Goal: Task Accomplishment & Management: Complete application form

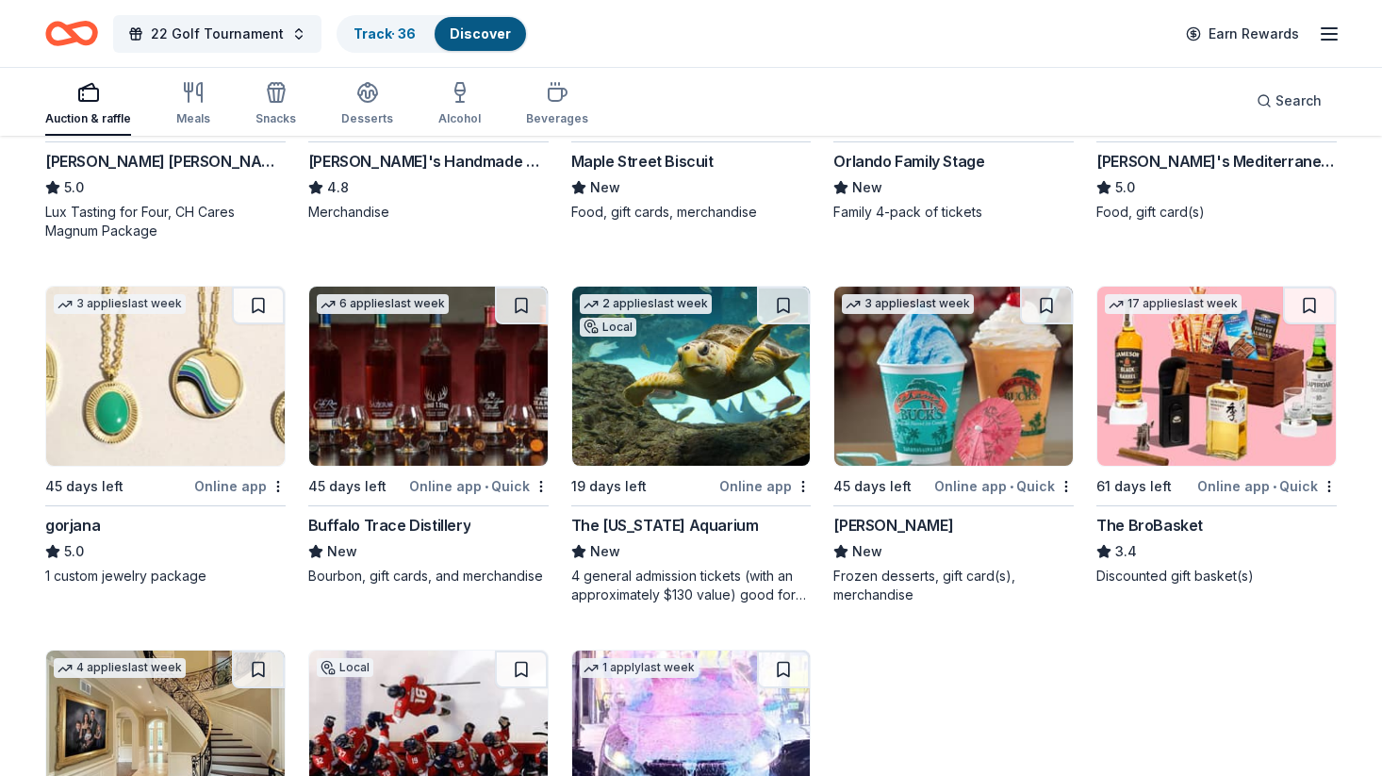
scroll to position [4391, 0]
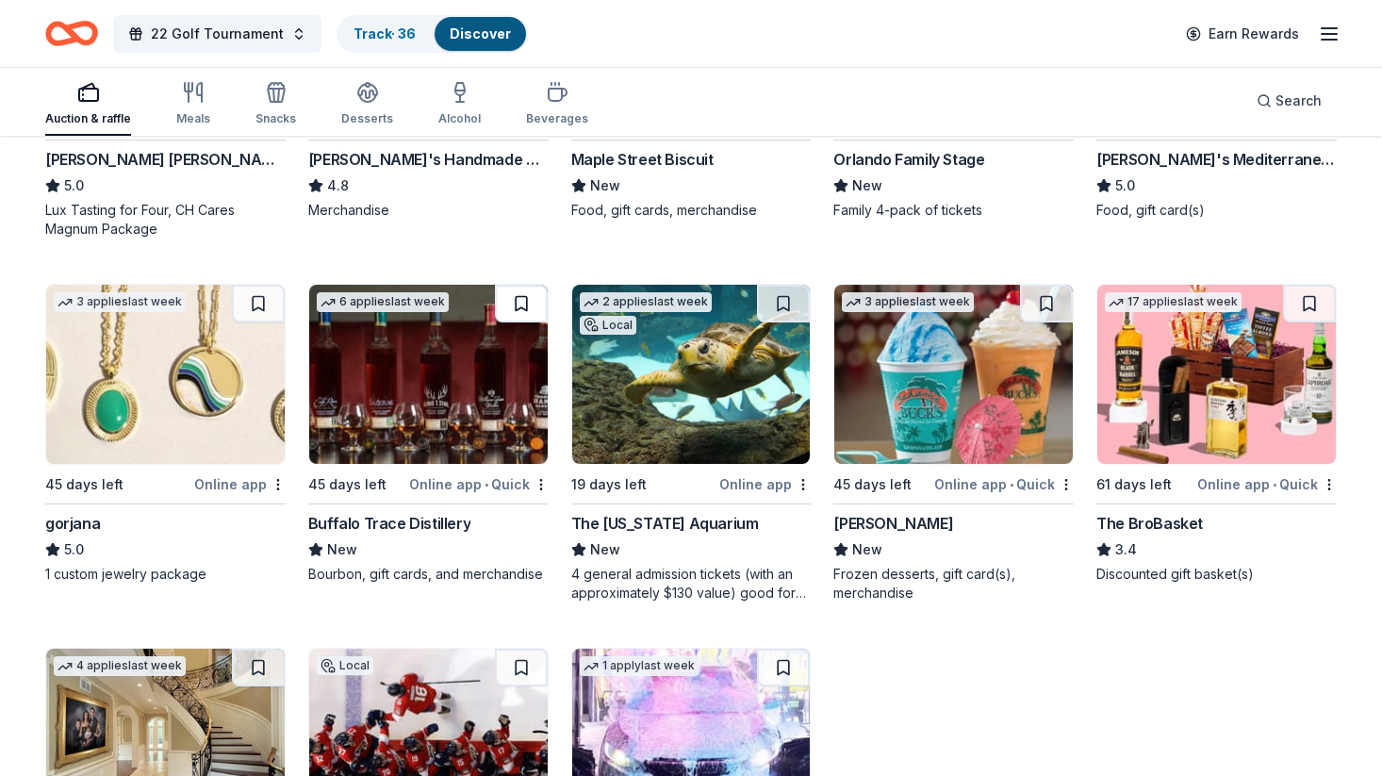
click at [521, 302] on button at bounding box center [521, 304] width 53 height 38
click at [794, 303] on button at bounding box center [783, 304] width 53 height 38
click at [1054, 292] on button at bounding box center [1046, 304] width 53 height 38
click at [1317, 301] on button at bounding box center [1309, 304] width 53 height 38
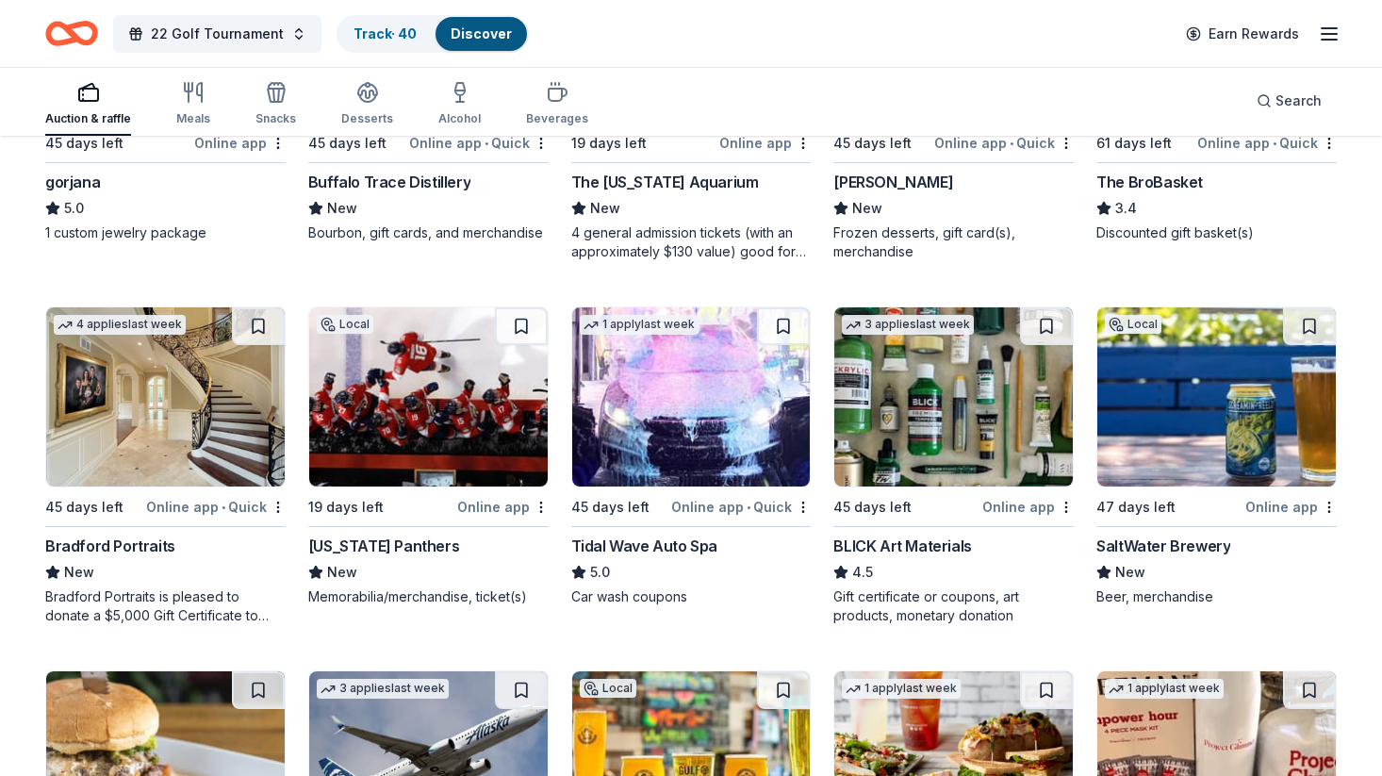
scroll to position [4727, 0]
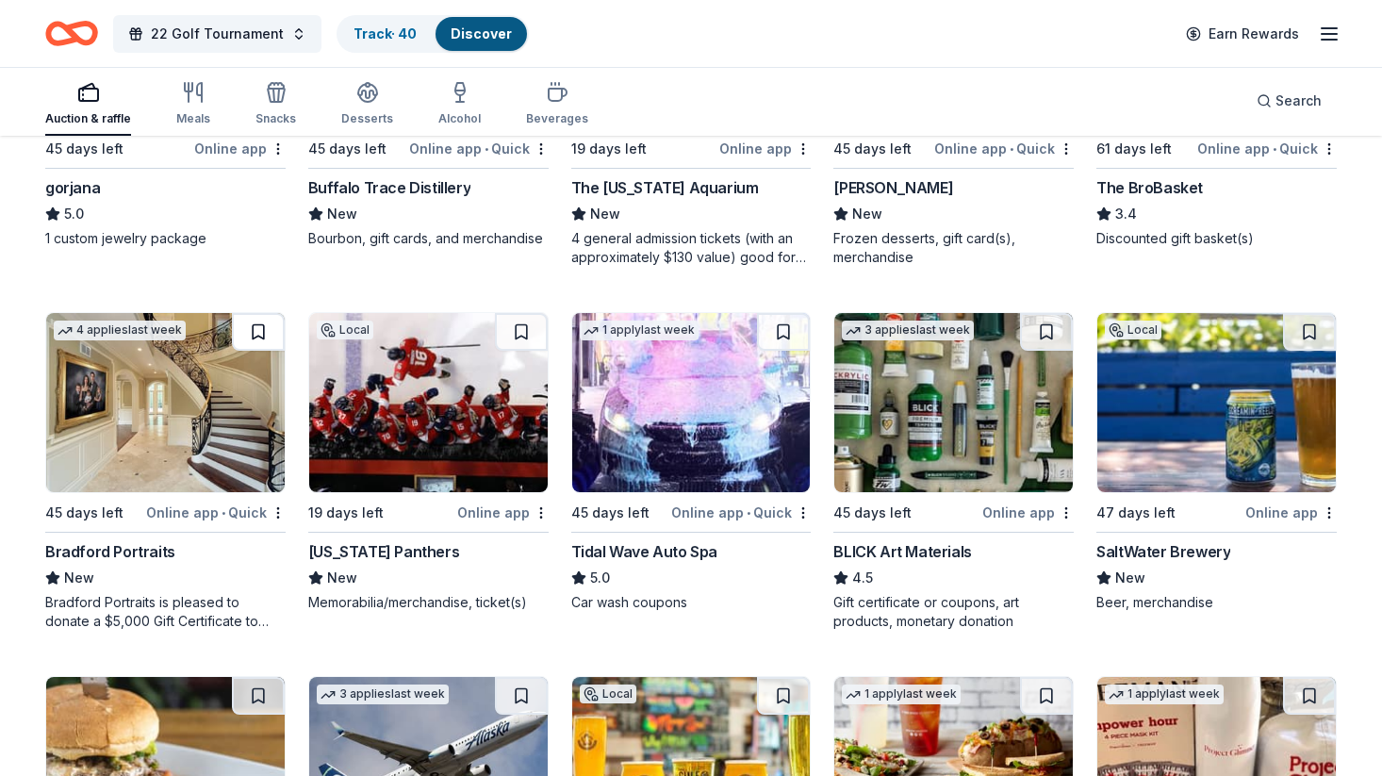
click at [260, 330] on button at bounding box center [258, 332] width 53 height 38
click at [516, 325] on button at bounding box center [521, 332] width 53 height 38
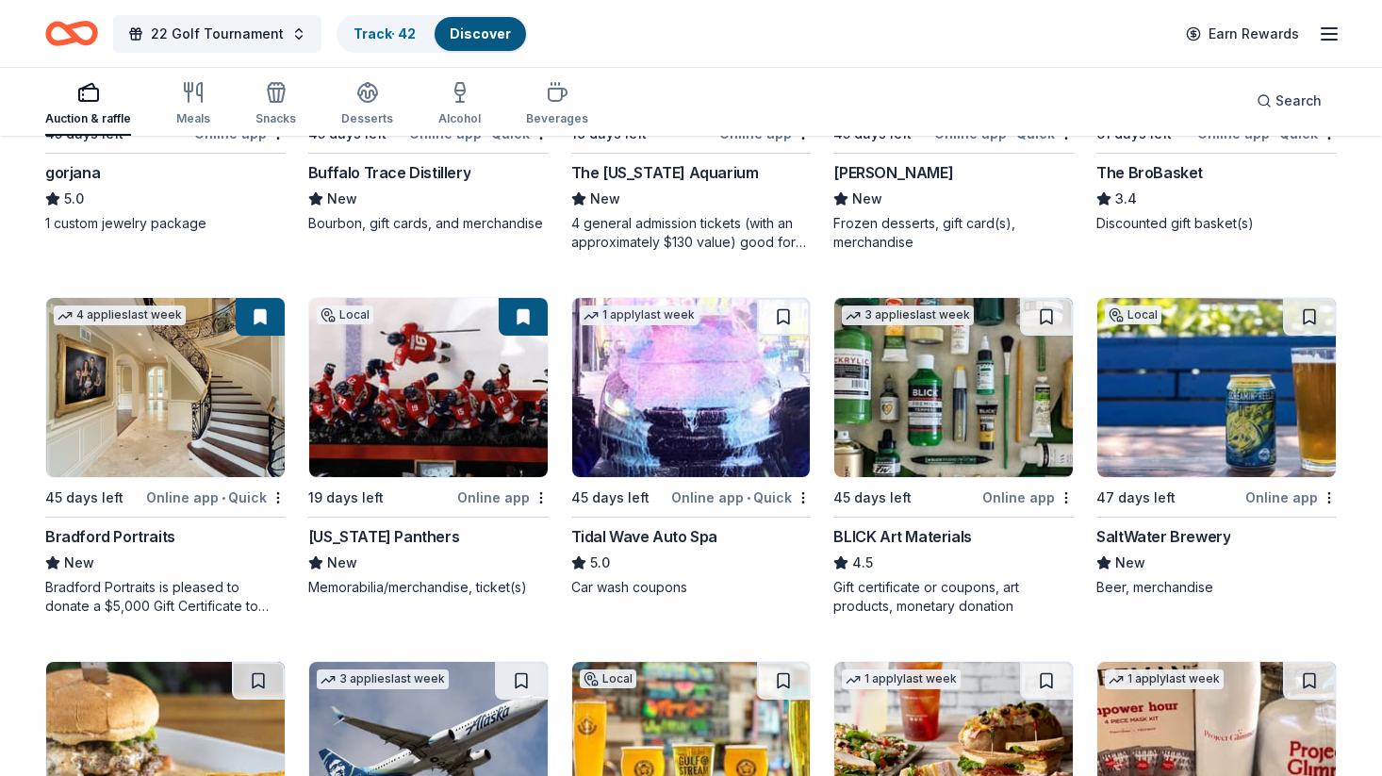
scroll to position [4743, 0]
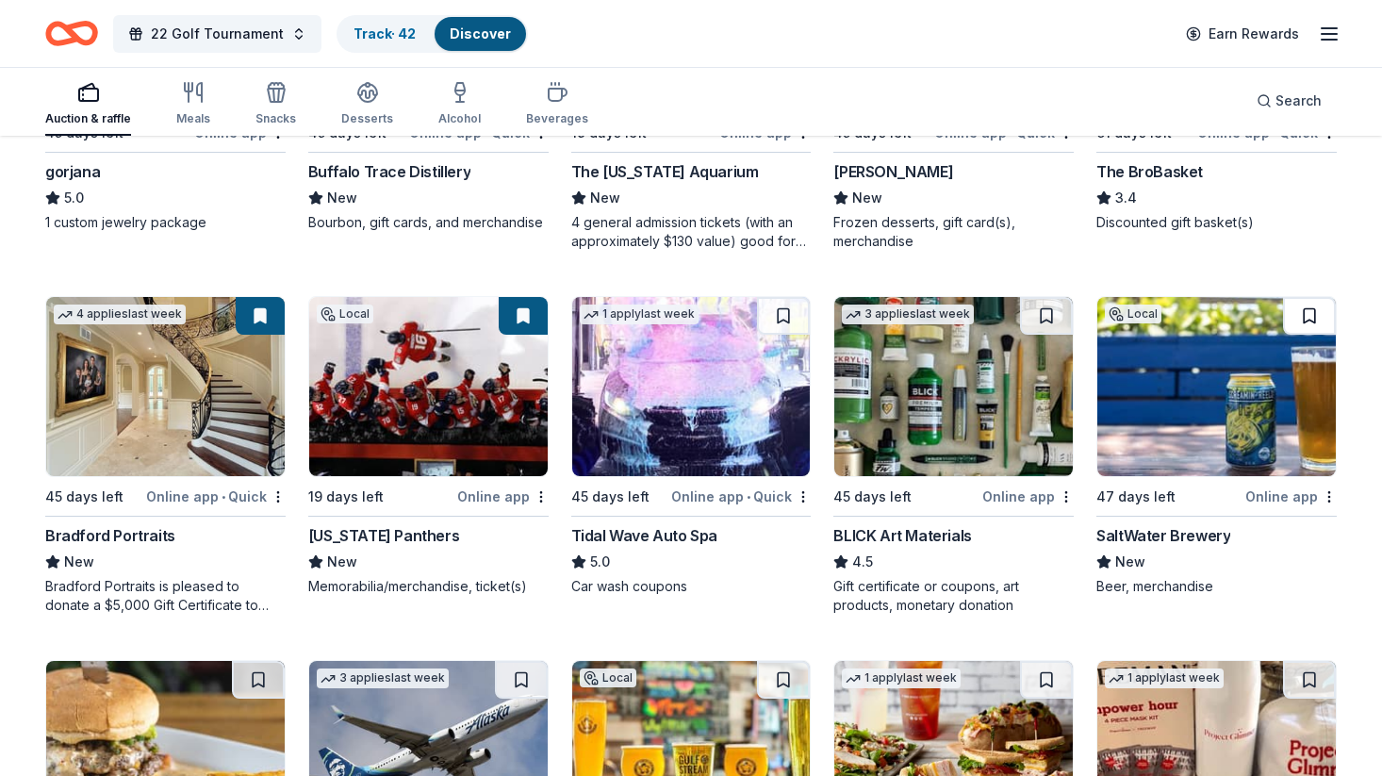
click at [1312, 318] on button at bounding box center [1309, 316] width 53 height 38
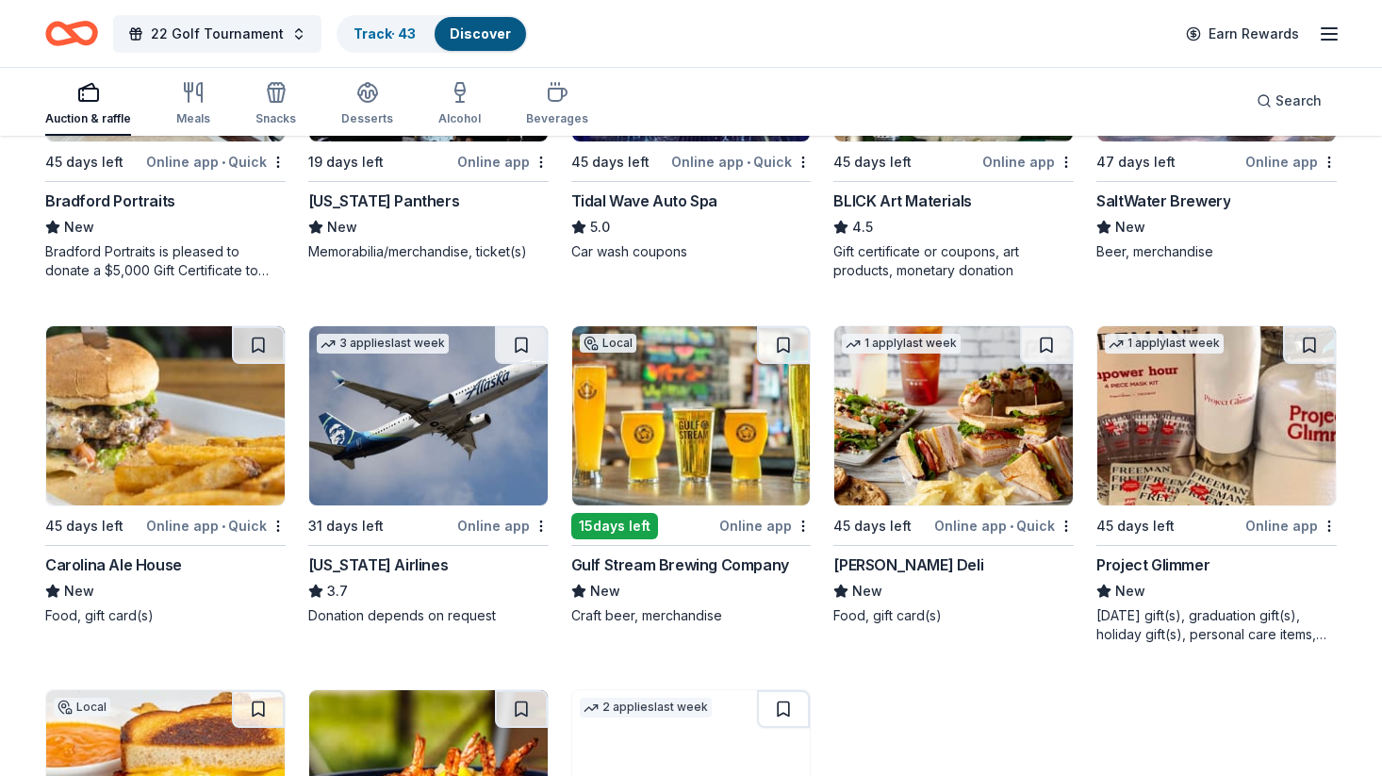
scroll to position [5077, 0]
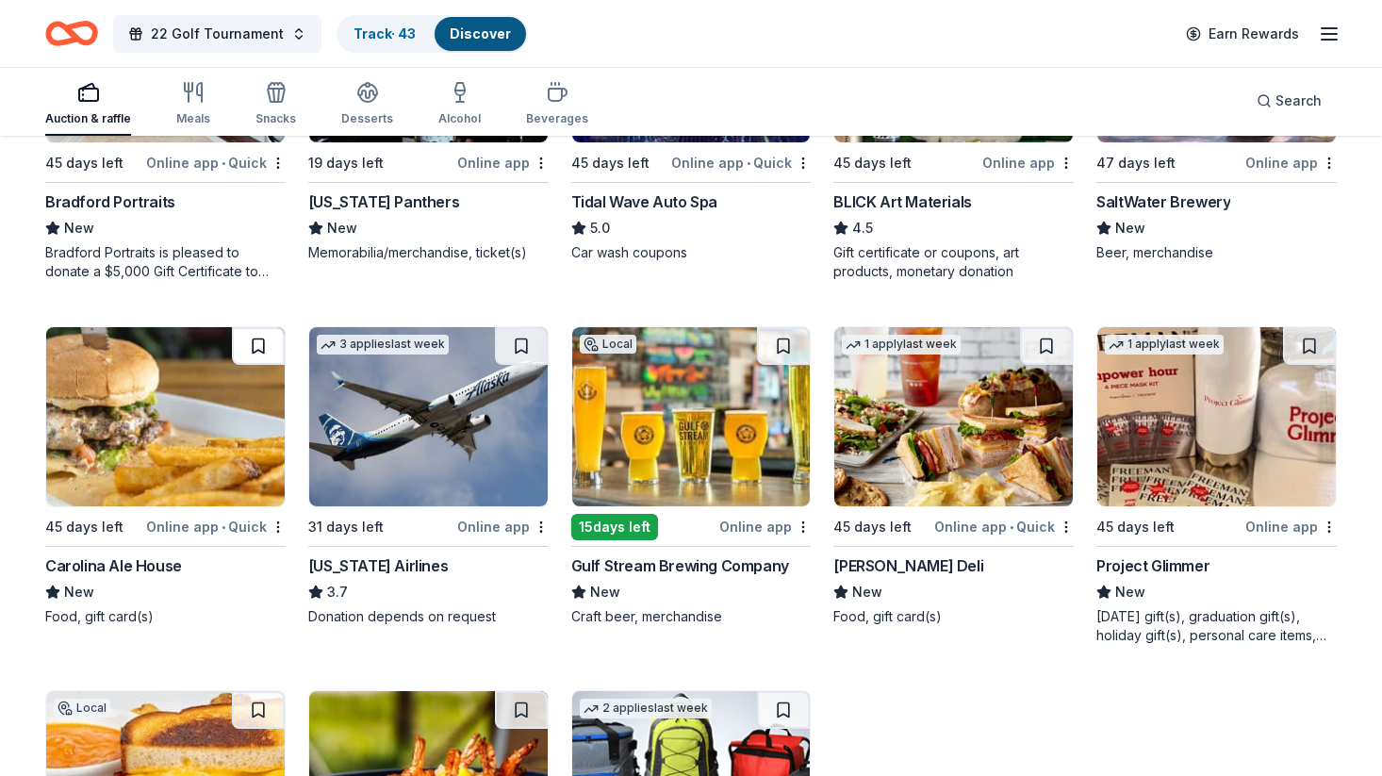
click at [252, 343] on button at bounding box center [258, 346] width 53 height 38
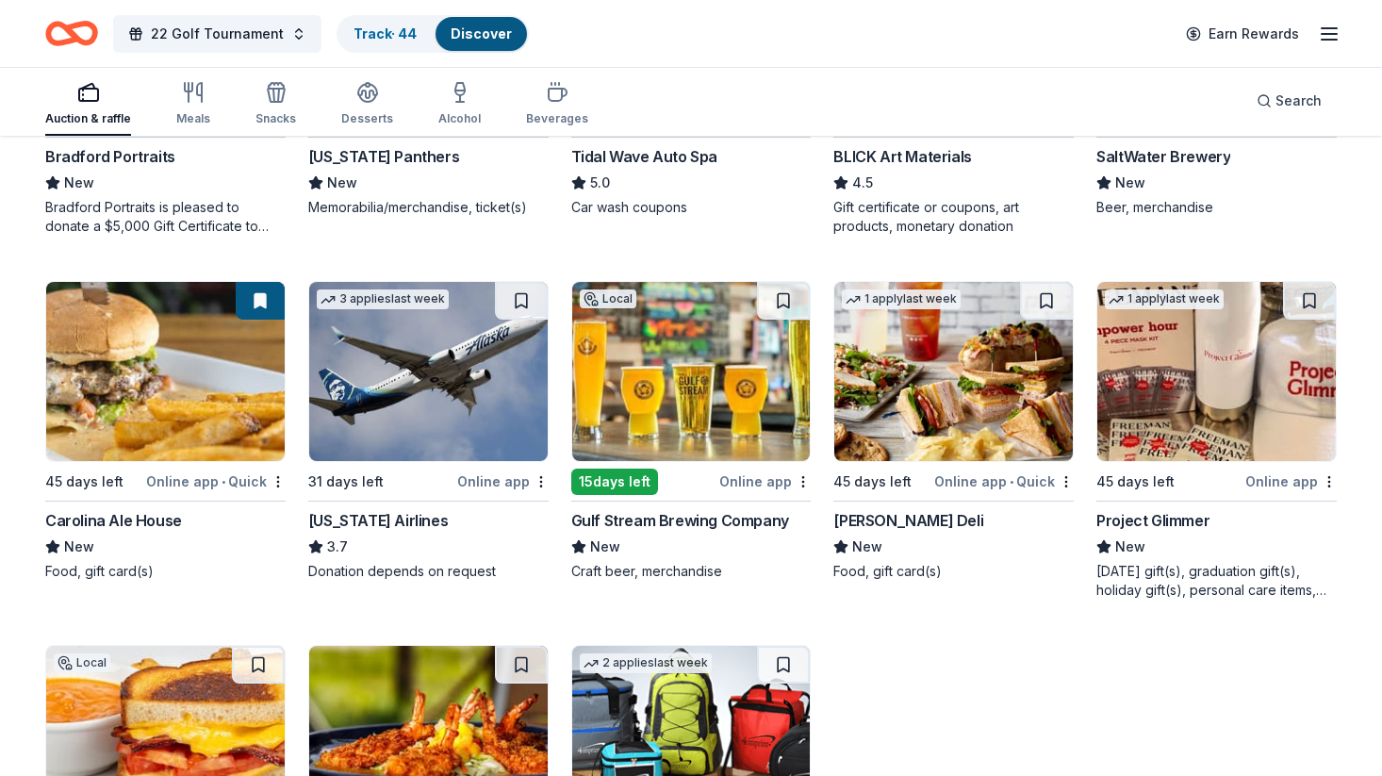
scroll to position [5127, 0]
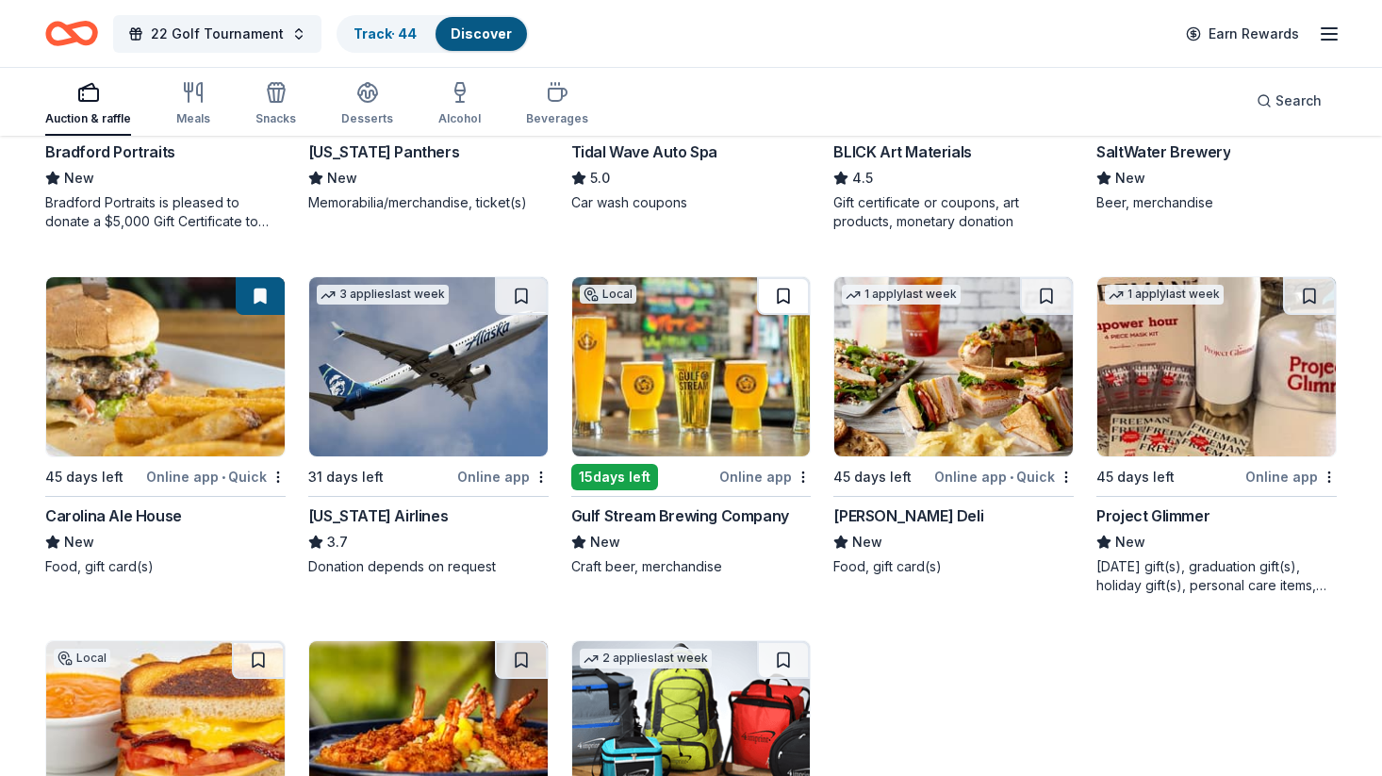
click at [790, 301] on button at bounding box center [783, 296] width 53 height 38
click at [1050, 296] on button at bounding box center [1046, 296] width 53 height 38
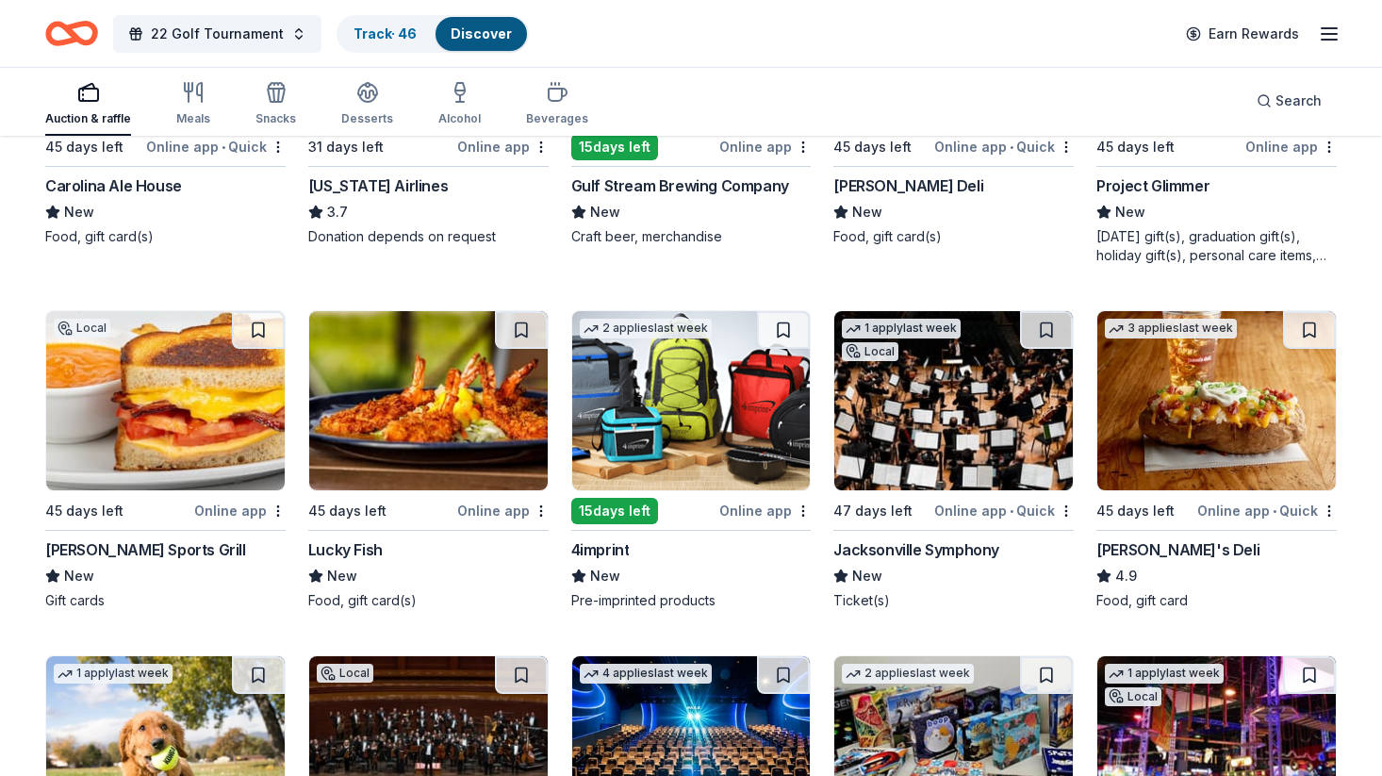
scroll to position [5460, 0]
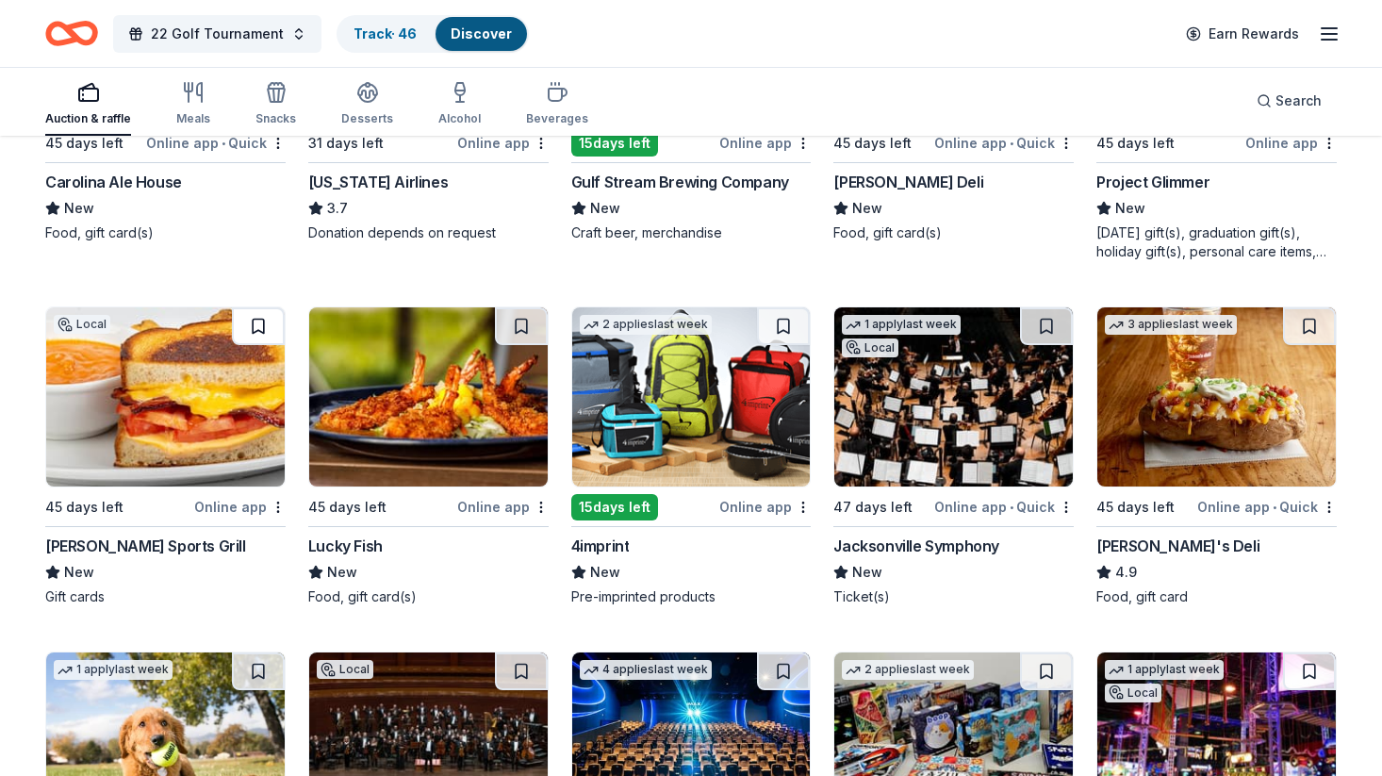
click at [256, 323] on button at bounding box center [258, 326] width 53 height 38
click at [524, 327] on button at bounding box center [521, 326] width 53 height 38
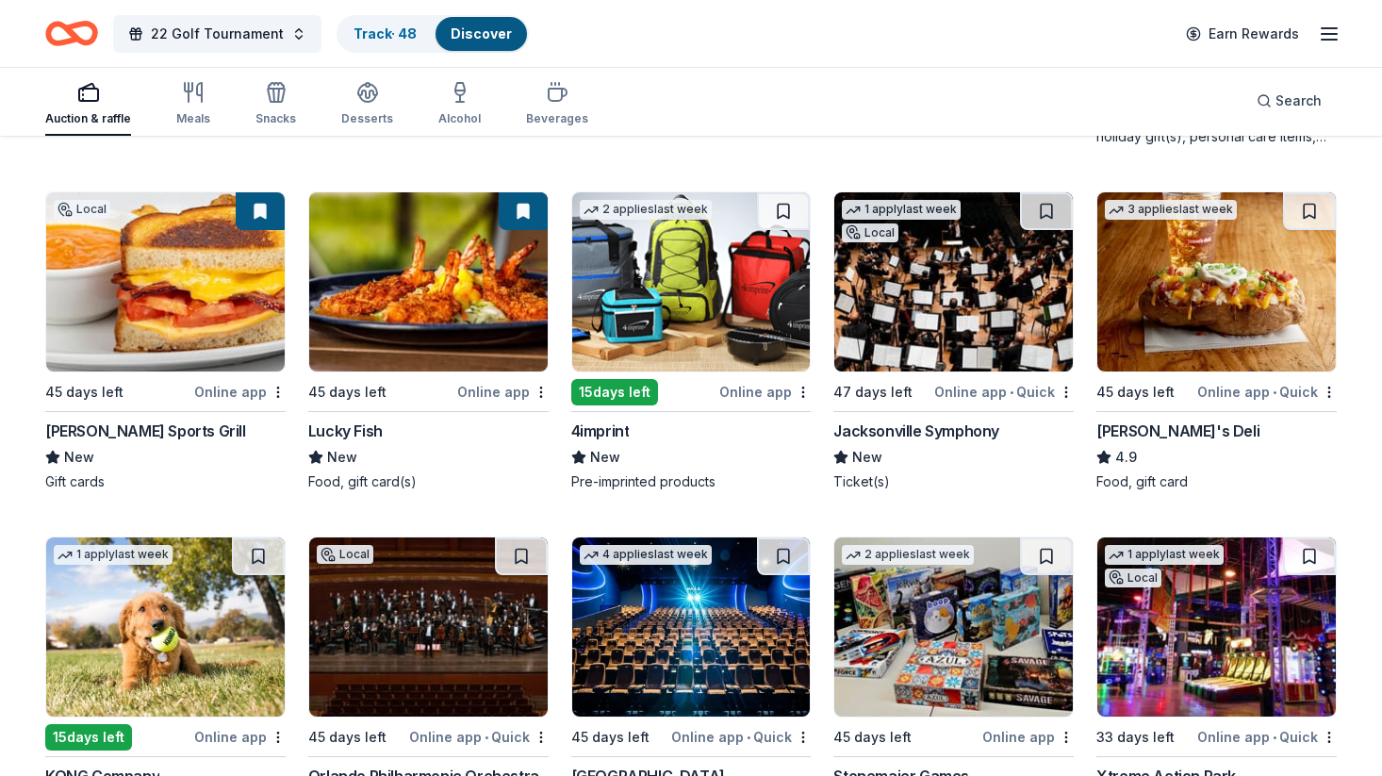
scroll to position [5580, 0]
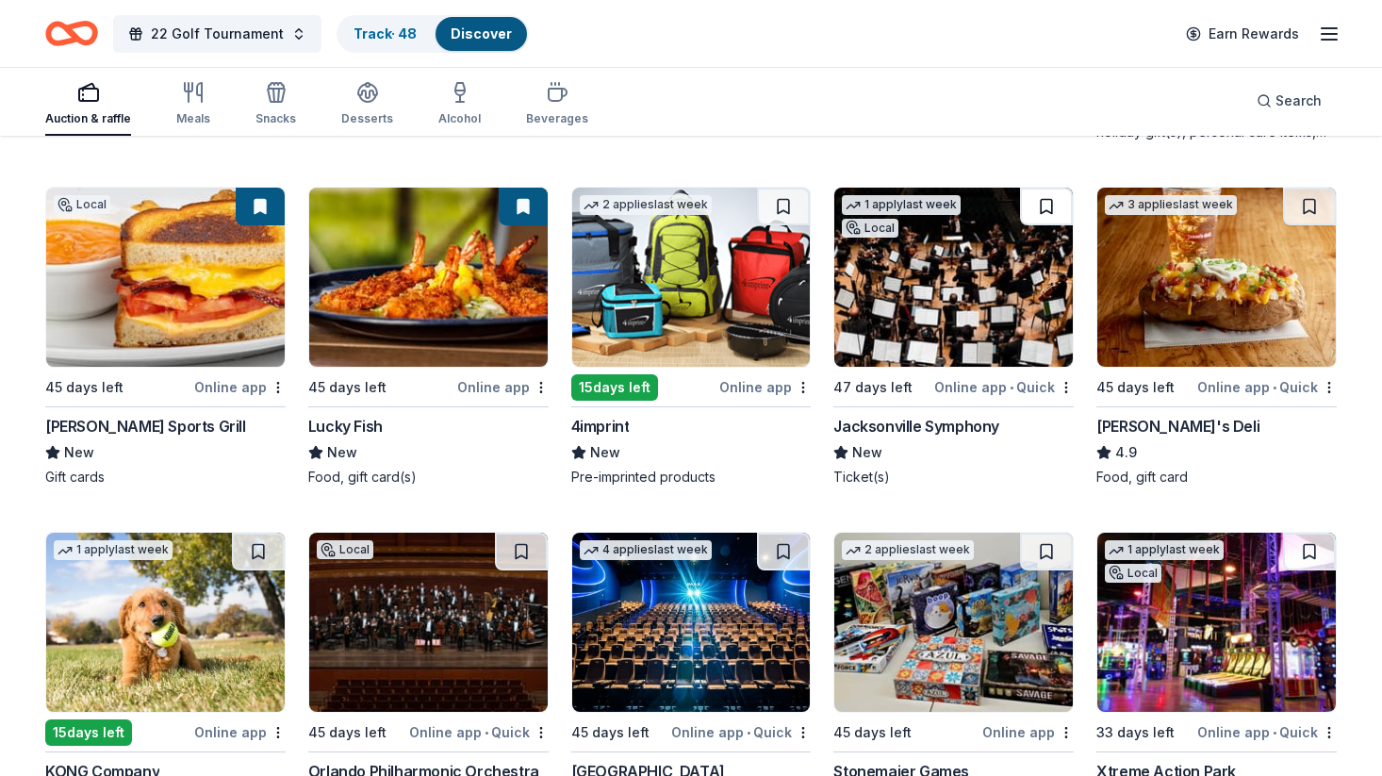
click at [1051, 208] on button at bounding box center [1046, 207] width 53 height 38
click at [1309, 209] on button at bounding box center [1309, 207] width 53 height 38
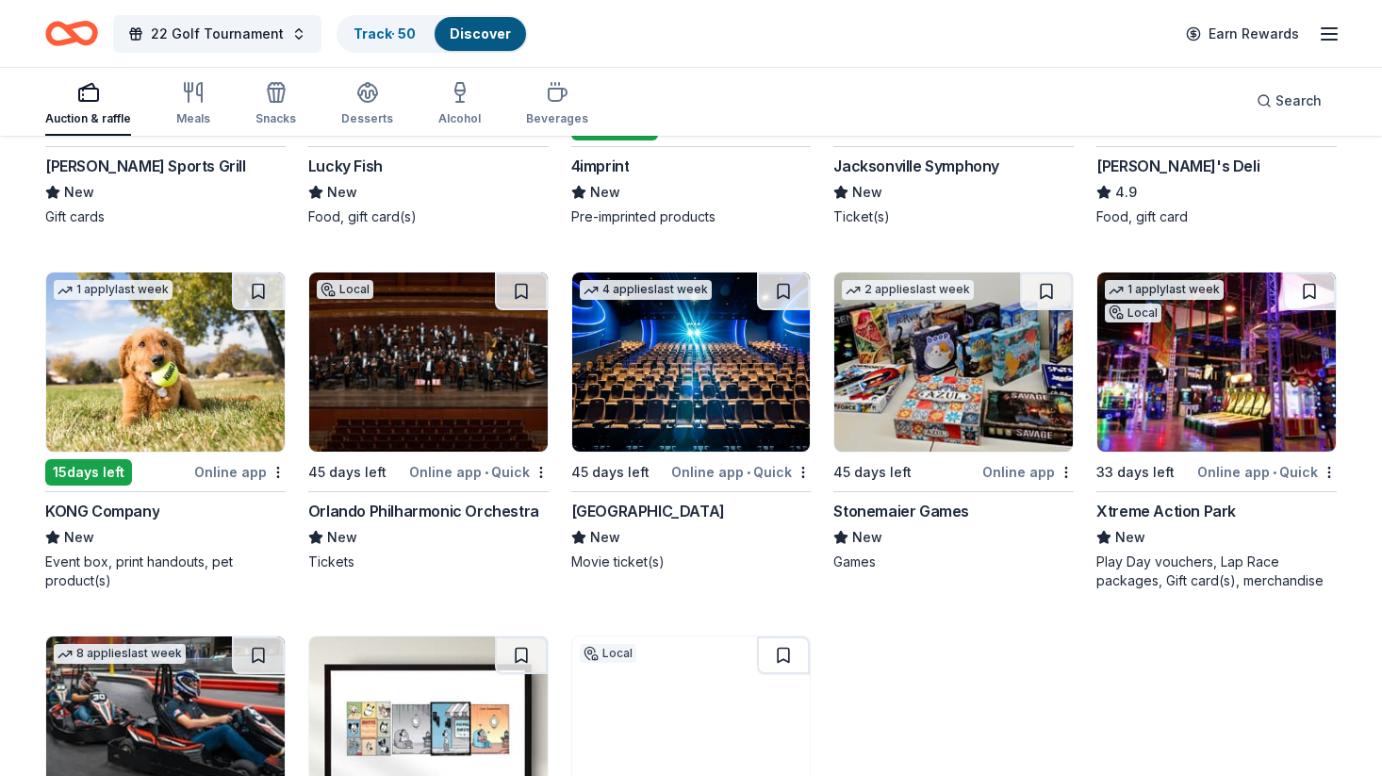
scroll to position [5854, 0]
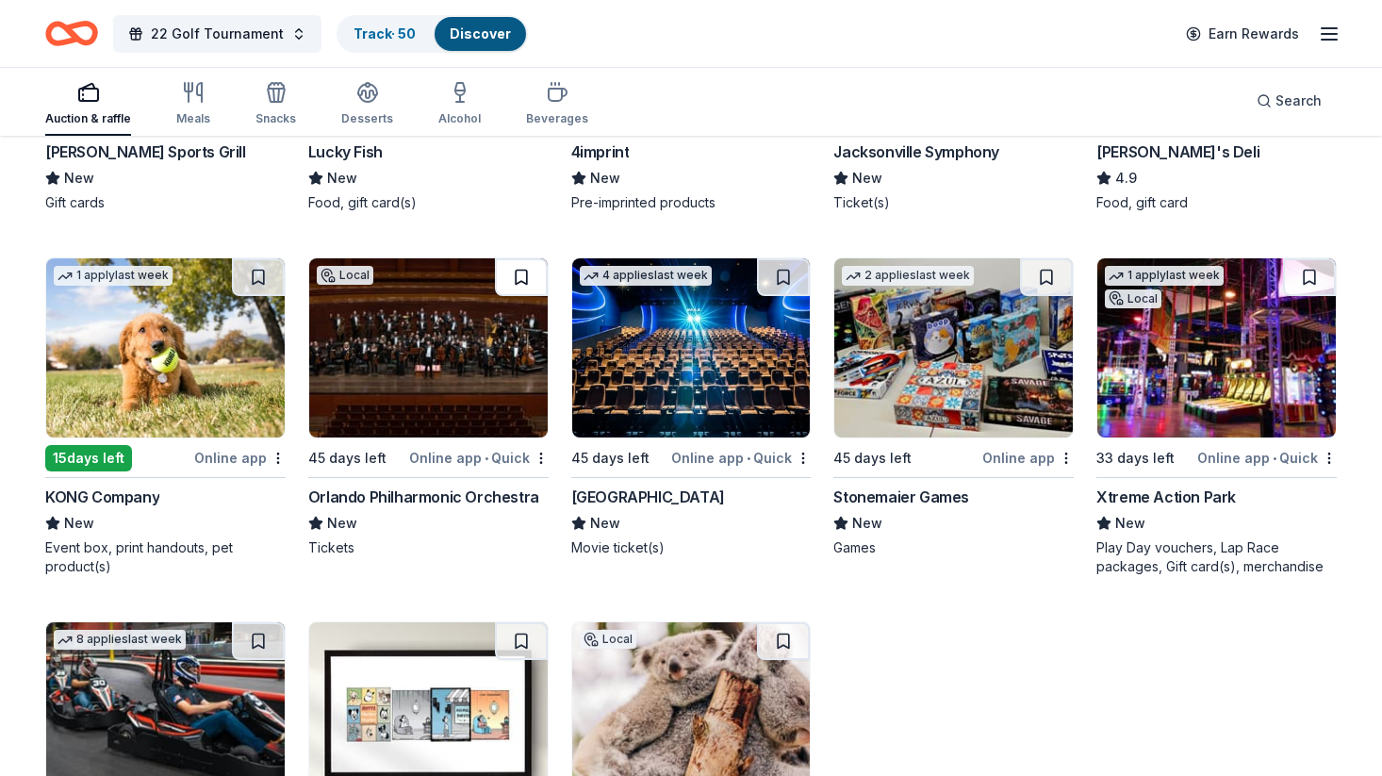
click at [529, 278] on button at bounding box center [521, 277] width 53 height 38
click at [785, 276] on button at bounding box center [783, 277] width 53 height 38
click at [1044, 281] on button at bounding box center [1046, 277] width 53 height 38
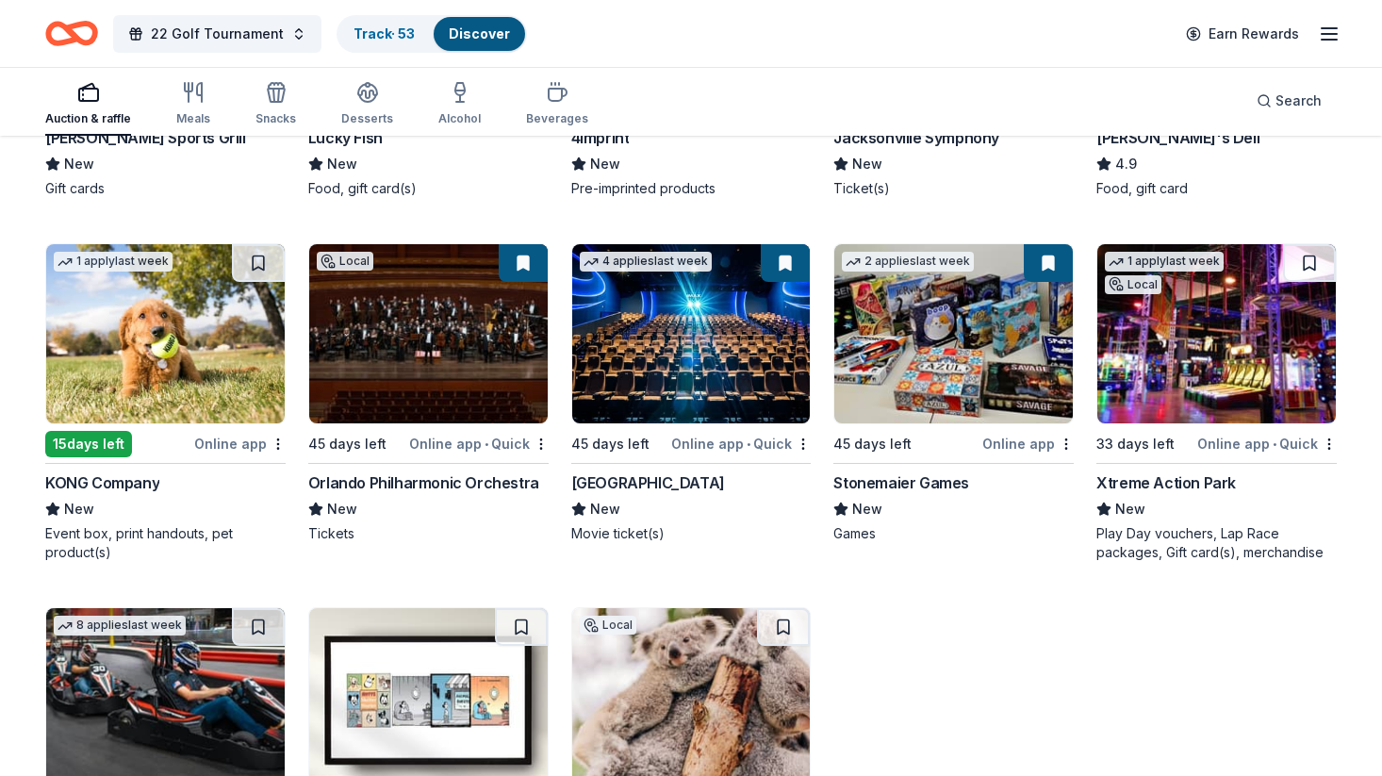
scroll to position [5872, 0]
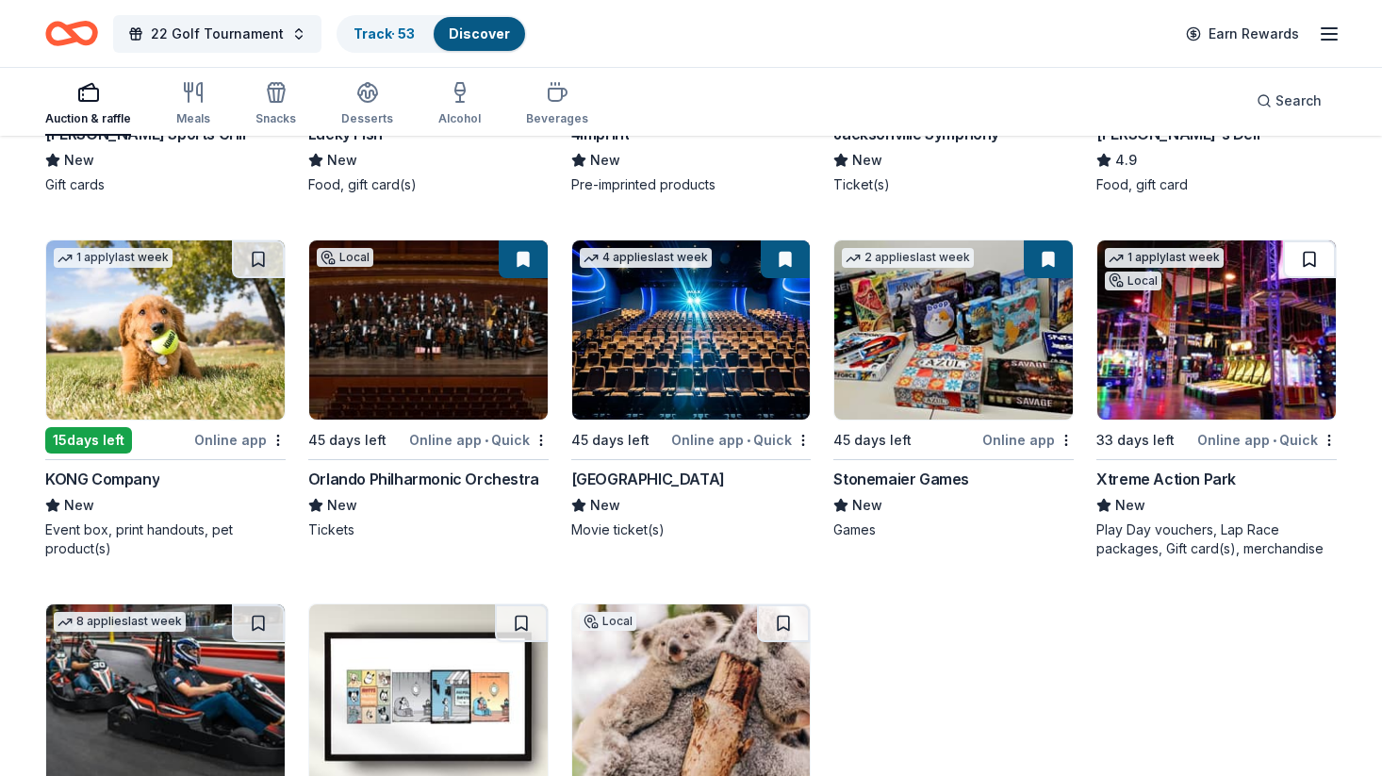
click at [1310, 255] on button at bounding box center [1309, 259] width 53 height 38
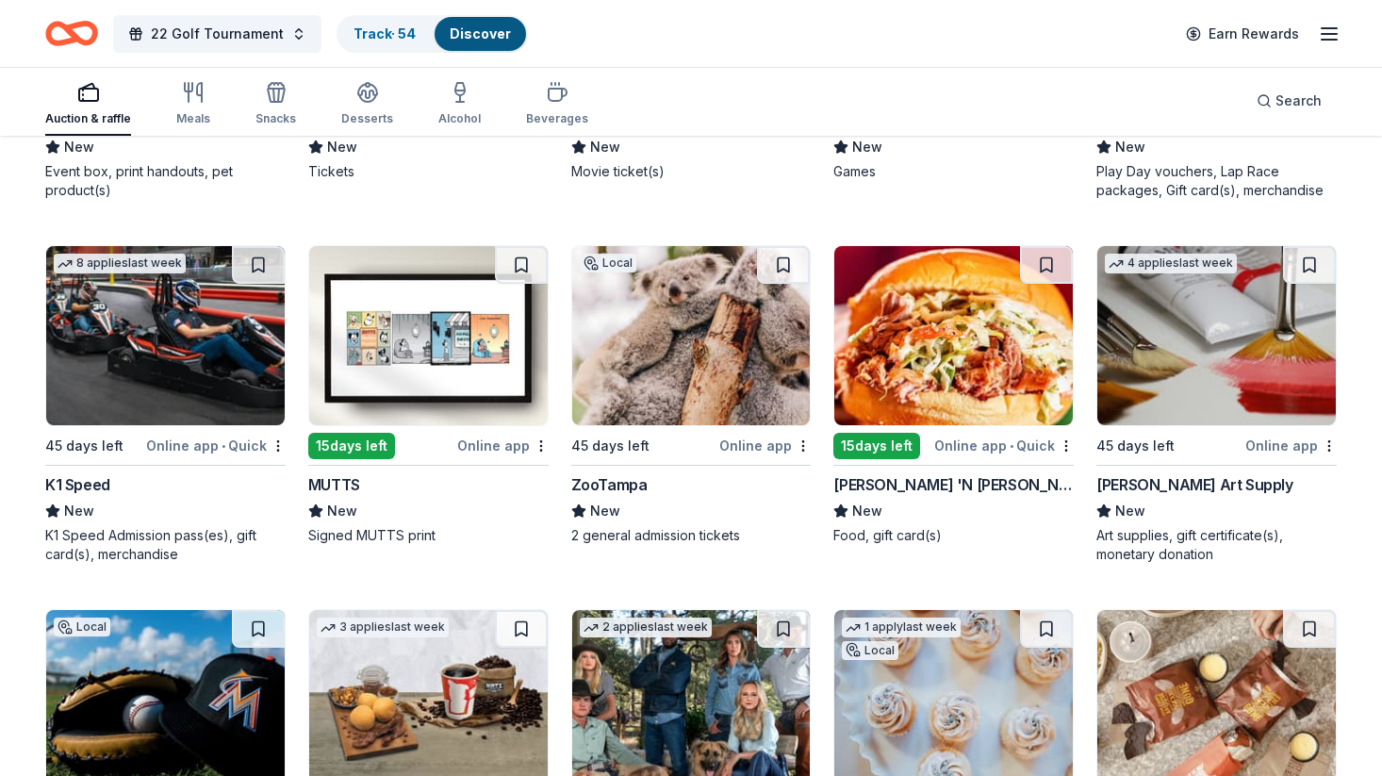
scroll to position [6235, 0]
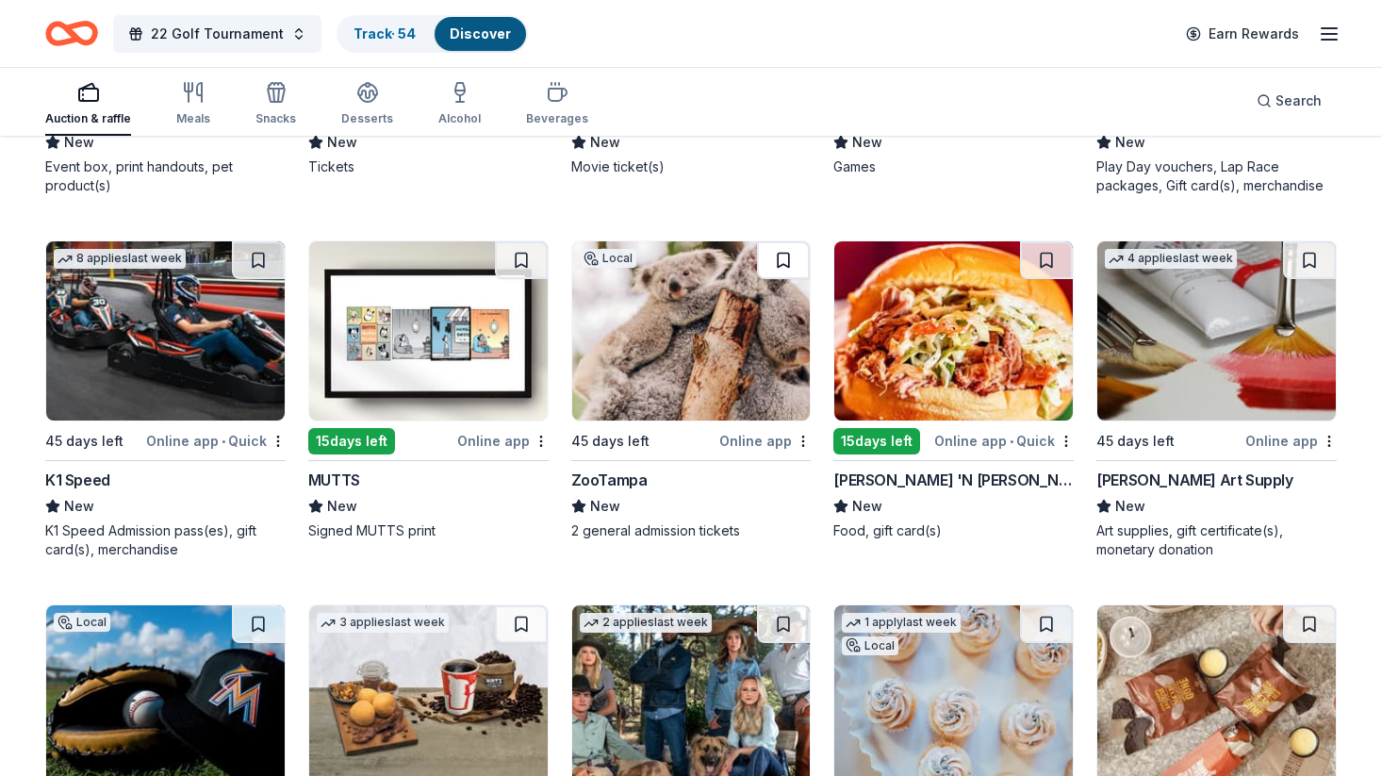
click at [790, 259] on button at bounding box center [783, 260] width 53 height 38
click at [1053, 257] on button at bounding box center [1046, 260] width 53 height 38
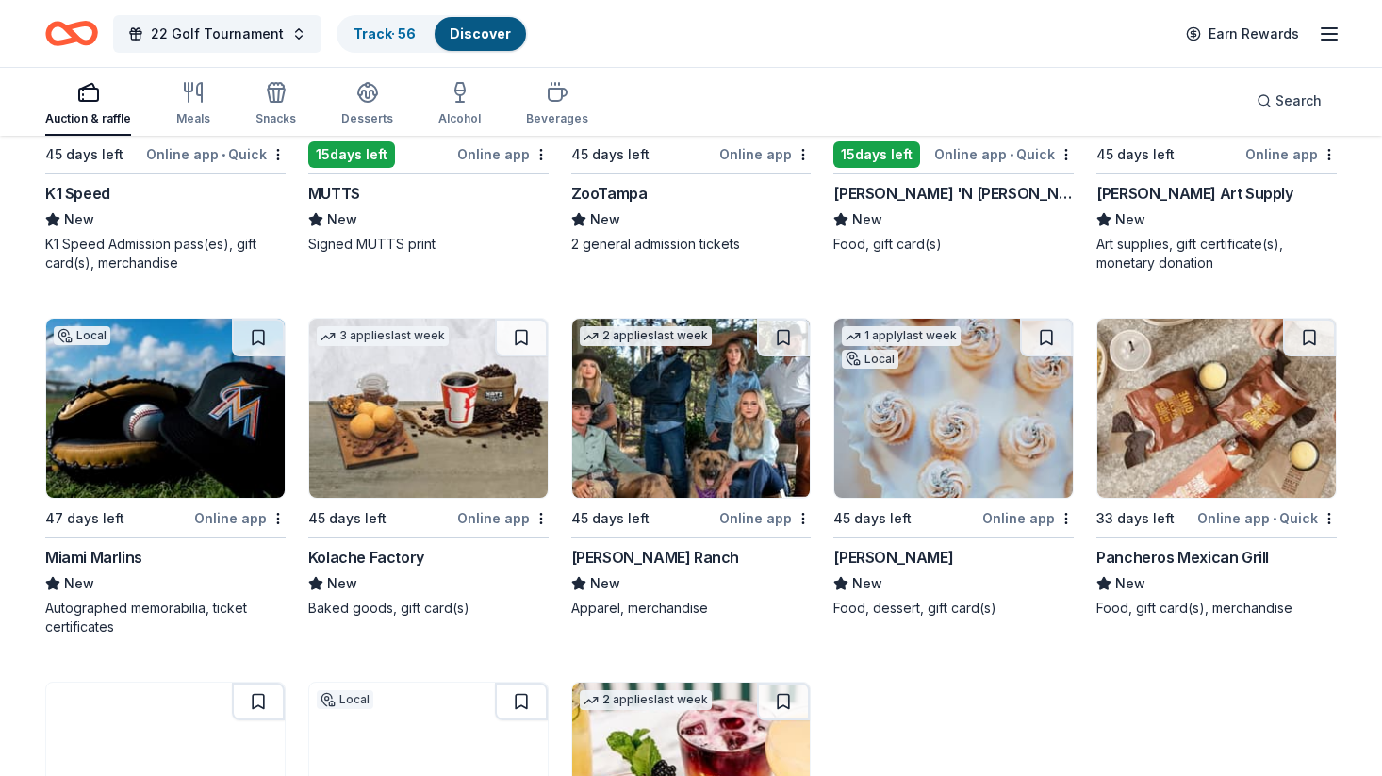
scroll to position [6529, 0]
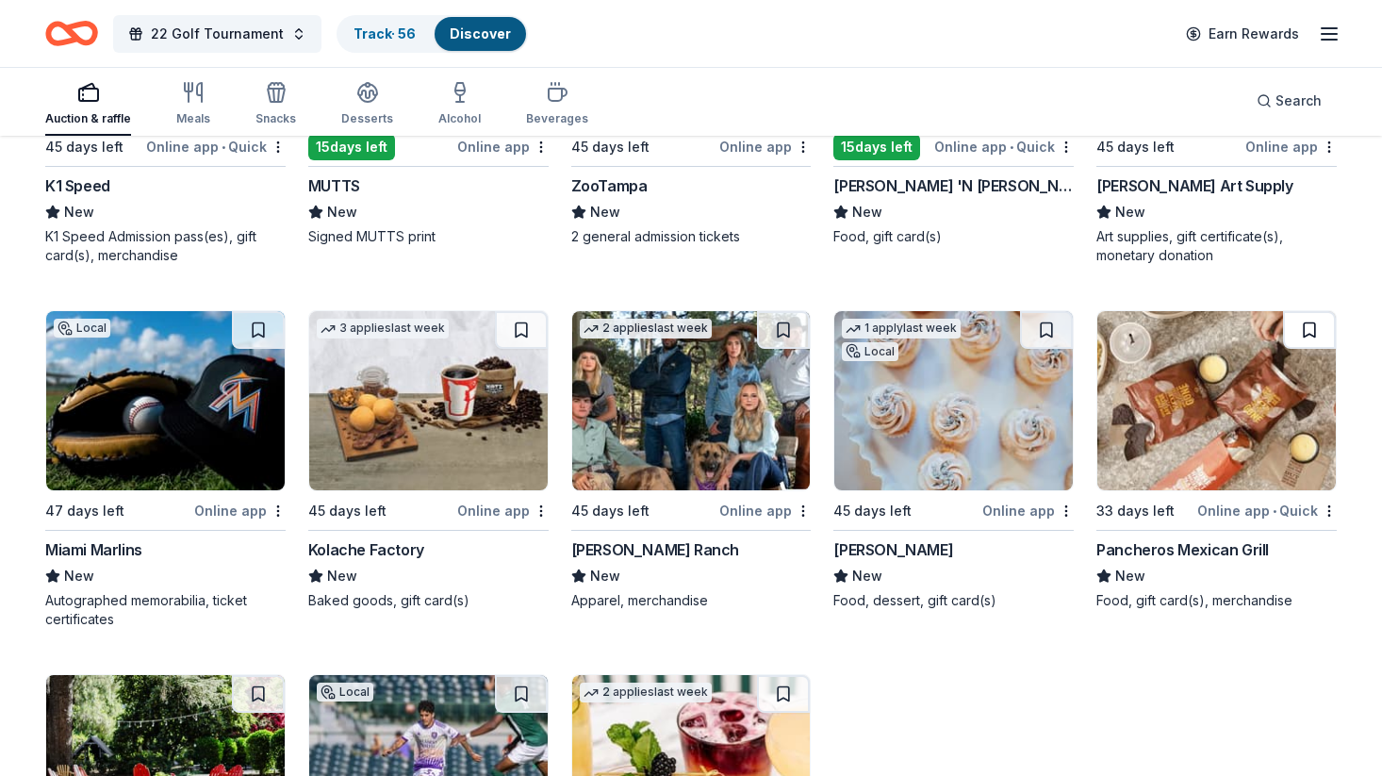
click at [1306, 329] on button at bounding box center [1309, 330] width 53 height 38
click at [1055, 324] on button at bounding box center [1046, 330] width 53 height 38
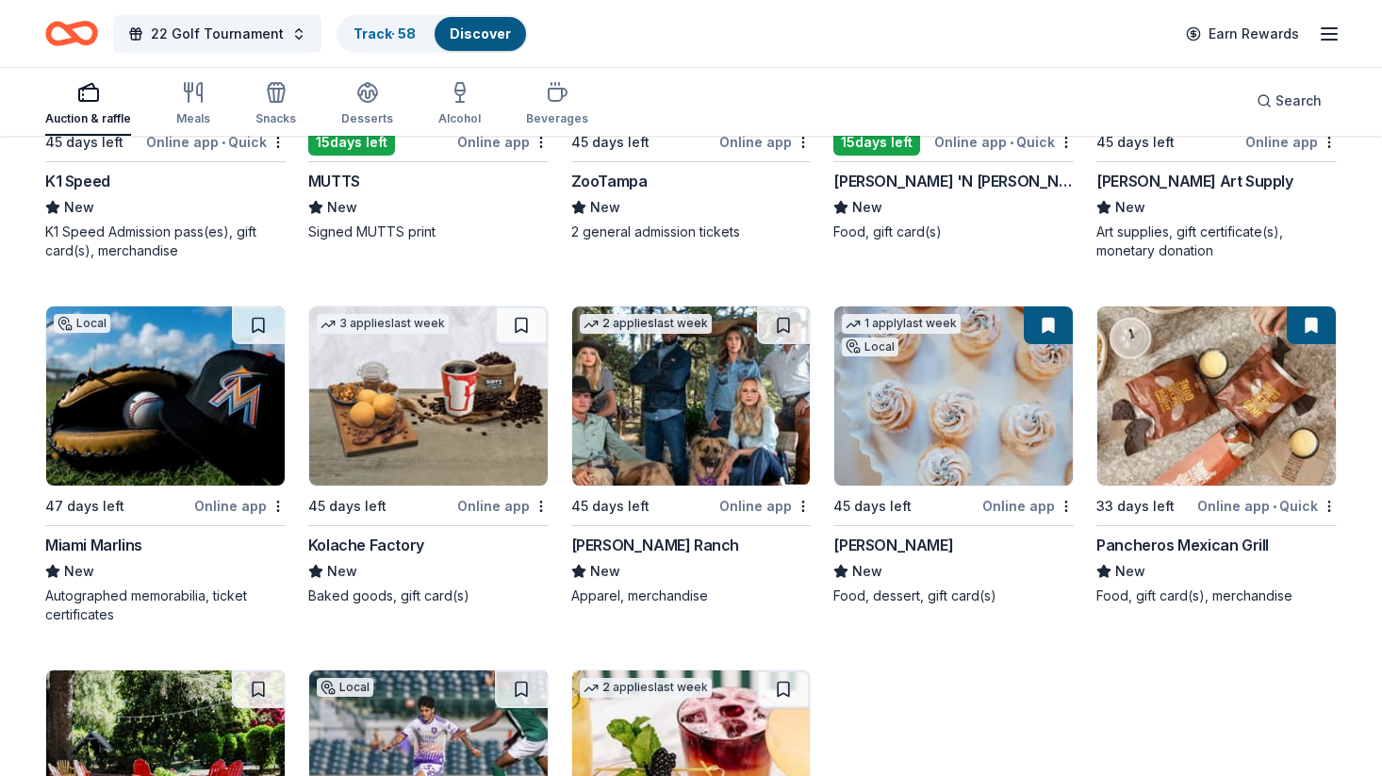
scroll to position [6538, 0]
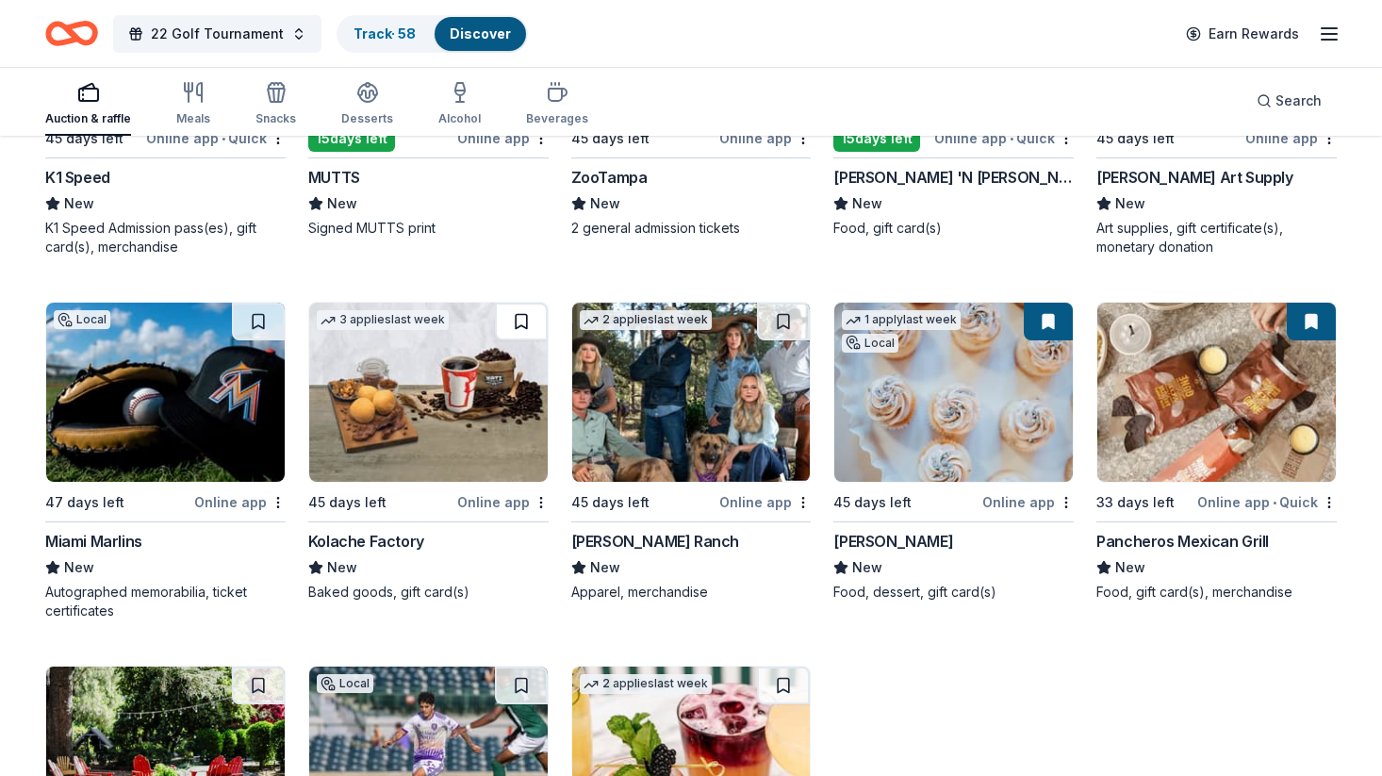
click at [519, 319] on button at bounding box center [521, 322] width 53 height 38
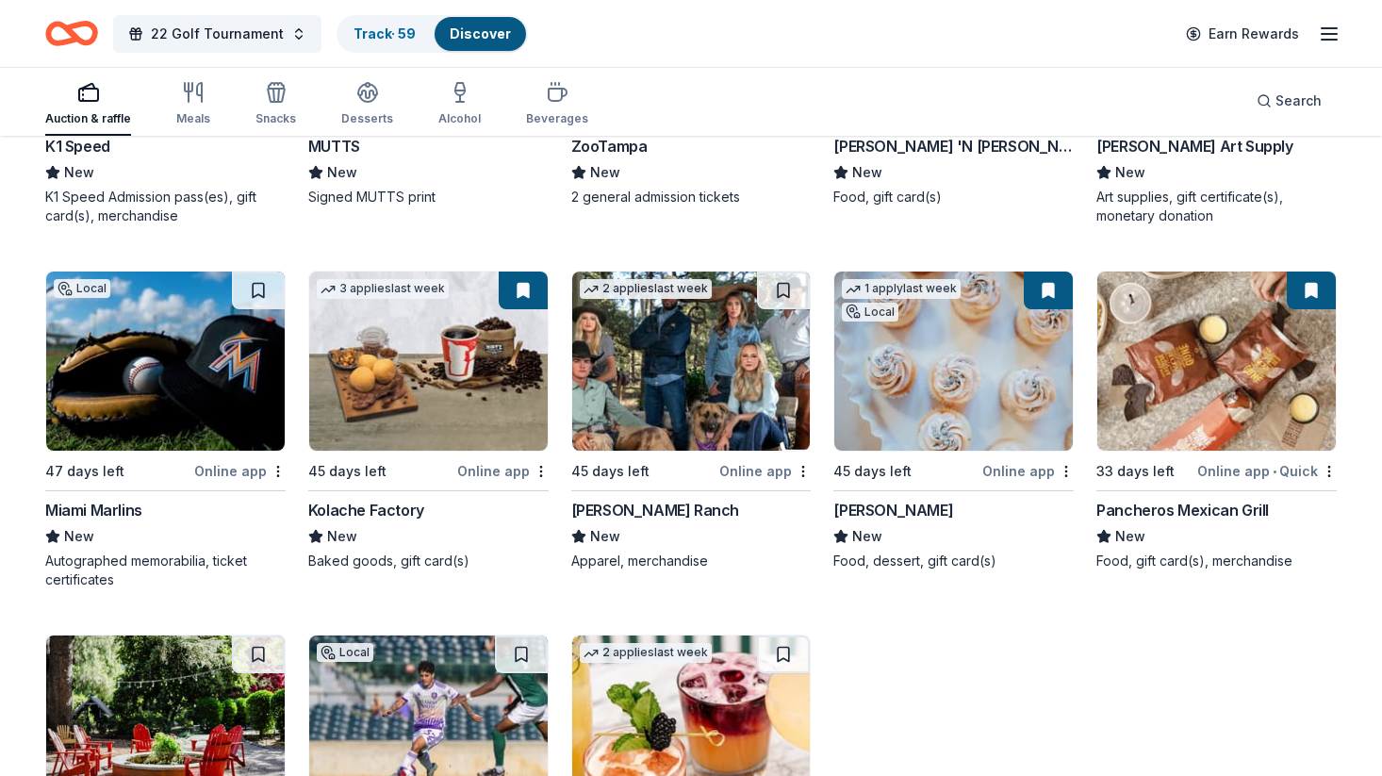
scroll to position [6570, 0]
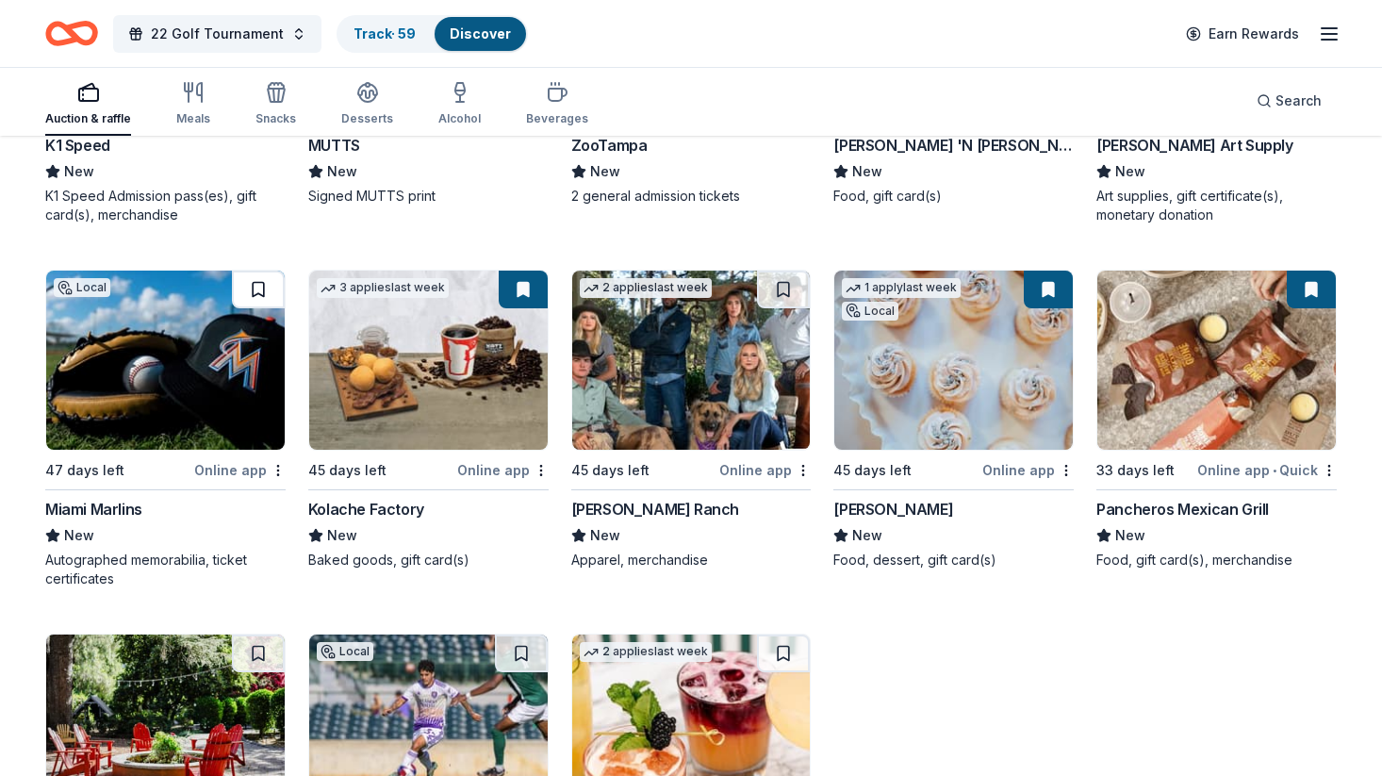
click at [259, 281] on button at bounding box center [258, 290] width 53 height 38
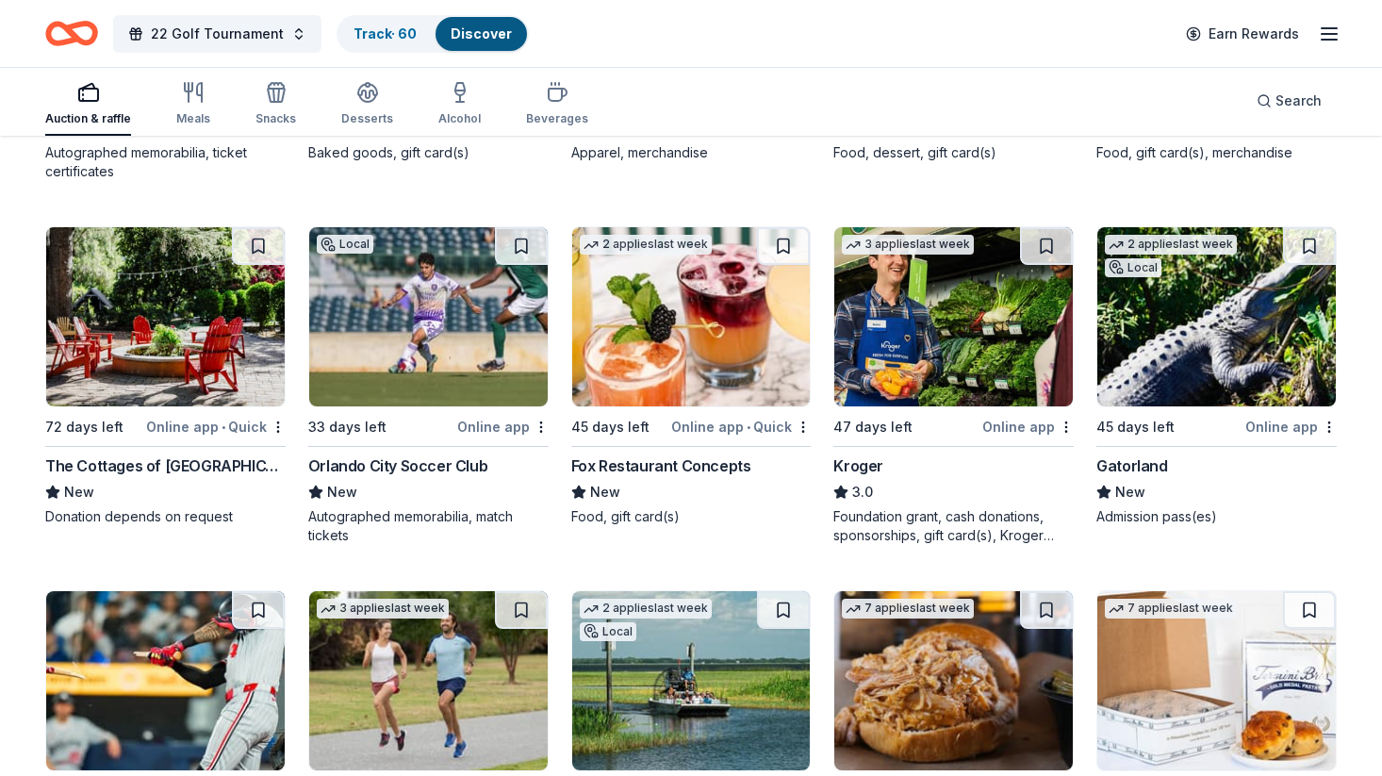
scroll to position [6978, 0]
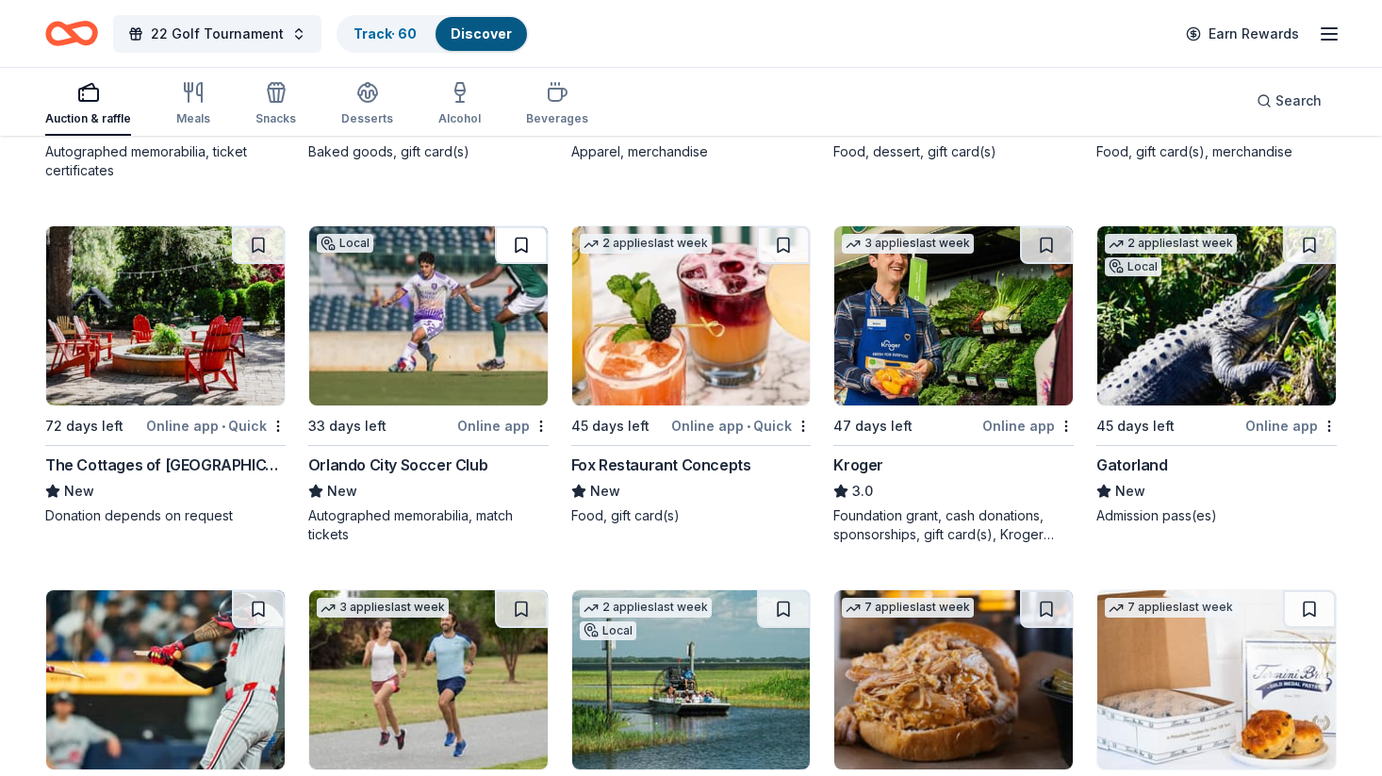
click at [521, 241] on button at bounding box center [521, 245] width 53 height 38
click at [1313, 243] on button at bounding box center [1309, 245] width 53 height 38
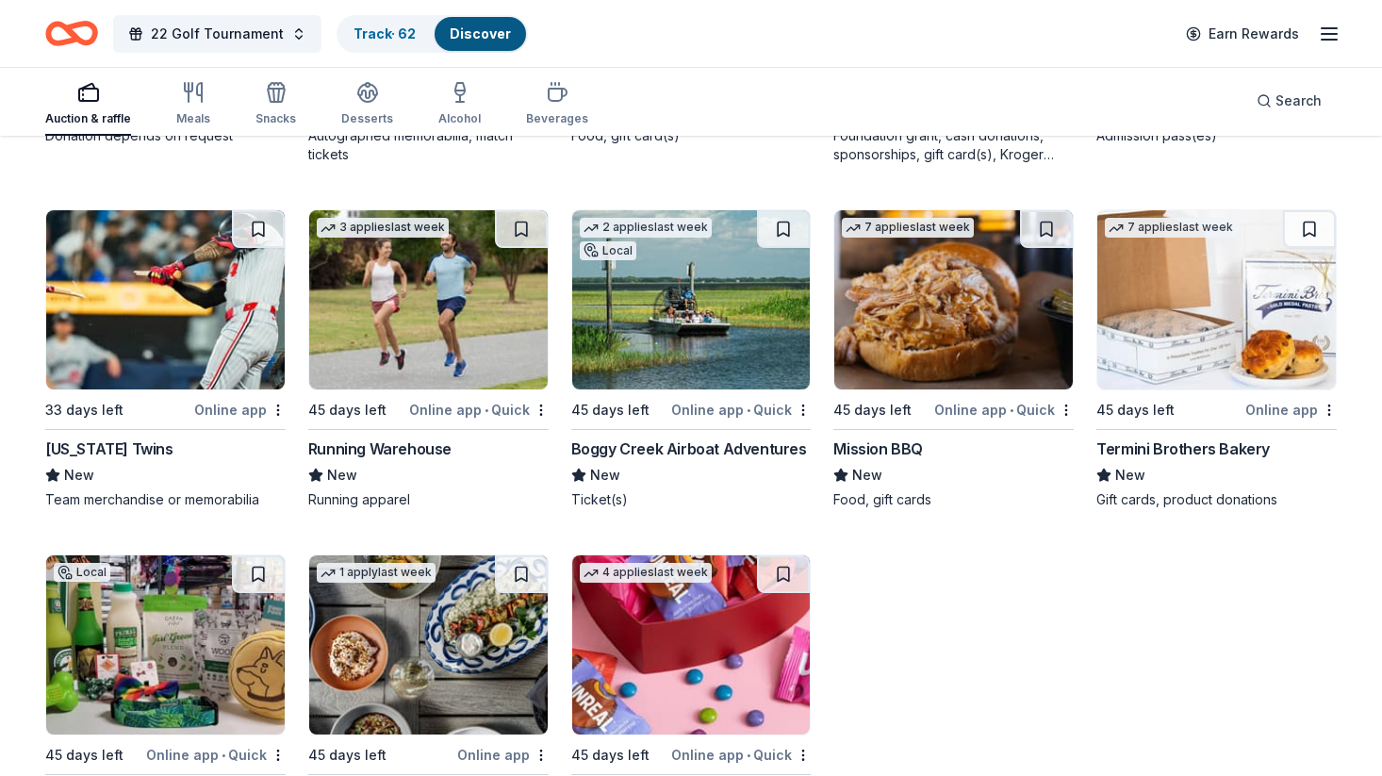
scroll to position [7352, 0]
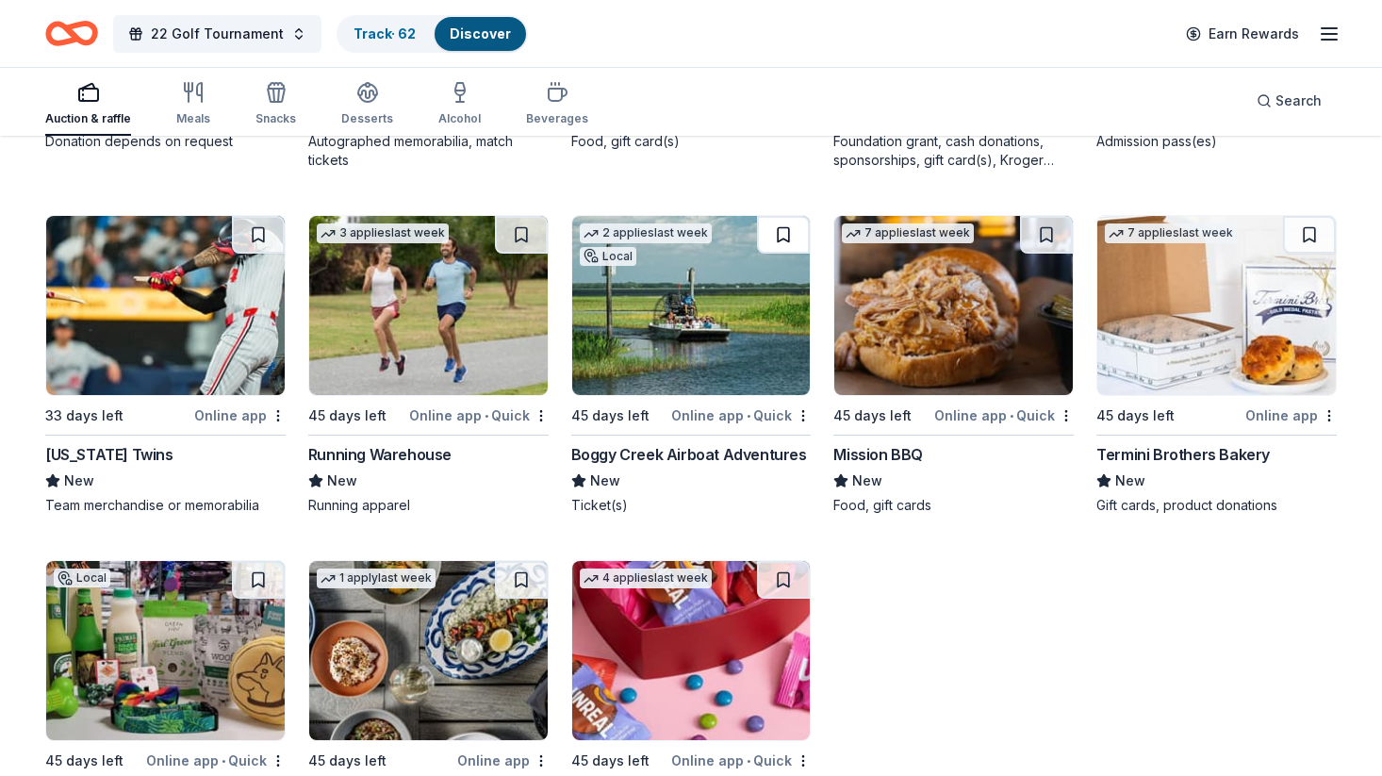
click at [779, 232] on button at bounding box center [783, 235] width 53 height 38
click at [1045, 238] on button at bounding box center [1046, 235] width 53 height 38
click at [1304, 236] on button at bounding box center [1309, 235] width 53 height 38
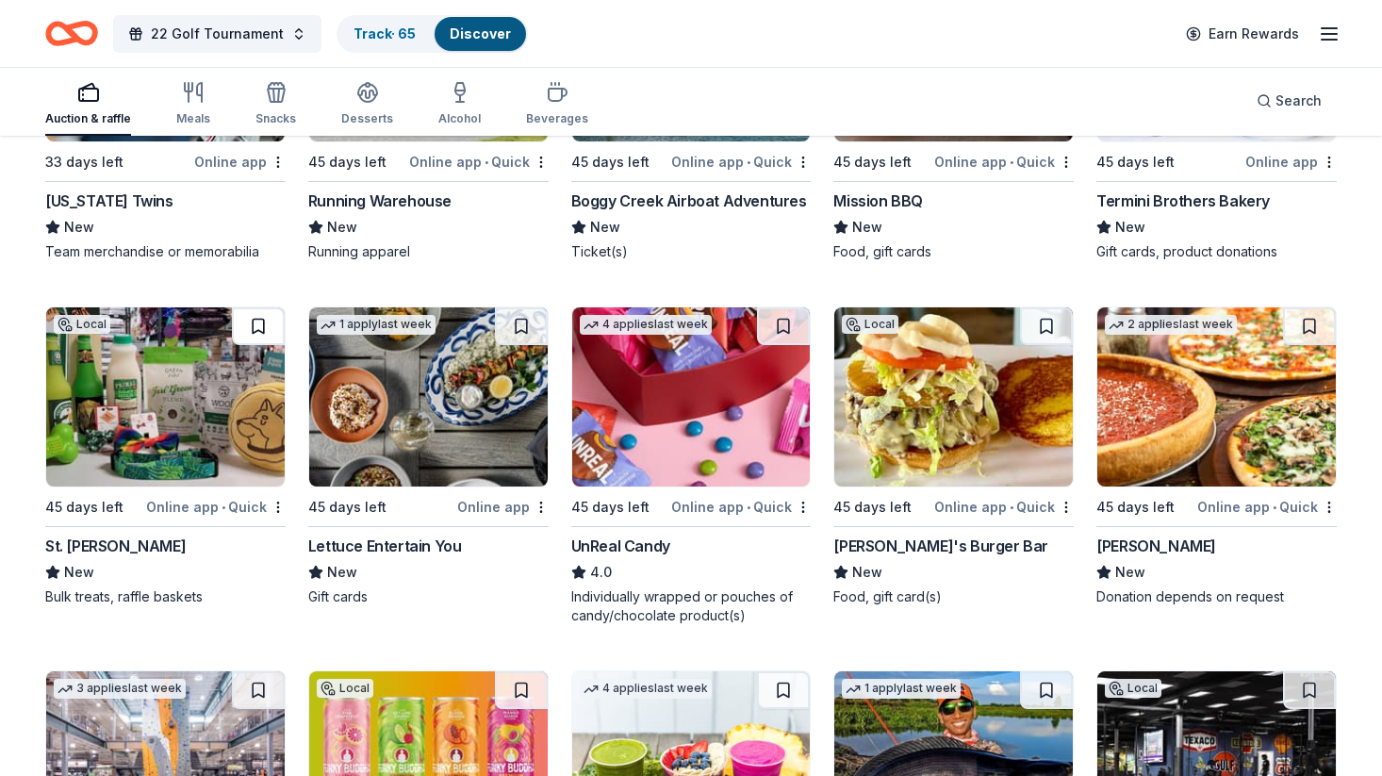
click at [260, 323] on button at bounding box center [258, 326] width 53 height 38
click at [520, 327] on button at bounding box center [521, 326] width 53 height 38
click at [780, 322] on button at bounding box center [783, 326] width 53 height 38
click at [1054, 321] on button at bounding box center [1046, 326] width 53 height 38
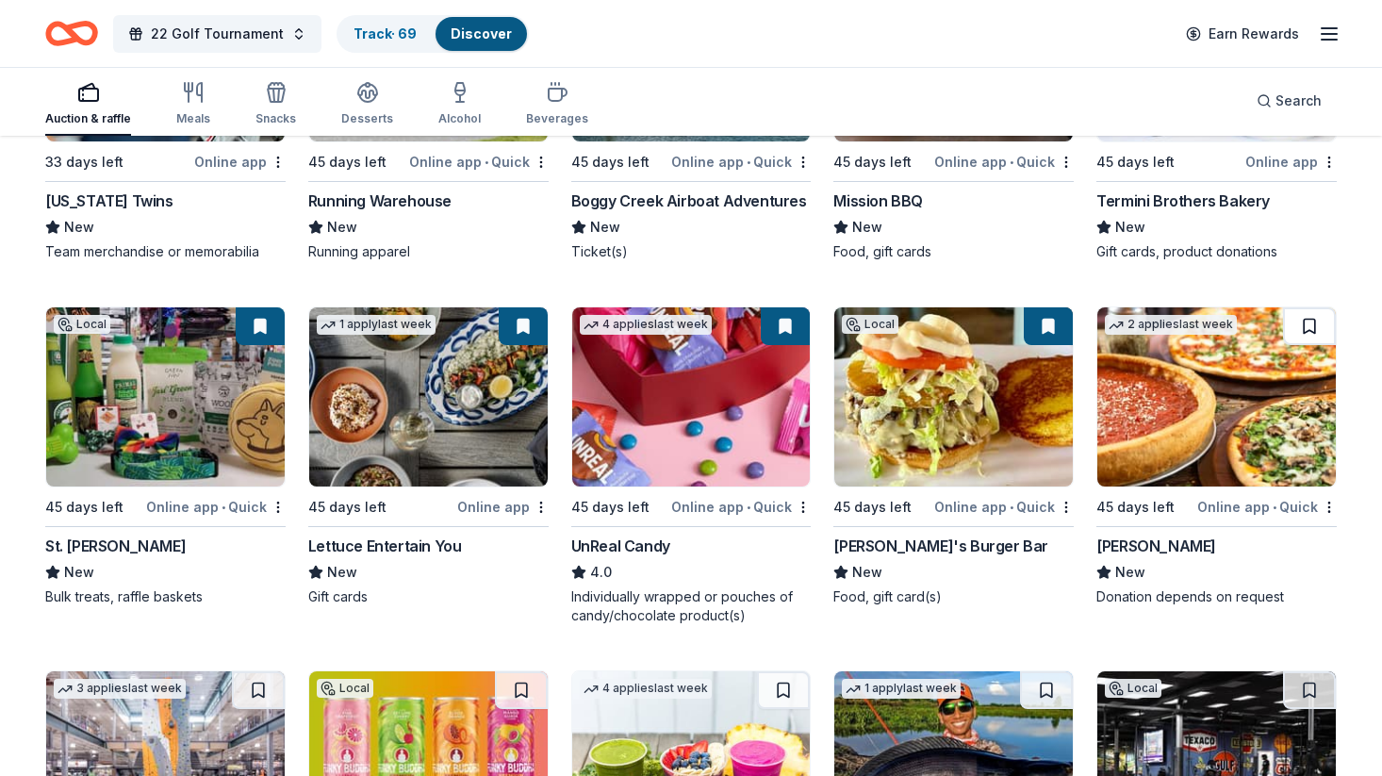
click at [1316, 328] on button at bounding box center [1309, 326] width 53 height 38
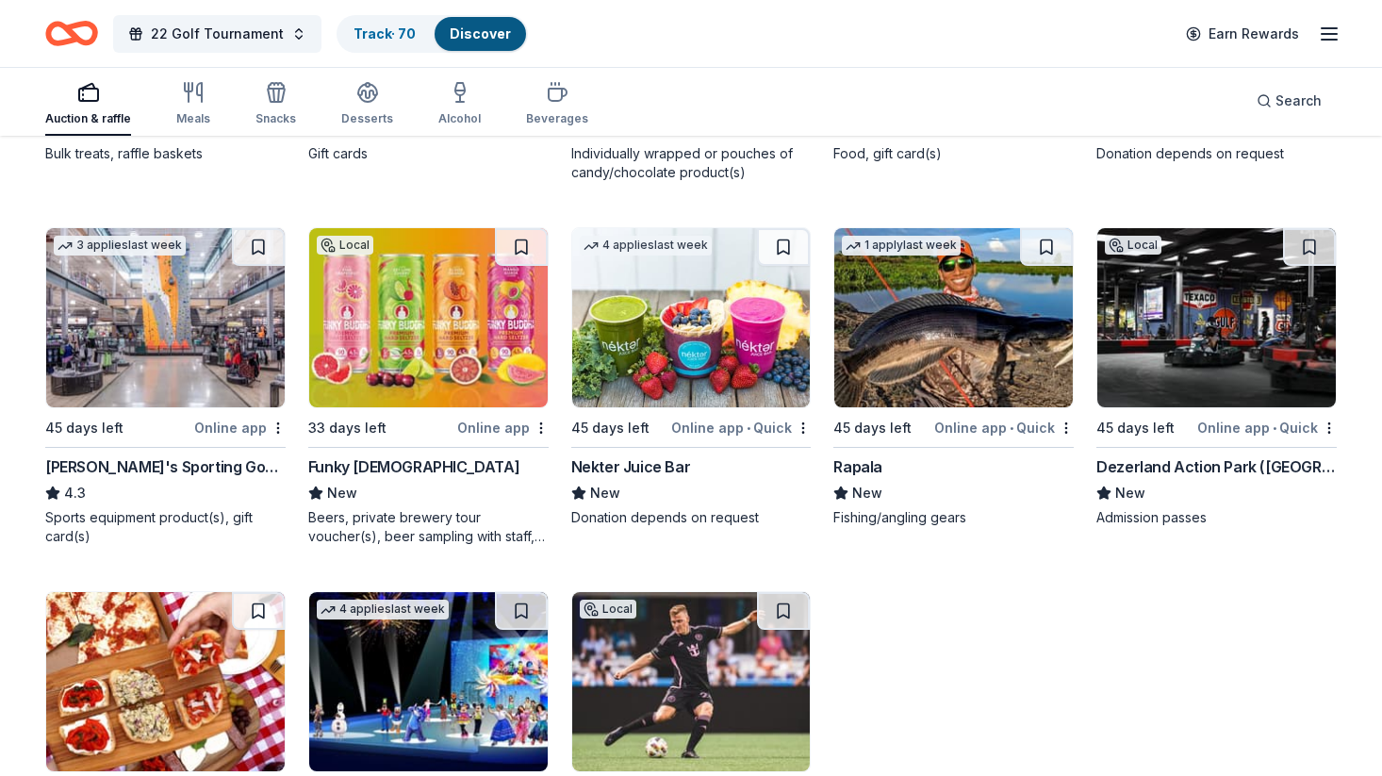
scroll to position [8051, 0]
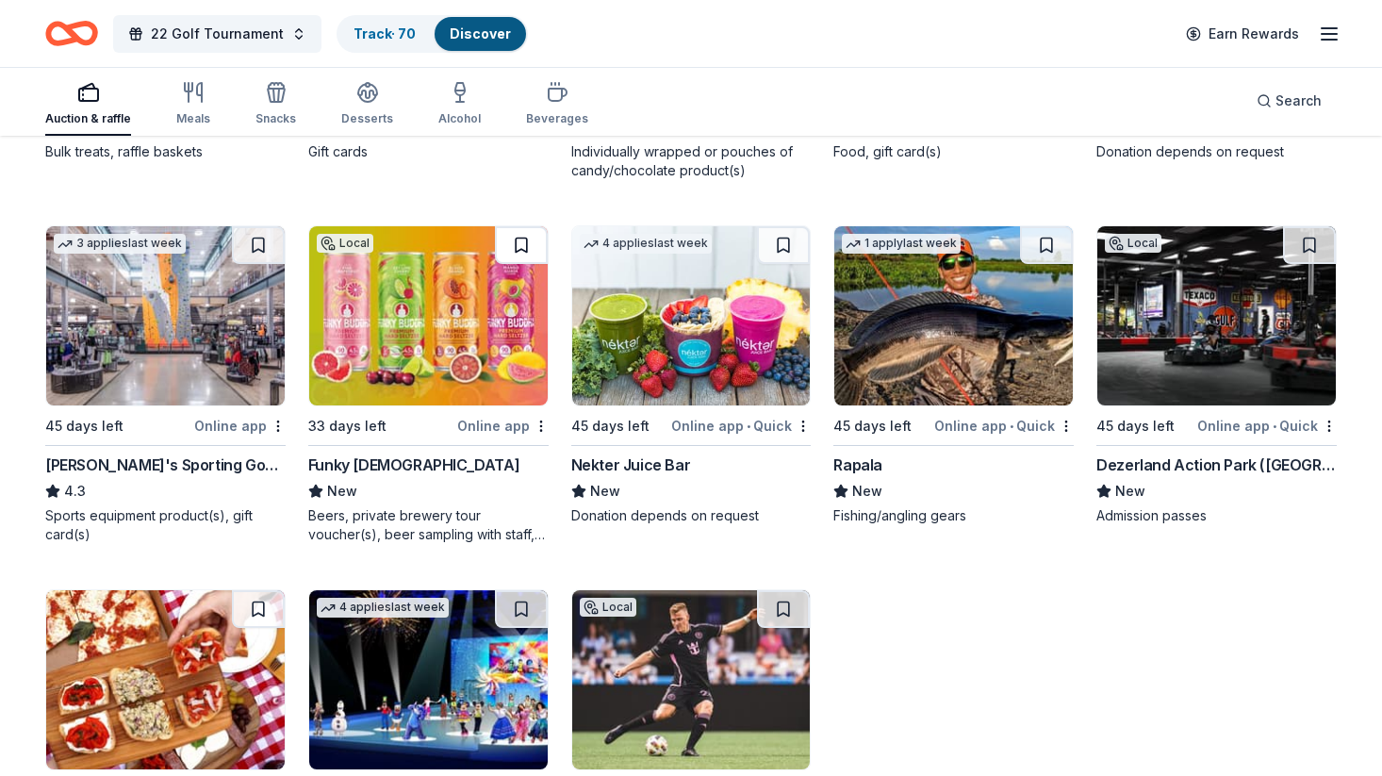
click at [517, 238] on button at bounding box center [521, 245] width 53 height 38
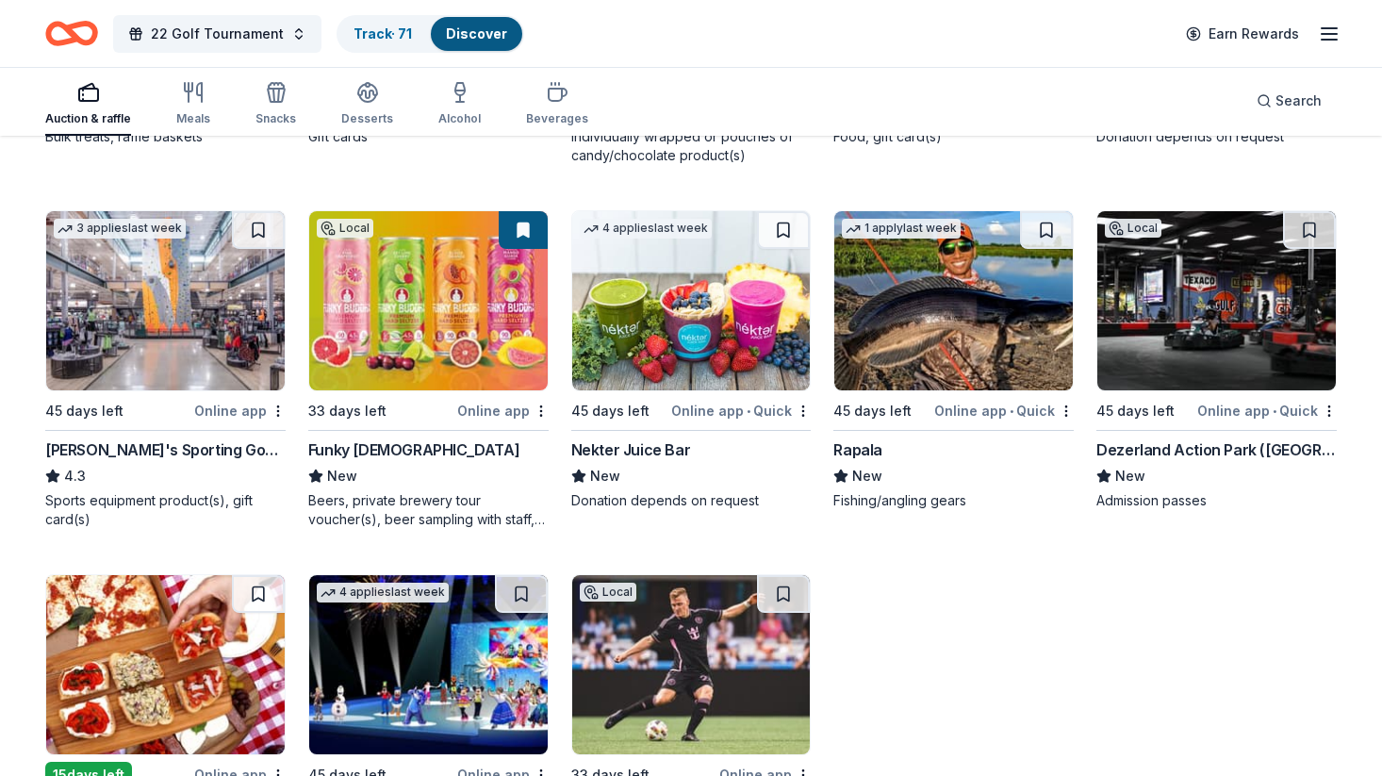
scroll to position [8067, 0]
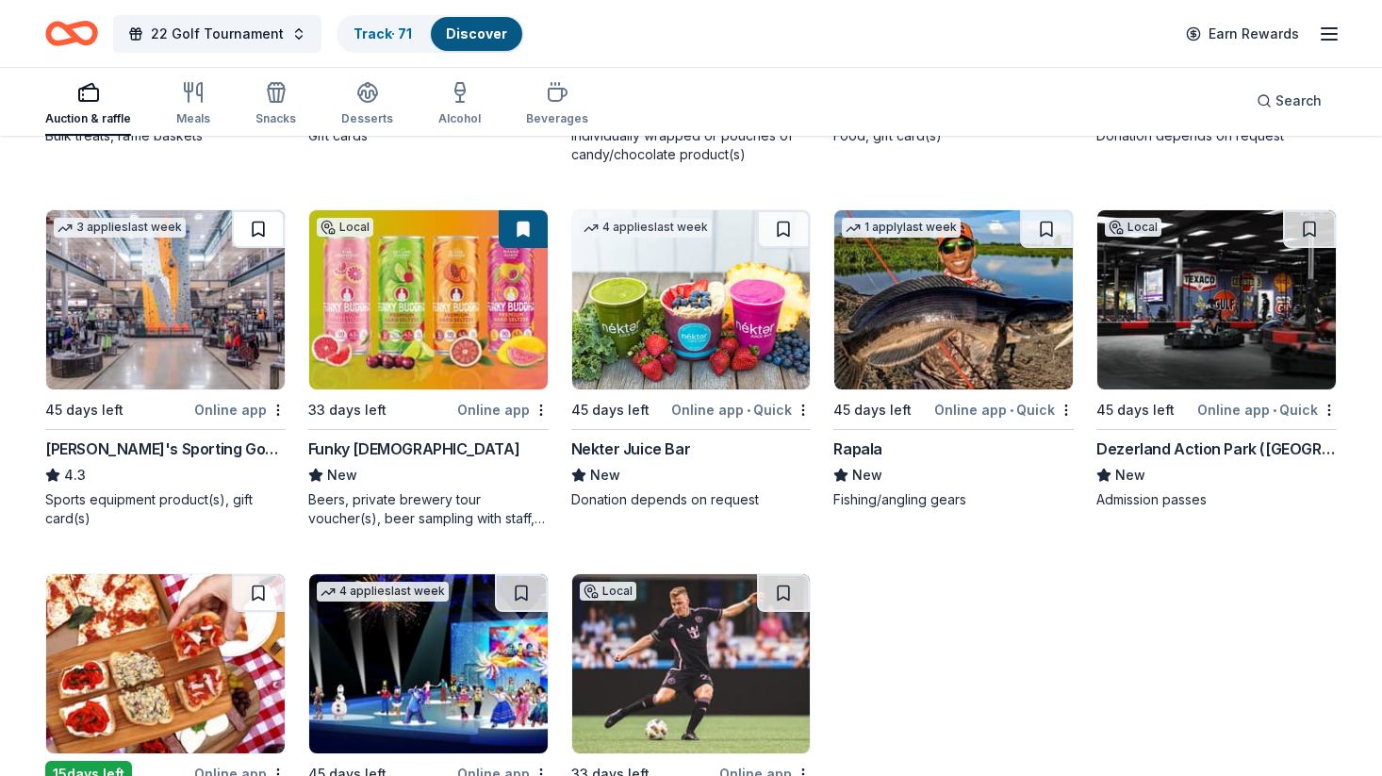
click at [252, 221] on button at bounding box center [258, 229] width 53 height 38
click at [780, 228] on button at bounding box center [783, 229] width 53 height 38
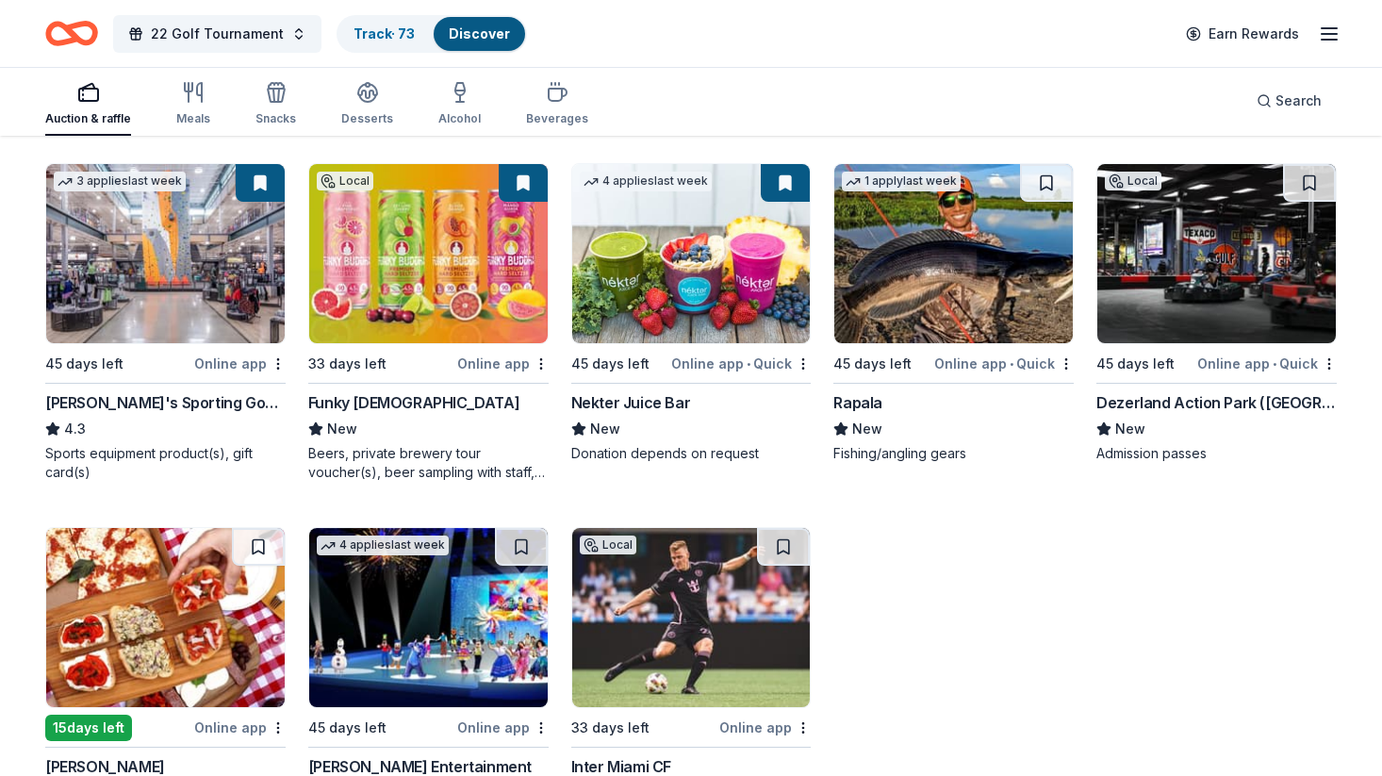
scroll to position [8114, 0]
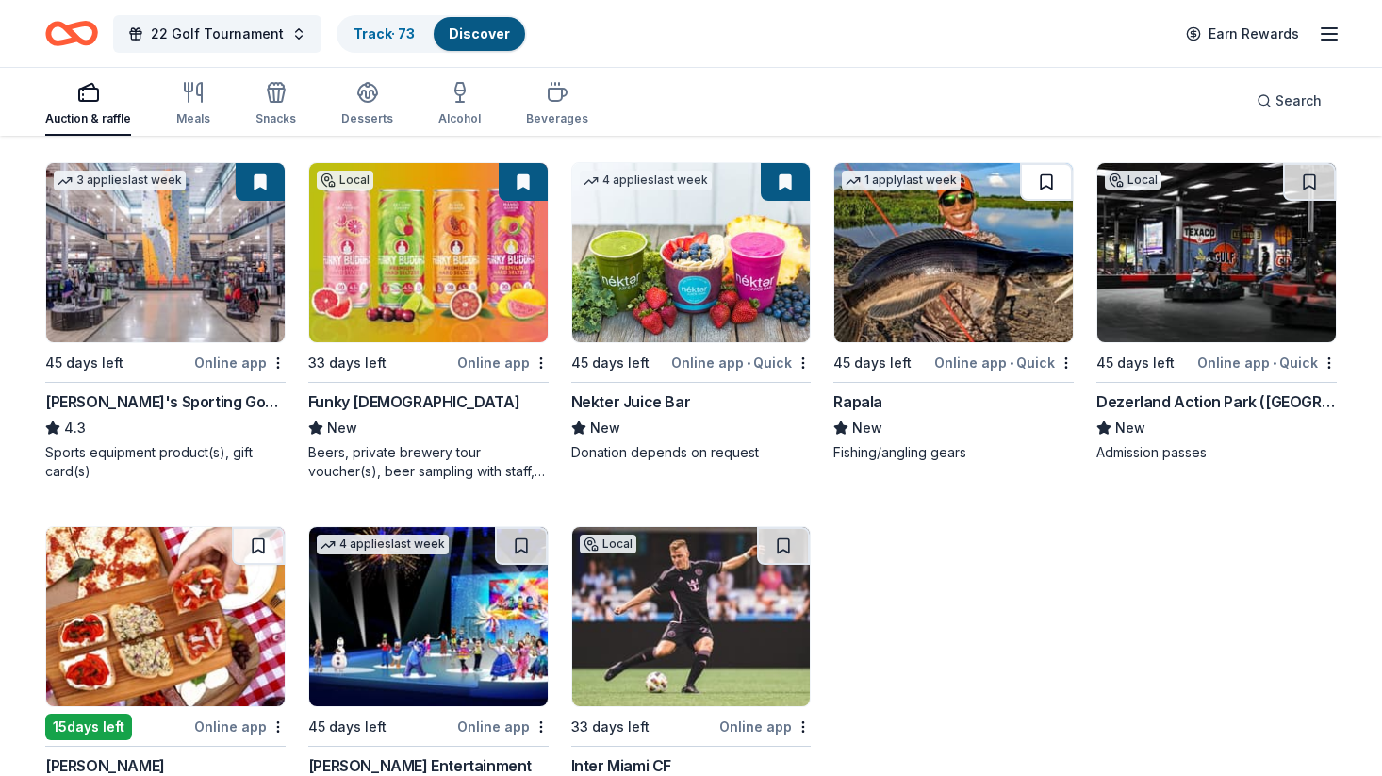
click at [1044, 184] on button at bounding box center [1046, 182] width 53 height 38
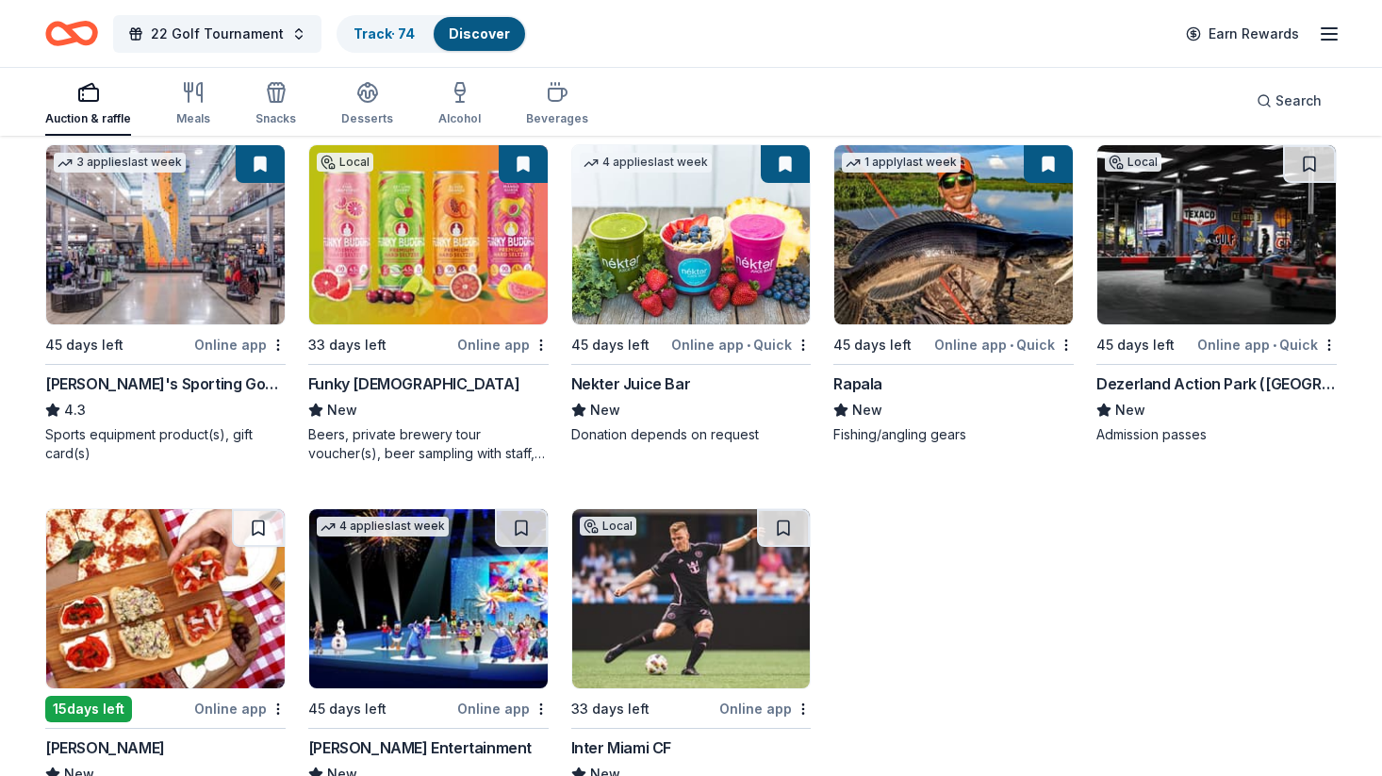
scroll to position [8134, 0]
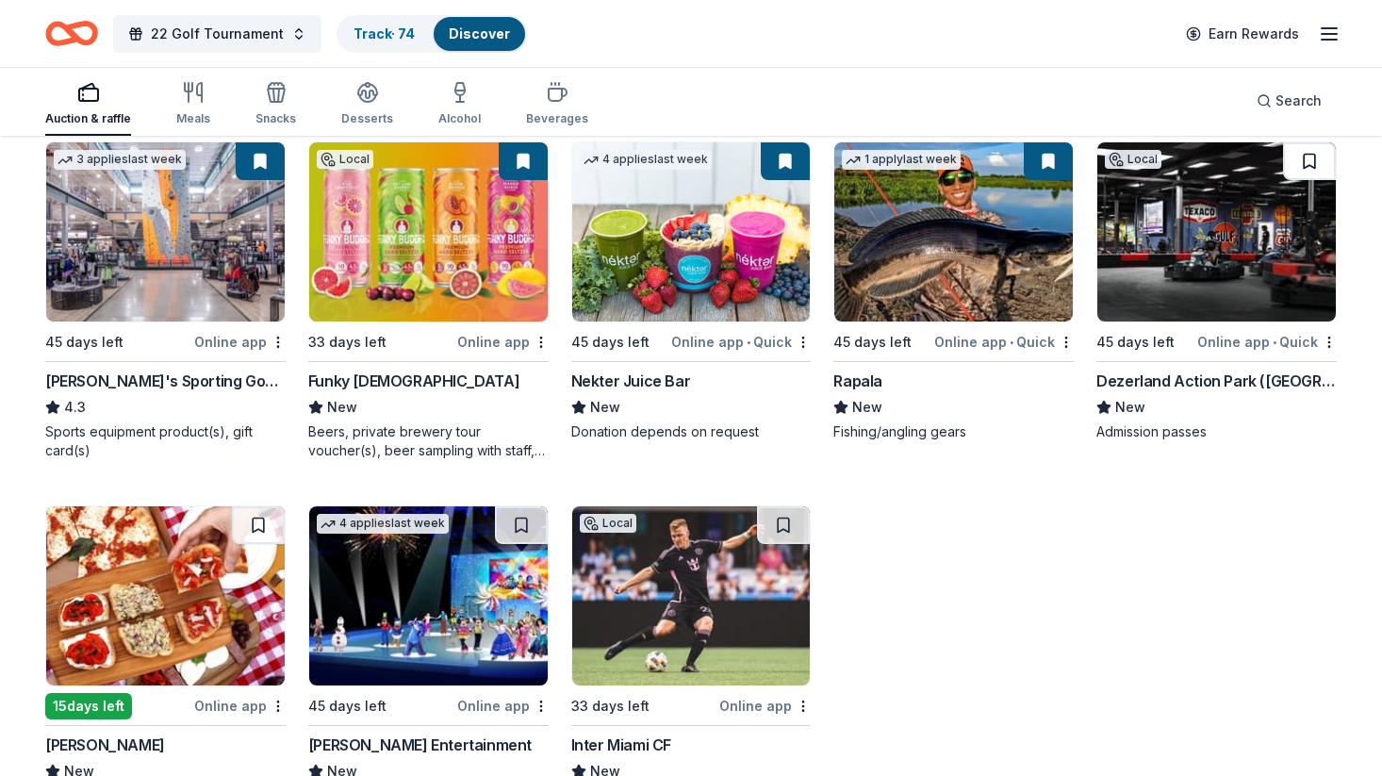
click at [1310, 163] on button at bounding box center [1309, 161] width 53 height 38
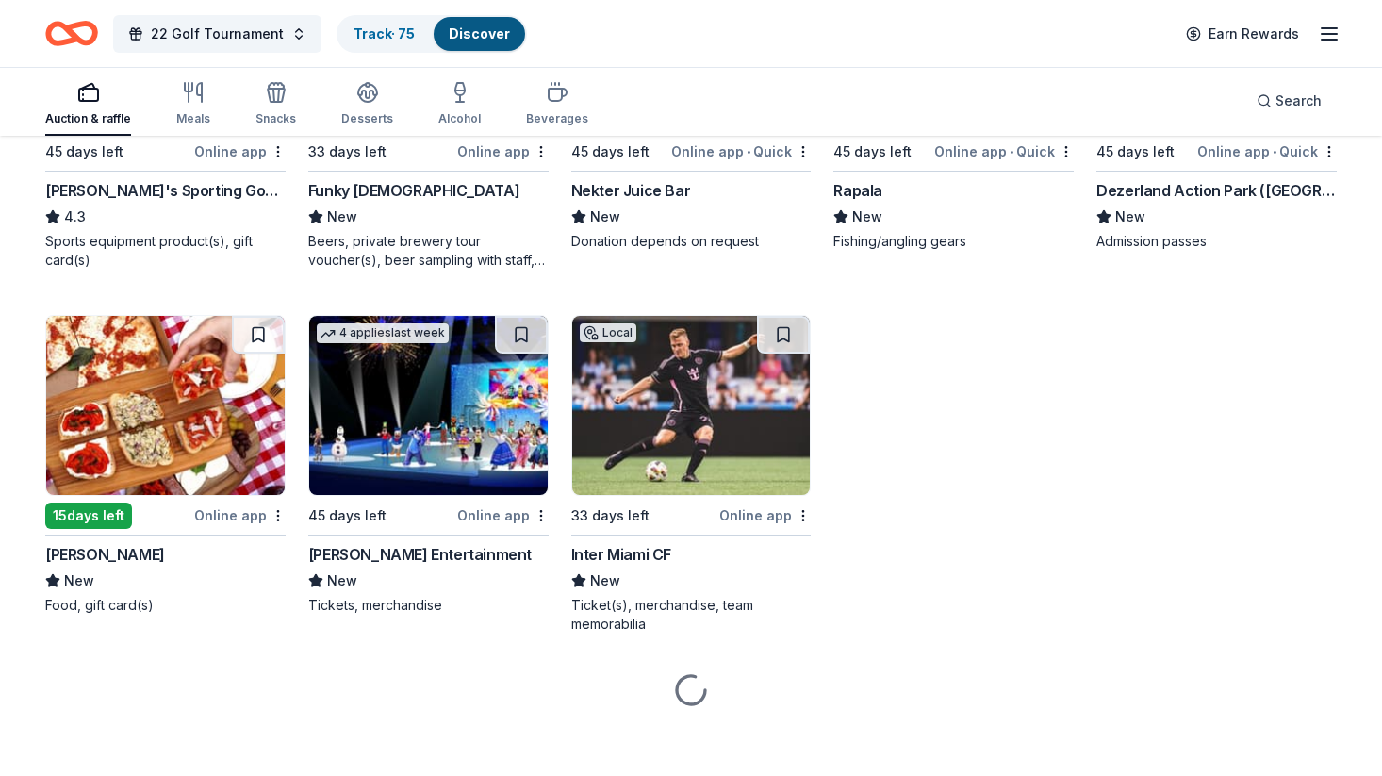
scroll to position [8333, 0]
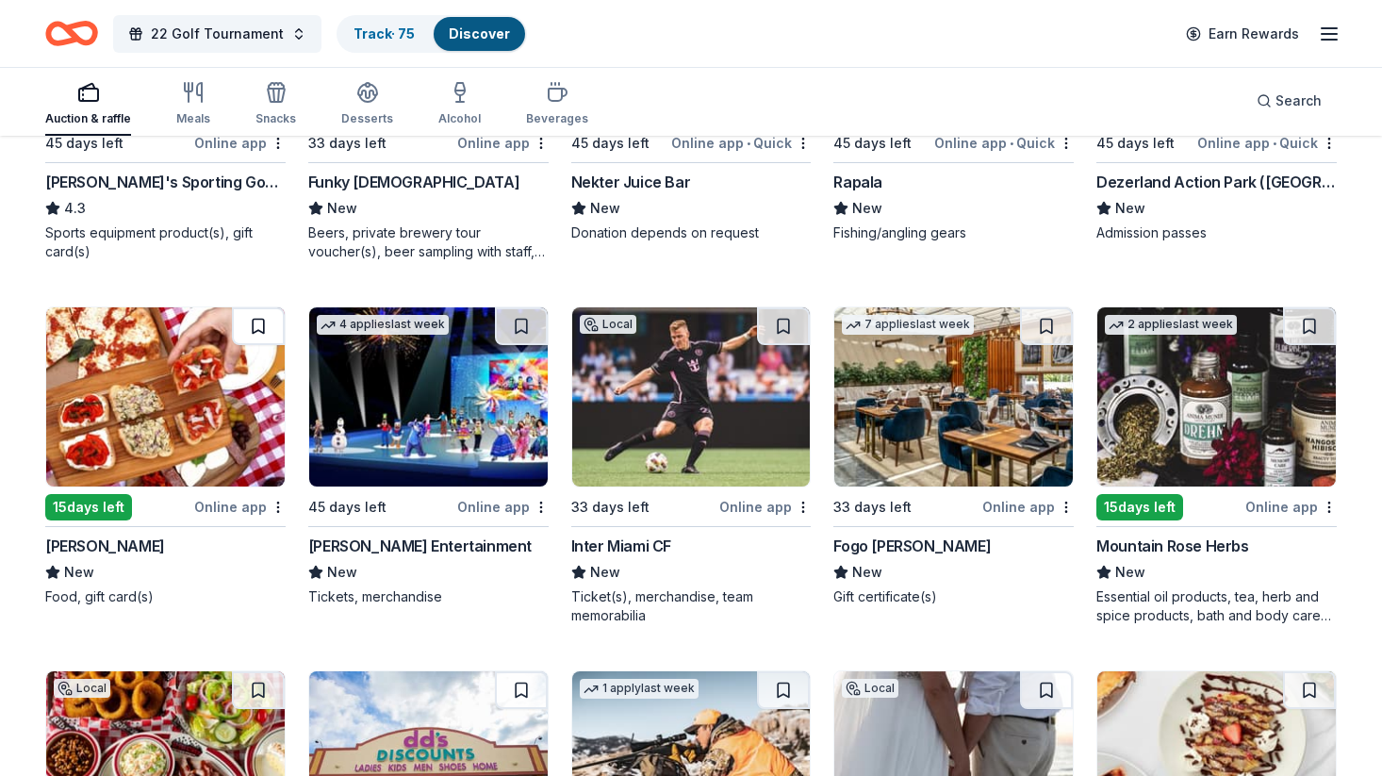
click at [257, 326] on button at bounding box center [258, 326] width 53 height 38
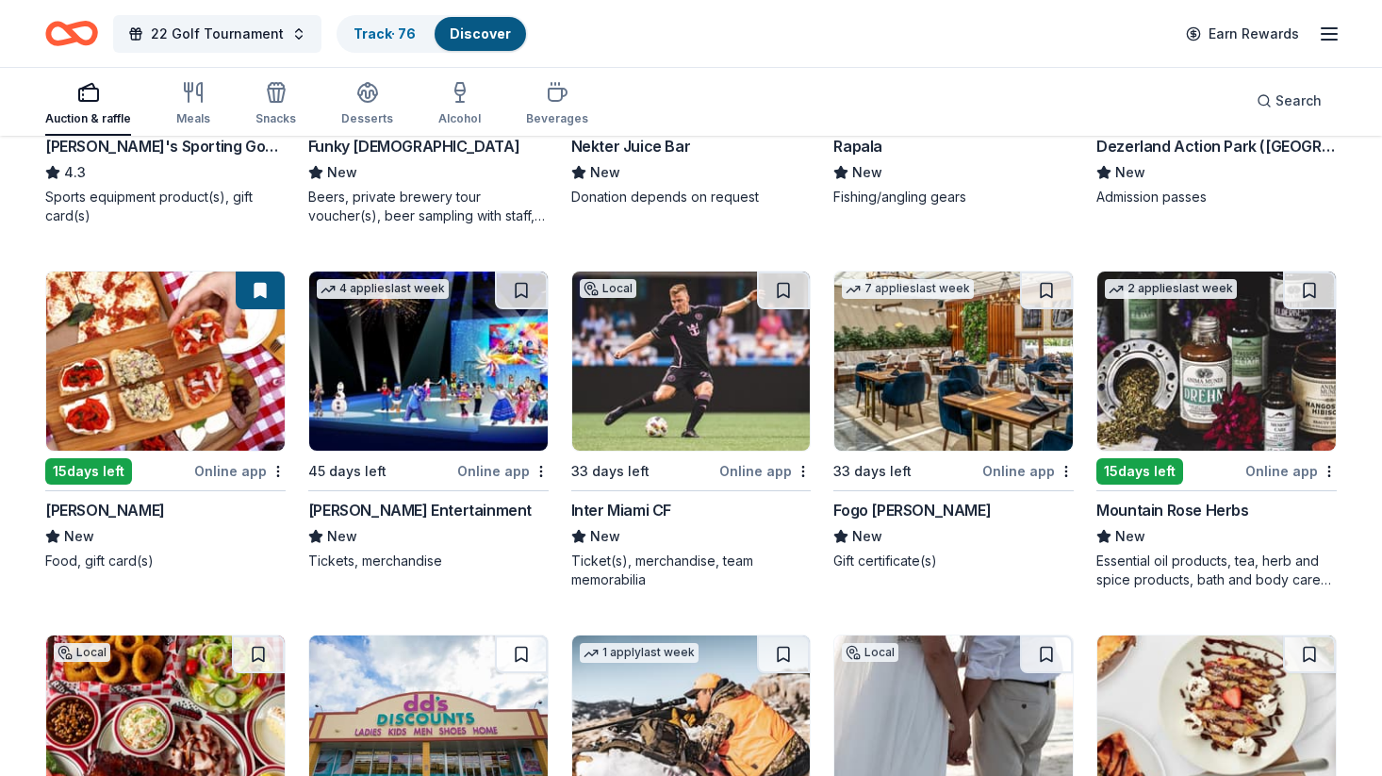
scroll to position [8373, 0]
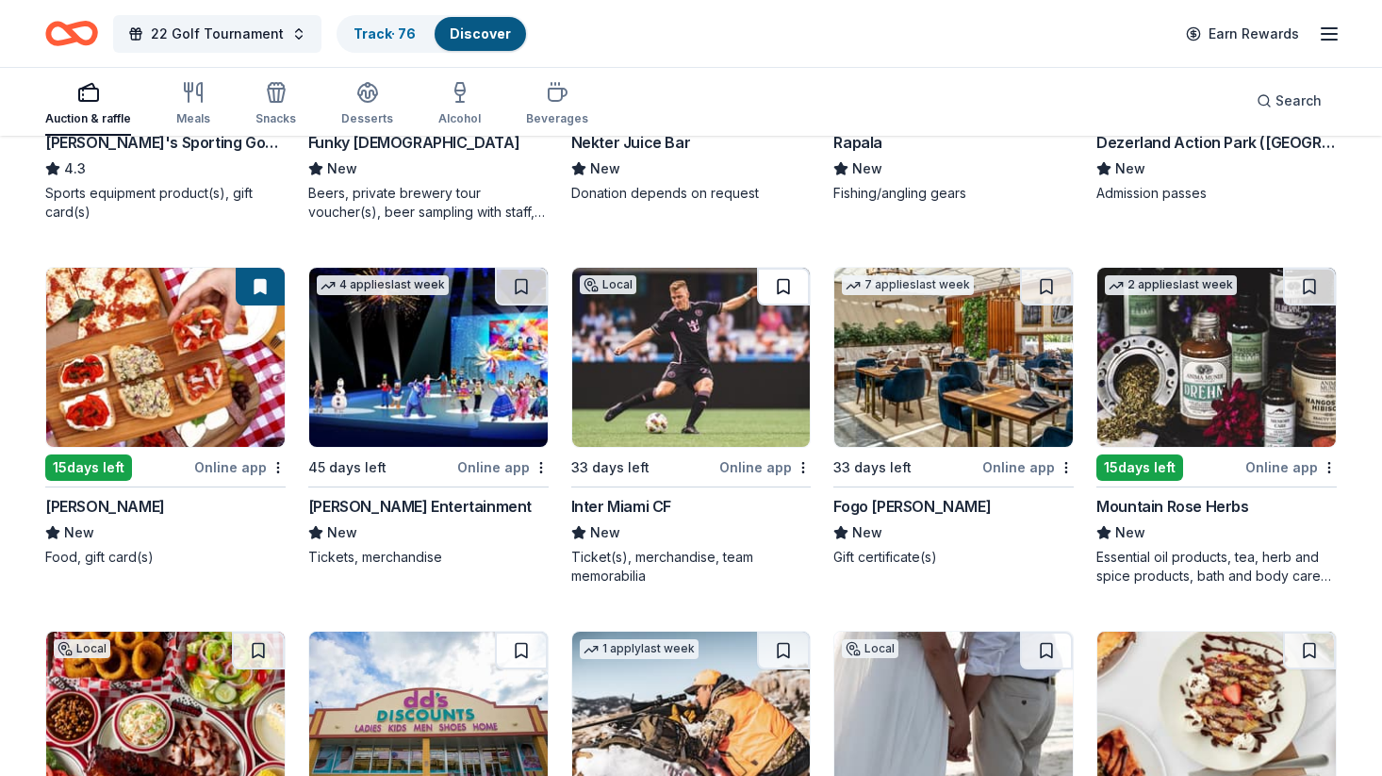
click at [782, 289] on button at bounding box center [783, 287] width 53 height 38
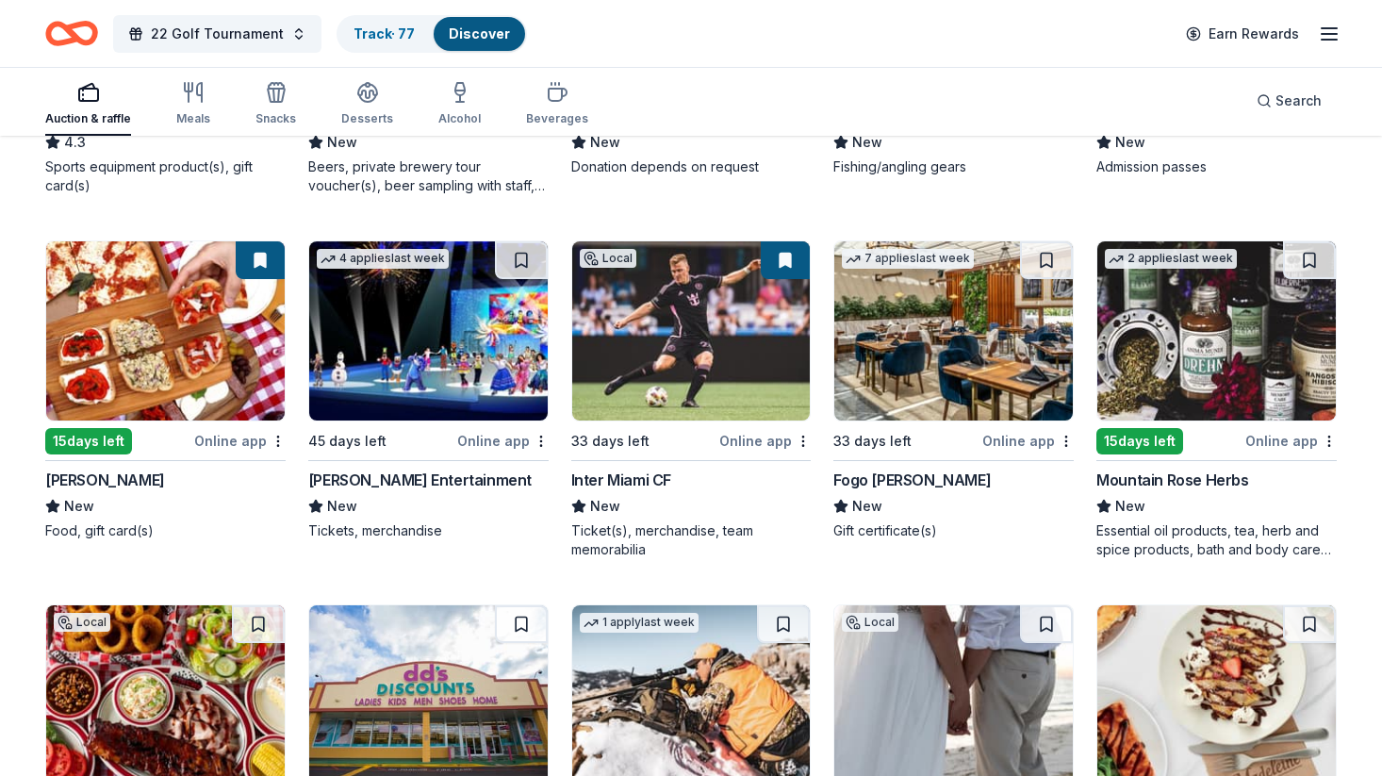
scroll to position [8400, 0]
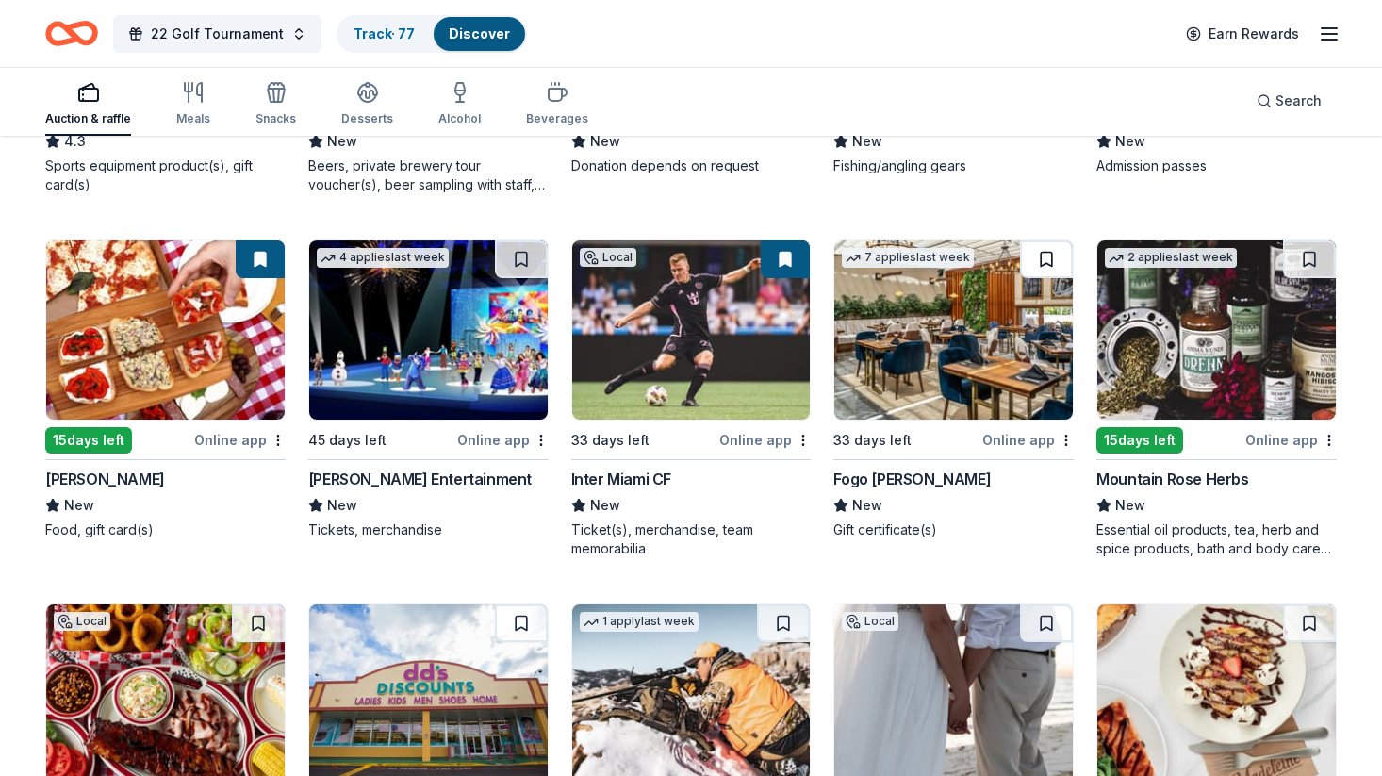
click at [1037, 262] on button at bounding box center [1046, 259] width 53 height 38
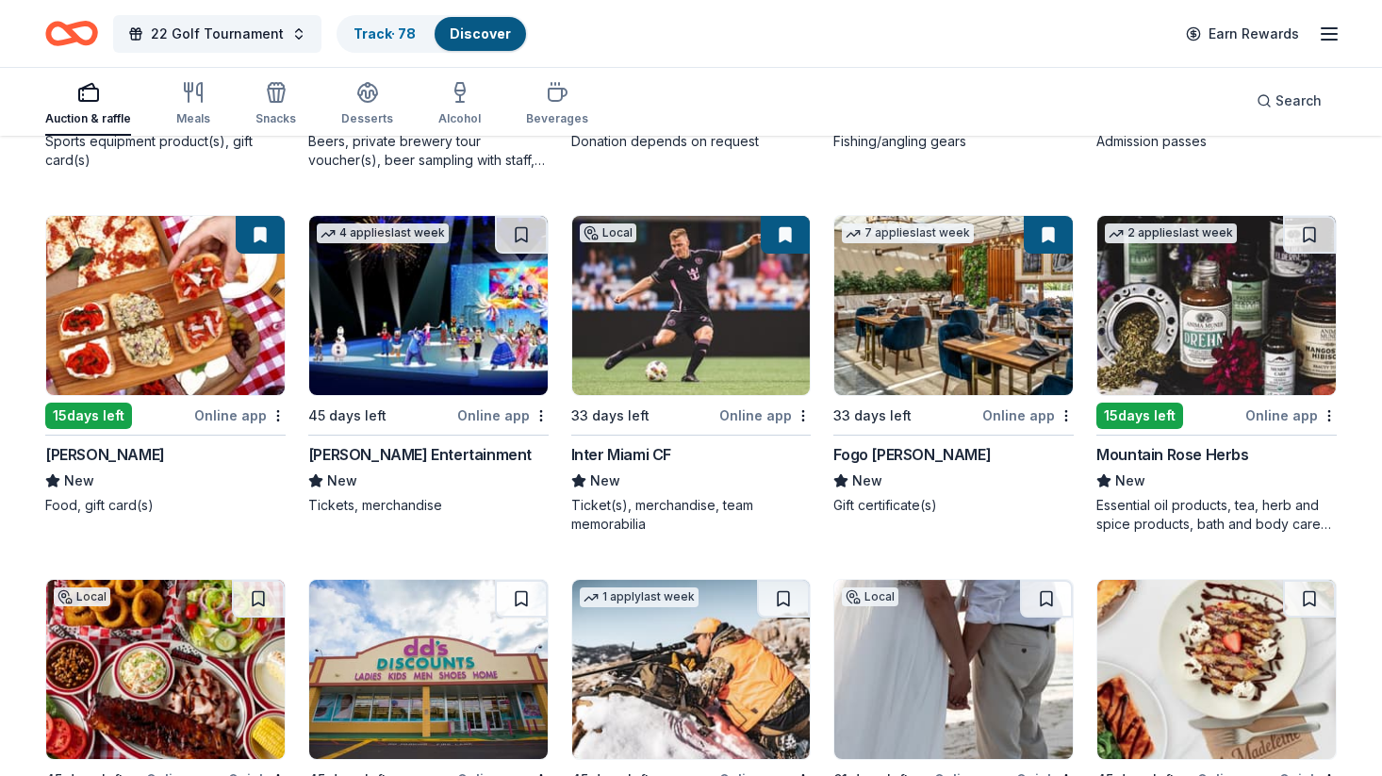
scroll to position [8430, 0]
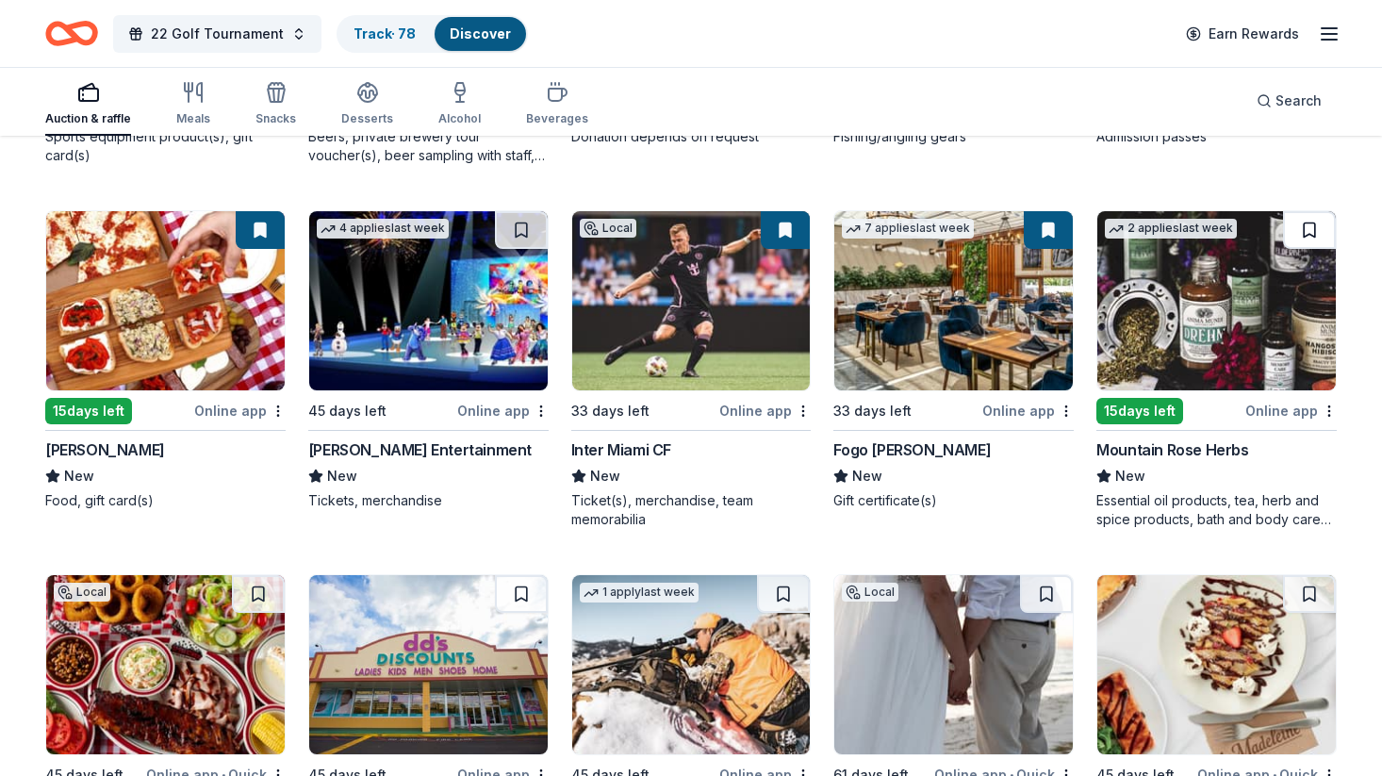
click at [1307, 227] on button at bounding box center [1309, 230] width 53 height 38
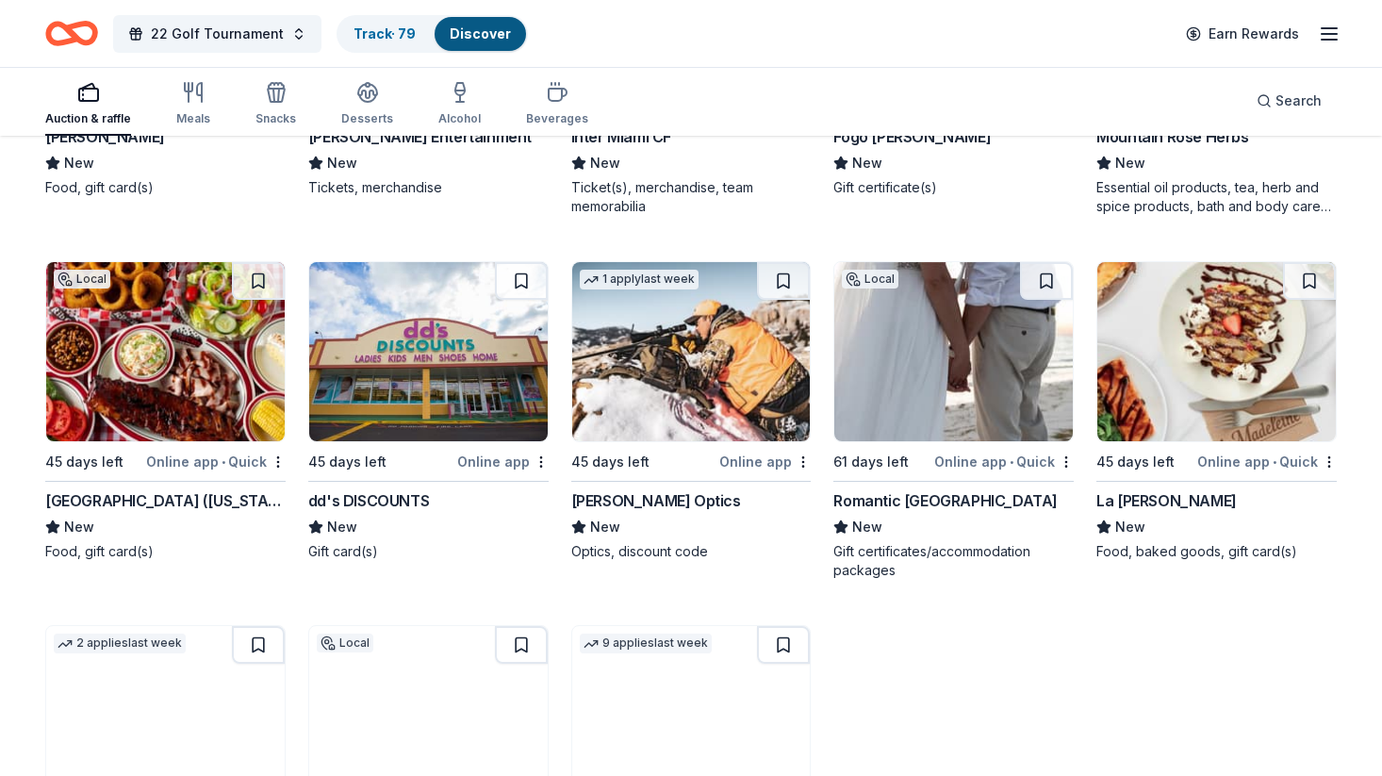
scroll to position [8805, 0]
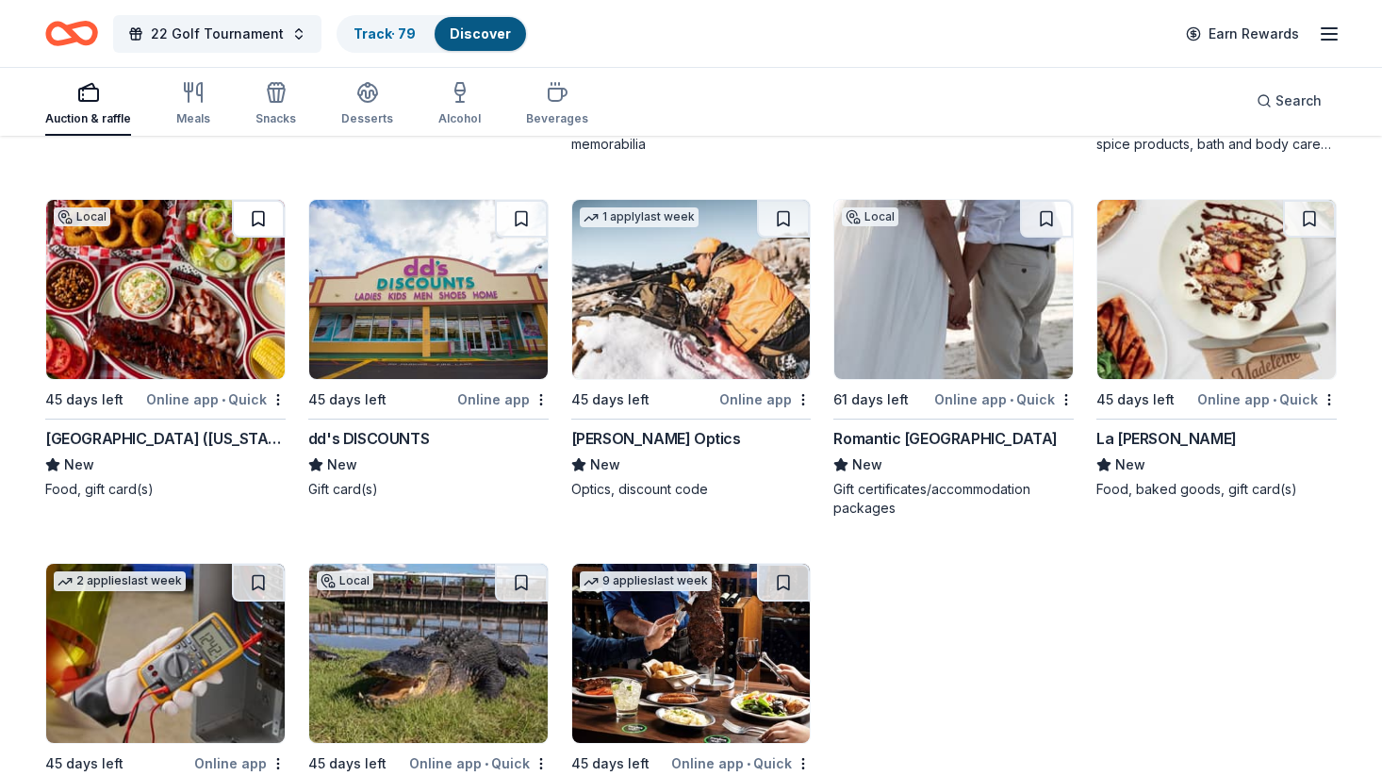
click at [251, 225] on button at bounding box center [258, 219] width 53 height 38
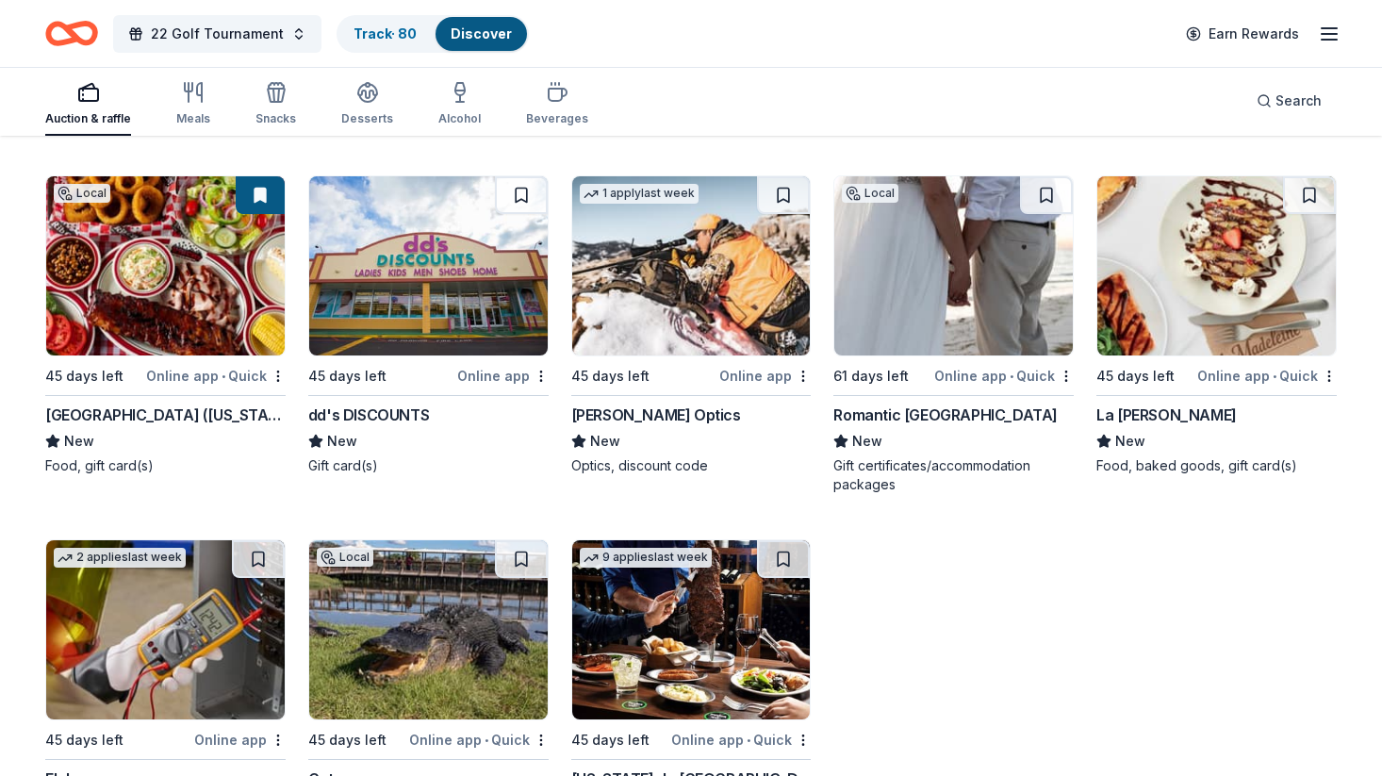
scroll to position [8829, 0]
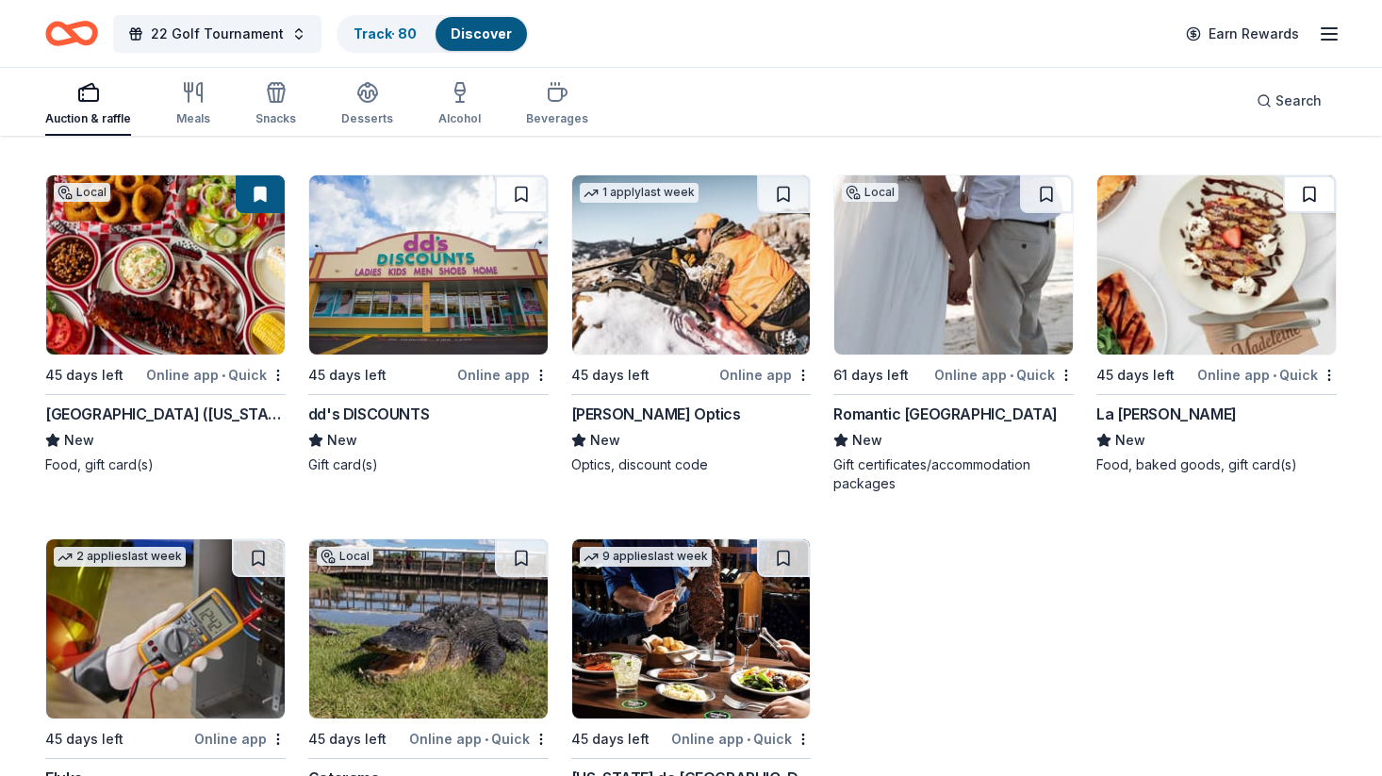
click at [1305, 196] on button at bounding box center [1309, 194] width 53 height 38
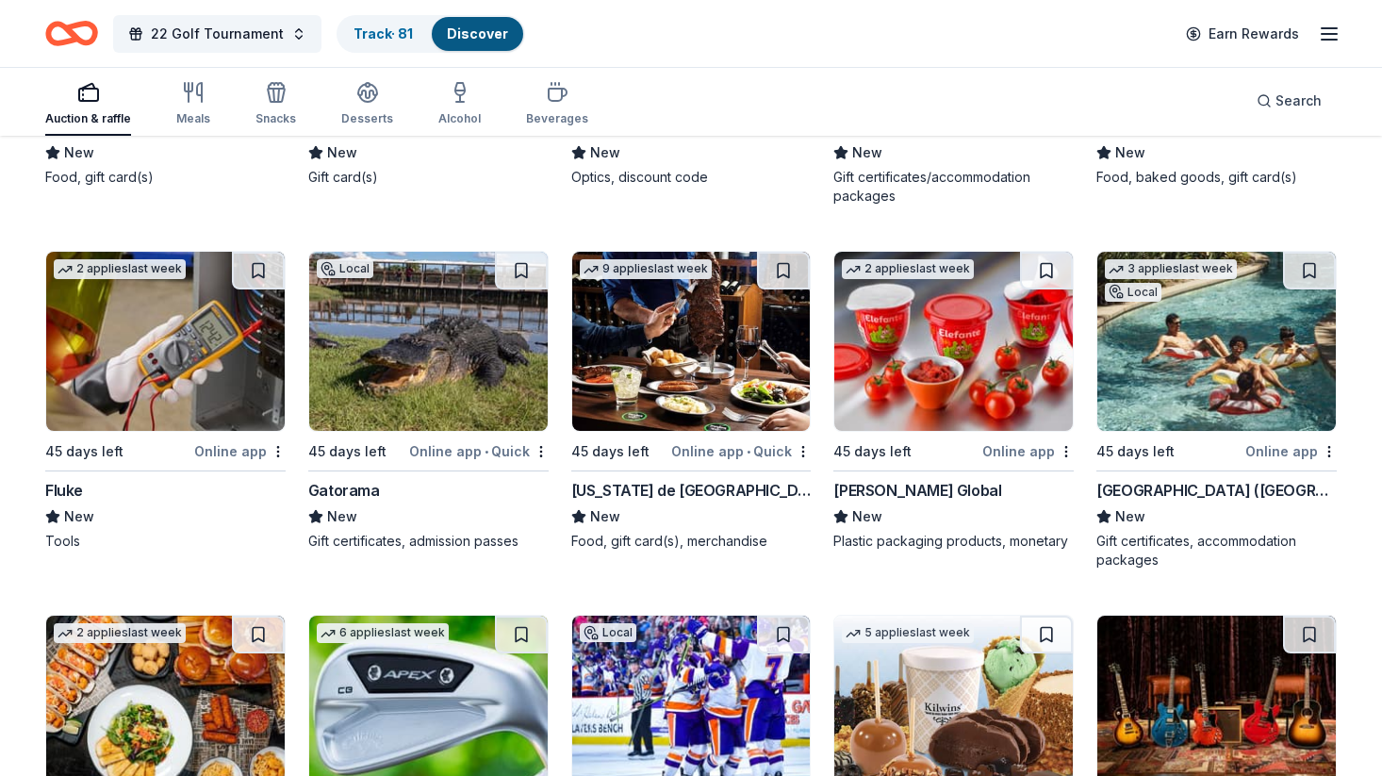
scroll to position [9127, 0]
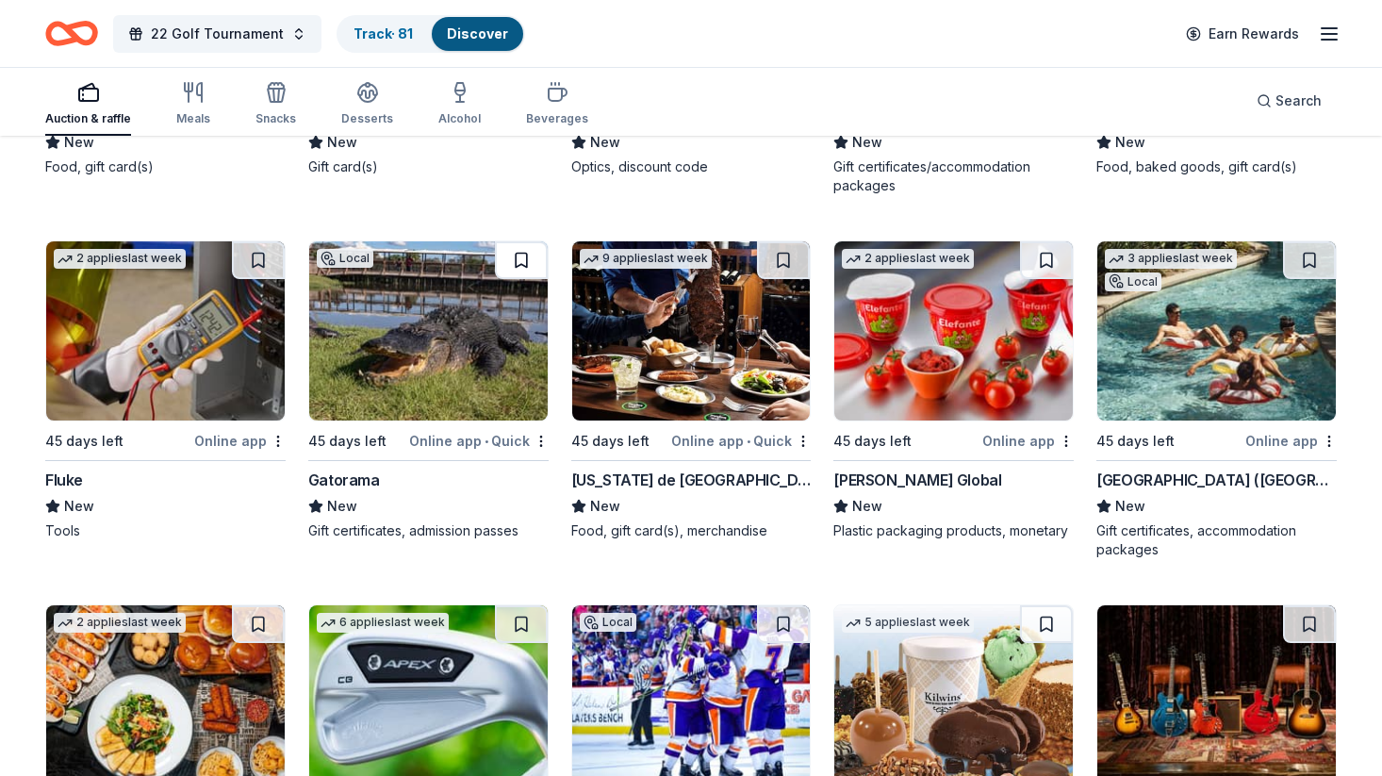
click at [524, 263] on button at bounding box center [521, 260] width 53 height 38
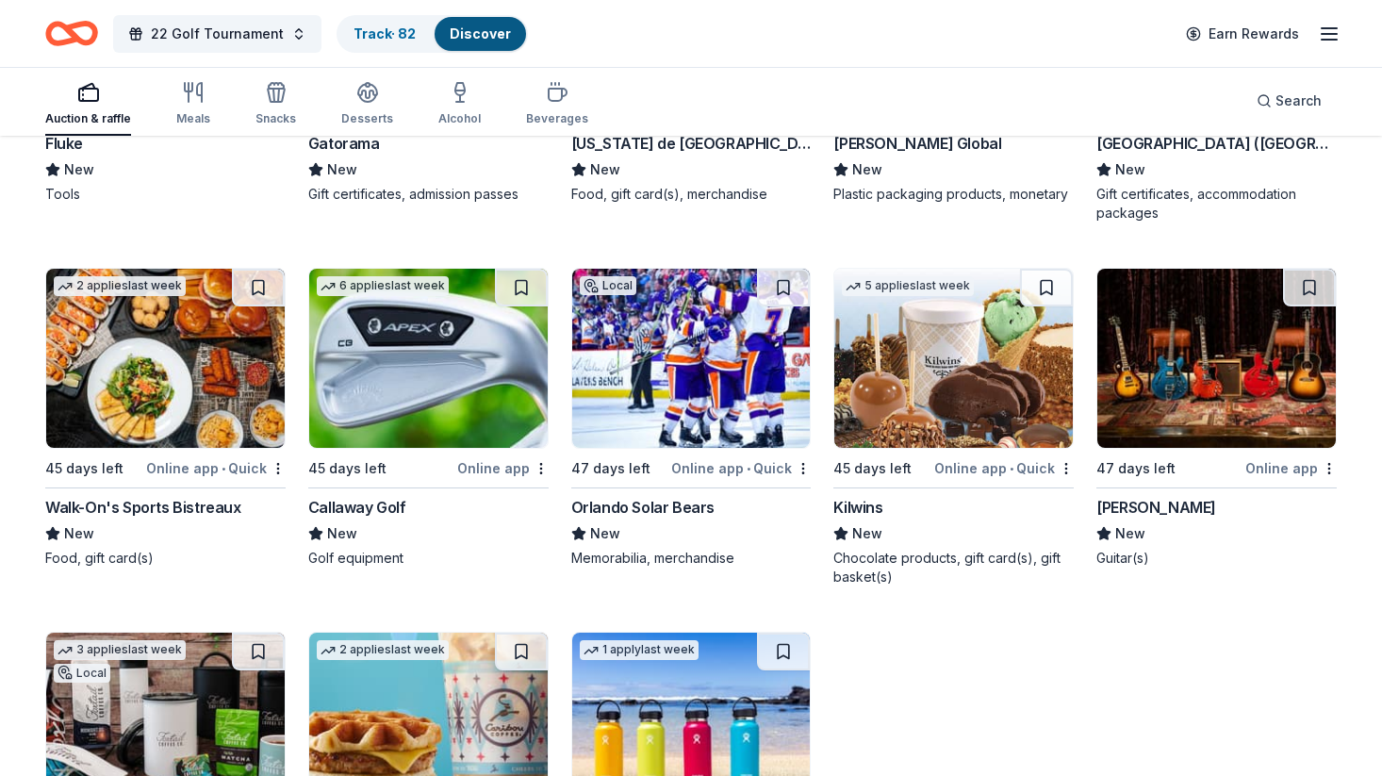
scroll to position [9464, 0]
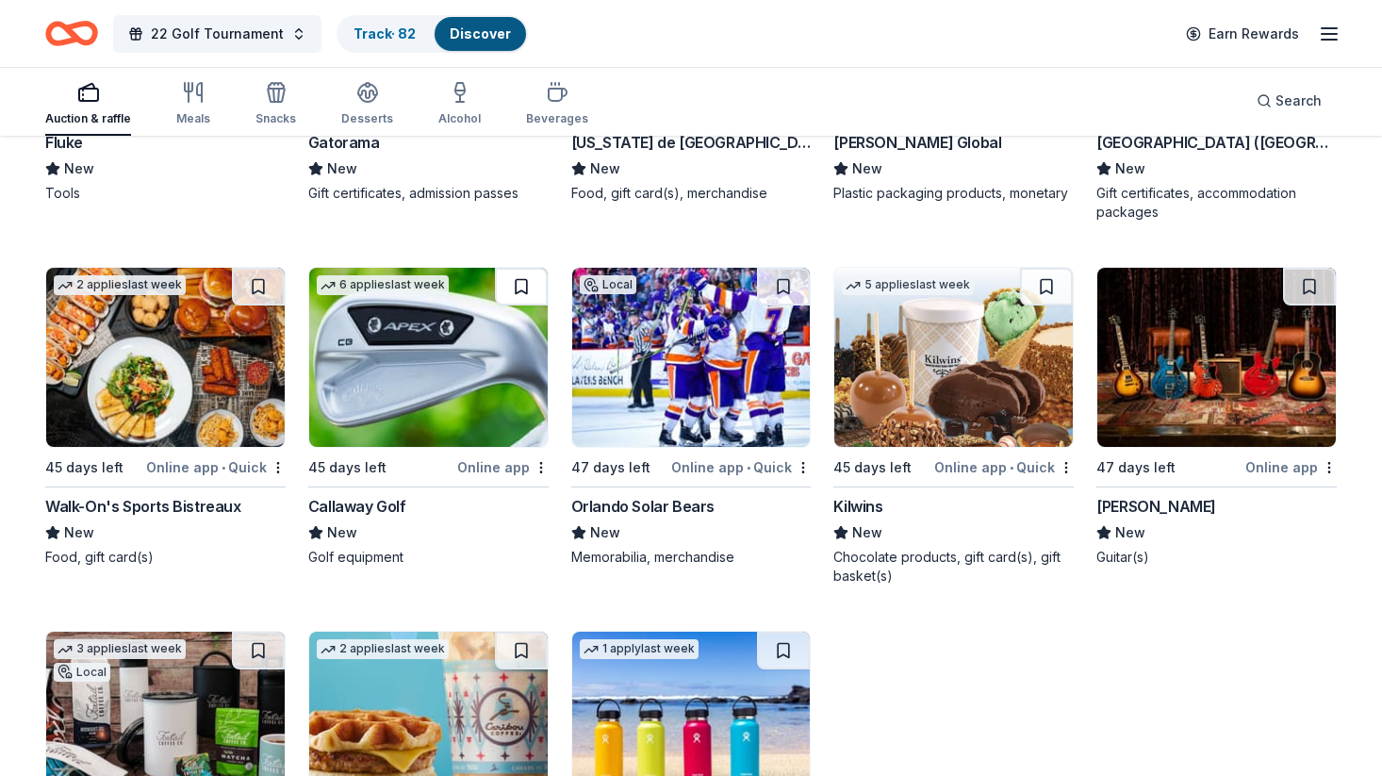
click at [524, 287] on button at bounding box center [521, 287] width 53 height 38
click at [524, 287] on button at bounding box center [523, 287] width 49 height 38
click at [529, 473] on div "Online app" at bounding box center [502, 467] width 91 height 24
click at [511, 498] on div "Not interested" at bounding box center [481, 500] width 126 height 34
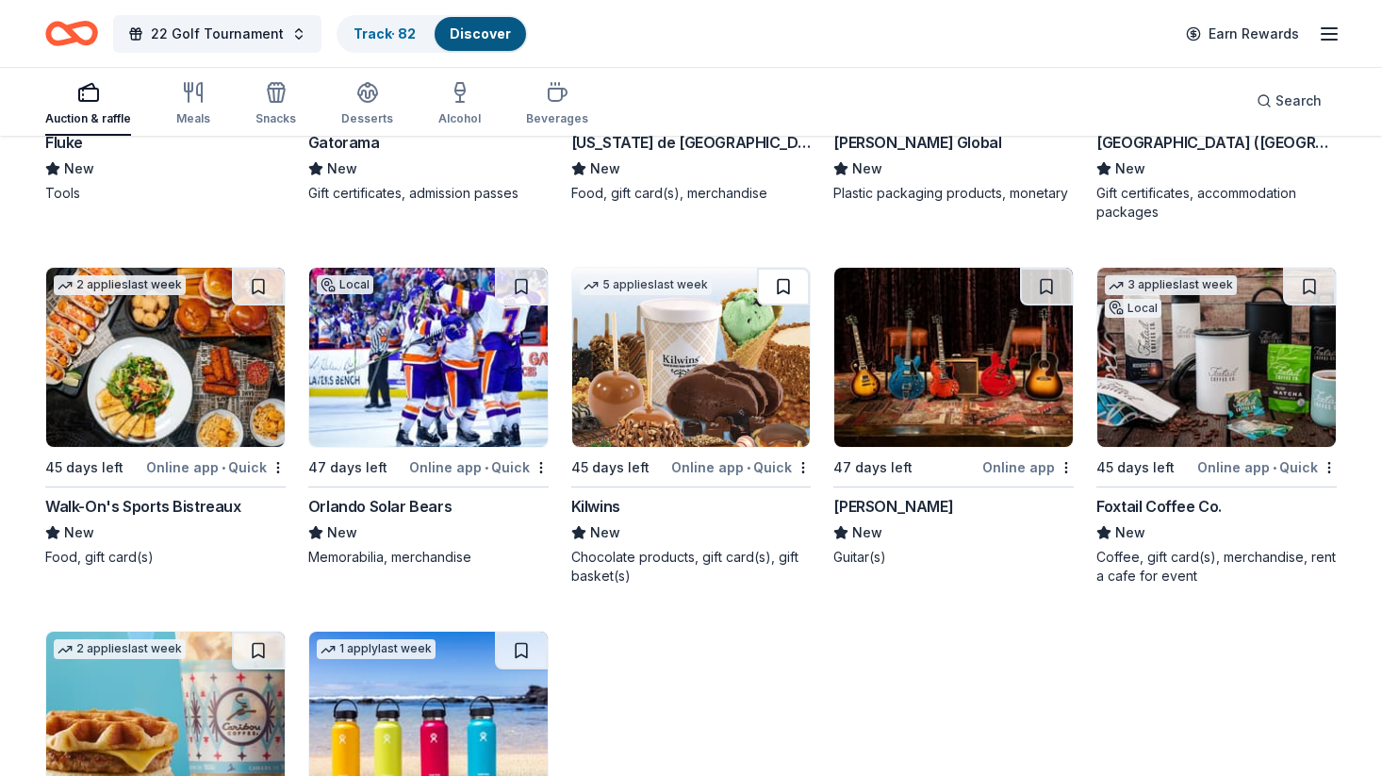
click at [789, 278] on button at bounding box center [783, 287] width 53 height 38
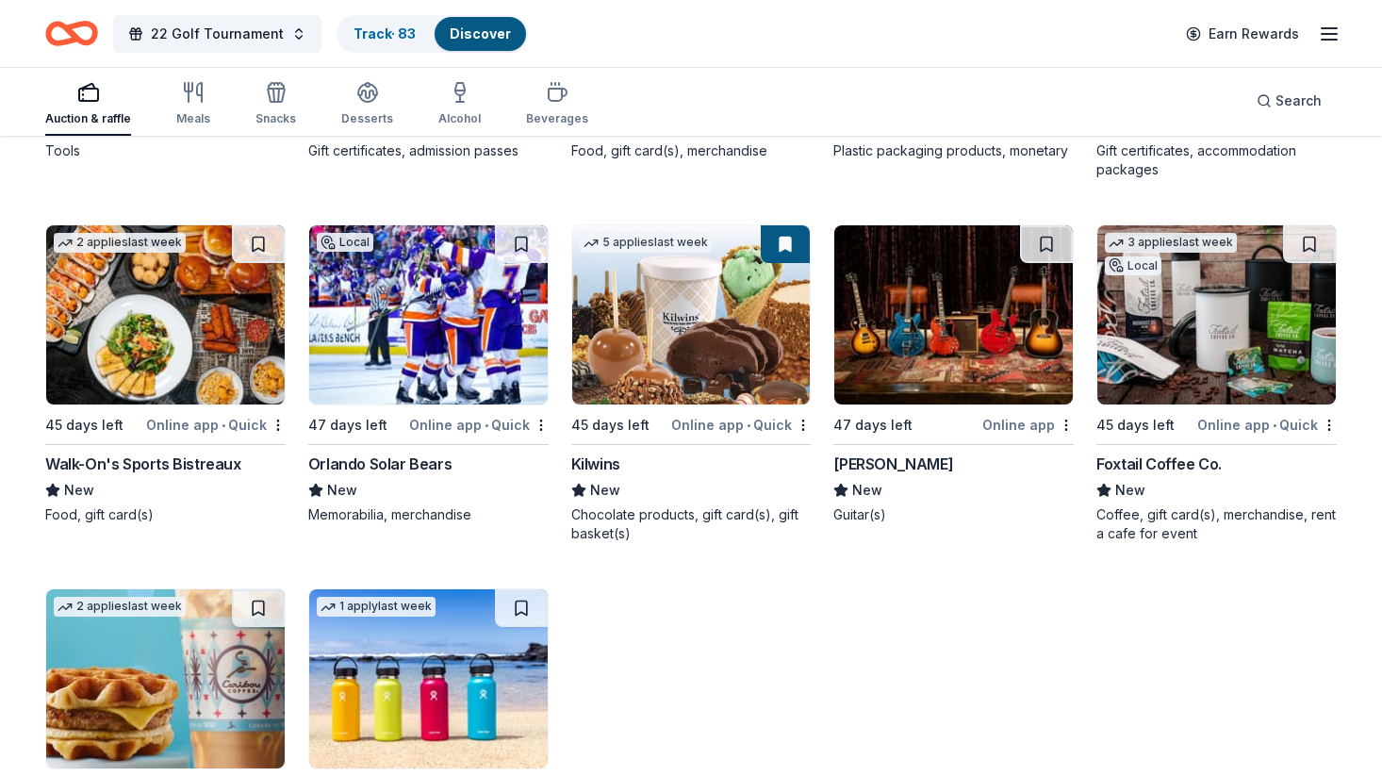
scroll to position [9509, 0]
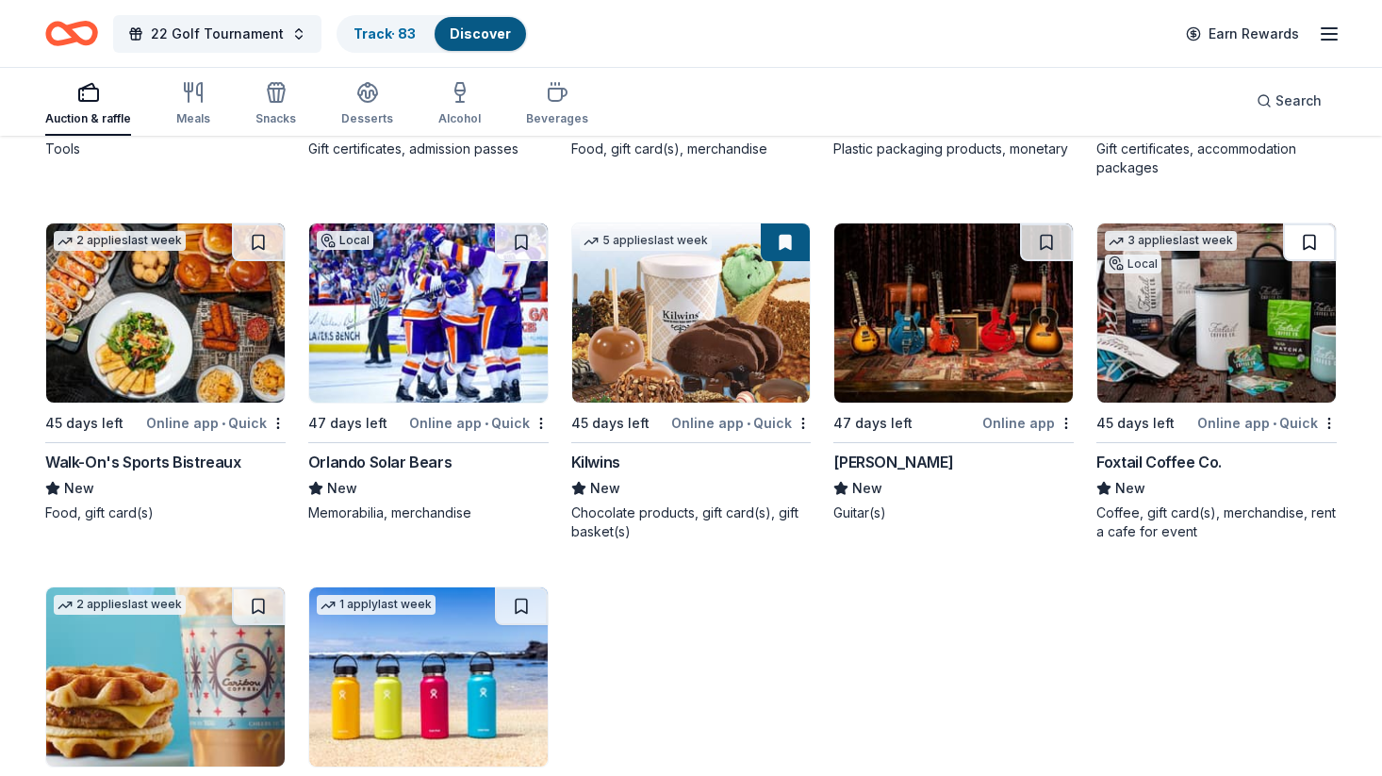
click at [1307, 238] on button at bounding box center [1309, 242] width 53 height 38
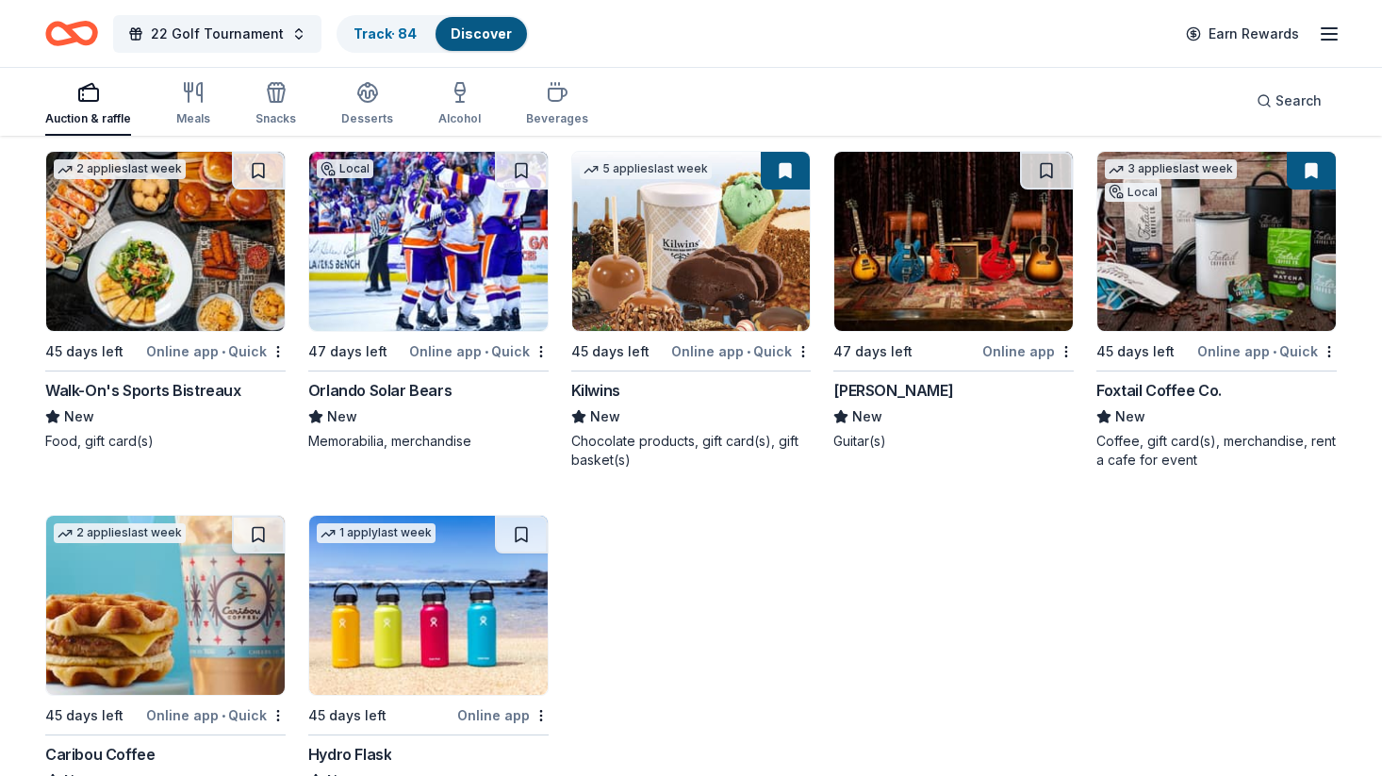
scroll to position [9770, 0]
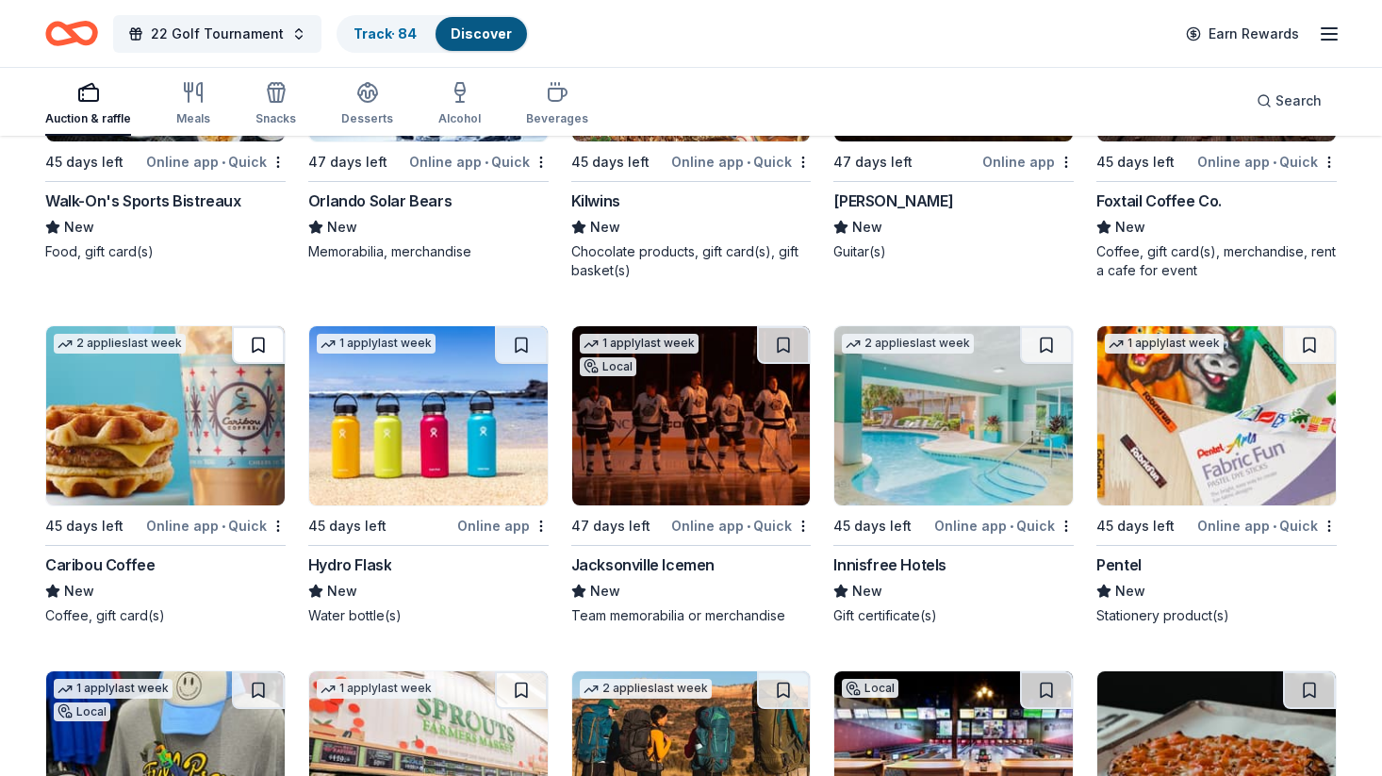
click at [267, 341] on button at bounding box center [258, 345] width 53 height 38
click at [517, 346] on button at bounding box center [521, 345] width 53 height 38
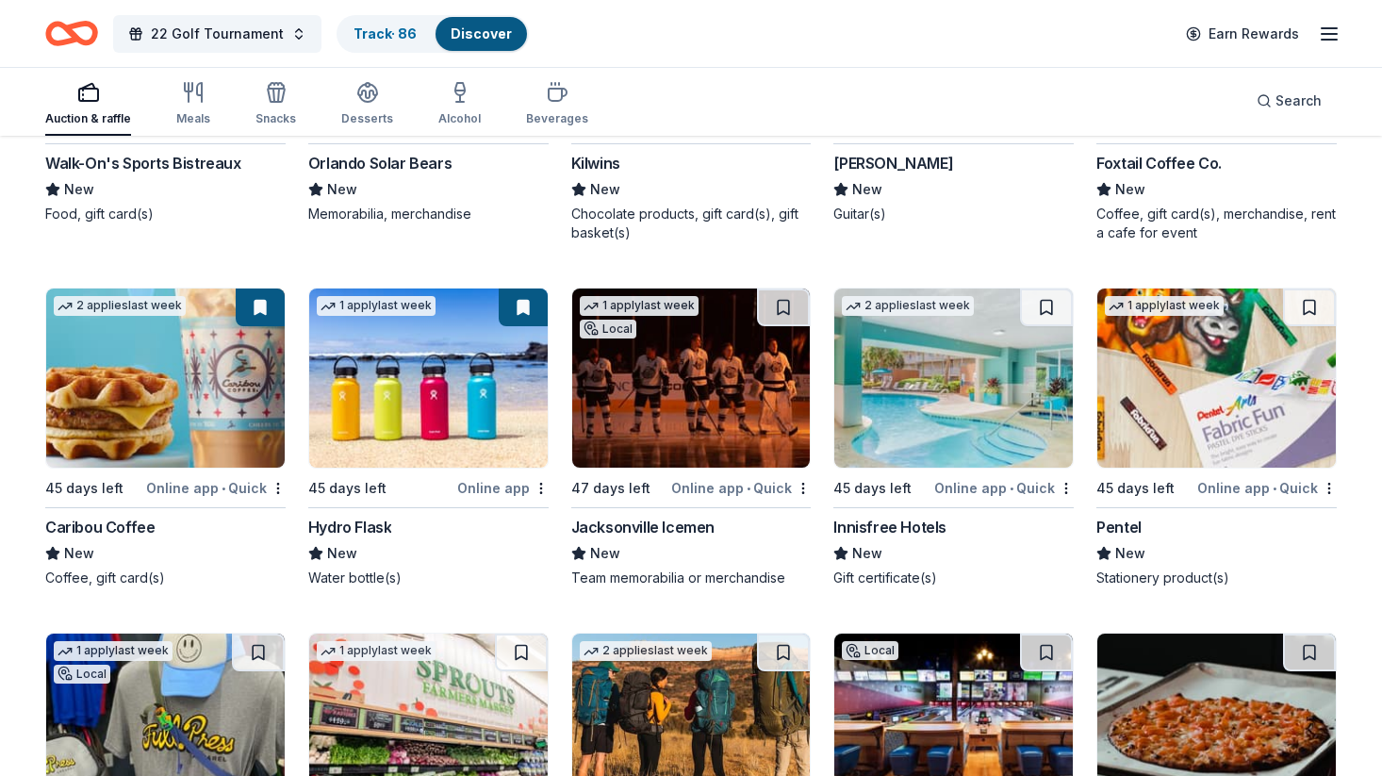
scroll to position [9809, 0]
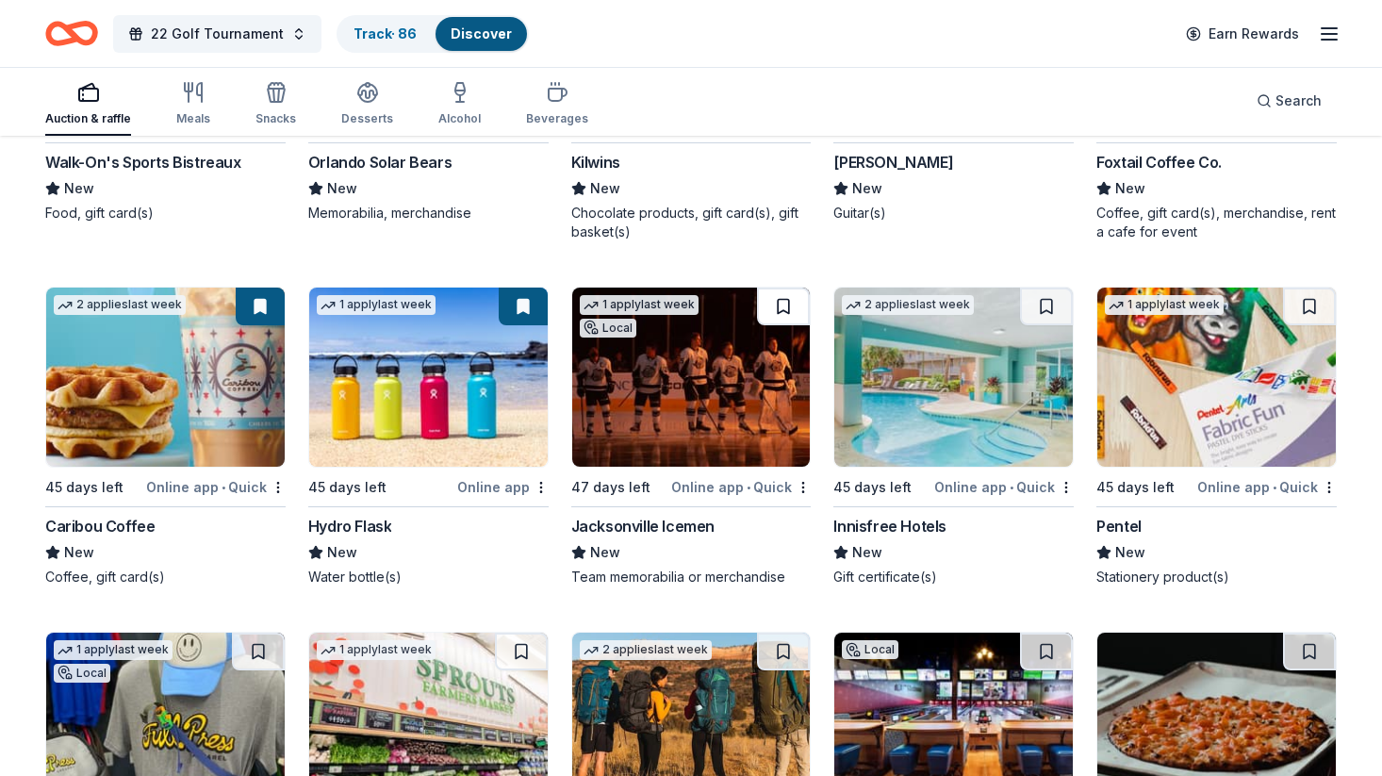
click at [785, 303] on button at bounding box center [783, 306] width 53 height 38
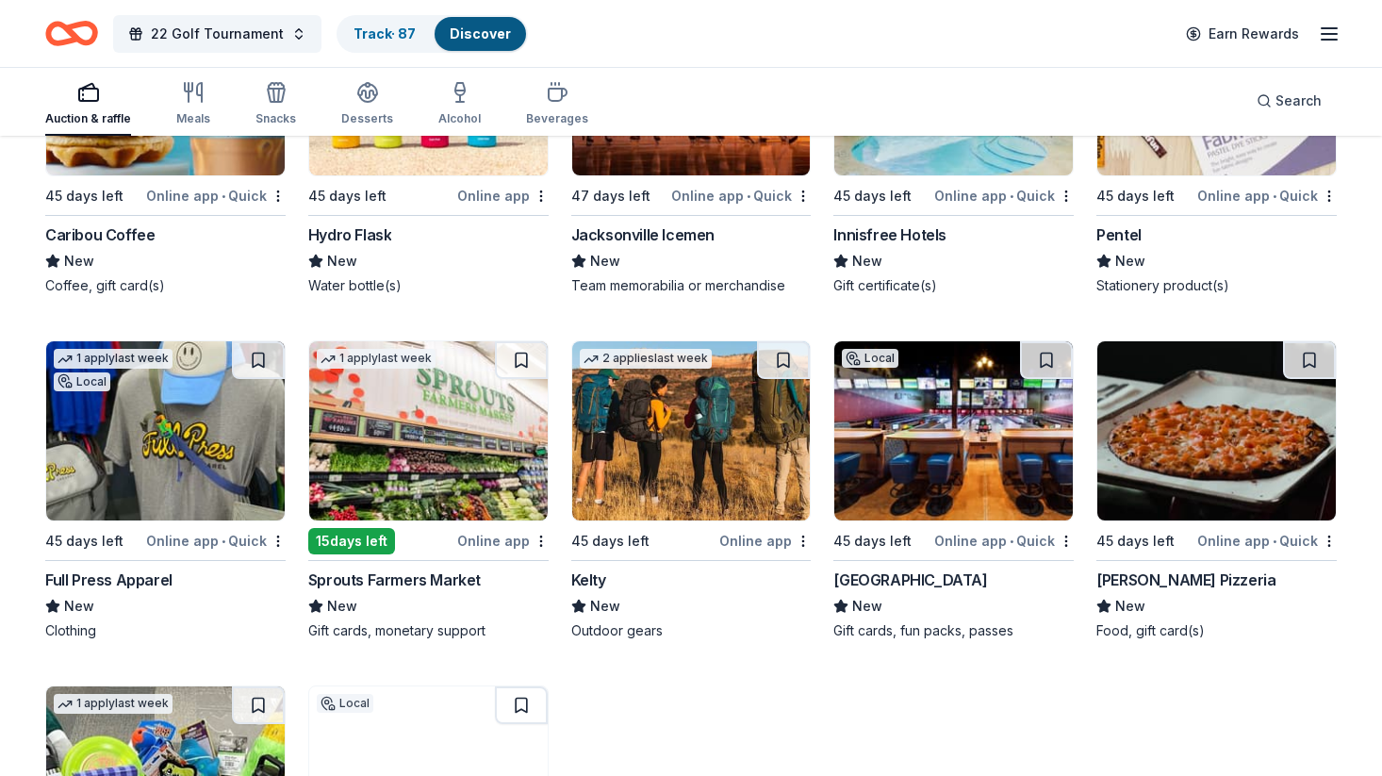
scroll to position [10104, 0]
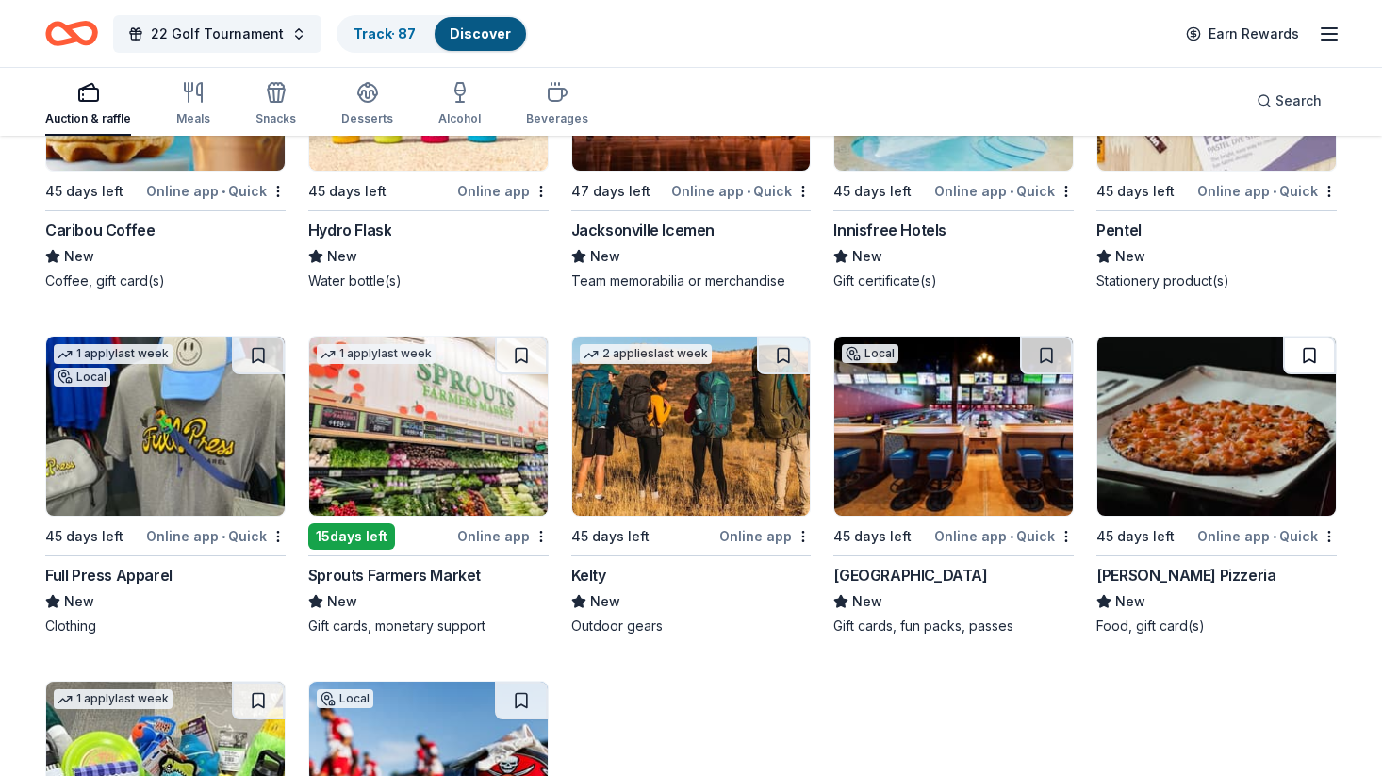
click at [1308, 359] on button at bounding box center [1309, 356] width 53 height 38
click at [1039, 353] on button at bounding box center [1046, 356] width 53 height 38
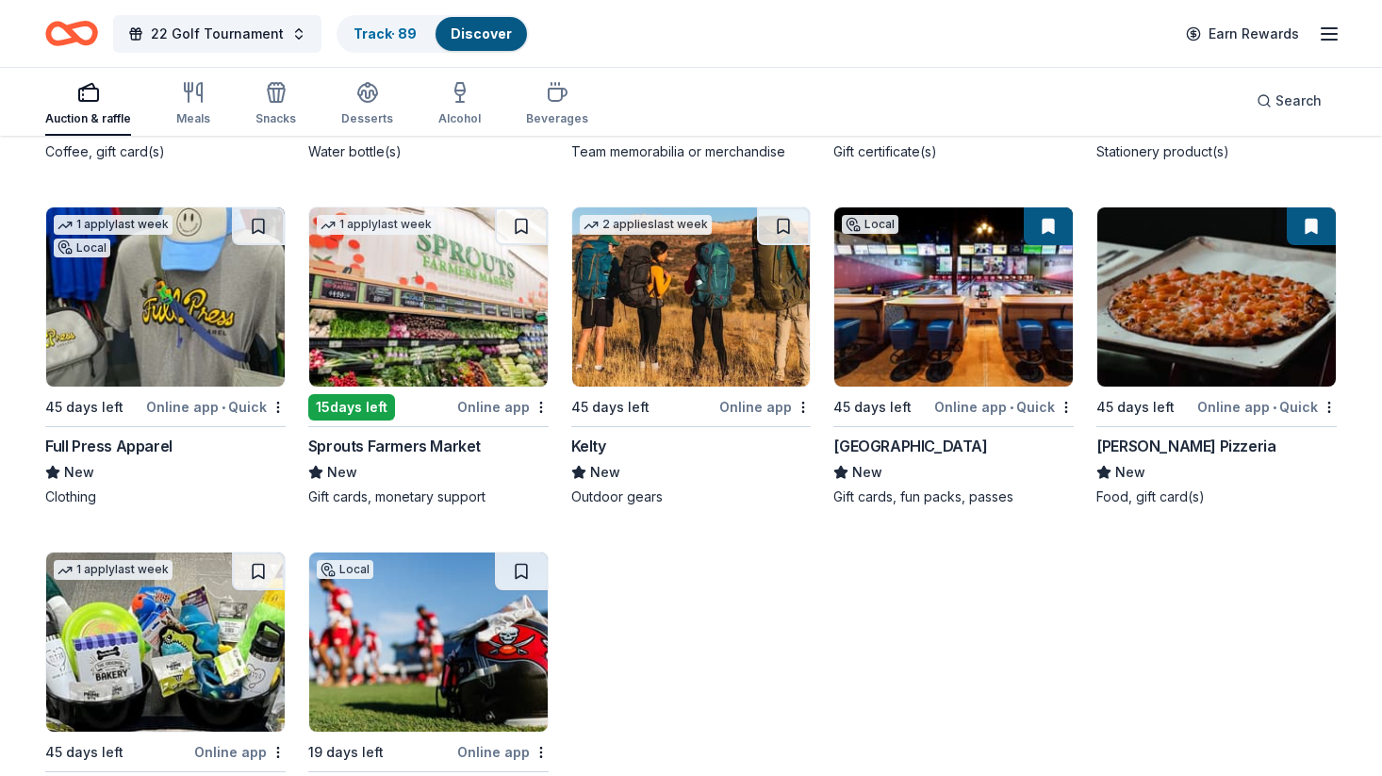
scroll to position [10236, 0]
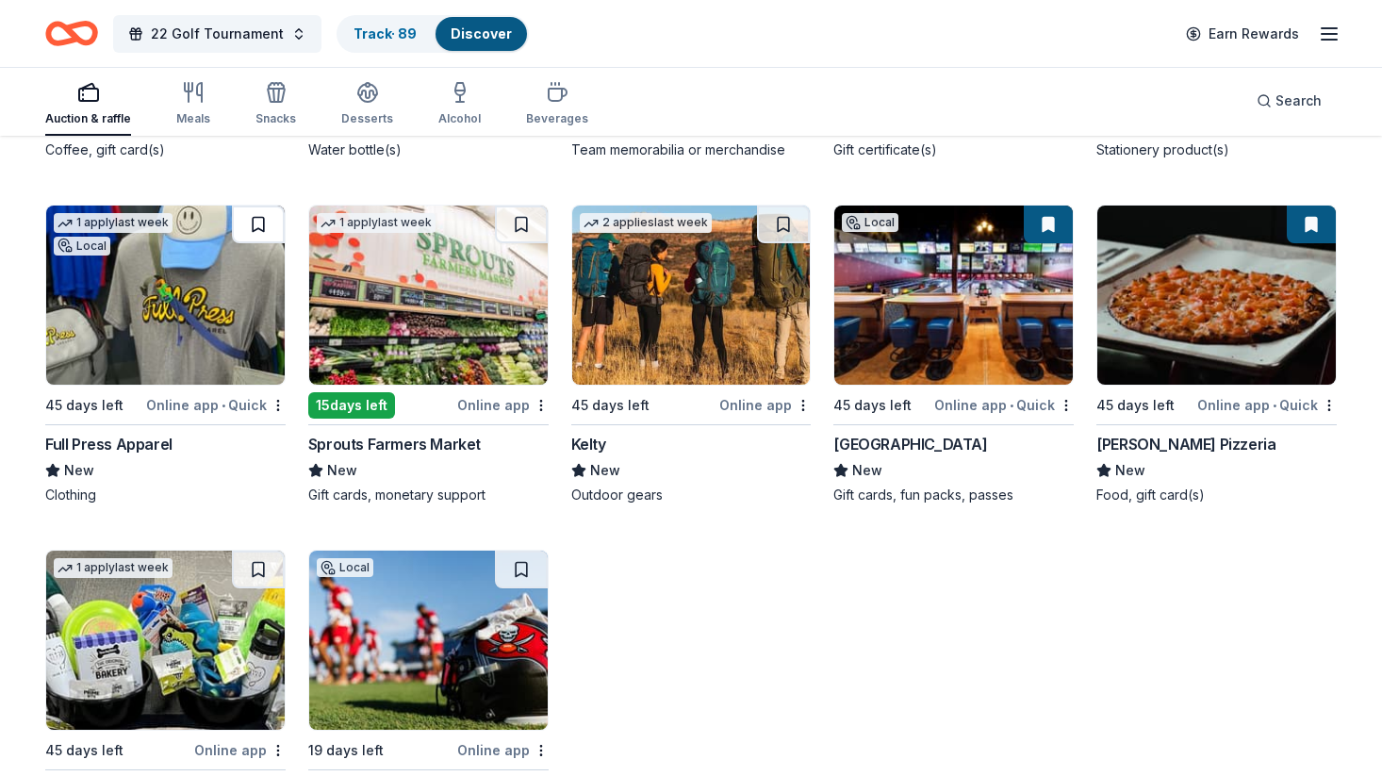
click at [257, 220] on button at bounding box center [258, 224] width 53 height 38
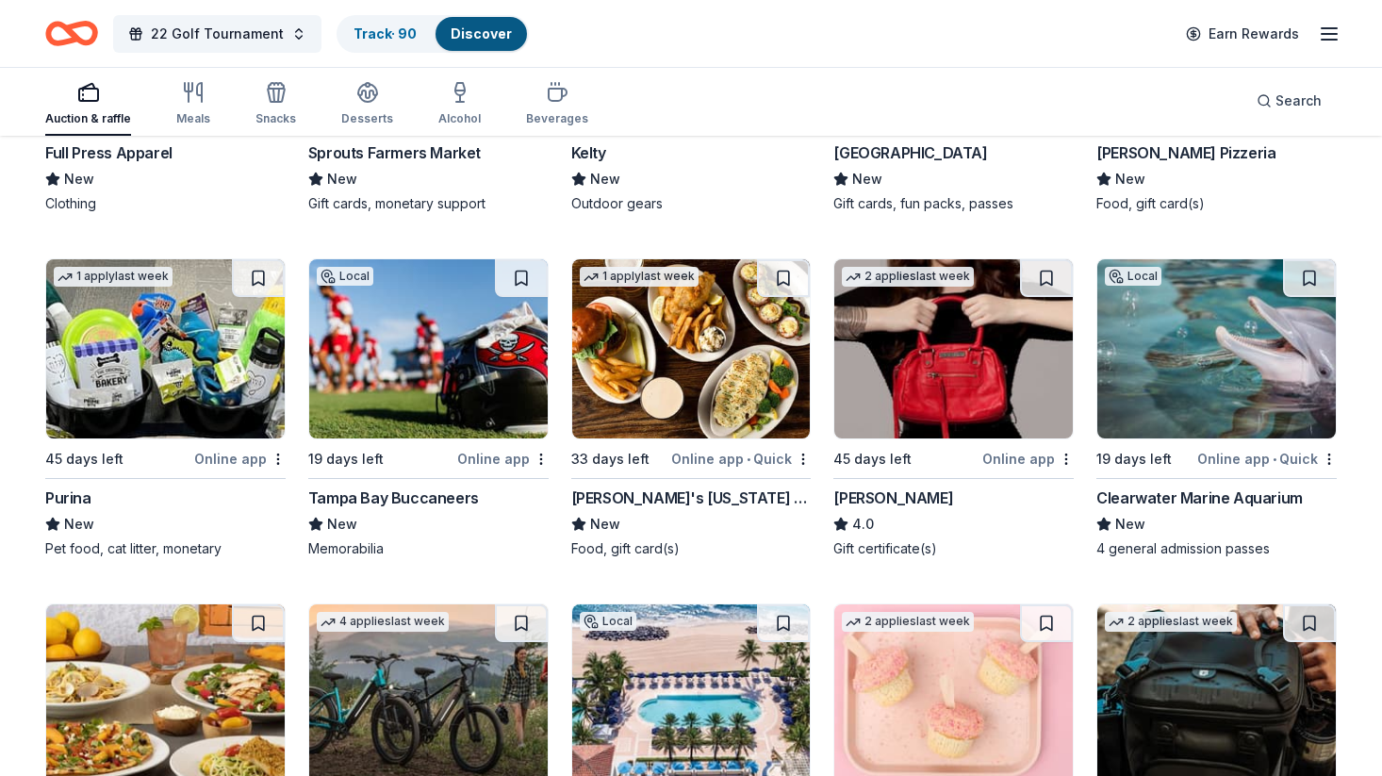
scroll to position [10535, 0]
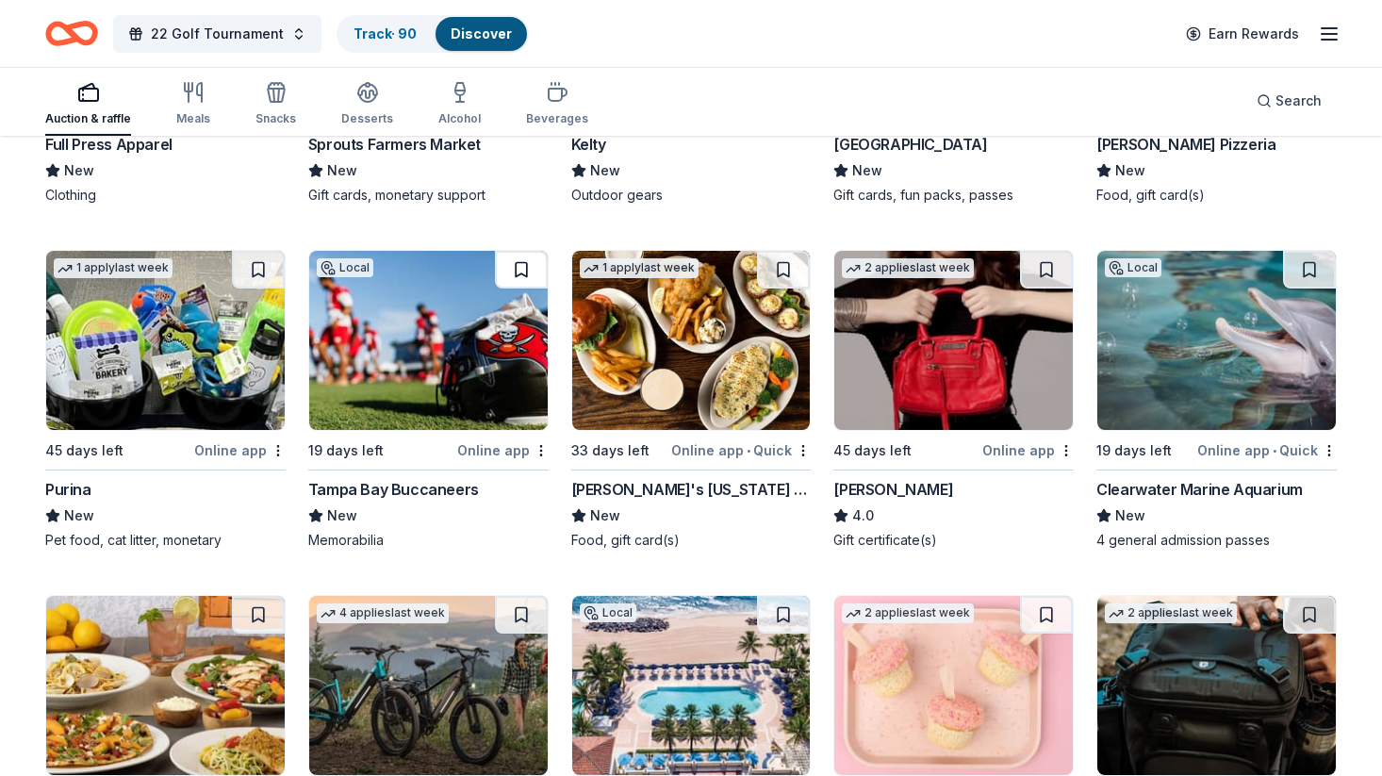
click at [519, 264] on button at bounding box center [521, 270] width 53 height 38
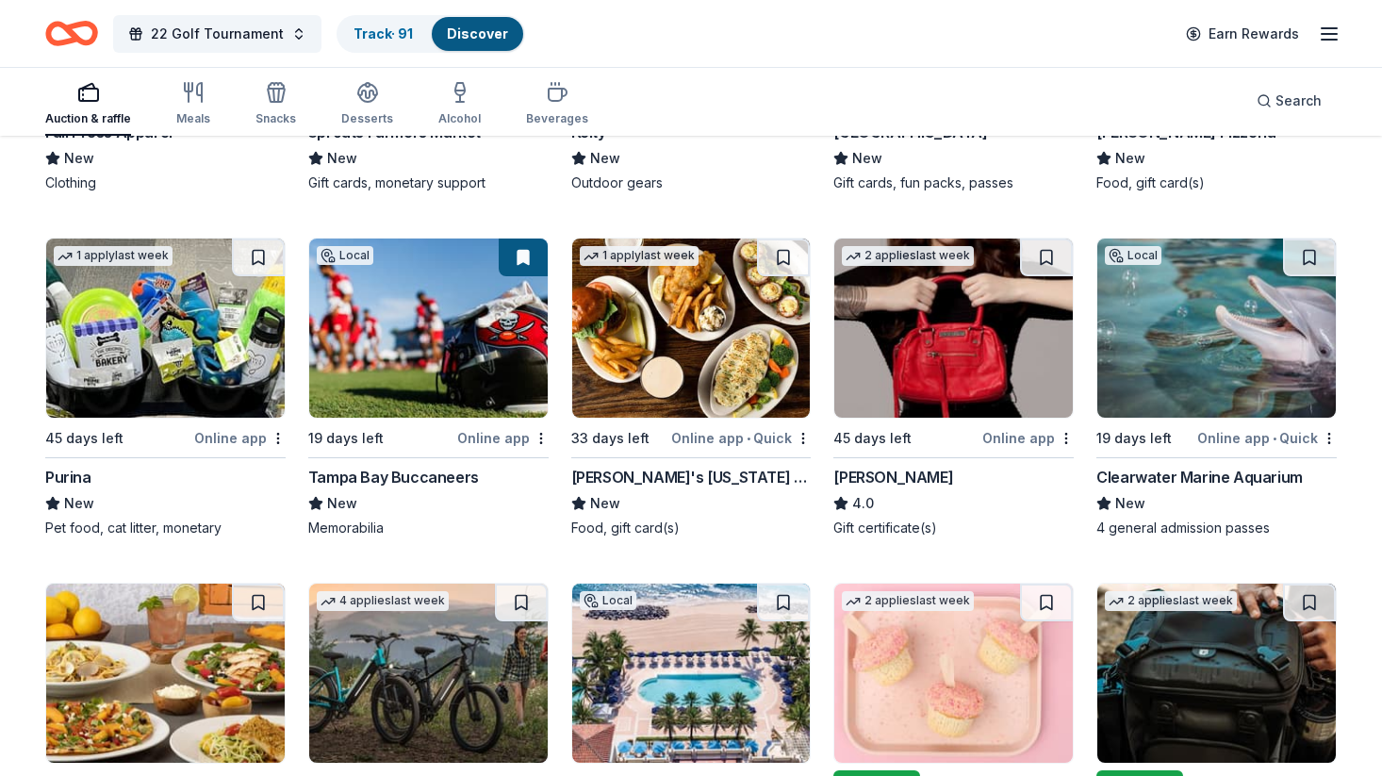
scroll to position [10553, 0]
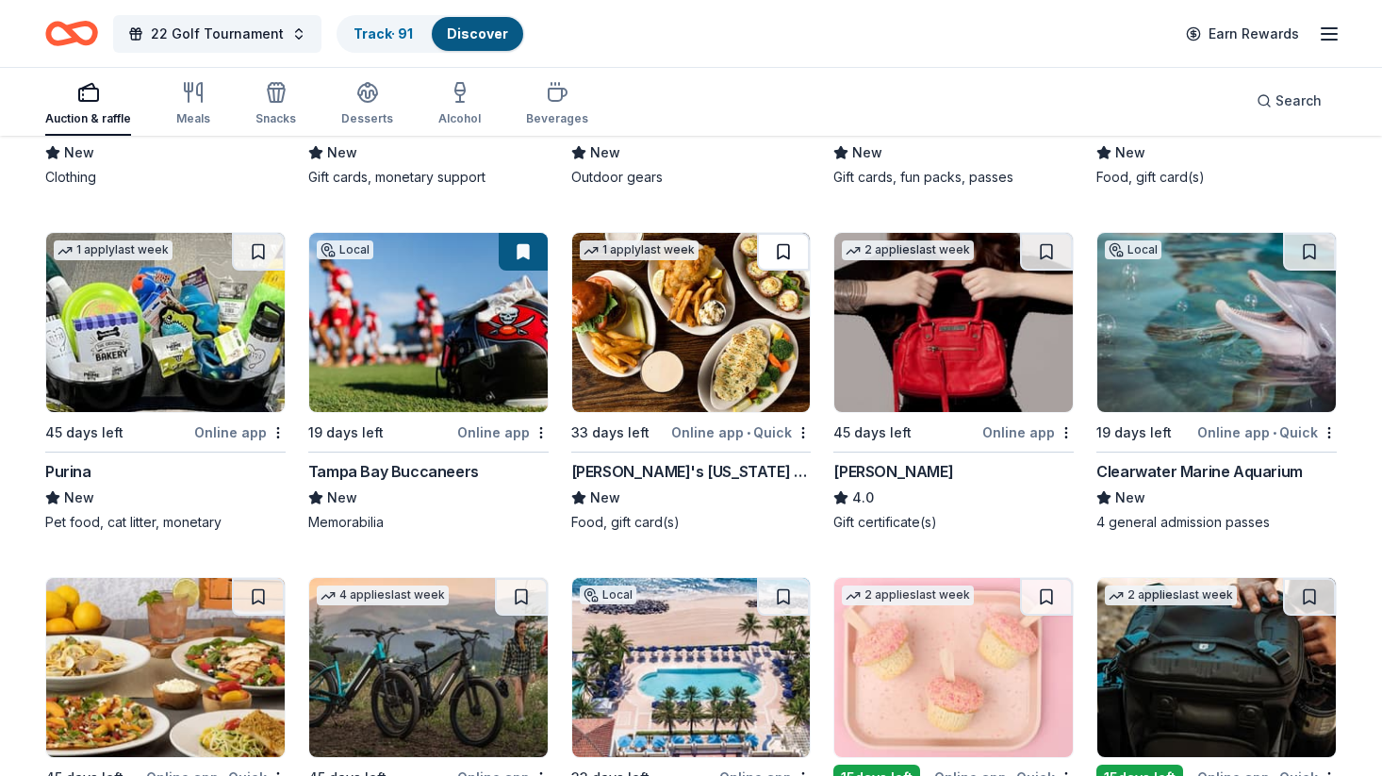
click at [785, 251] on button at bounding box center [783, 252] width 53 height 38
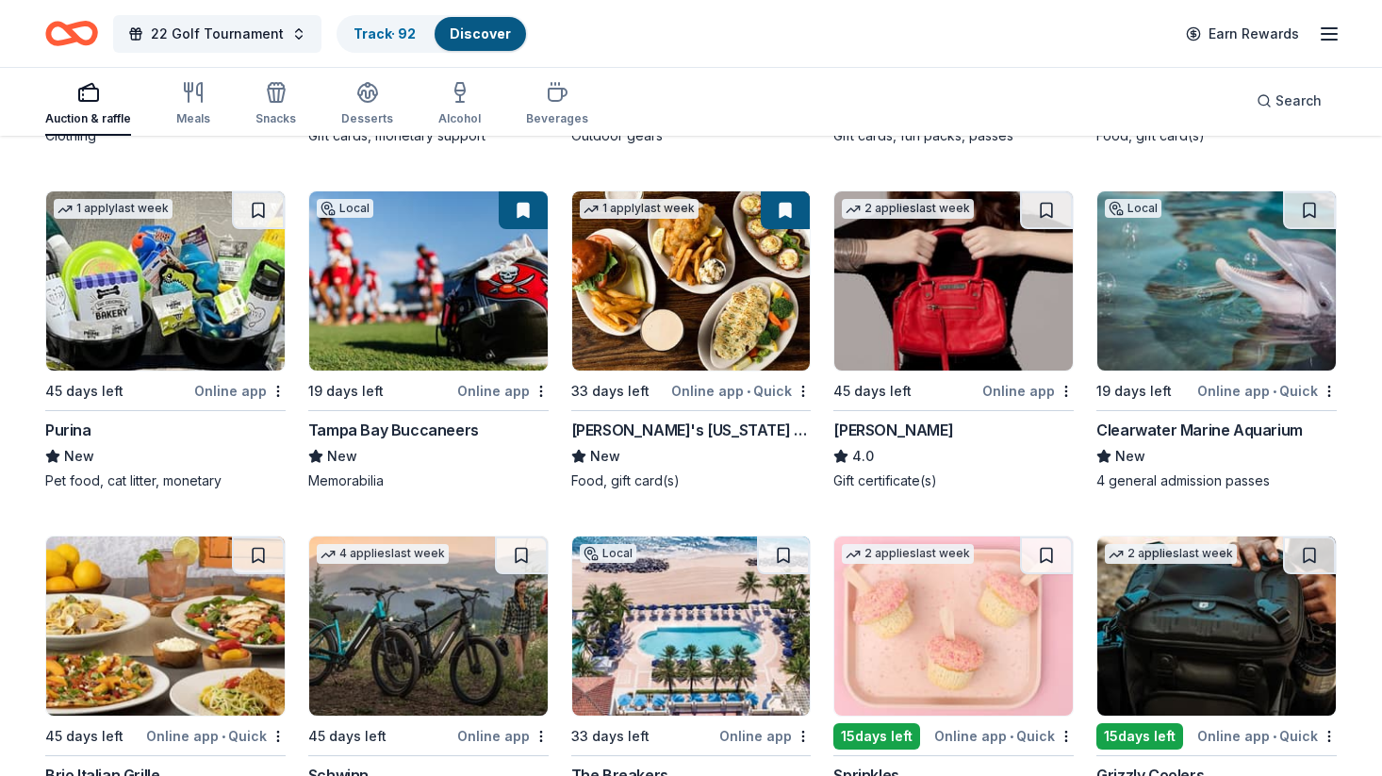
scroll to position [10601, 0]
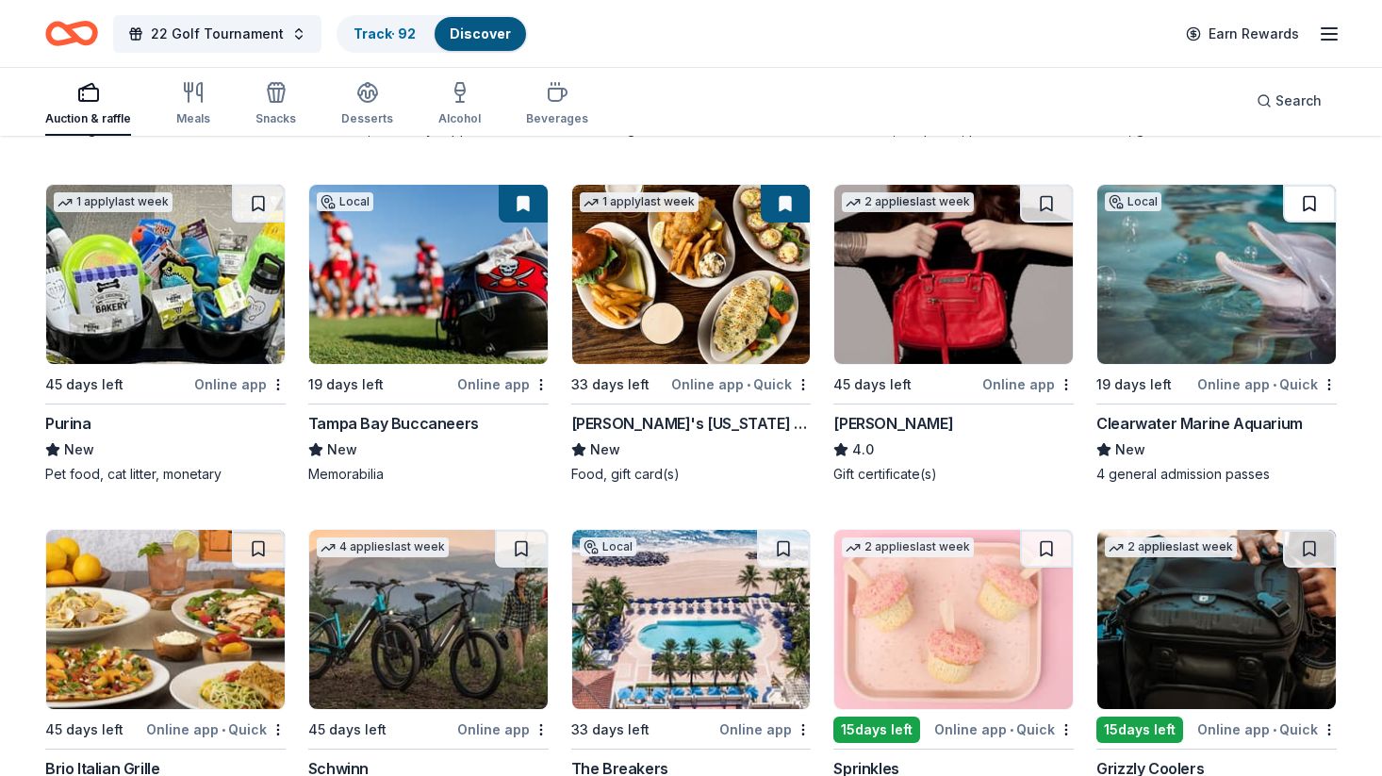
click at [1303, 206] on button at bounding box center [1309, 204] width 53 height 38
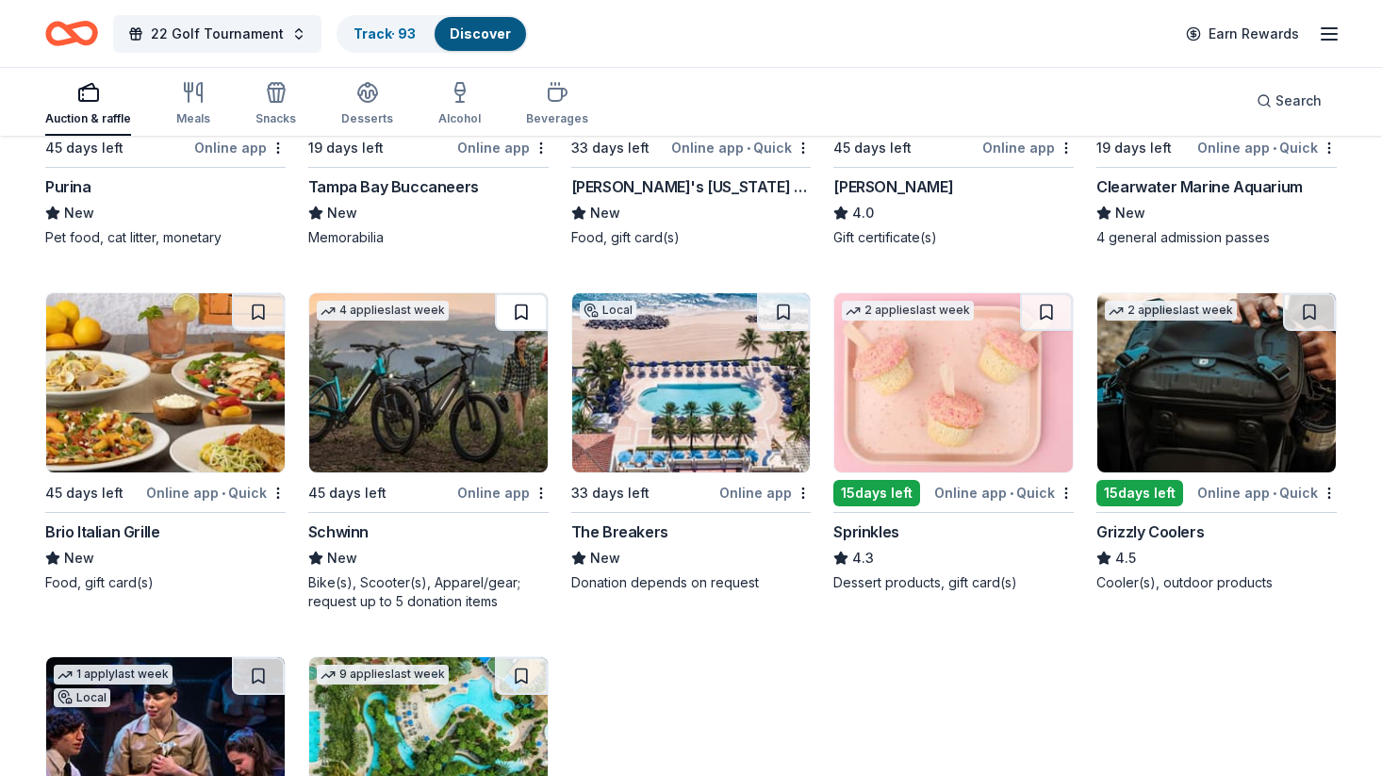
scroll to position [10843, 0]
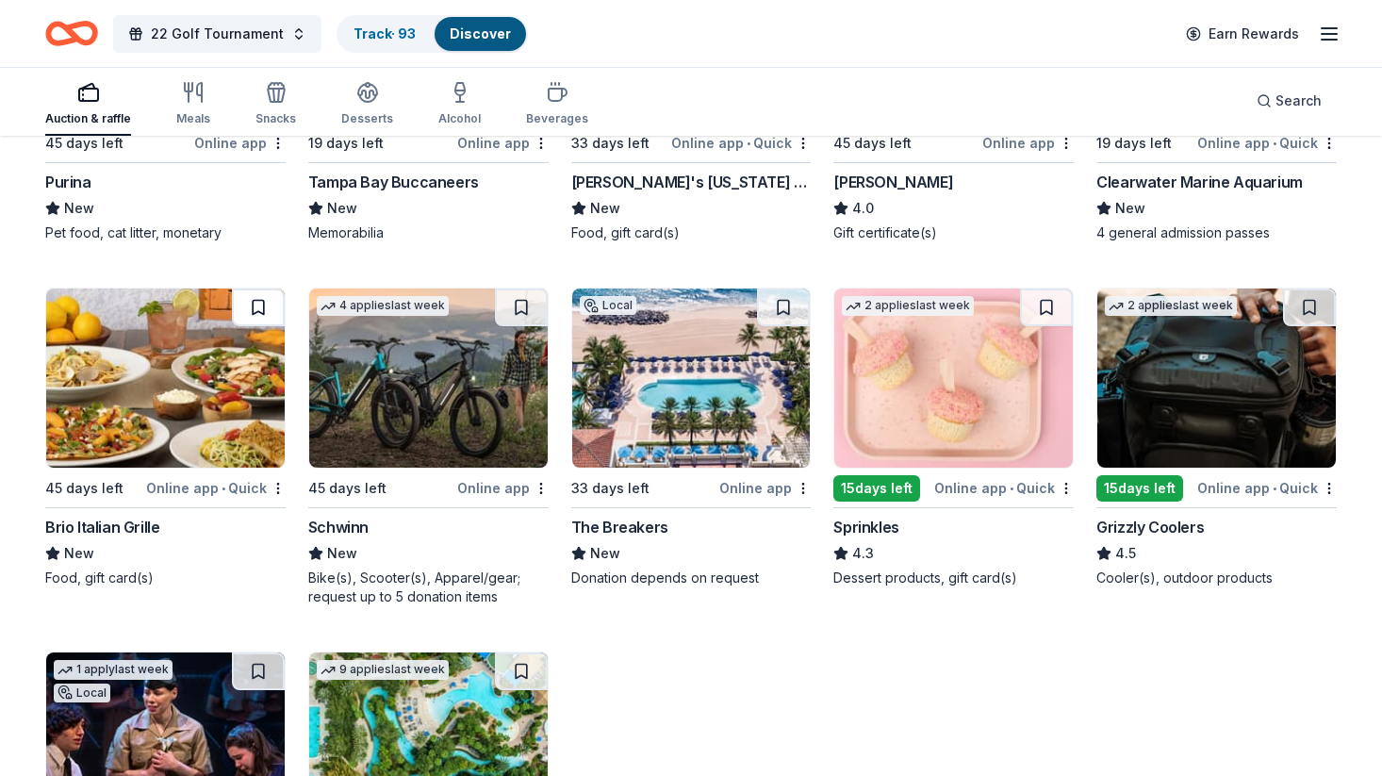
click at [263, 307] on button at bounding box center [258, 307] width 53 height 38
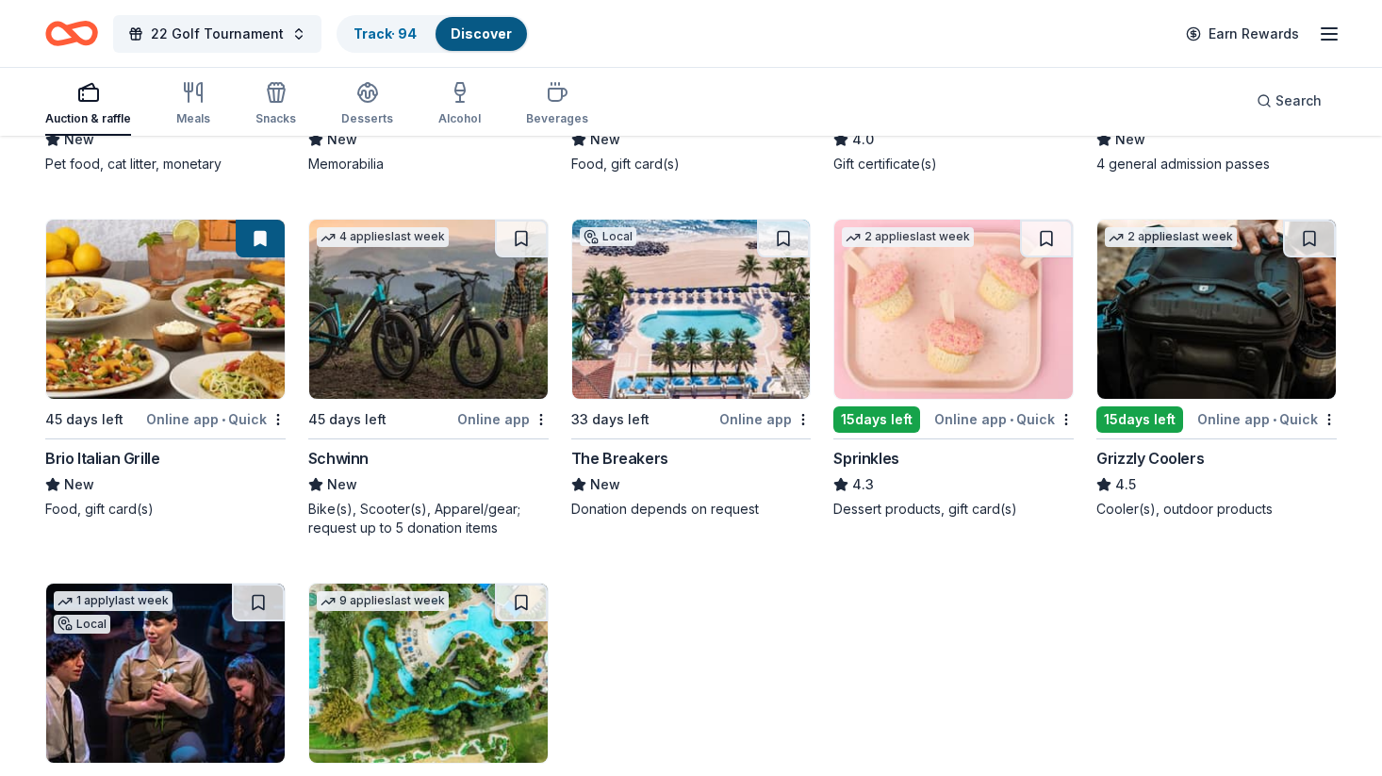
scroll to position [10914, 0]
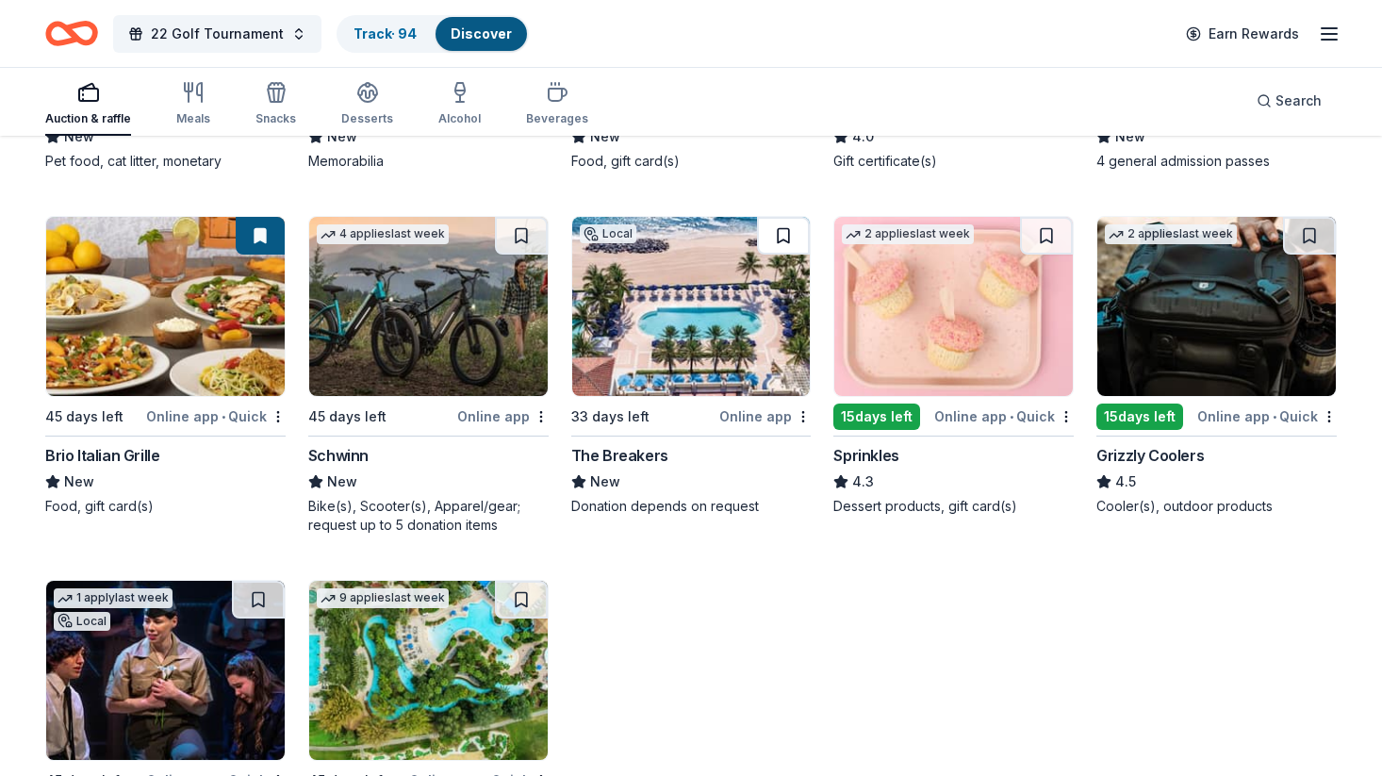
click at [787, 233] on button at bounding box center [783, 236] width 53 height 38
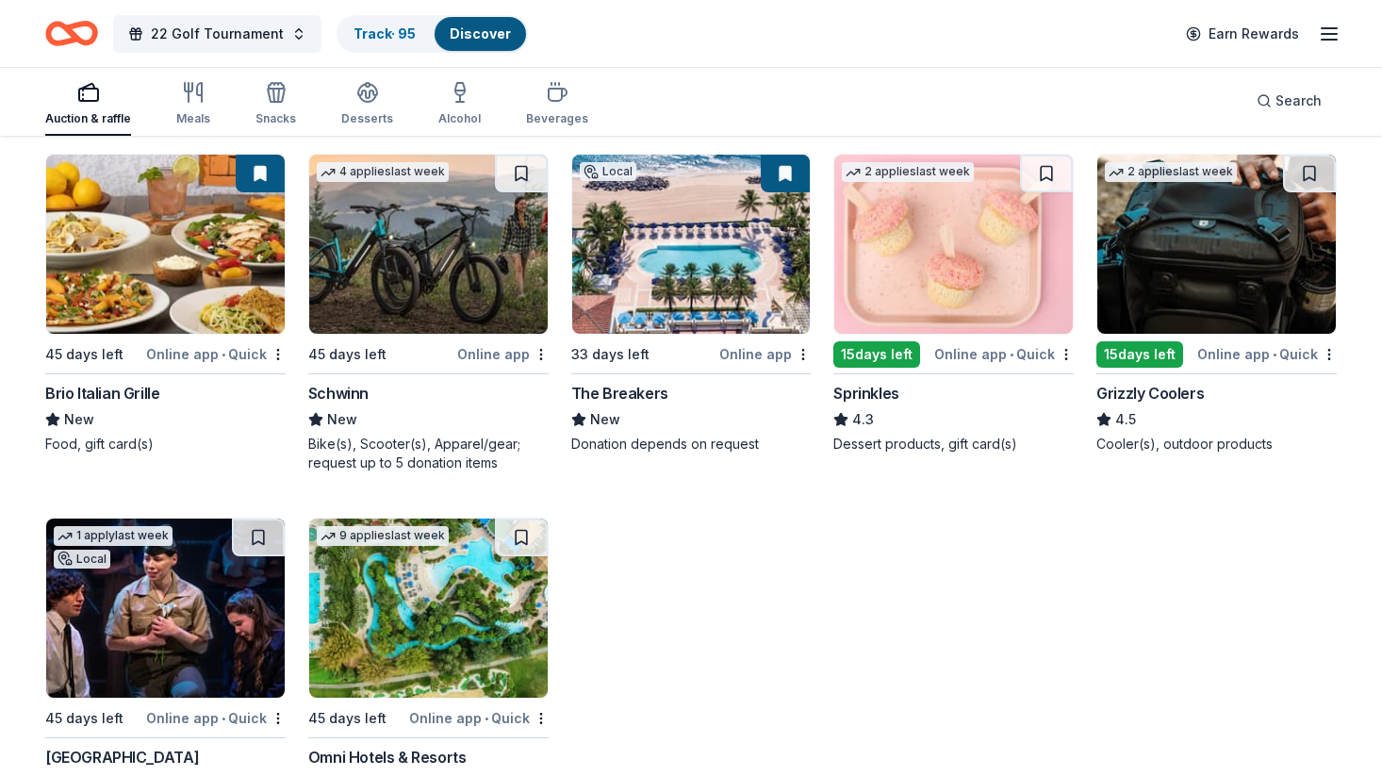
scroll to position [10941, 0]
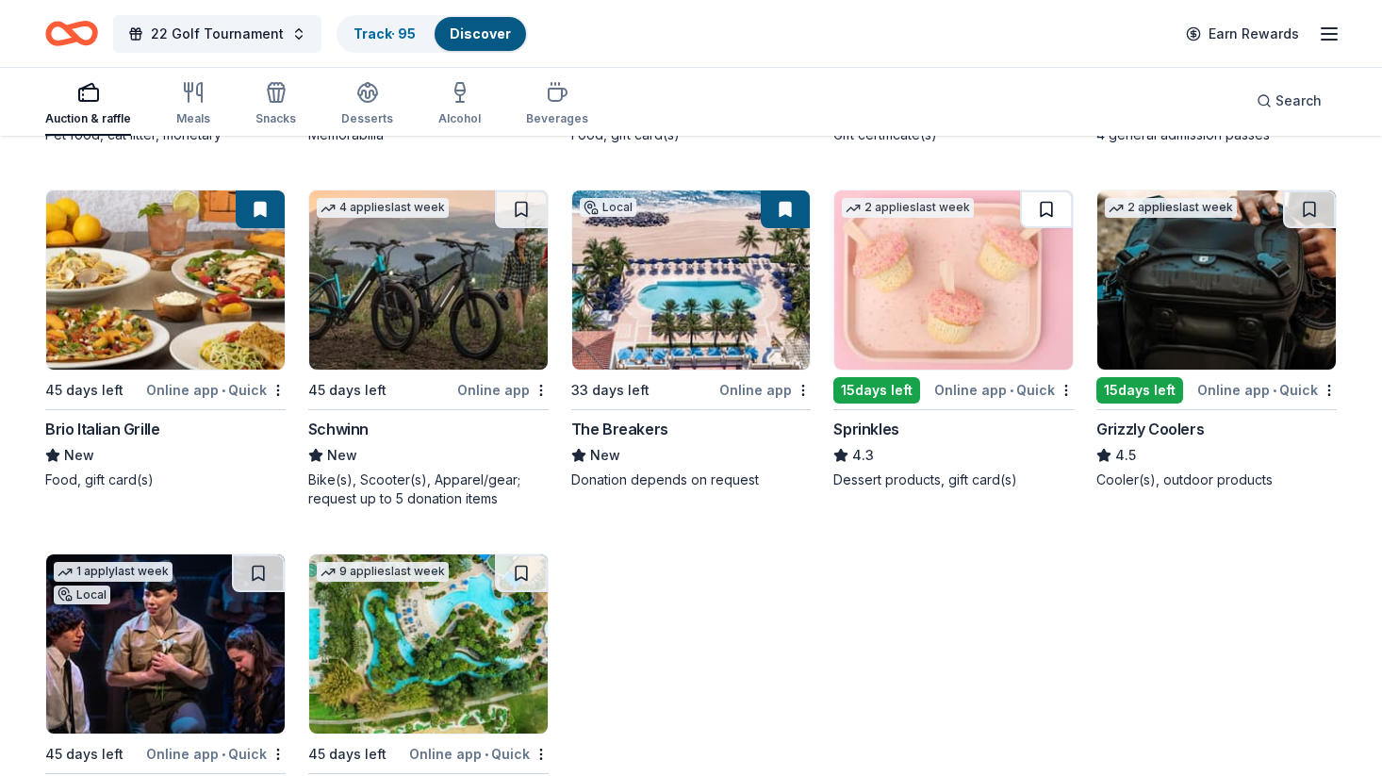
click at [1051, 206] on button at bounding box center [1046, 209] width 53 height 38
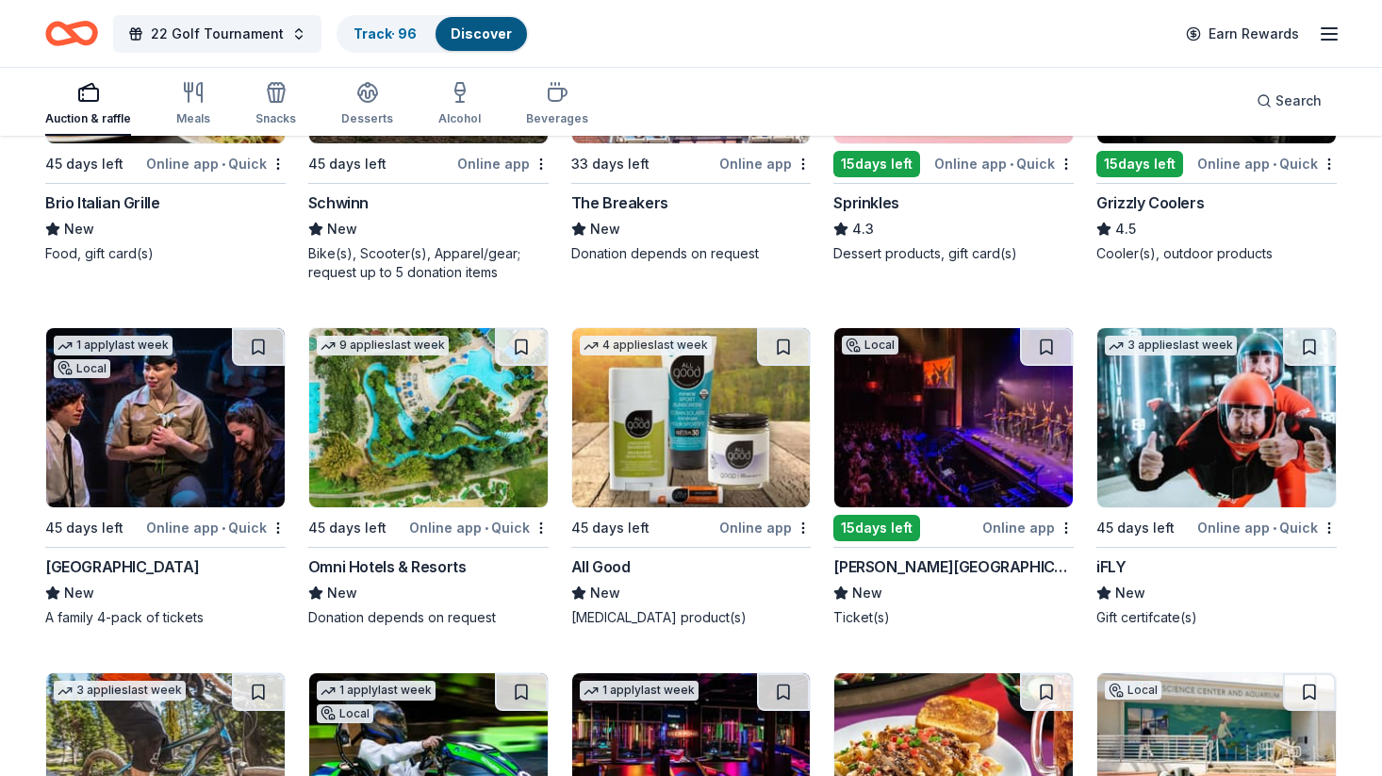
scroll to position [11168, 0]
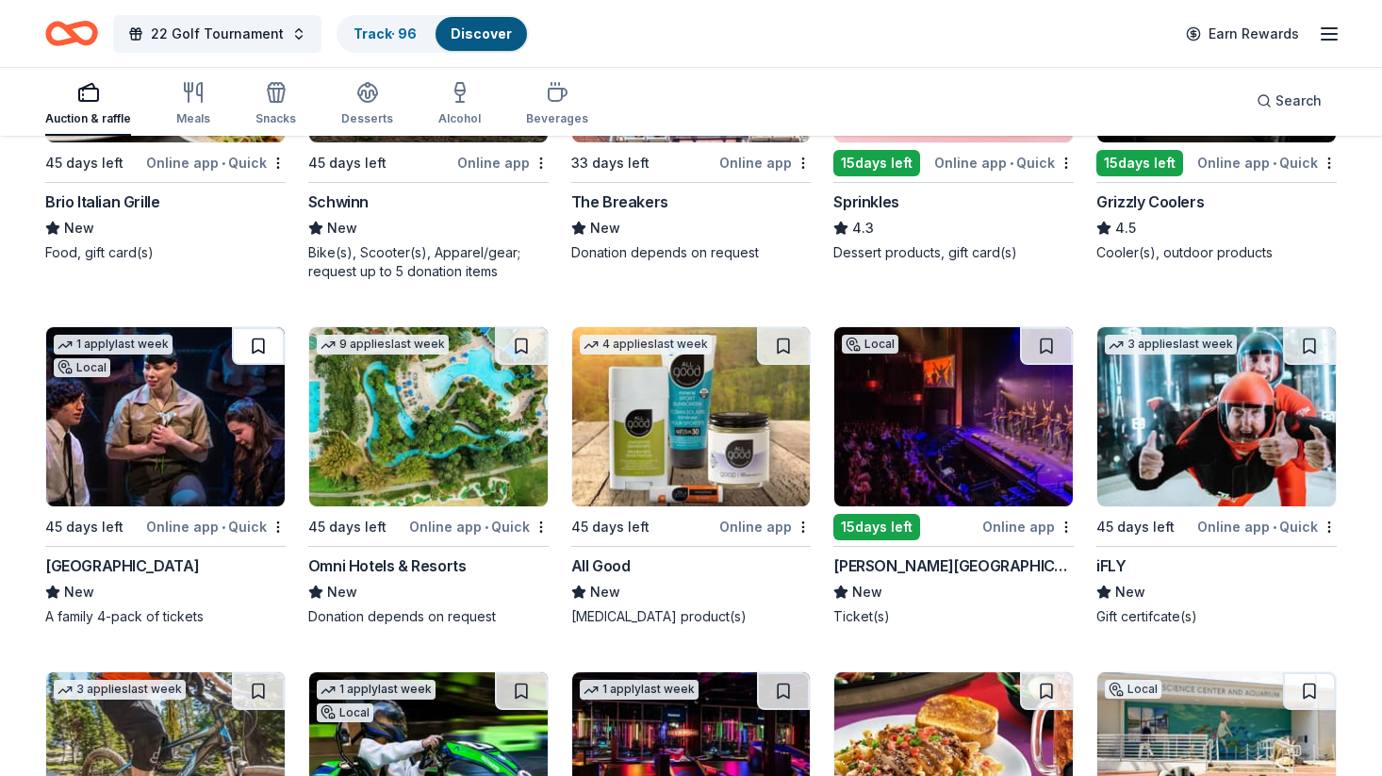
click at [264, 339] on button at bounding box center [258, 346] width 53 height 38
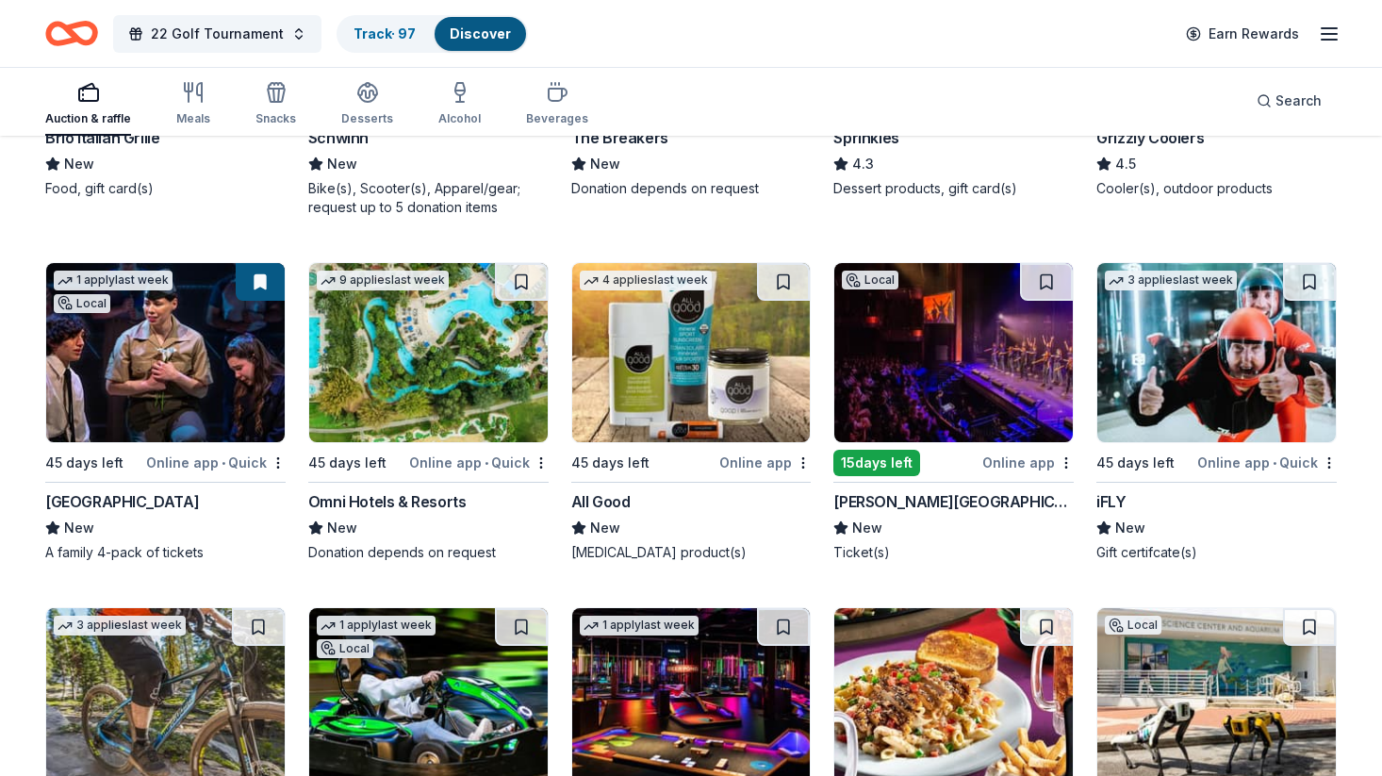
scroll to position [11233, 0]
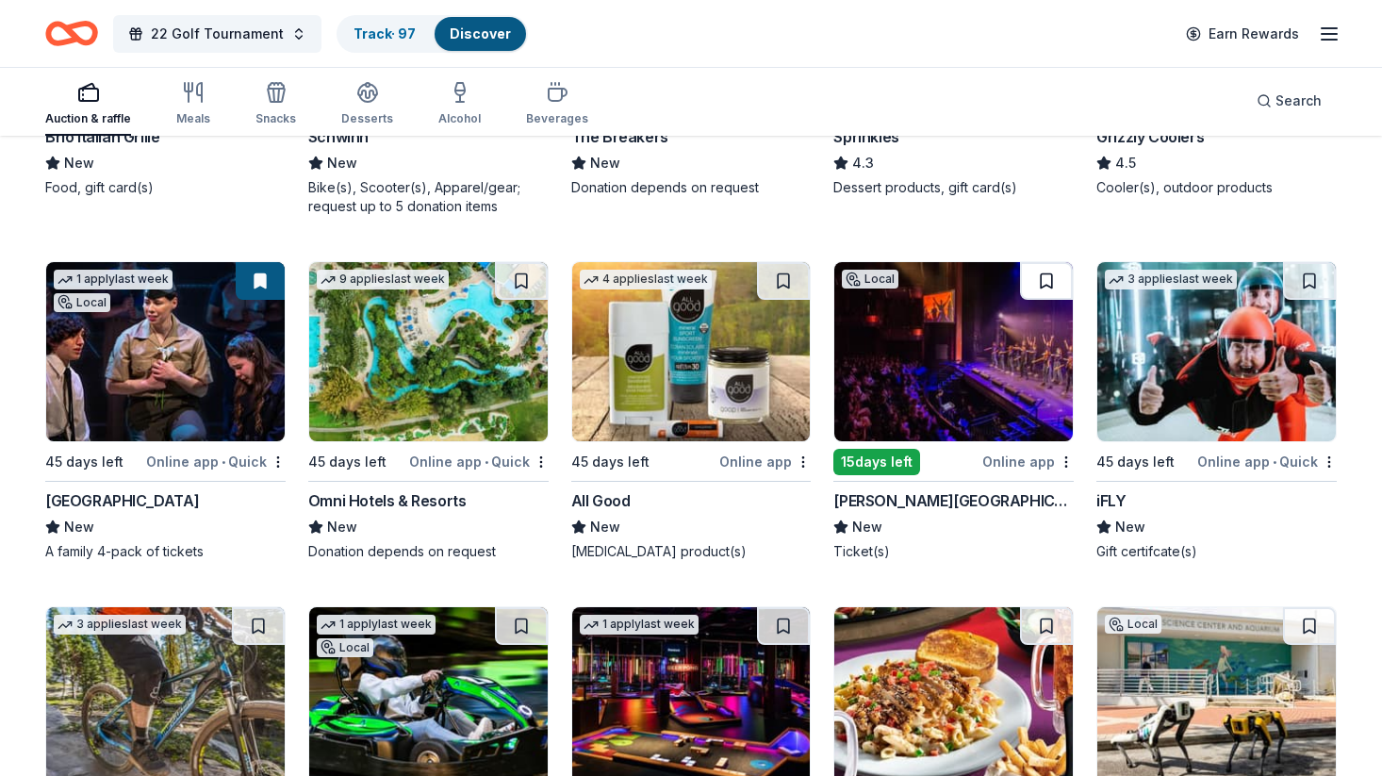
click at [1048, 287] on button at bounding box center [1046, 281] width 53 height 38
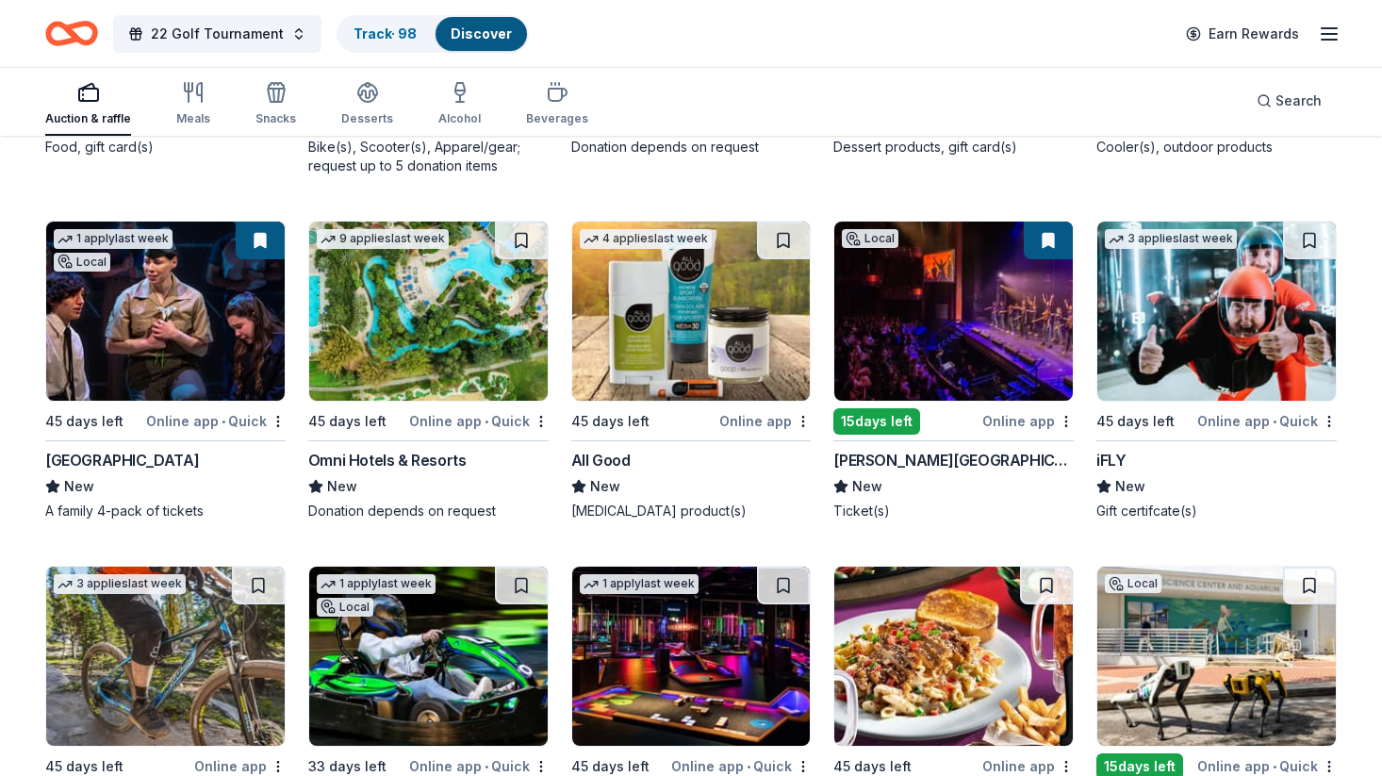
scroll to position [11268, 0]
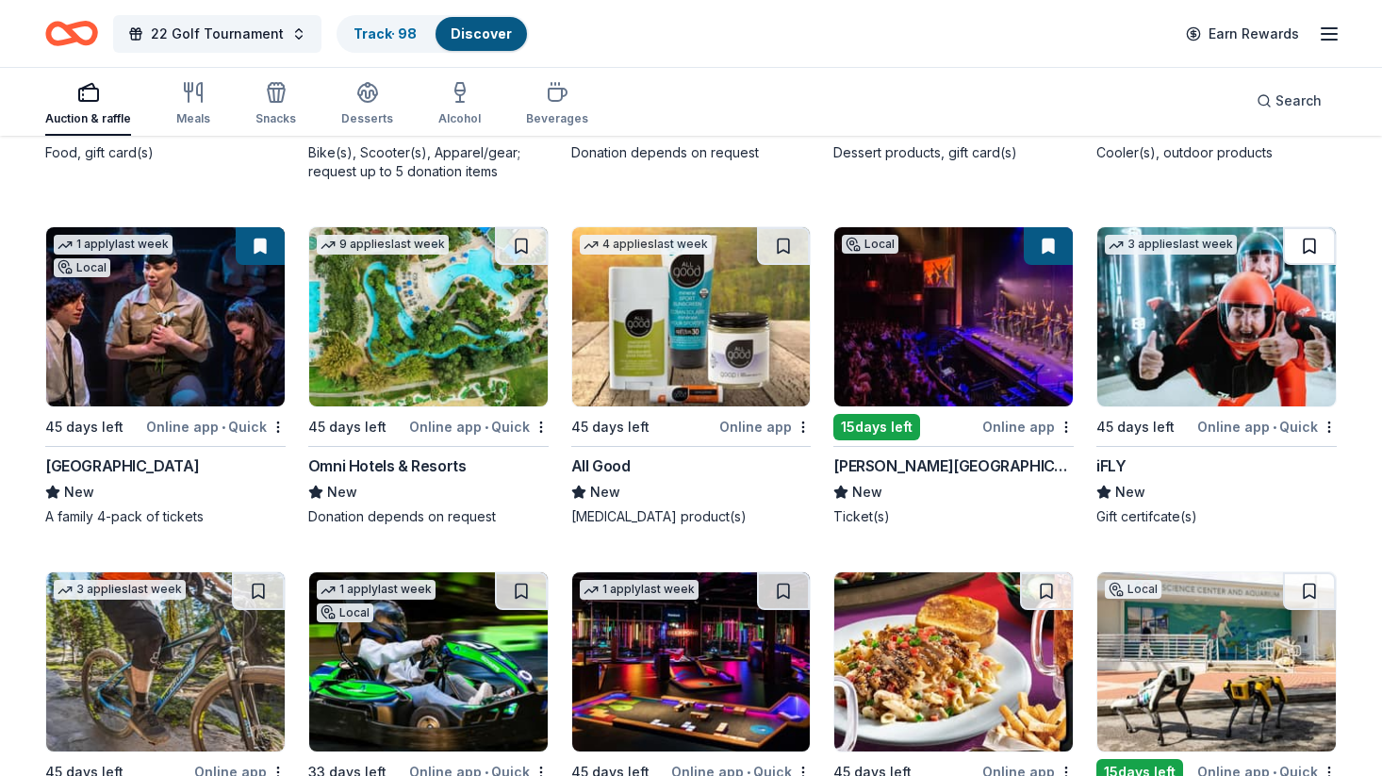
click at [1317, 242] on button at bounding box center [1309, 246] width 53 height 38
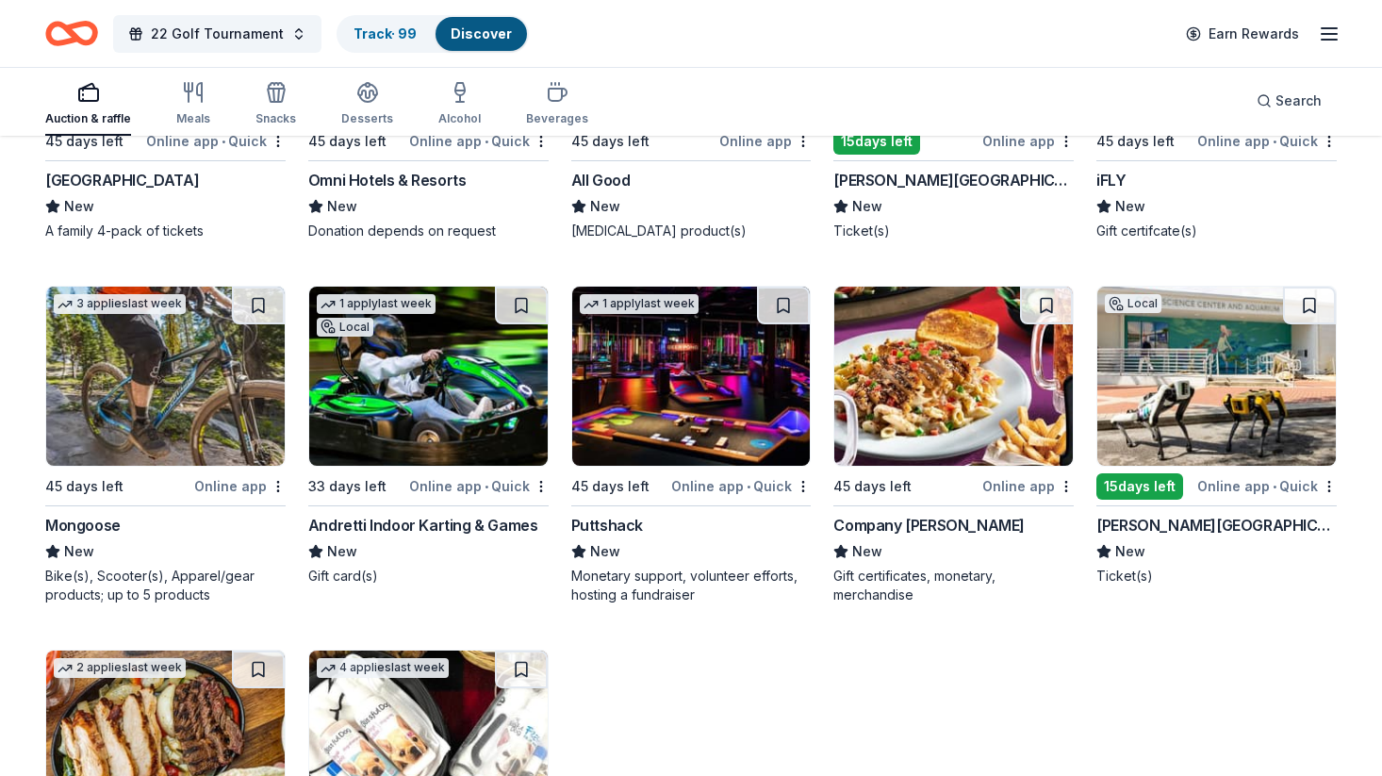
scroll to position [11555, 0]
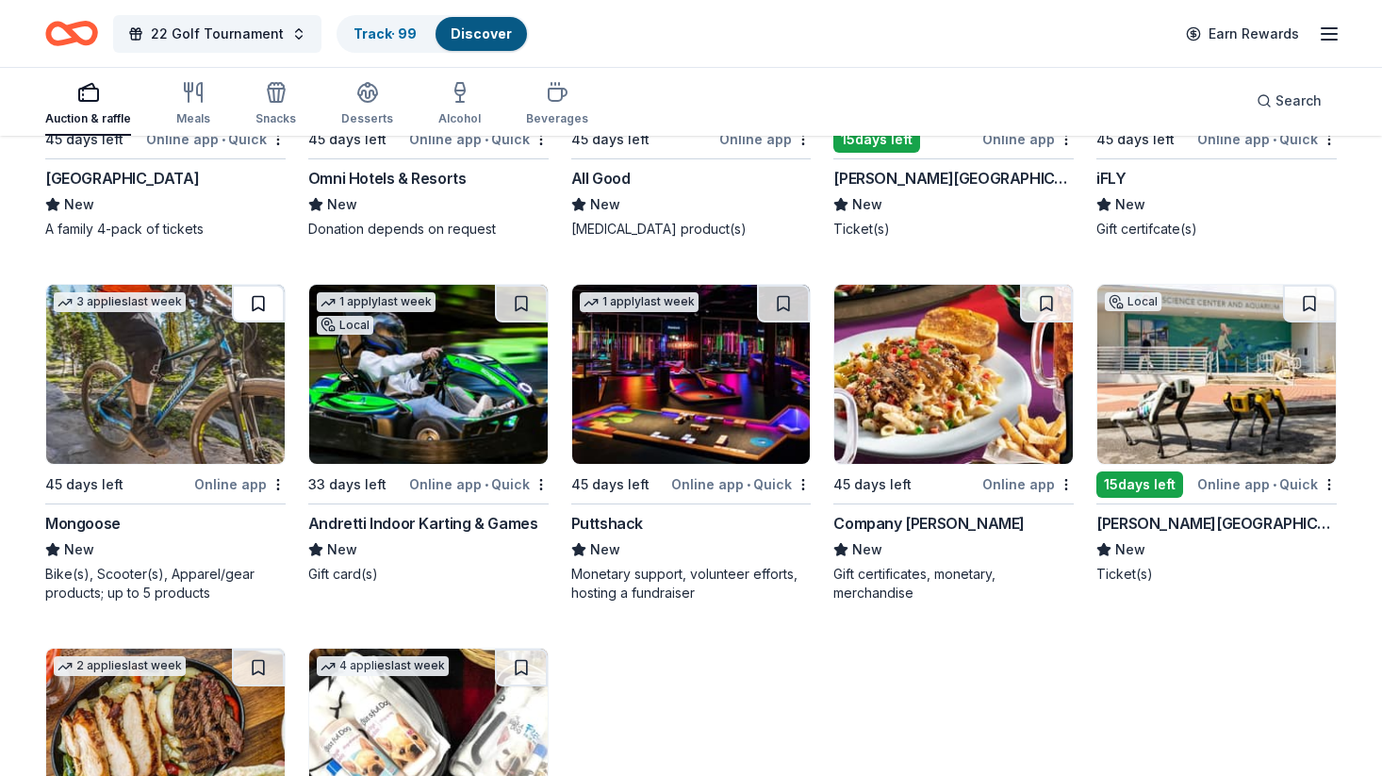
click at [266, 313] on button at bounding box center [258, 304] width 53 height 38
click at [515, 304] on button at bounding box center [521, 304] width 53 height 38
click at [780, 311] on button at bounding box center [783, 304] width 53 height 38
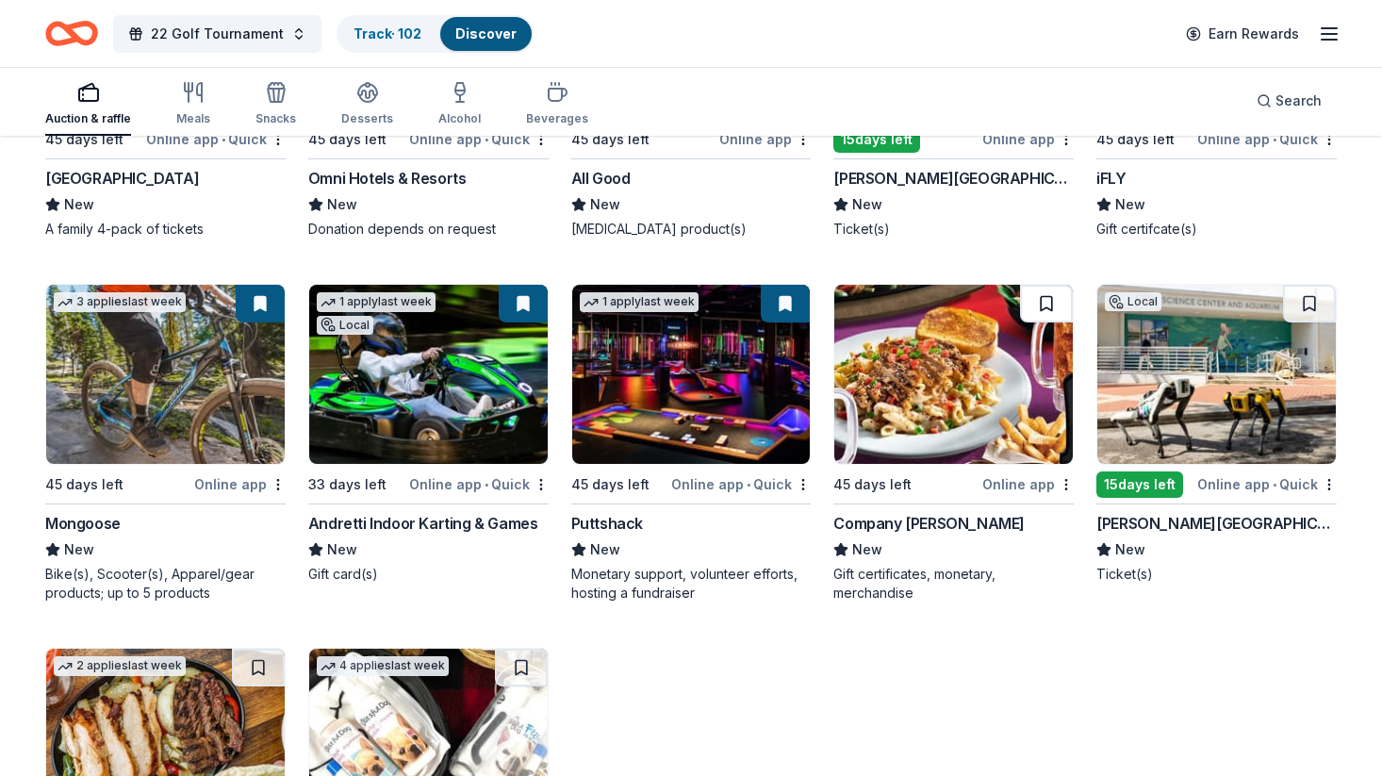
click at [1048, 307] on button at bounding box center [1046, 304] width 53 height 38
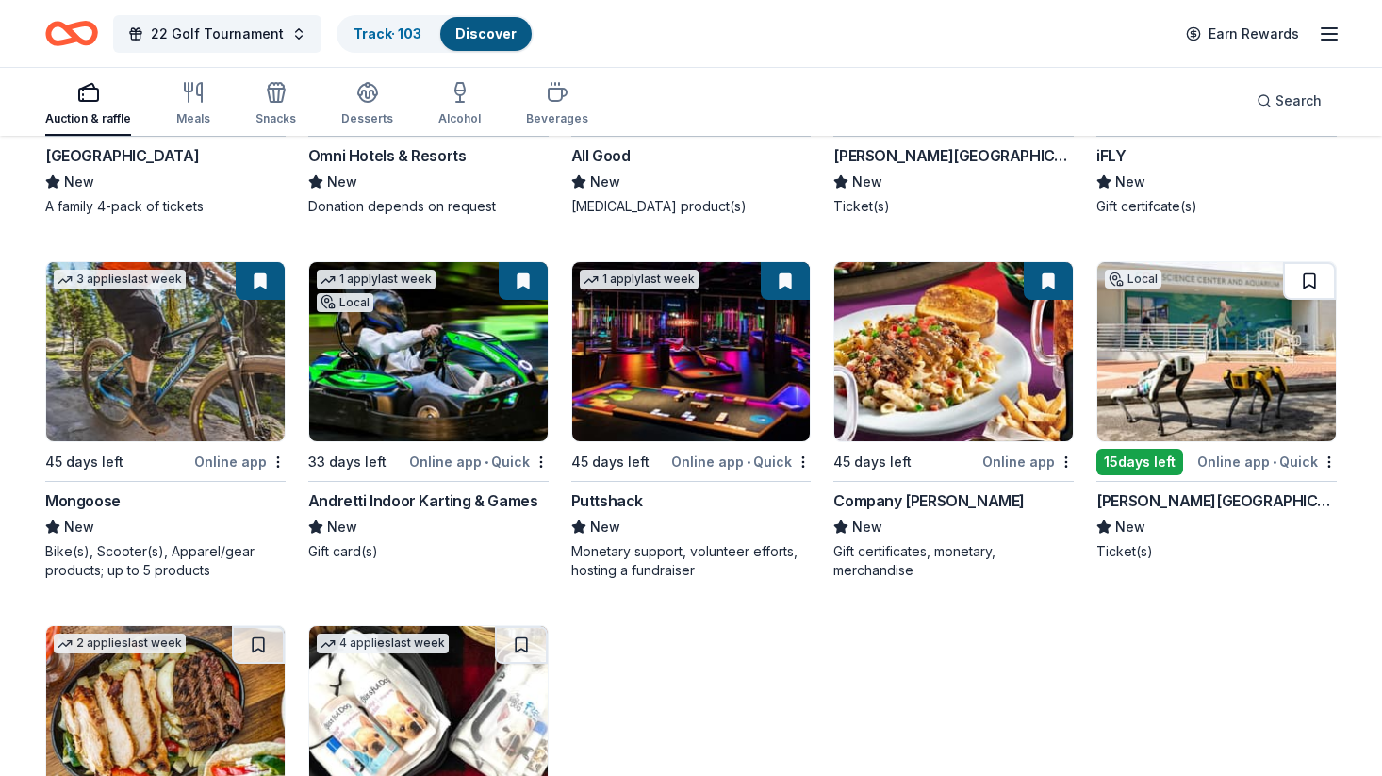
click at [1311, 285] on button at bounding box center [1309, 281] width 53 height 38
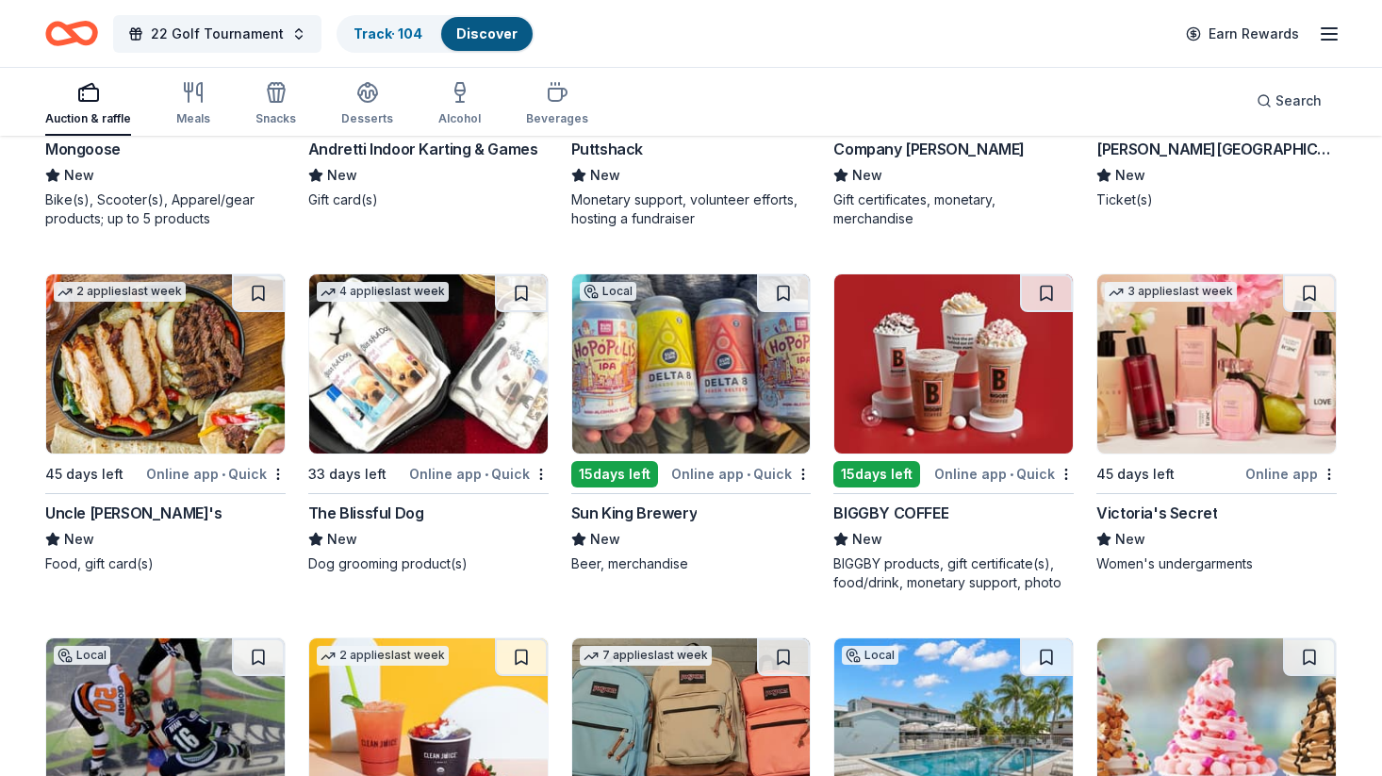
scroll to position [11931, 0]
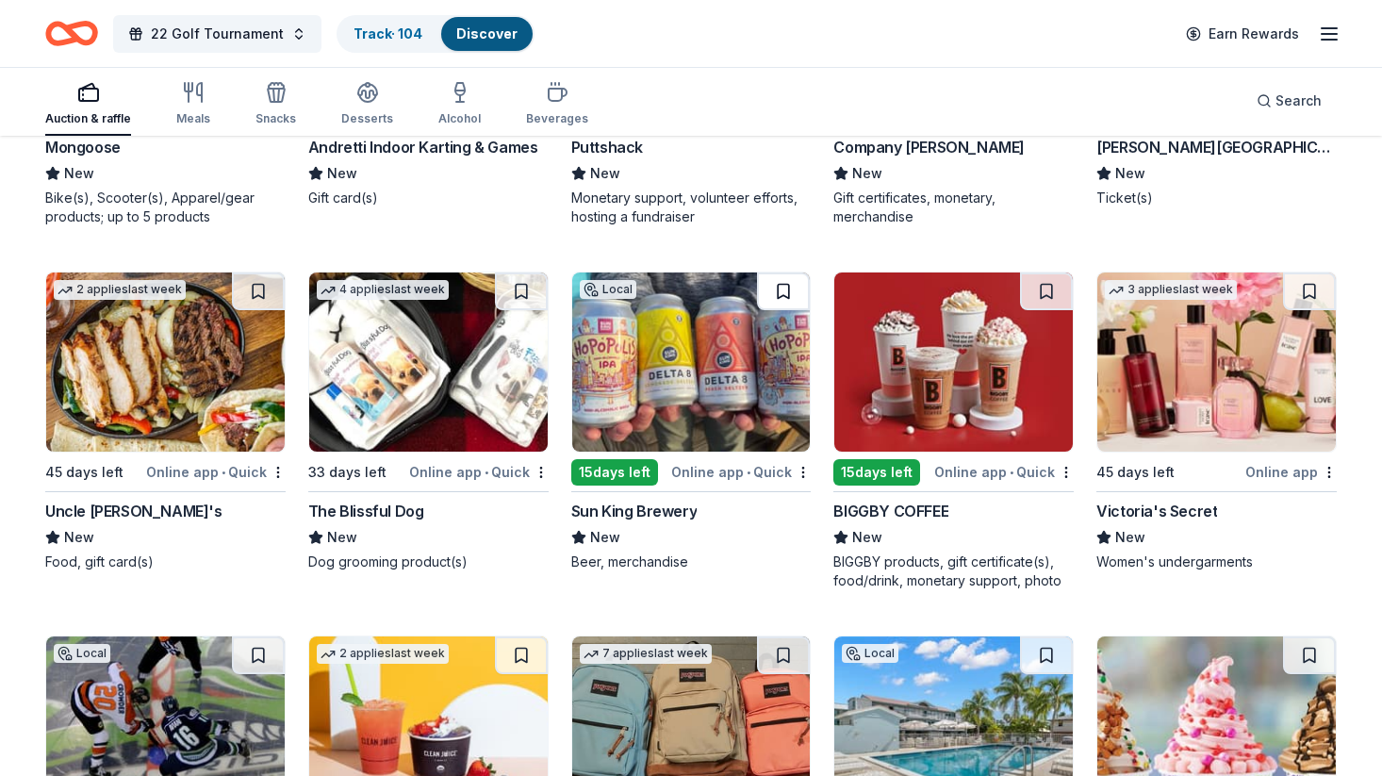
click at [786, 291] on button at bounding box center [783, 291] width 53 height 38
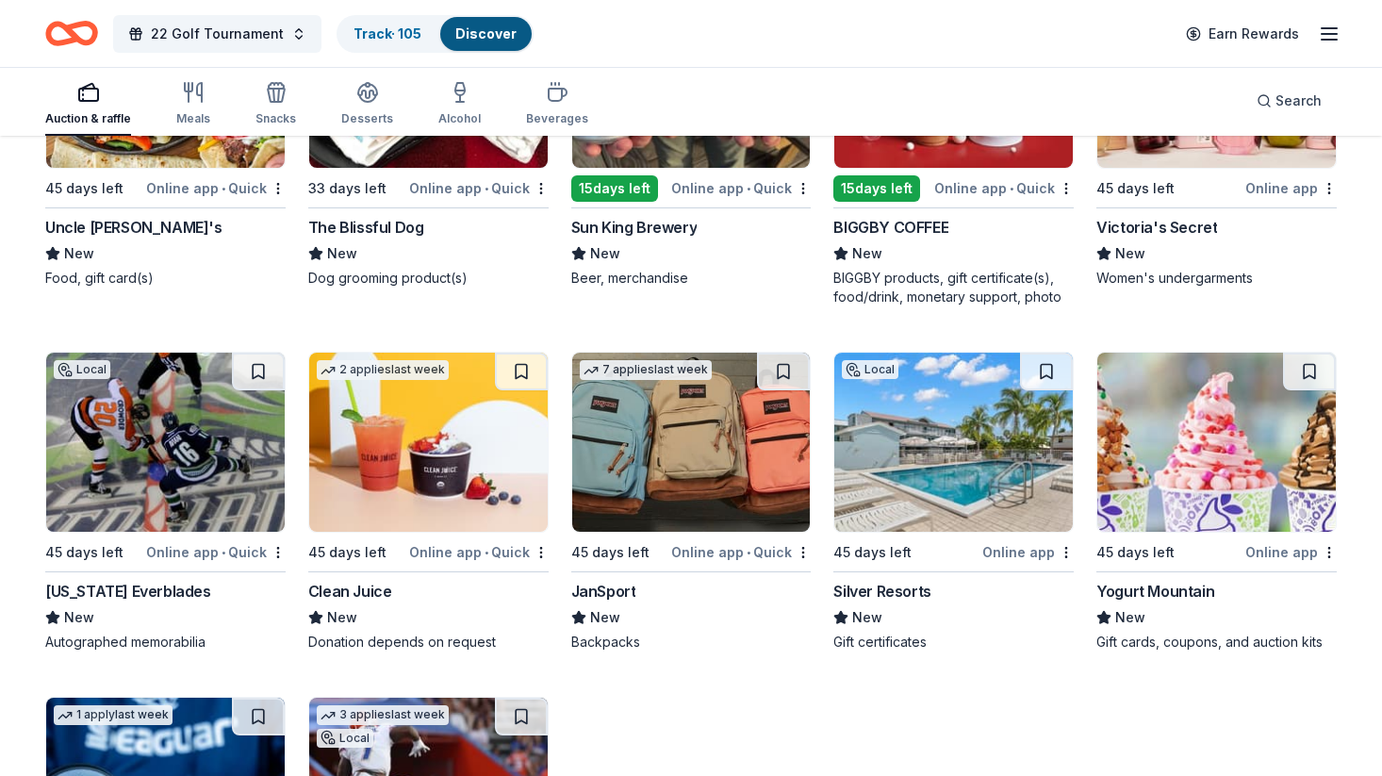
scroll to position [12219, 0]
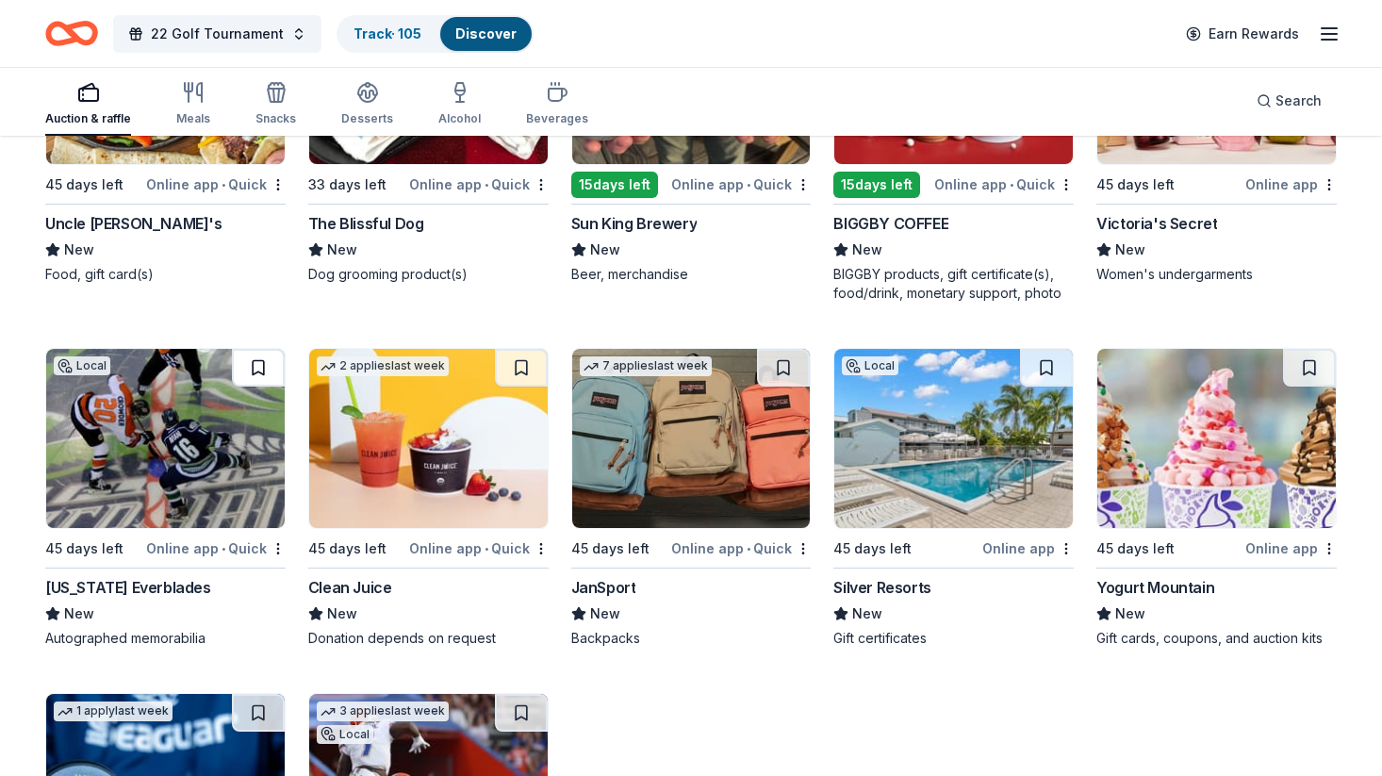
click at [254, 371] on button at bounding box center [258, 368] width 53 height 38
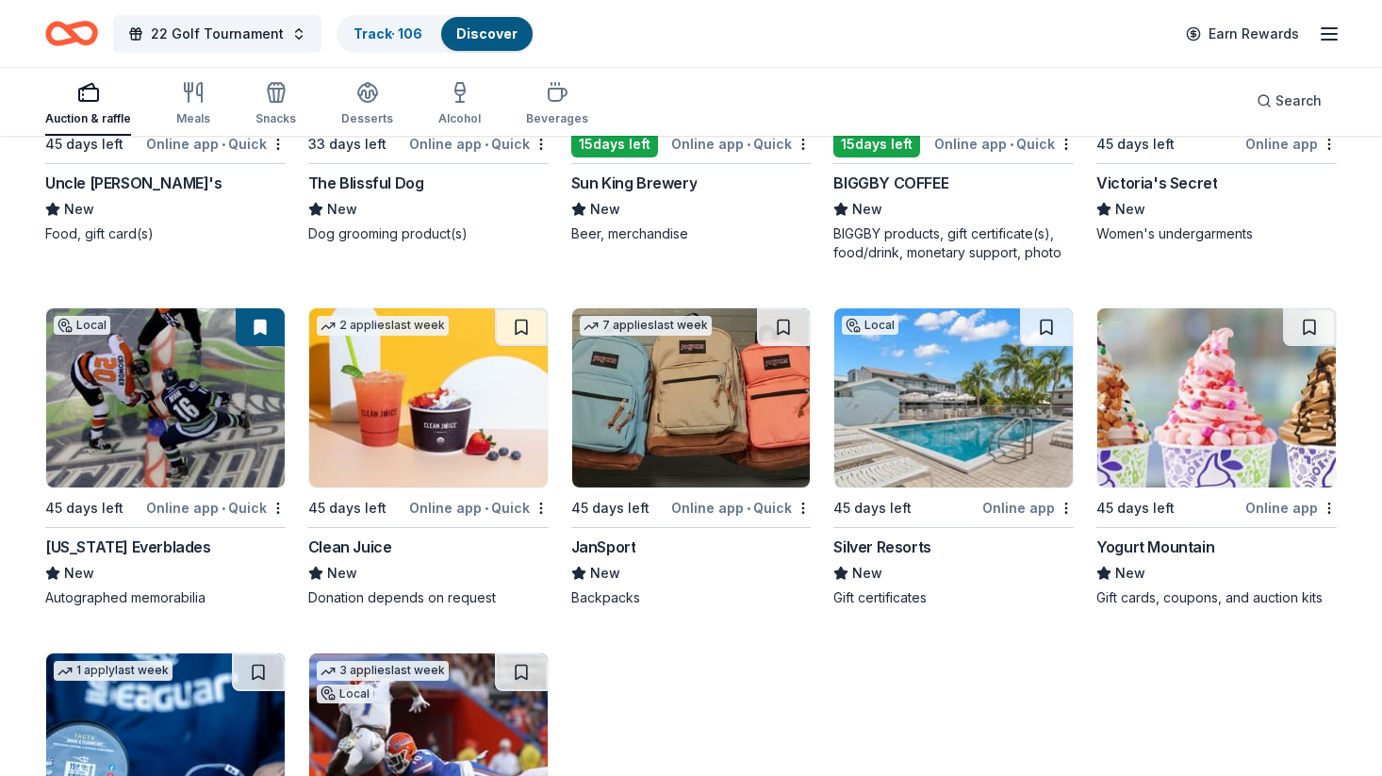
scroll to position [12260, 0]
click at [1050, 319] on button at bounding box center [1046, 326] width 53 height 38
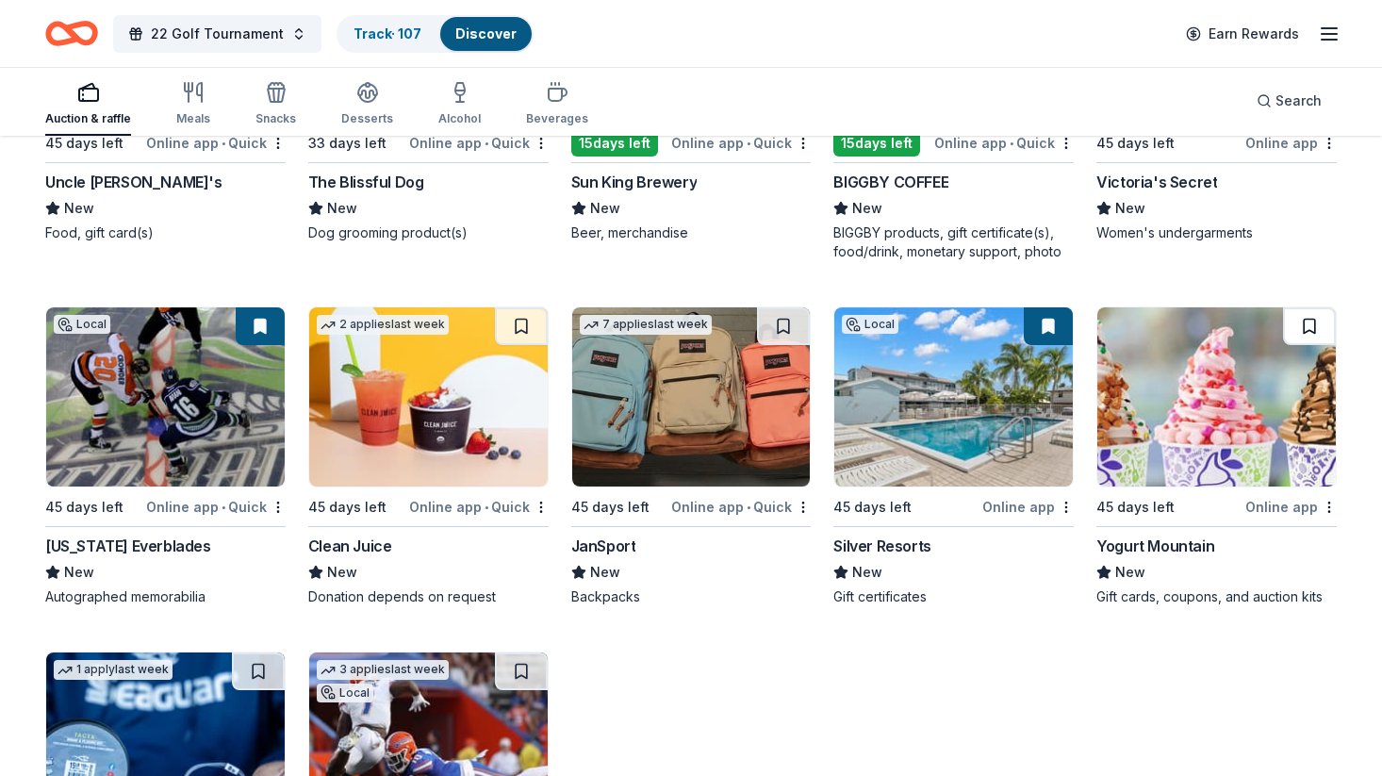
click at [1311, 320] on button at bounding box center [1309, 326] width 53 height 38
click at [788, 320] on button at bounding box center [783, 326] width 53 height 38
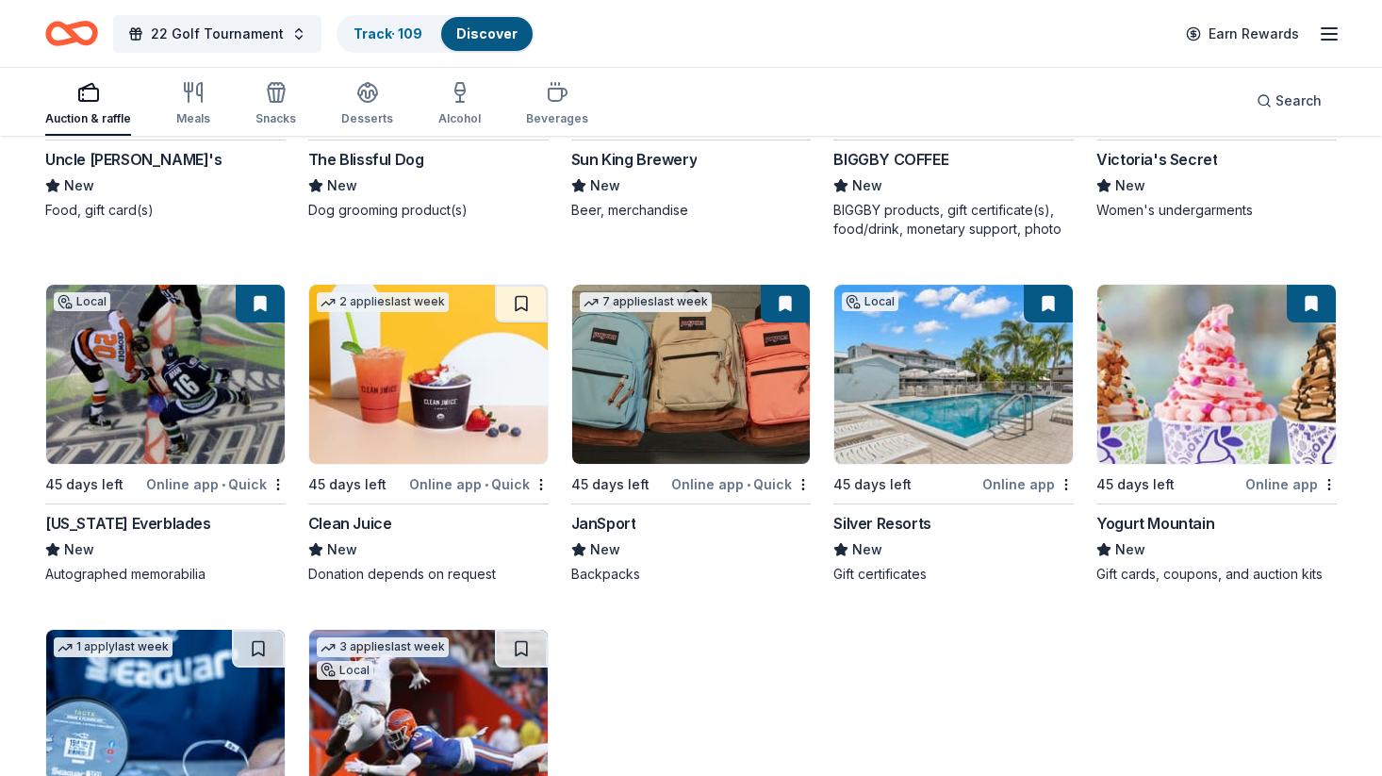
scroll to position [12286, 0]
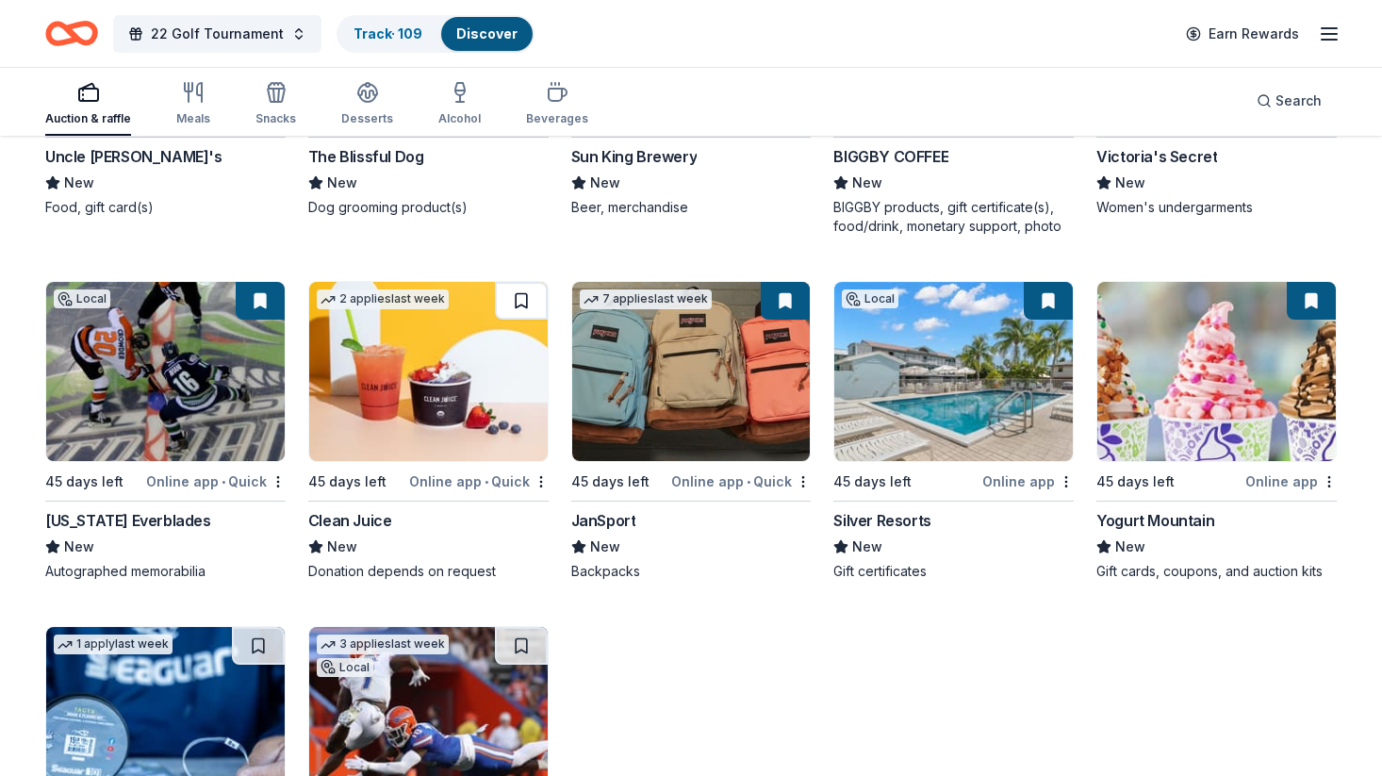
click at [521, 296] on button at bounding box center [521, 301] width 53 height 38
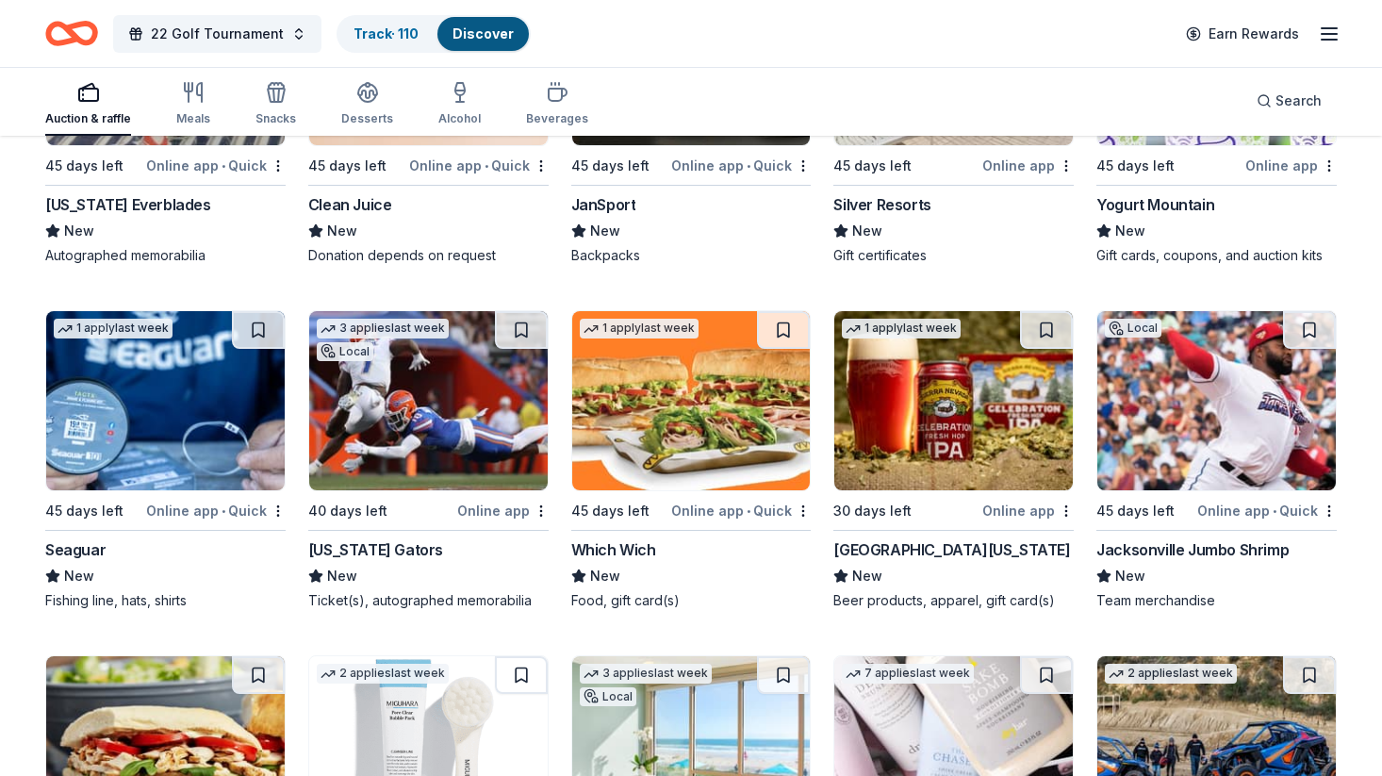
scroll to position [12606, 0]
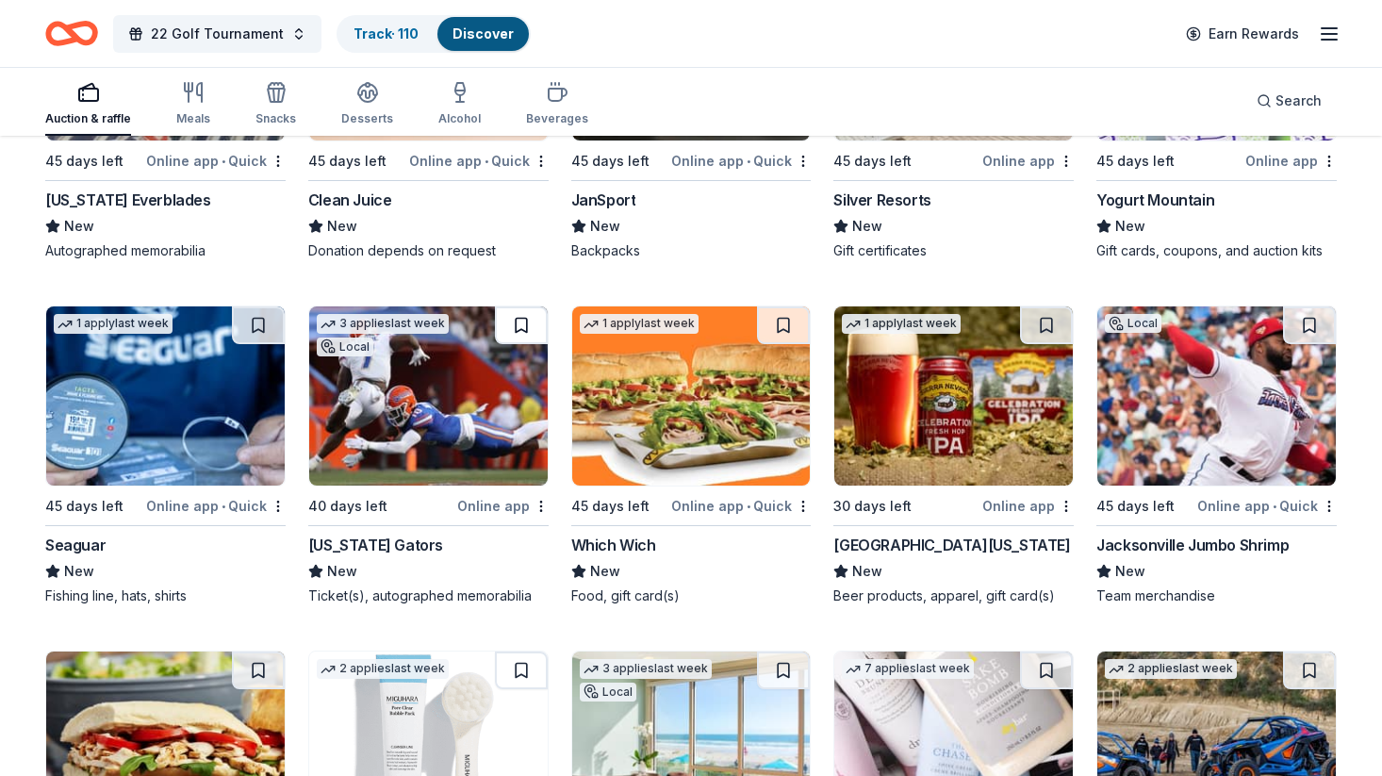
click at [524, 324] on button at bounding box center [521, 325] width 53 height 38
click at [255, 323] on button at bounding box center [258, 325] width 53 height 38
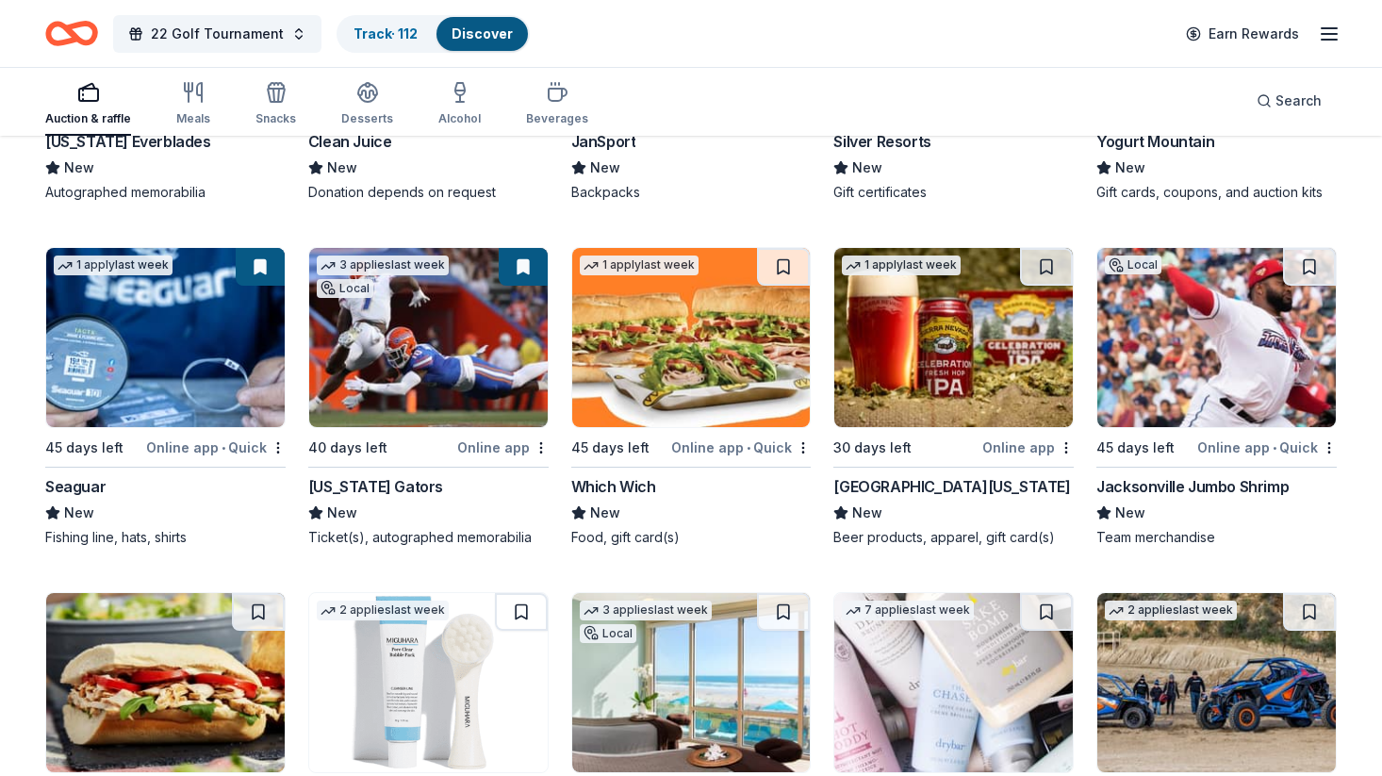
scroll to position [12665, 0]
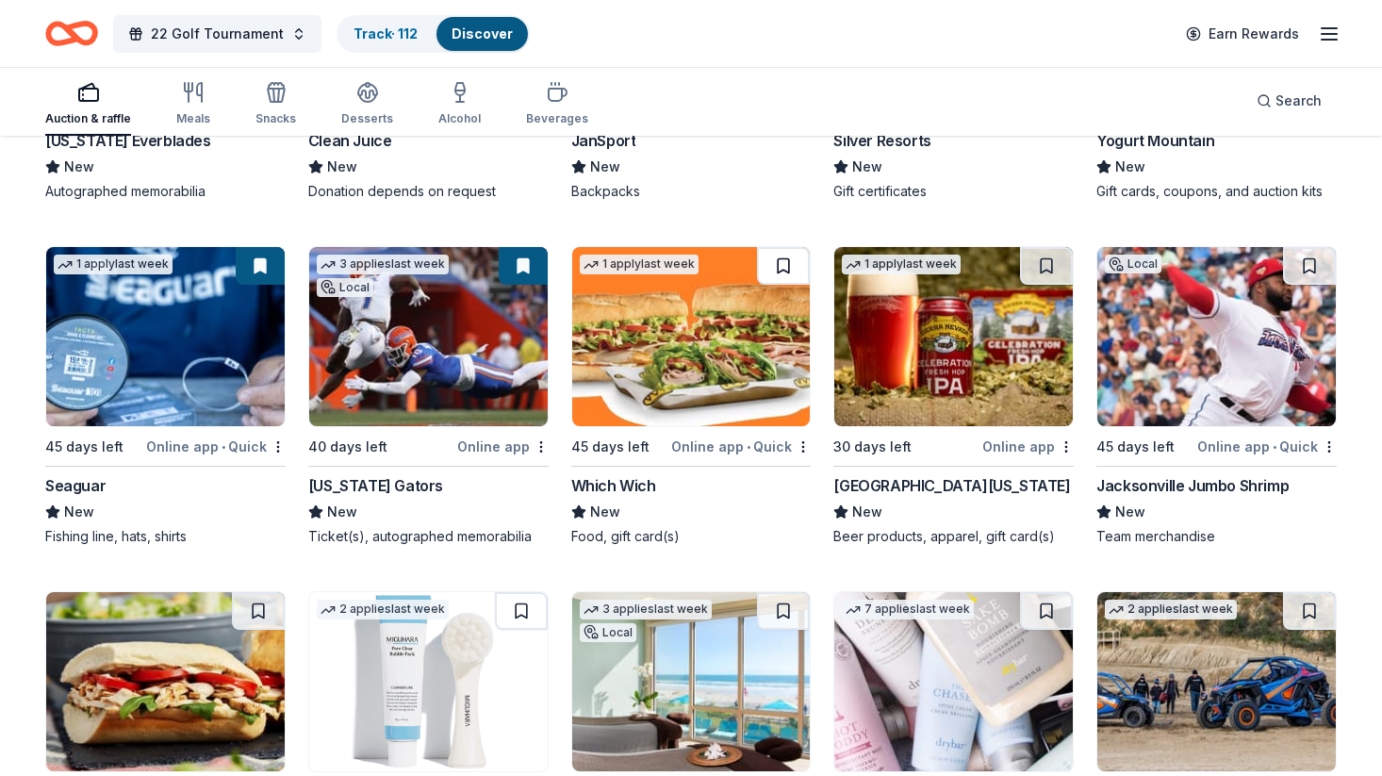
click at [788, 264] on button at bounding box center [783, 266] width 53 height 38
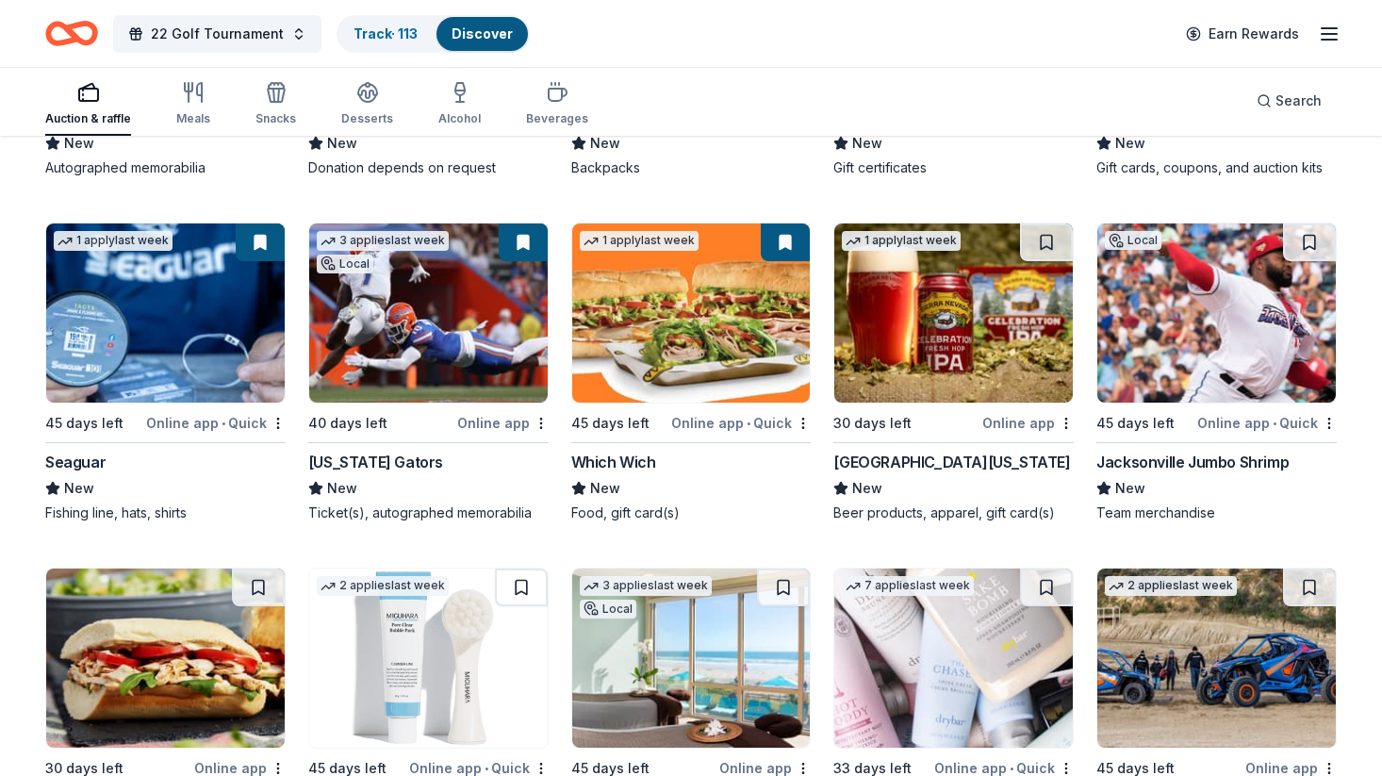
scroll to position [12695, 0]
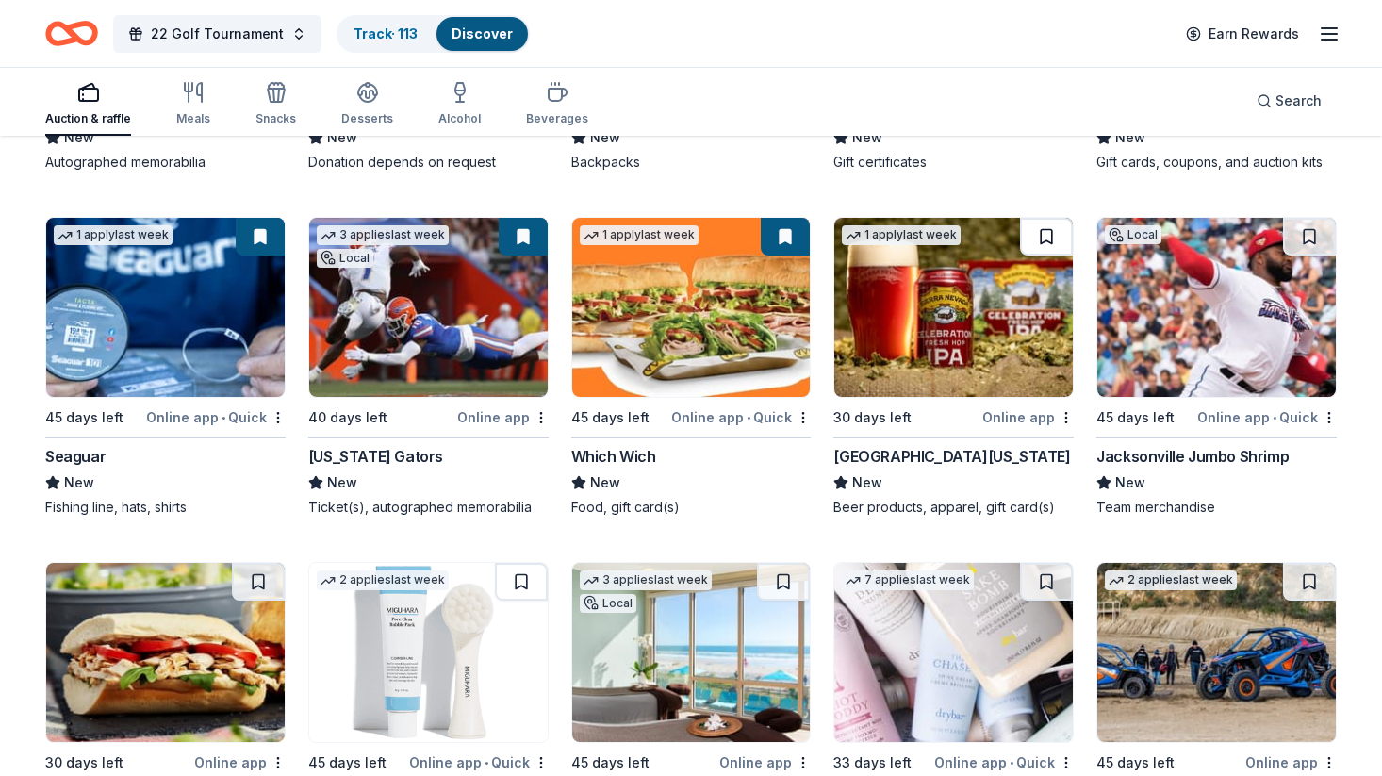
click at [1040, 230] on button at bounding box center [1046, 237] width 53 height 38
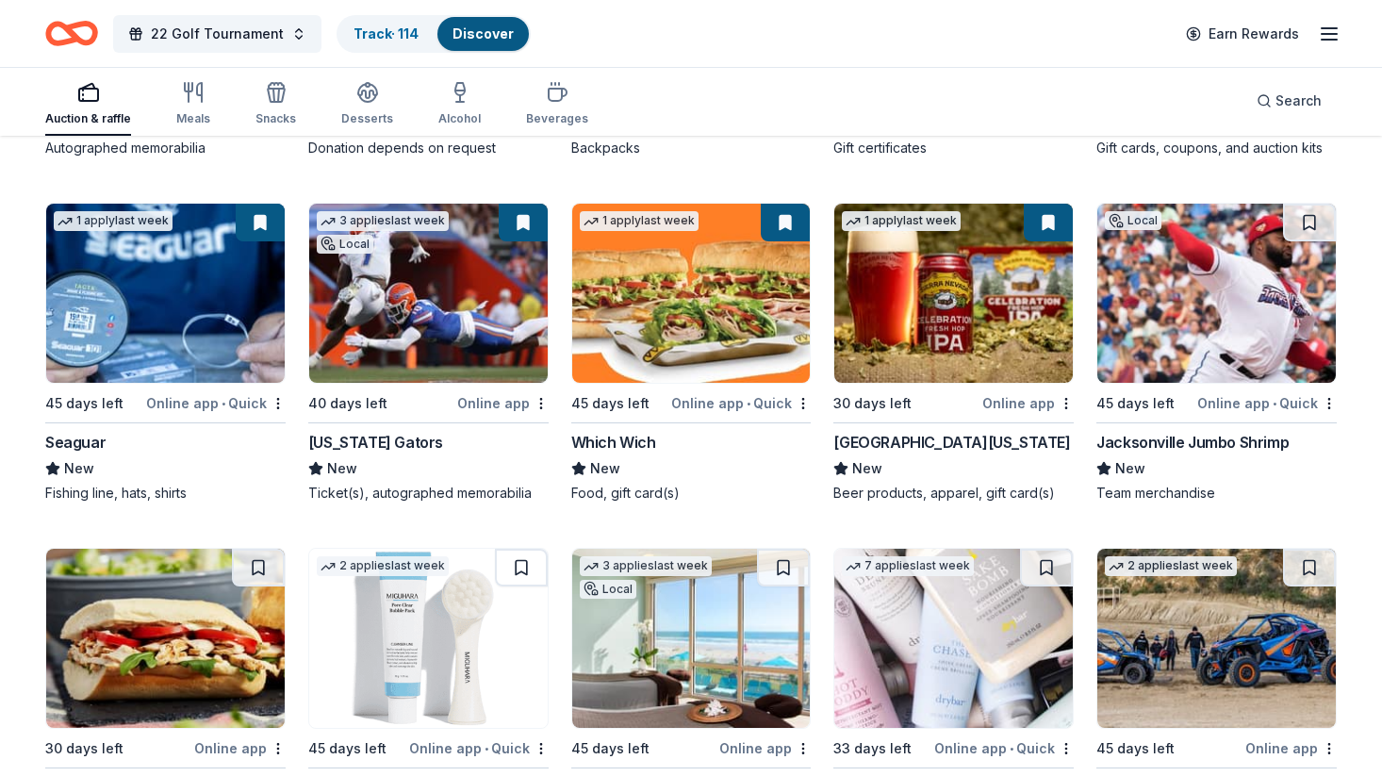
scroll to position [12715, 0]
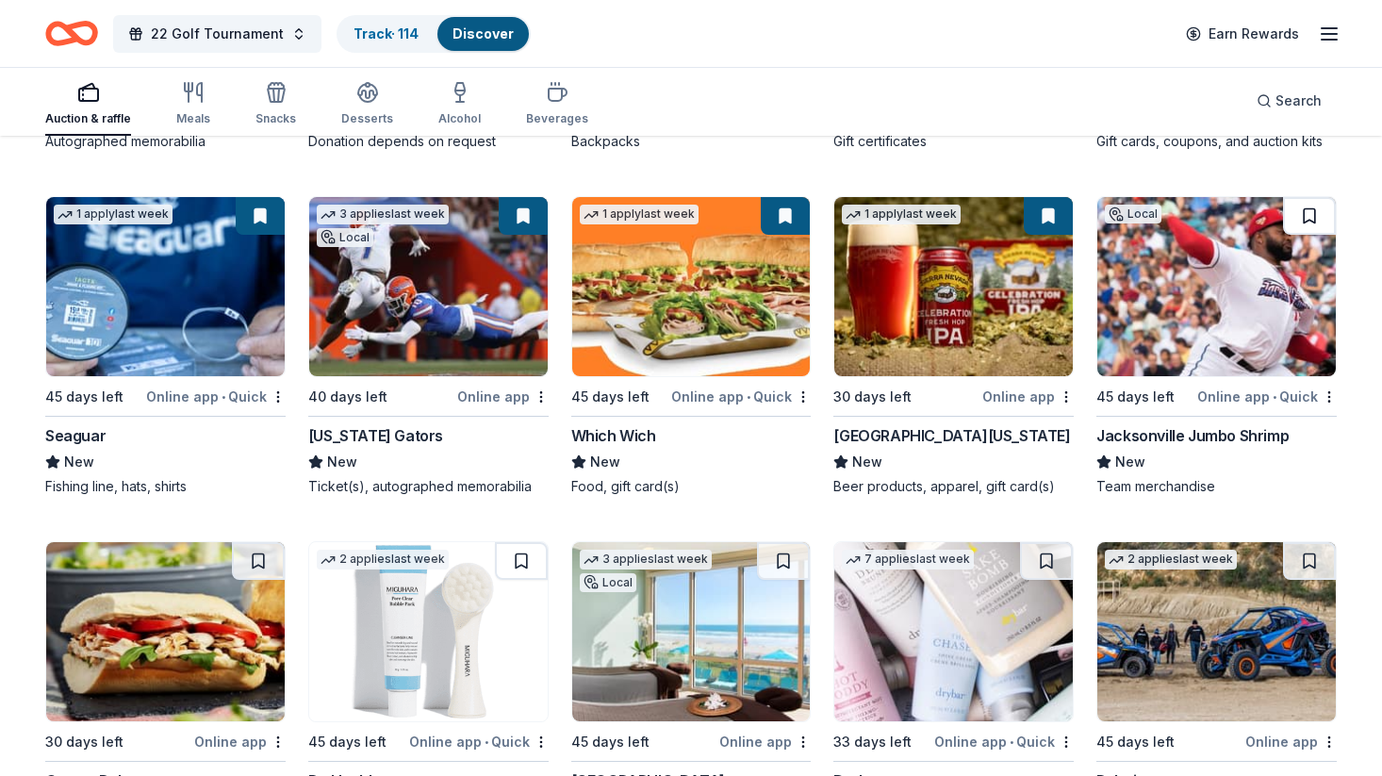
click at [1313, 218] on button at bounding box center [1309, 216] width 53 height 38
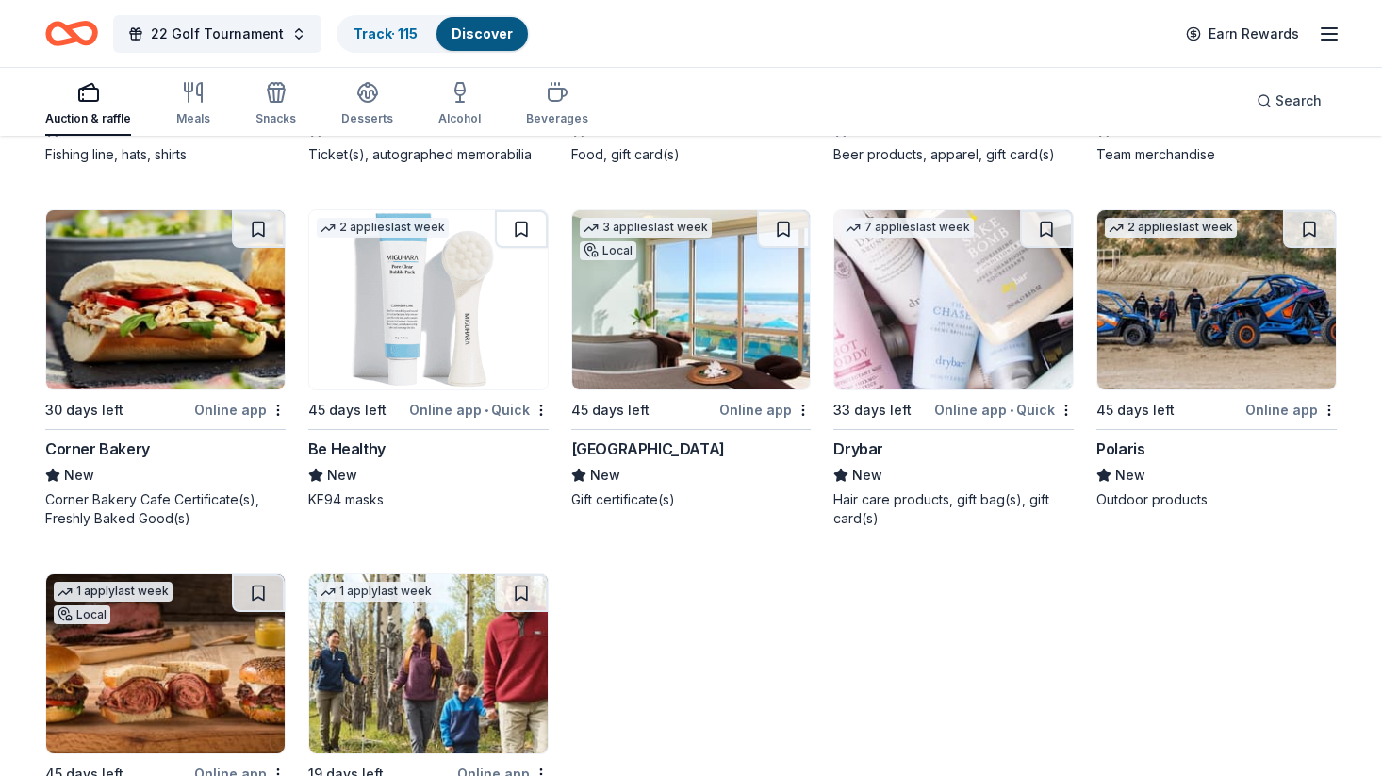
scroll to position [13043, 0]
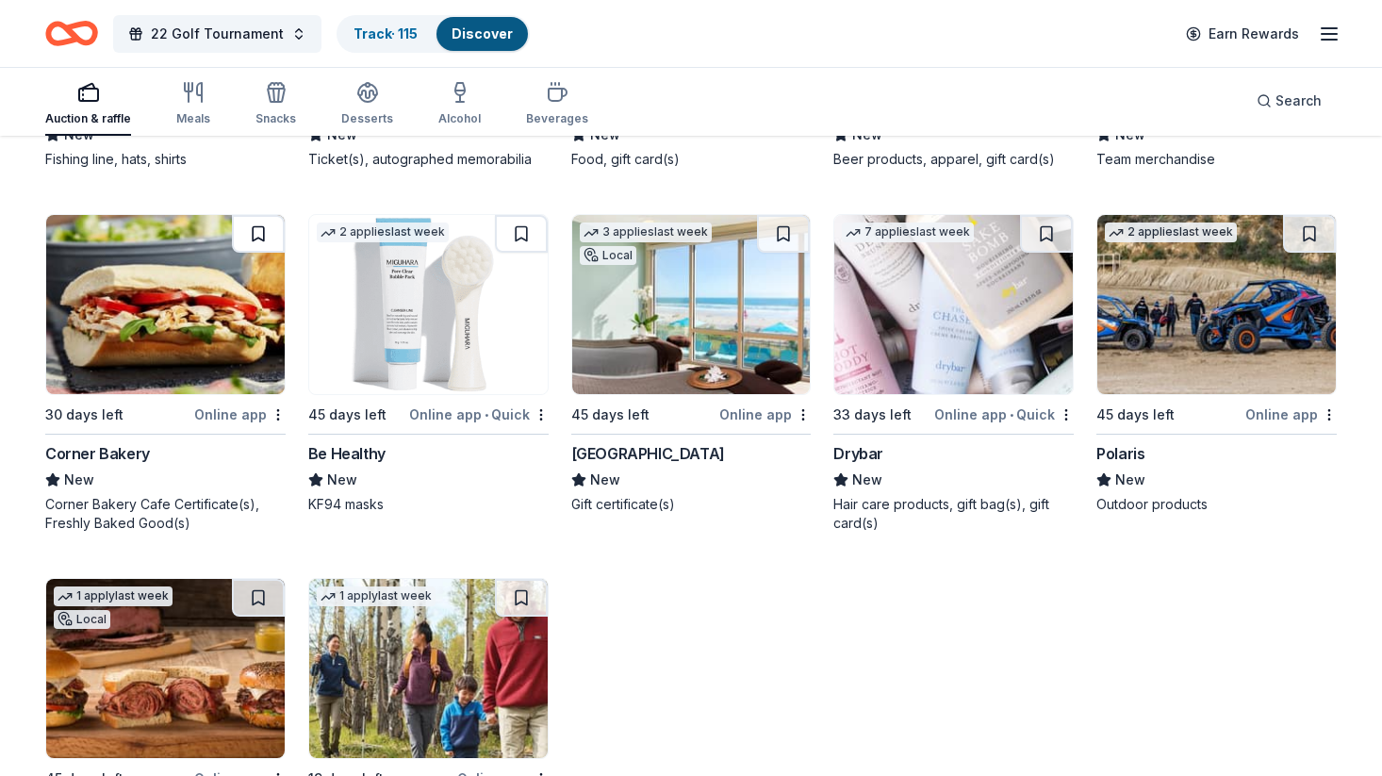
click at [269, 234] on button at bounding box center [258, 234] width 53 height 38
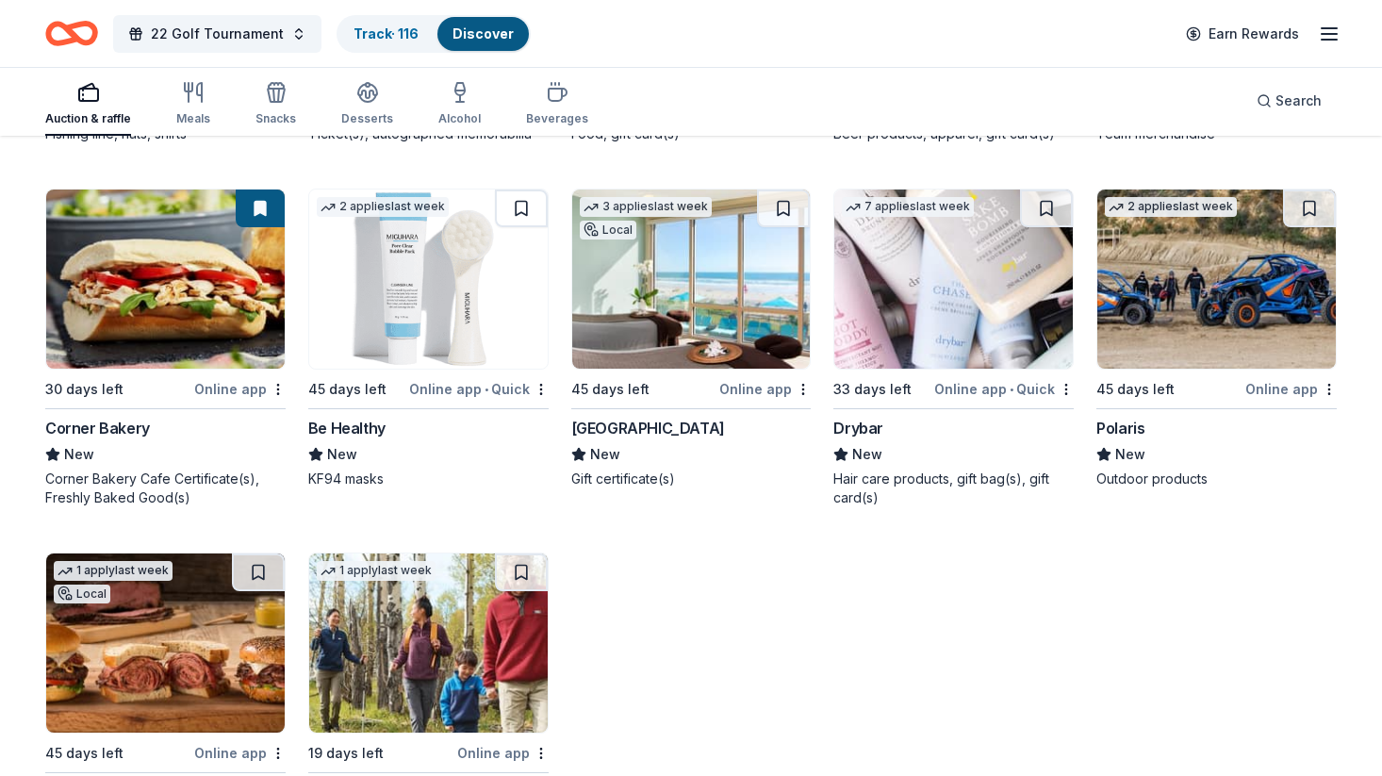
scroll to position [13070, 0]
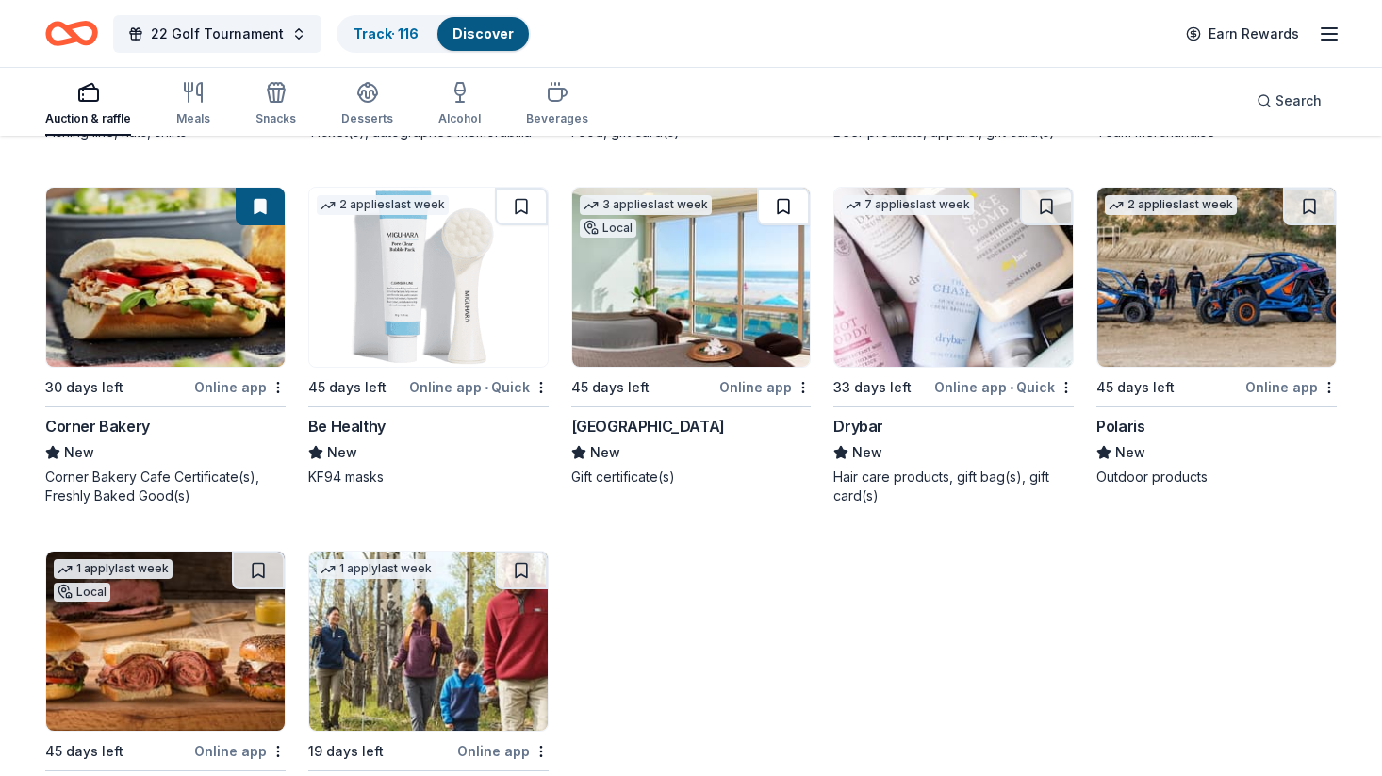
click at [783, 201] on button at bounding box center [783, 207] width 53 height 38
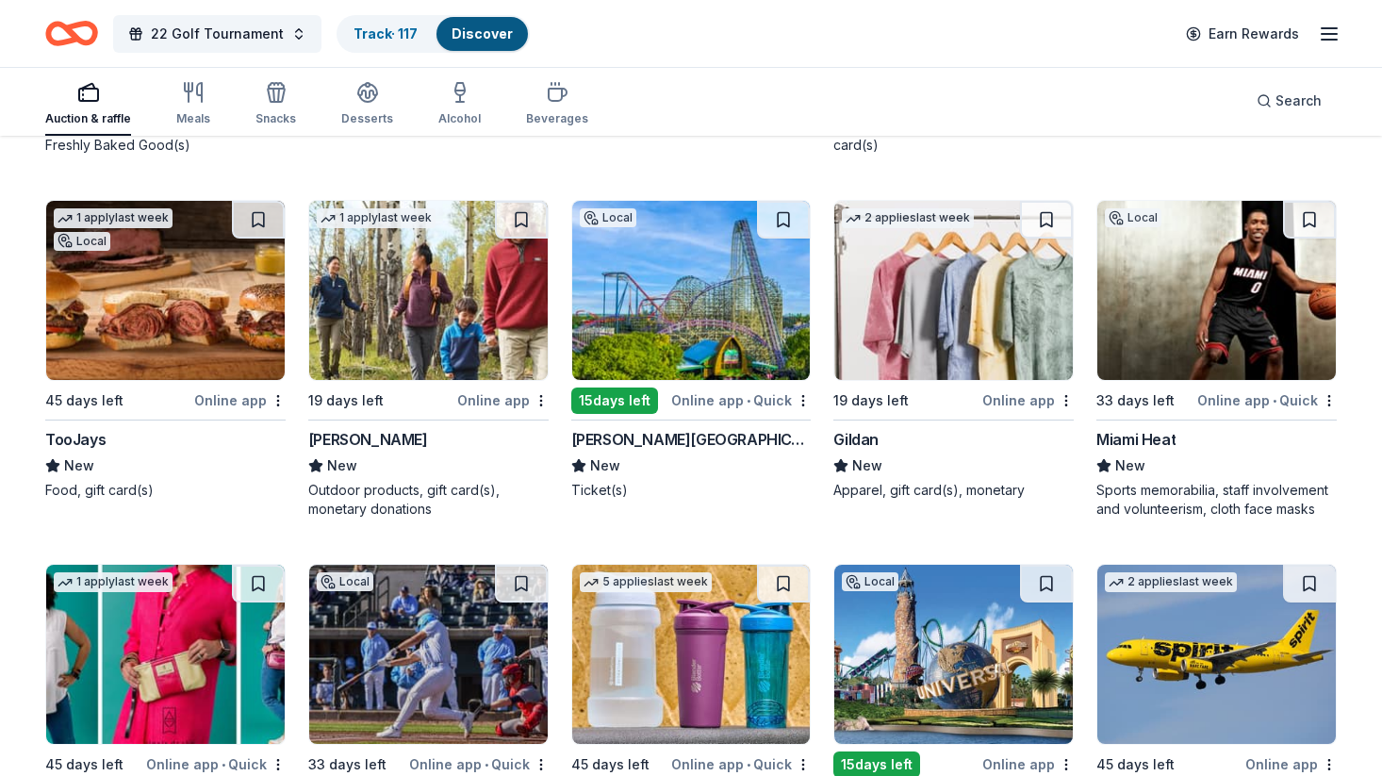
scroll to position [13411, 0]
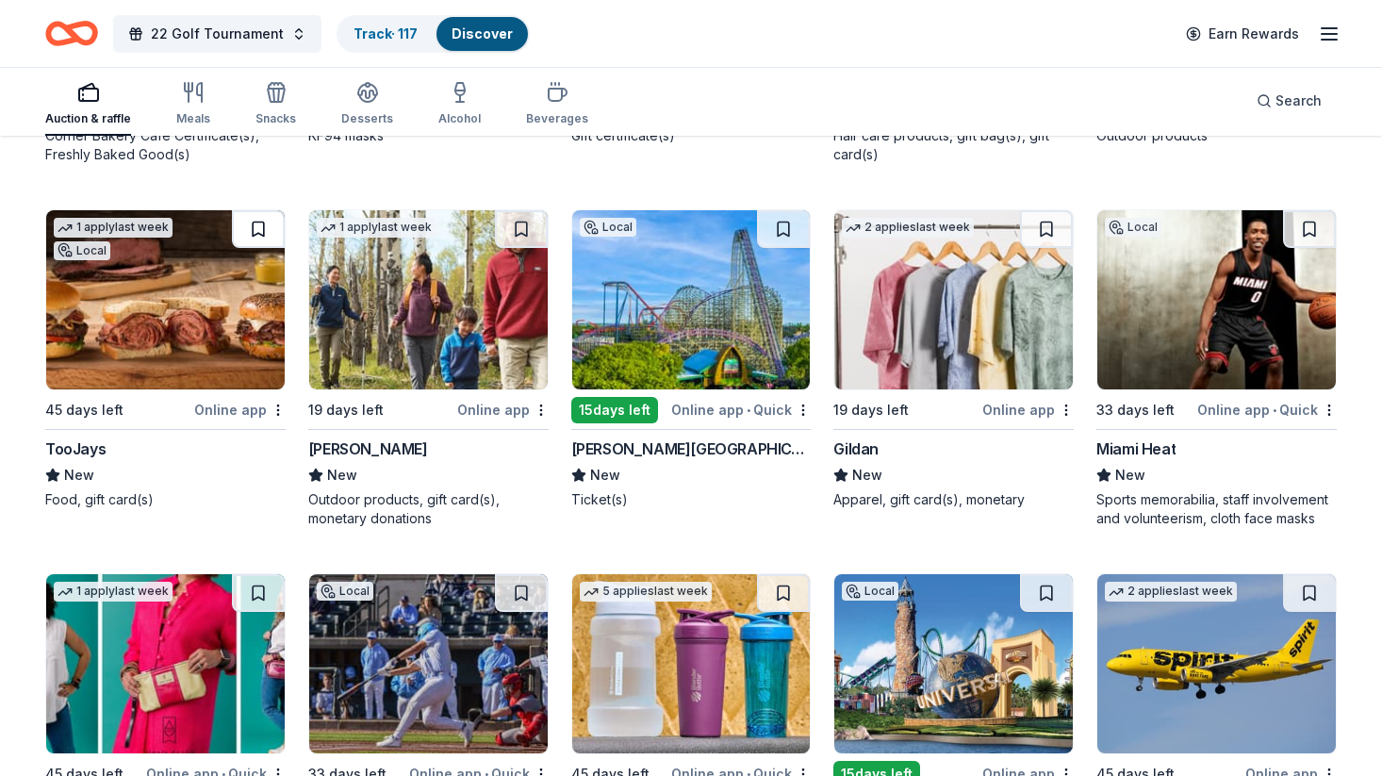
click at [259, 224] on button at bounding box center [258, 229] width 53 height 38
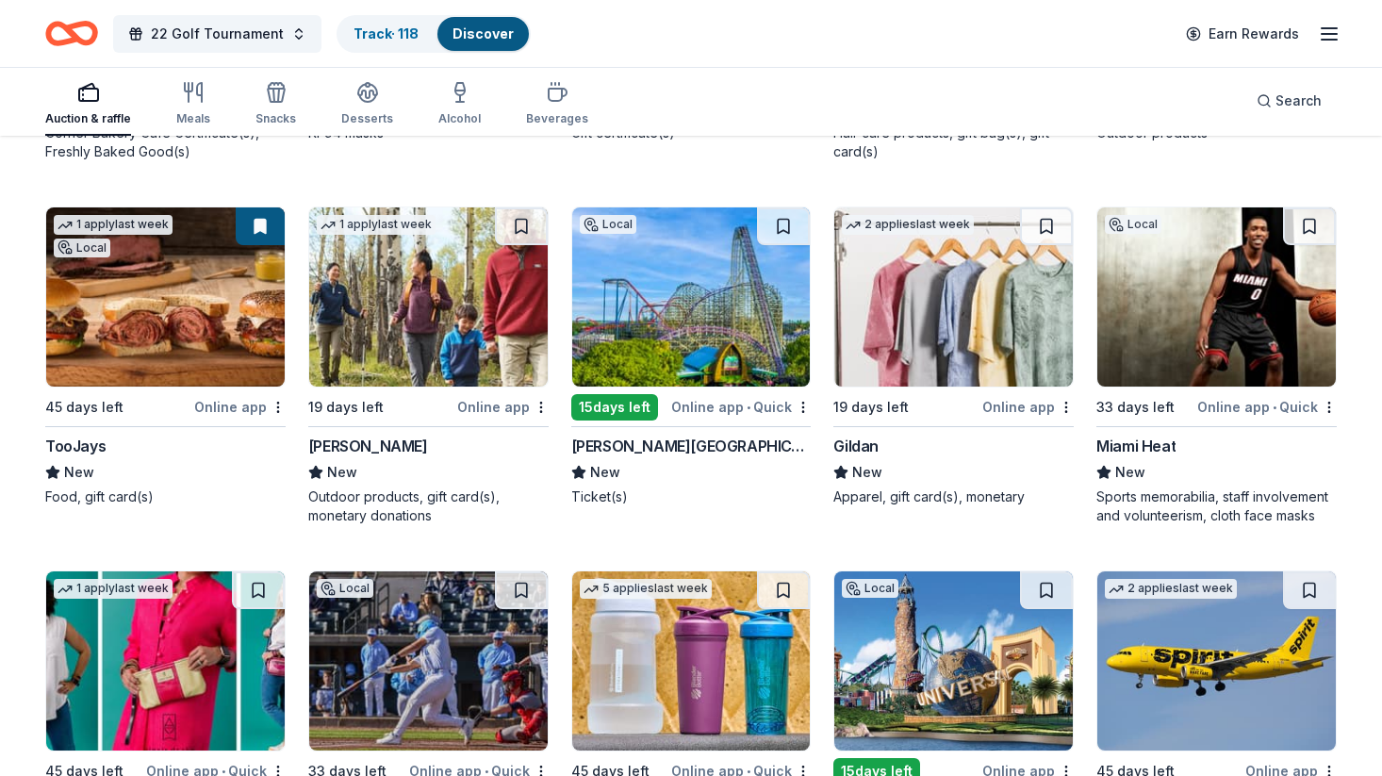
scroll to position [13410, 0]
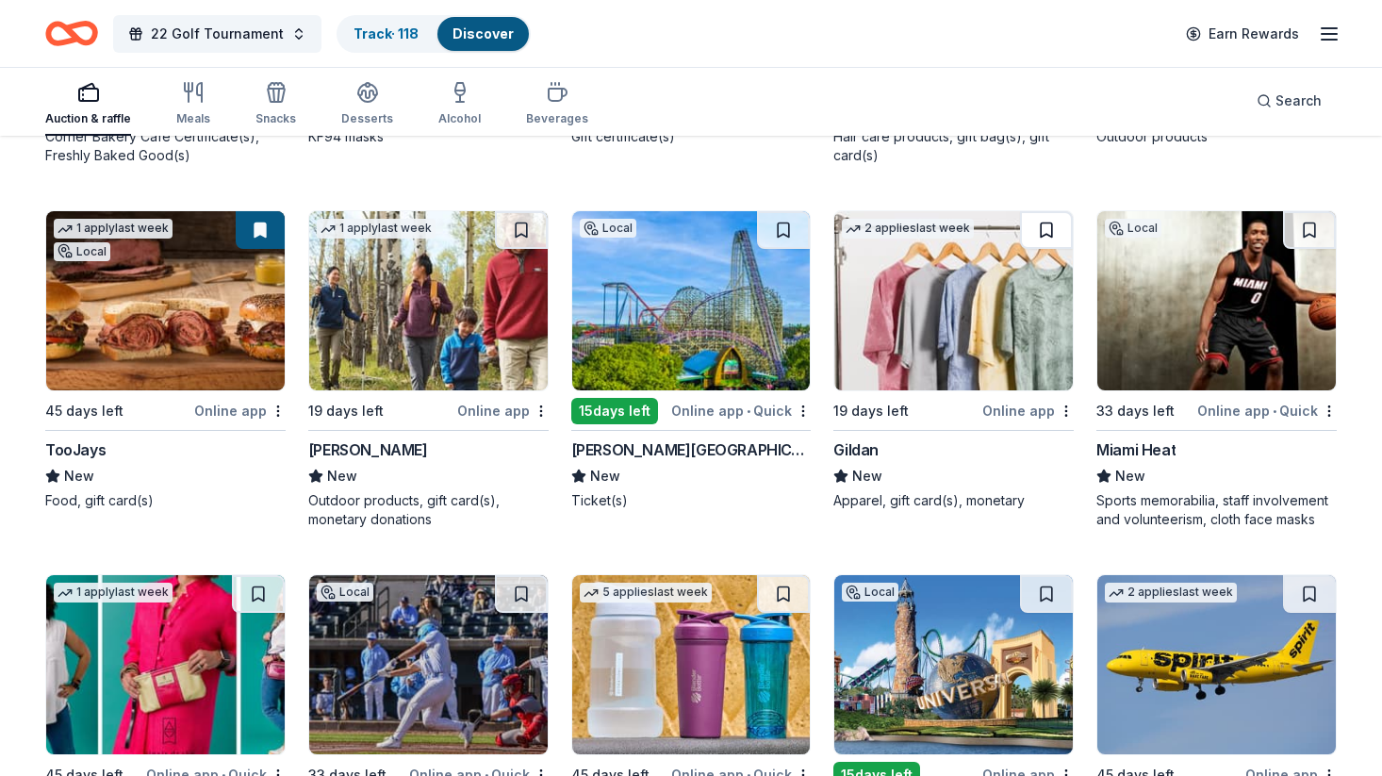
click at [1050, 224] on button at bounding box center [1046, 230] width 53 height 38
click at [1313, 217] on button at bounding box center [1309, 230] width 53 height 38
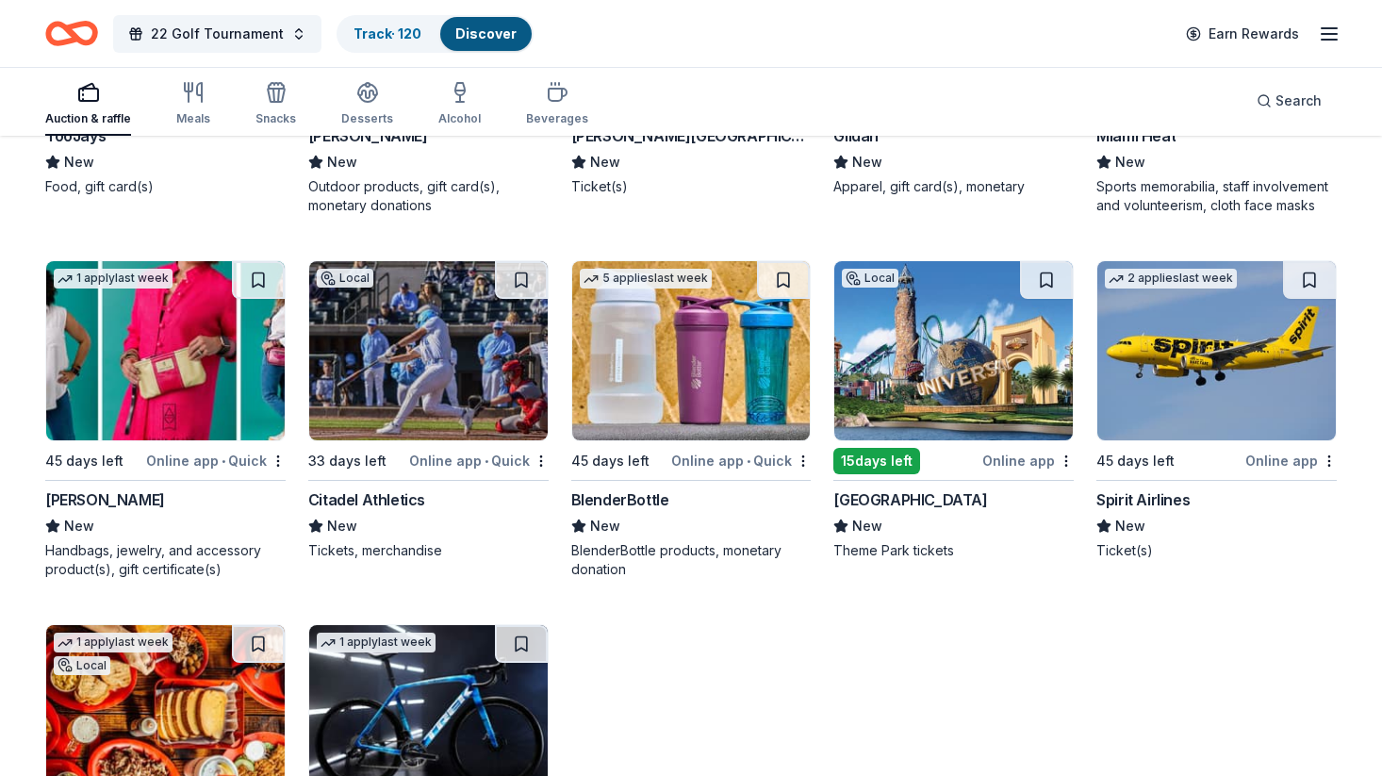
scroll to position [13726, 0]
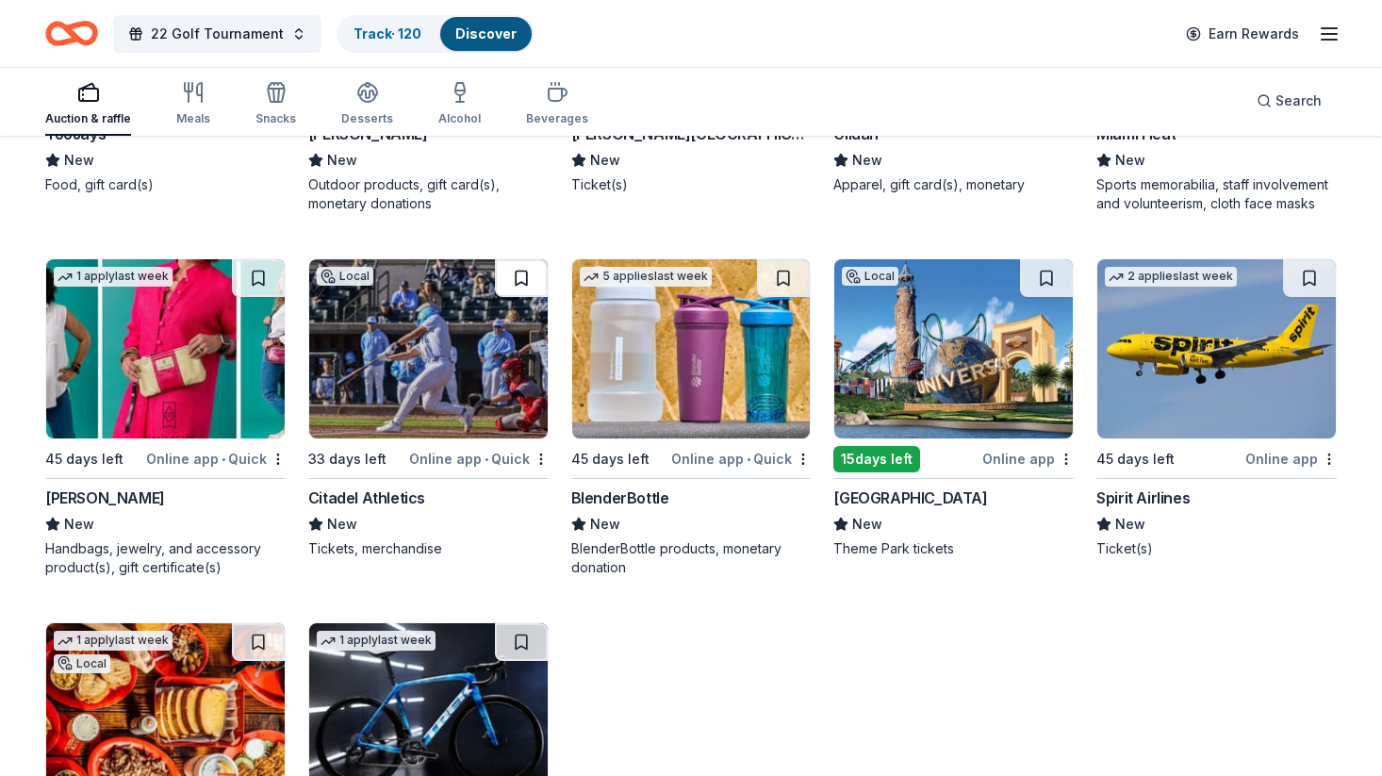
click at [523, 281] on button at bounding box center [521, 278] width 53 height 38
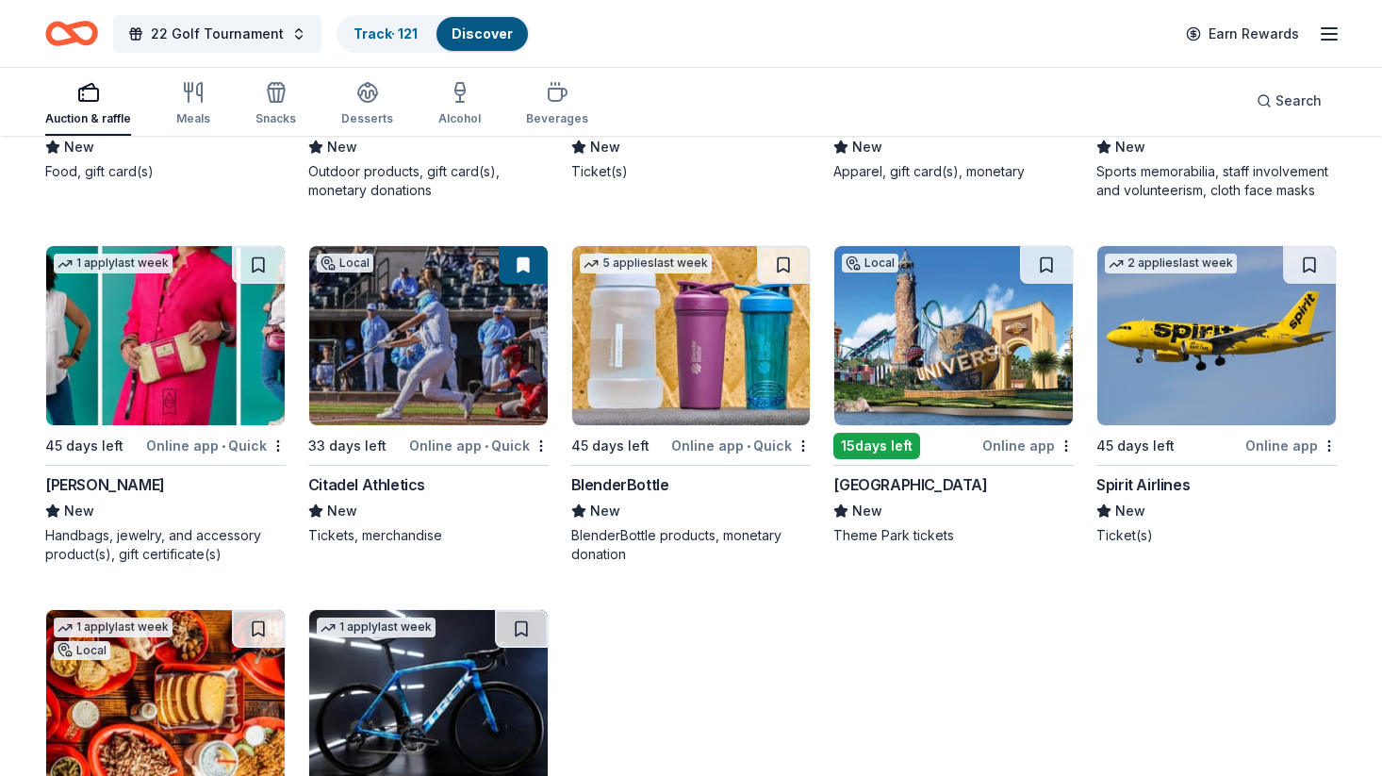
scroll to position [13740, 0]
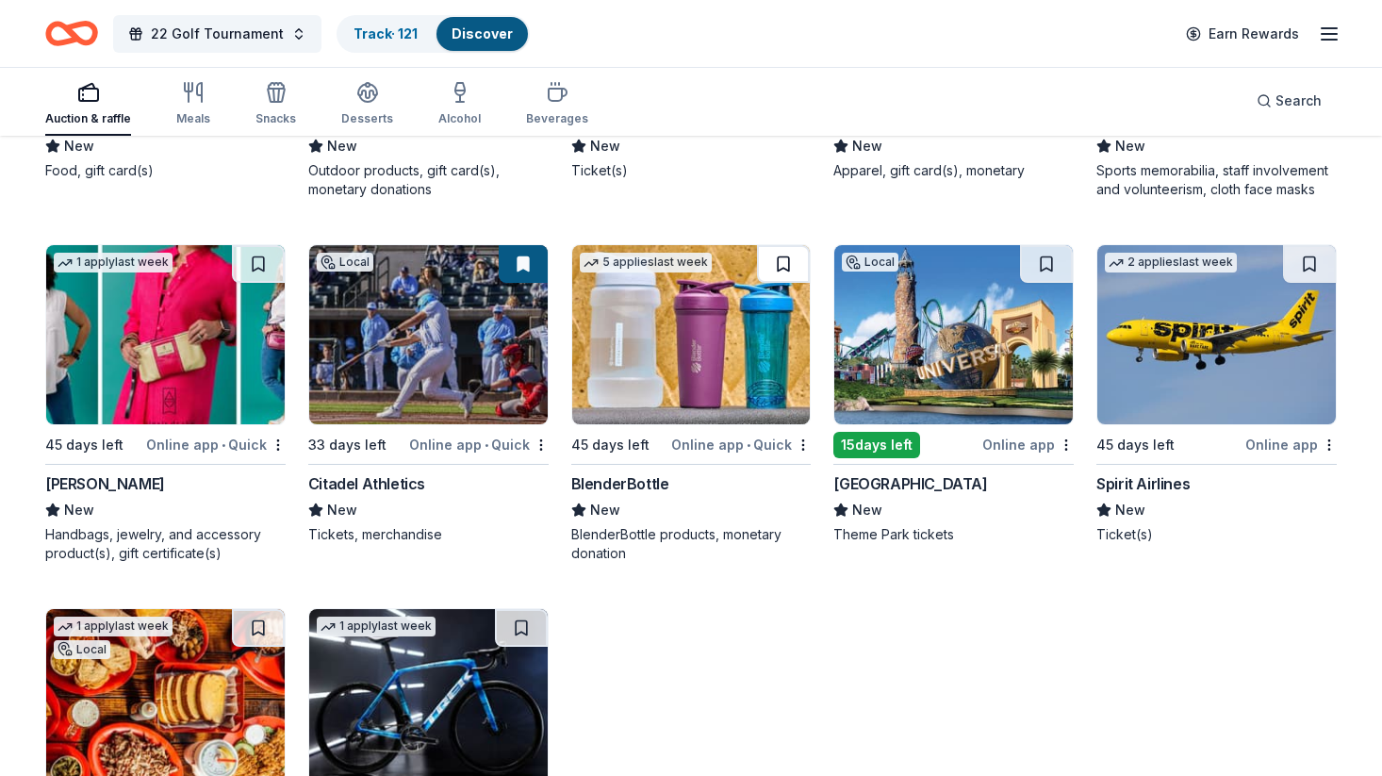
click at [779, 256] on button at bounding box center [783, 264] width 53 height 38
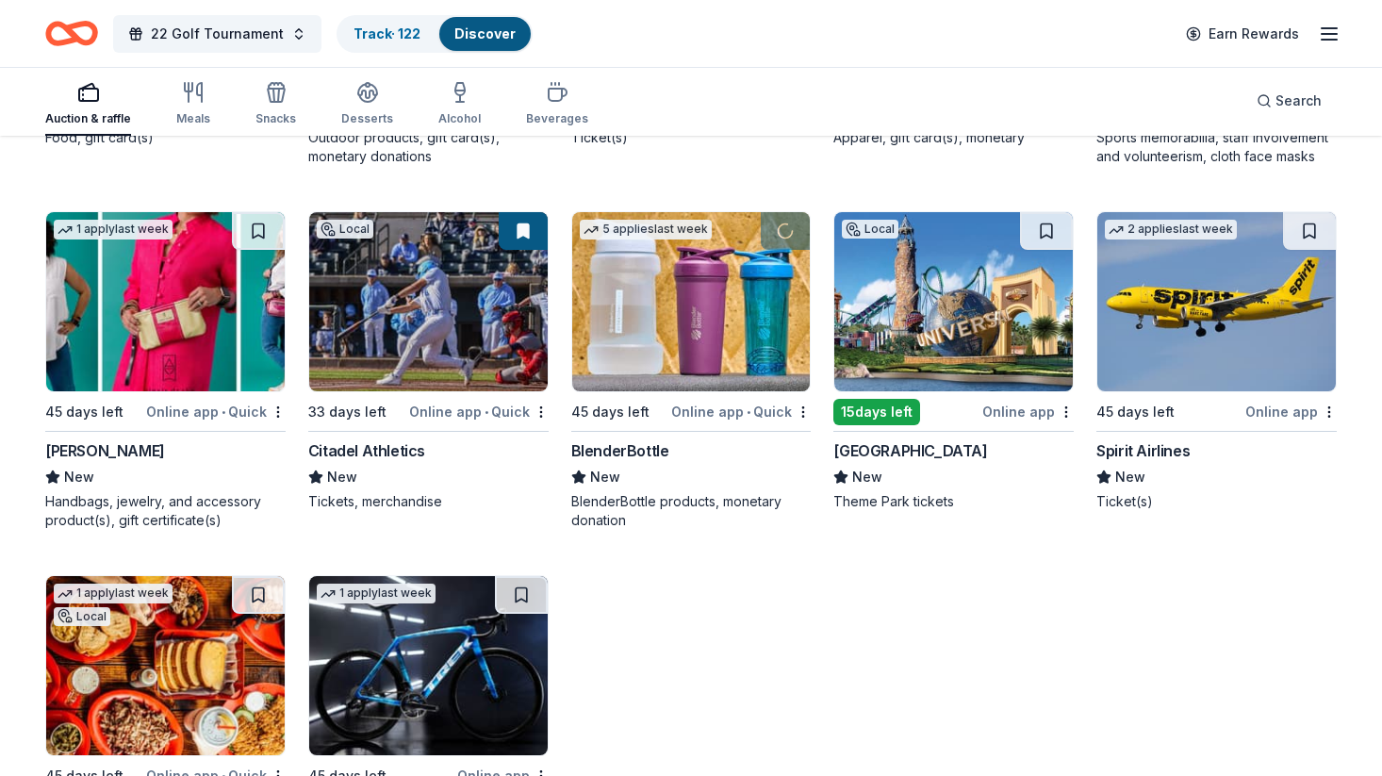
scroll to position [13776, 0]
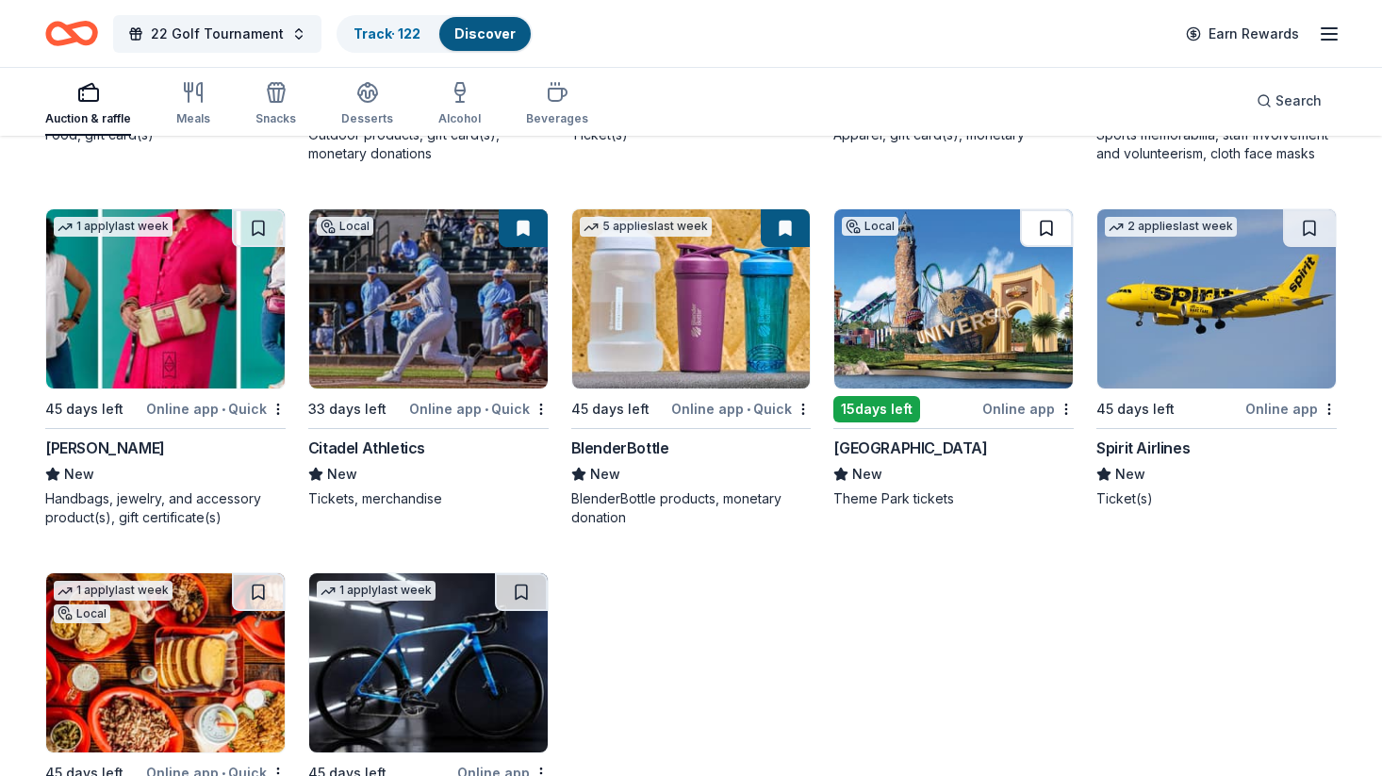
click at [1051, 238] on button at bounding box center [1046, 228] width 53 height 38
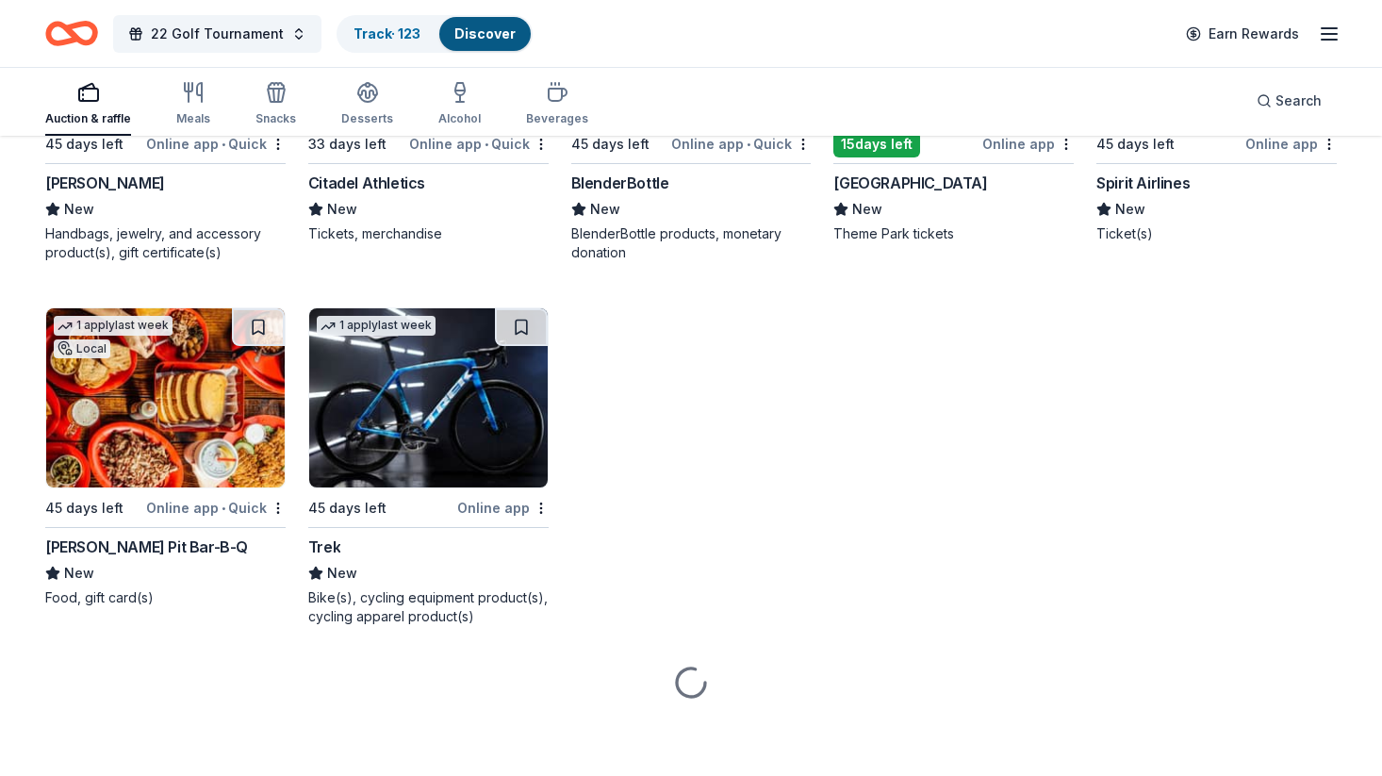
scroll to position [14042, 0]
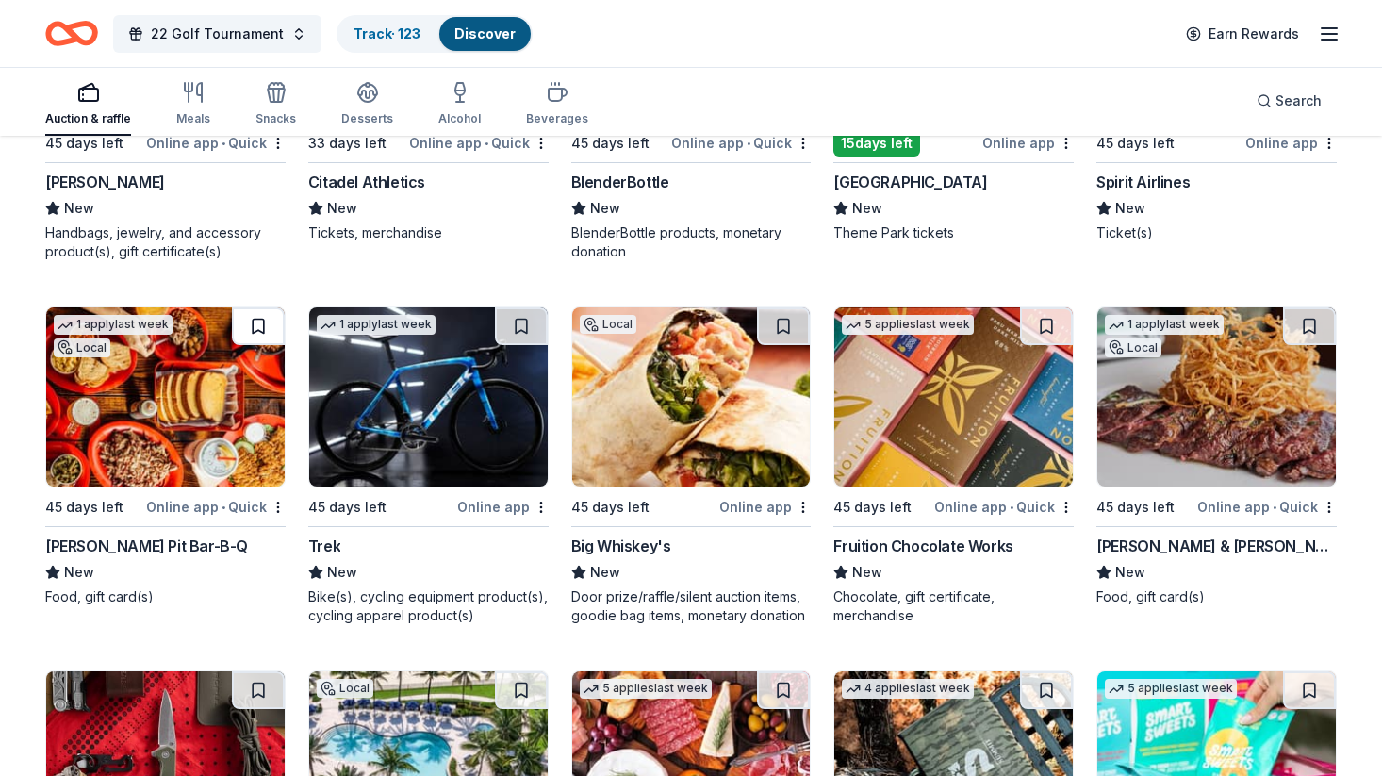
click at [251, 326] on button at bounding box center [258, 326] width 53 height 38
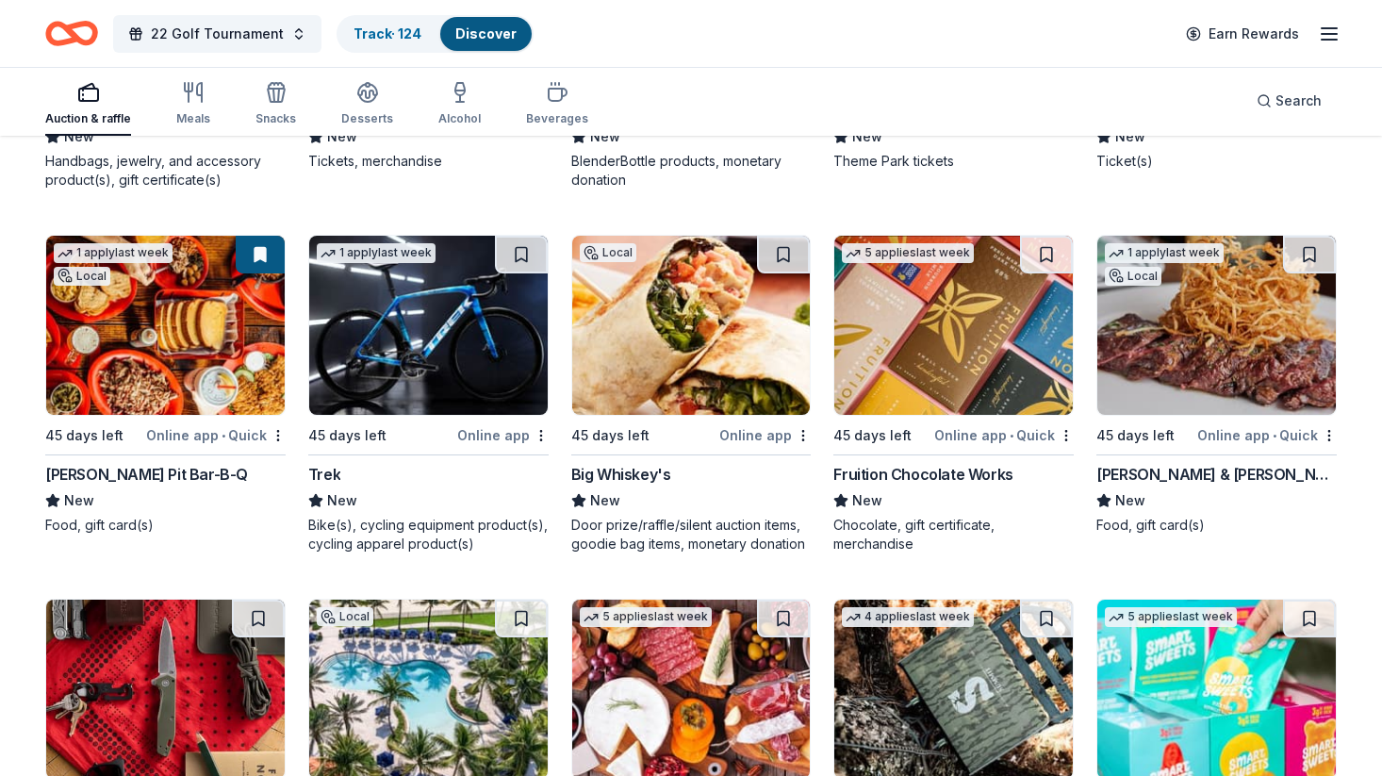
scroll to position [14114, 0]
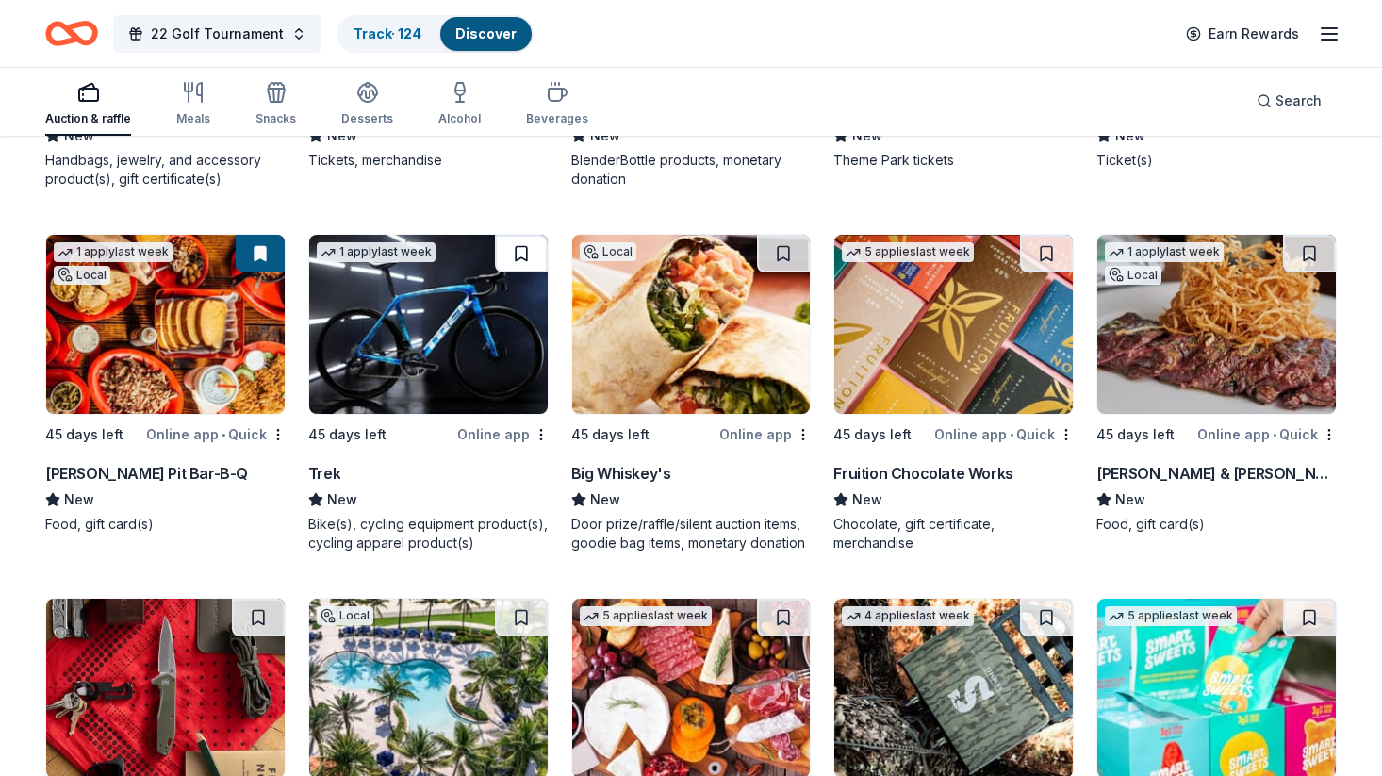
click at [529, 255] on button at bounding box center [521, 254] width 53 height 38
click at [781, 259] on button at bounding box center [783, 254] width 53 height 38
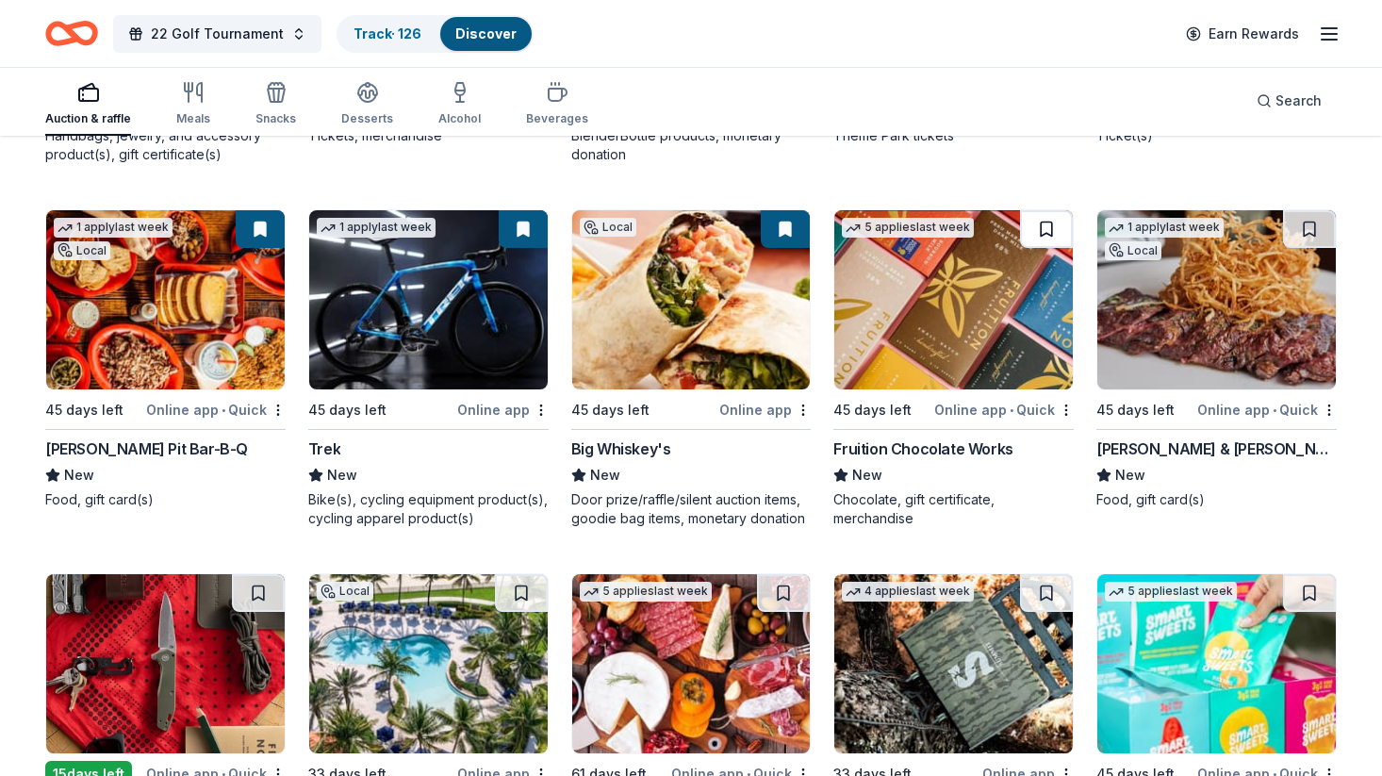
click at [1043, 228] on button at bounding box center [1046, 229] width 53 height 38
click at [1306, 228] on button at bounding box center [1309, 229] width 53 height 38
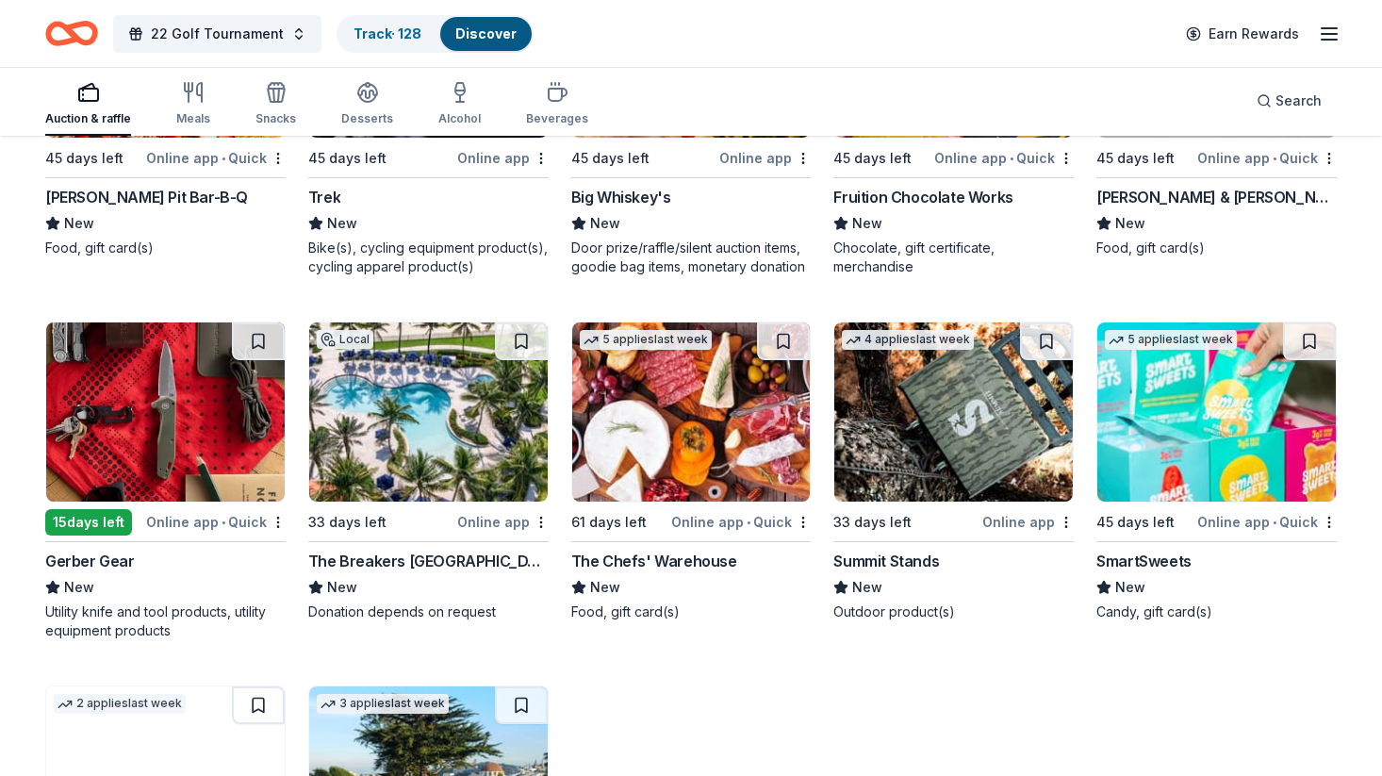
scroll to position [14407, 0]
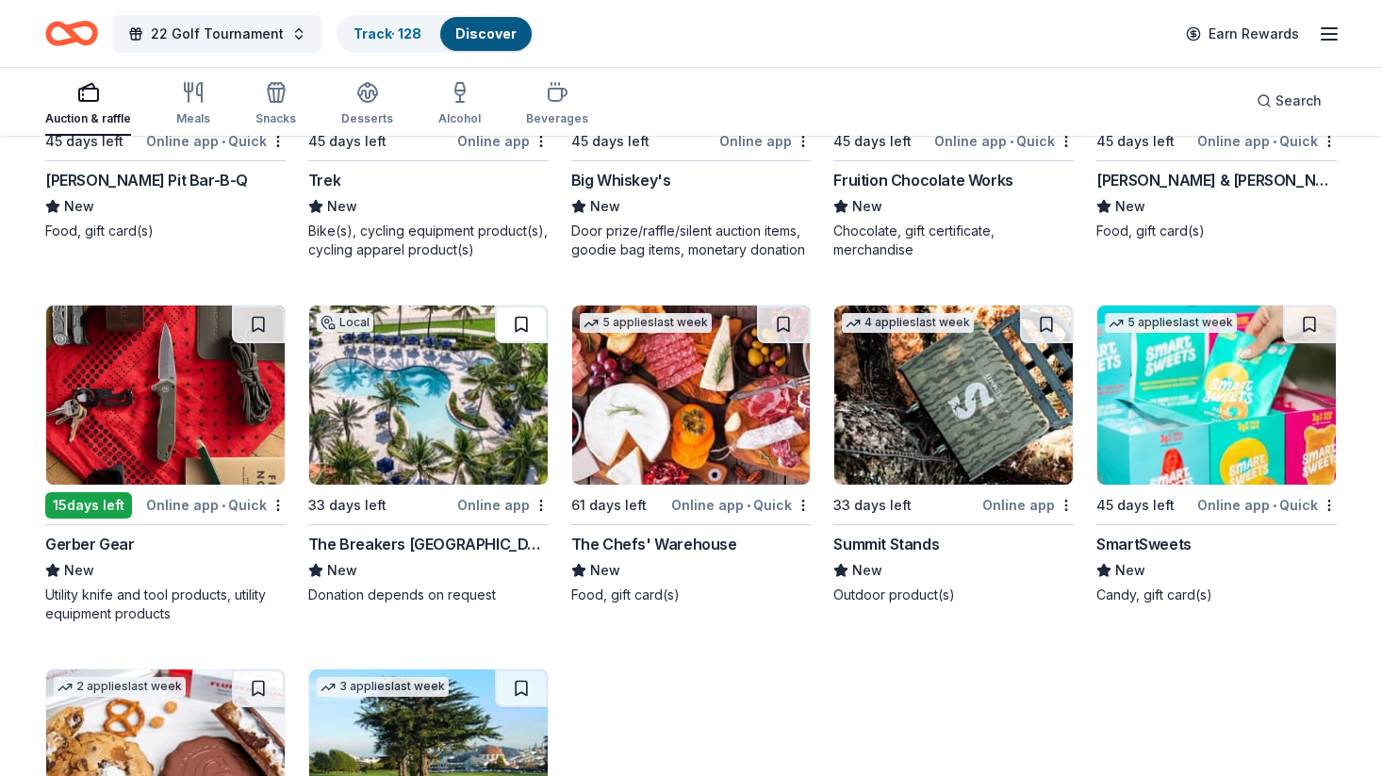
click at [517, 325] on button at bounding box center [521, 324] width 53 height 38
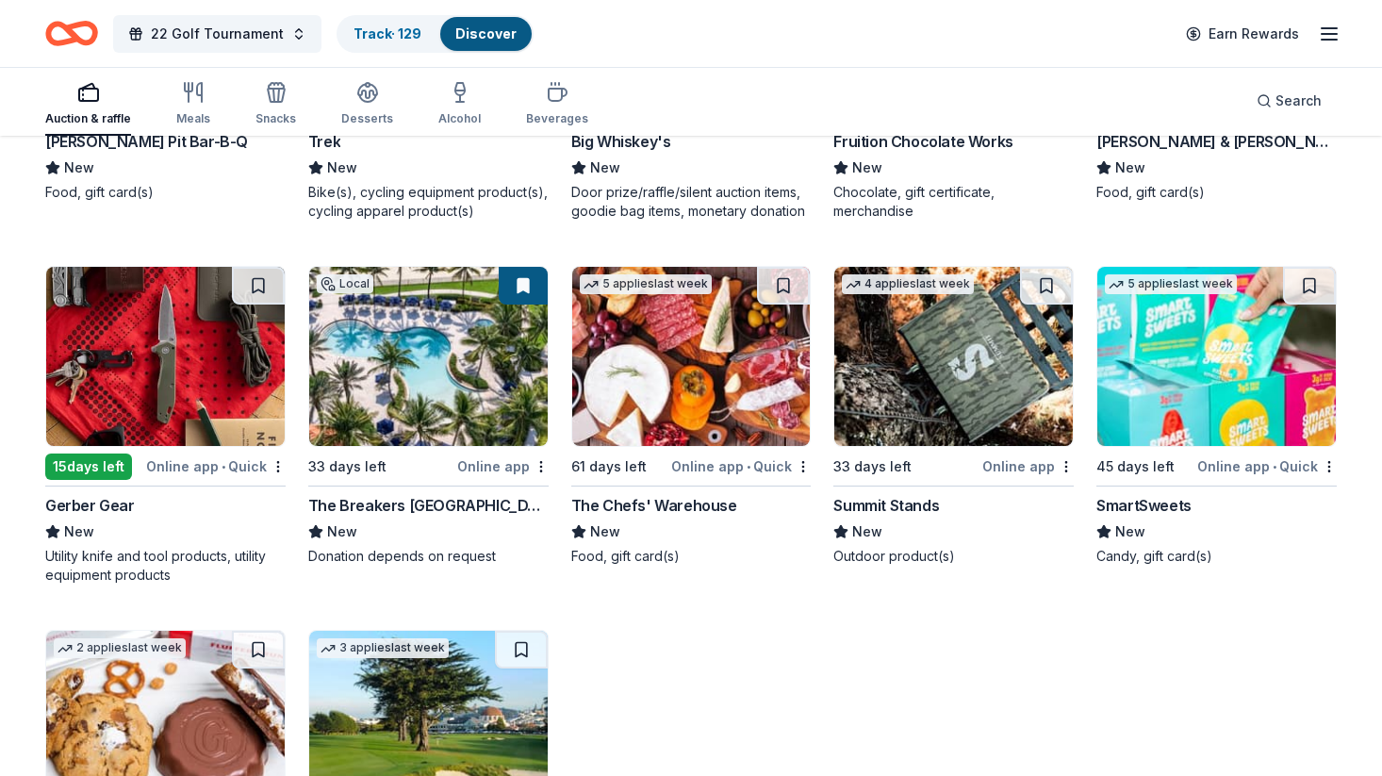
scroll to position [14451, 0]
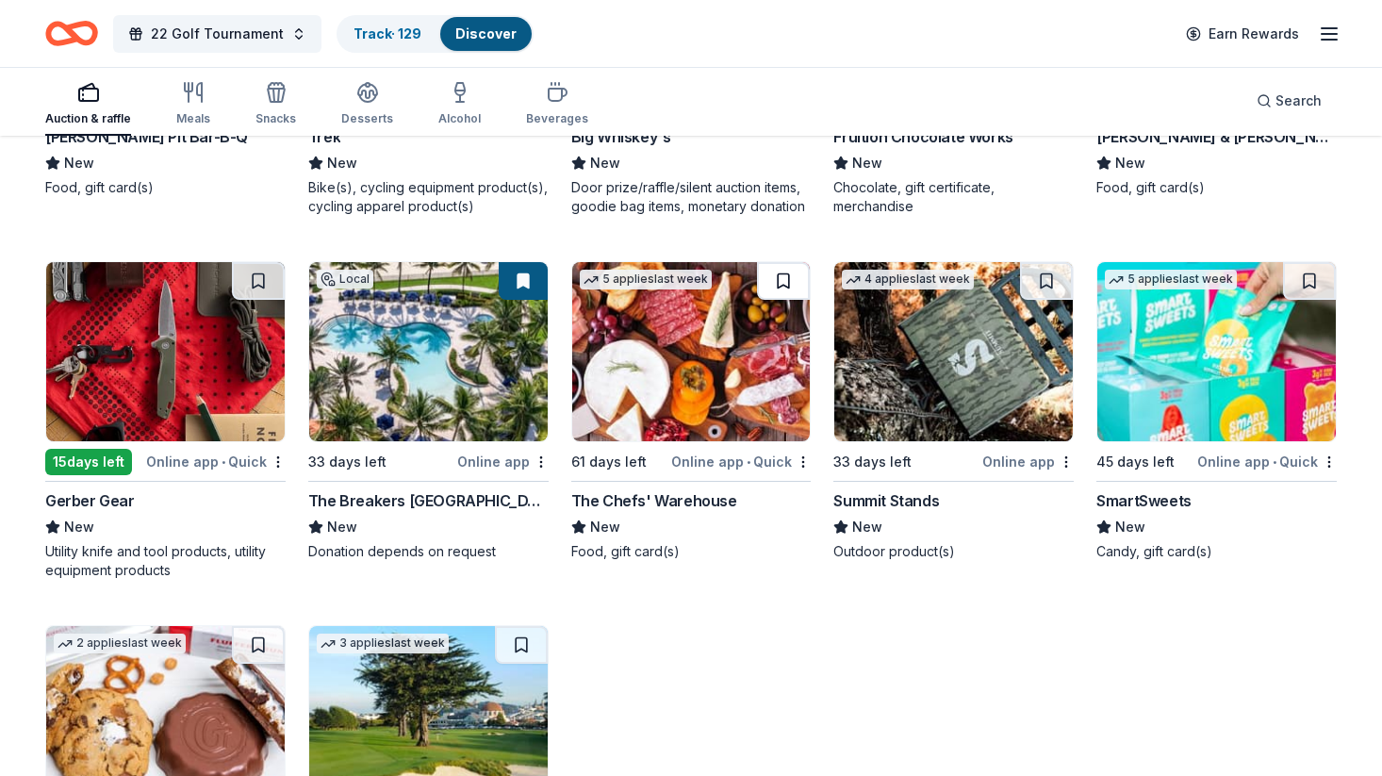
click at [792, 275] on button at bounding box center [783, 281] width 53 height 38
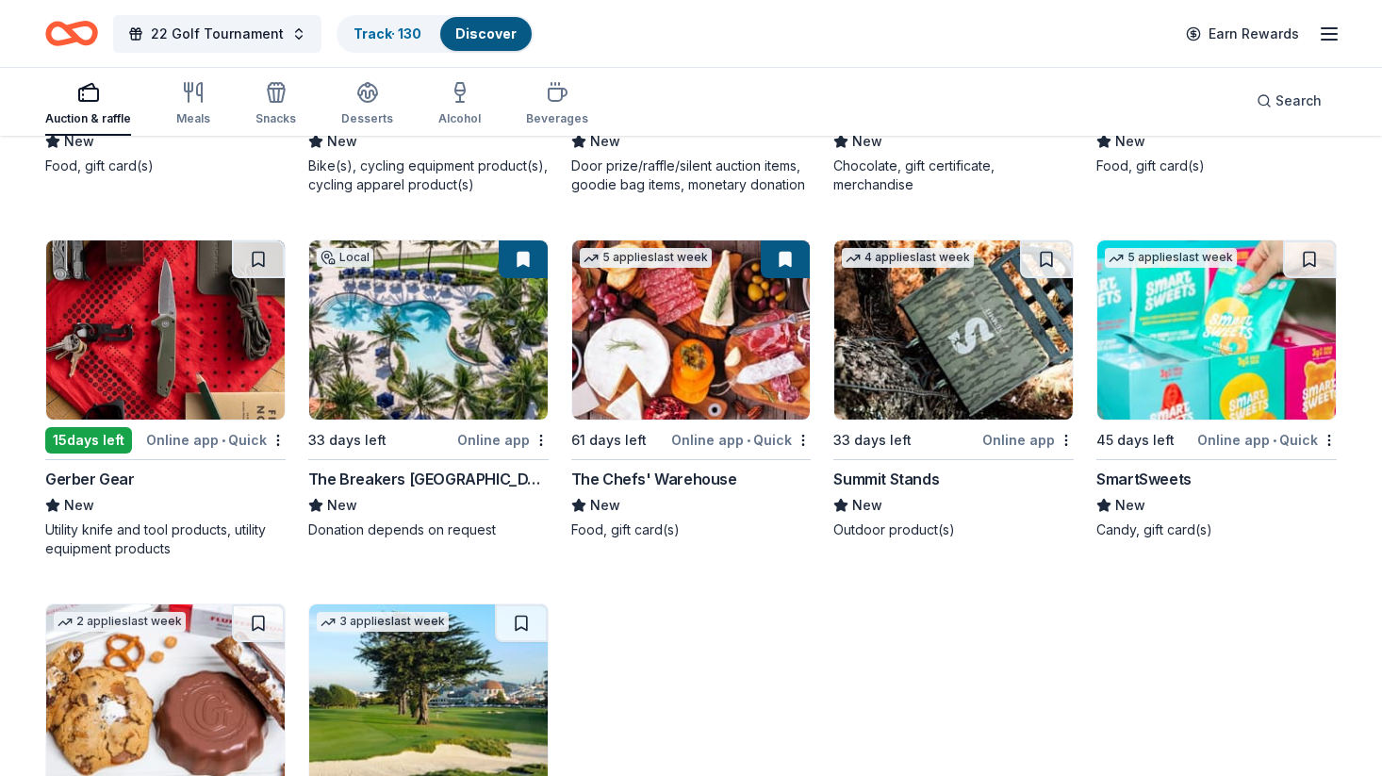
scroll to position [14474, 0]
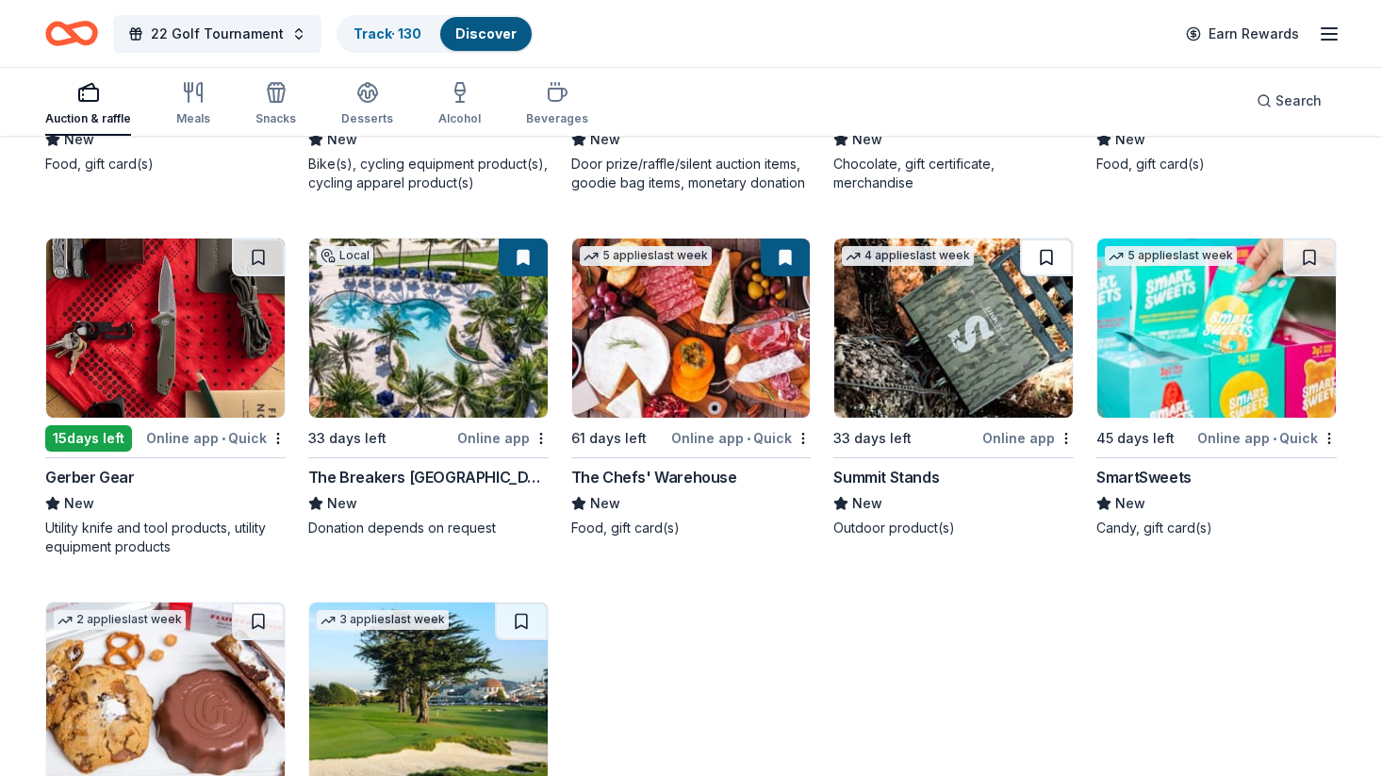
click at [1053, 260] on button at bounding box center [1046, 257] width 53 height 38
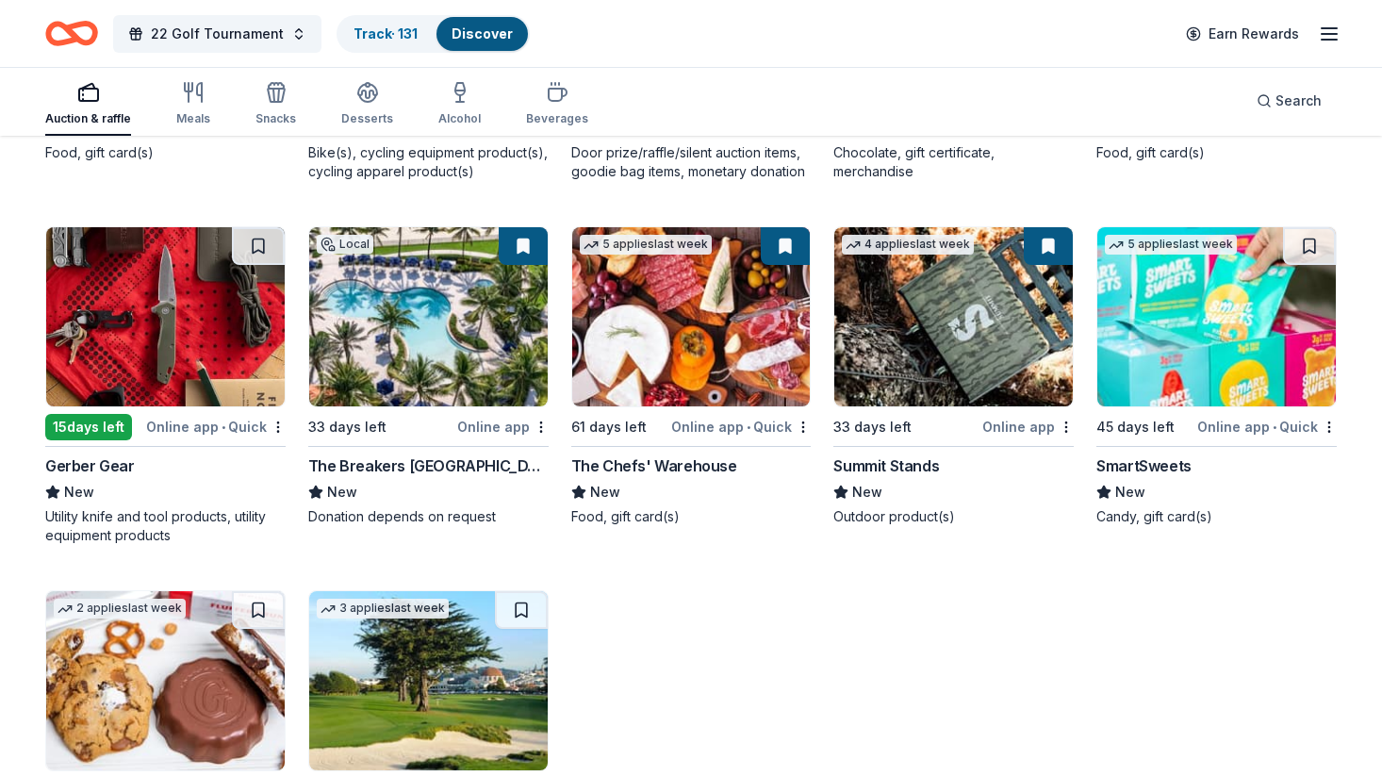
scroll to position [14490, 0]
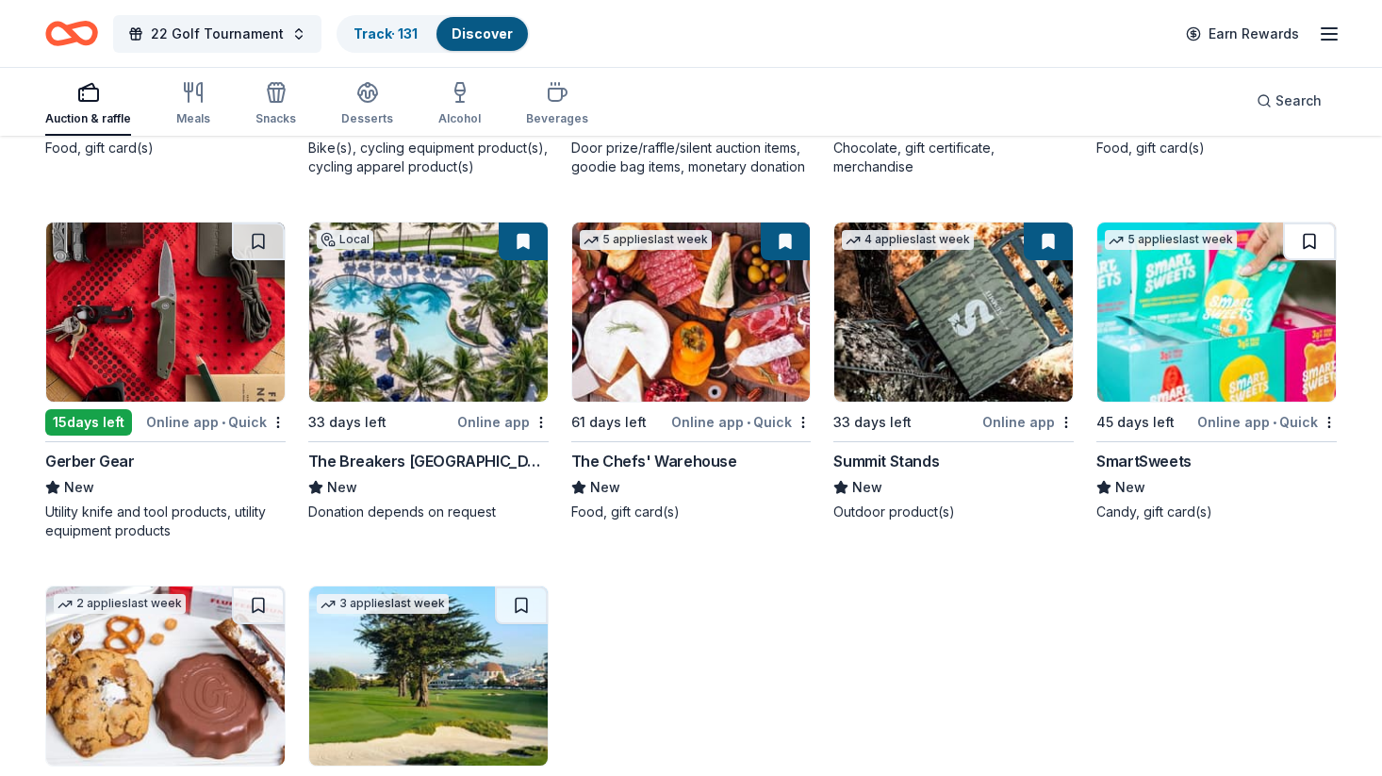
click at [1321, 231] on button at bounding box center [1309, 241] width 53 height 38
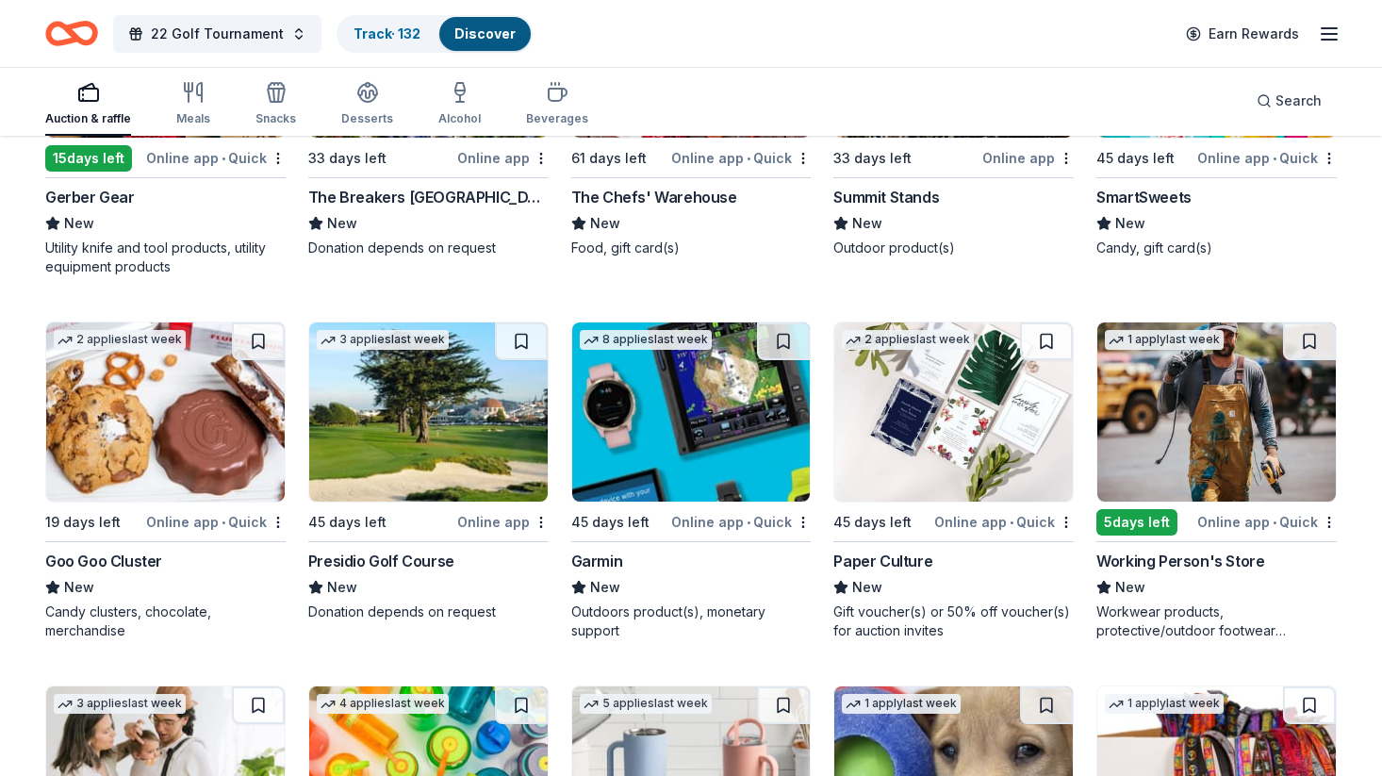
scroll to position [14763, 0]
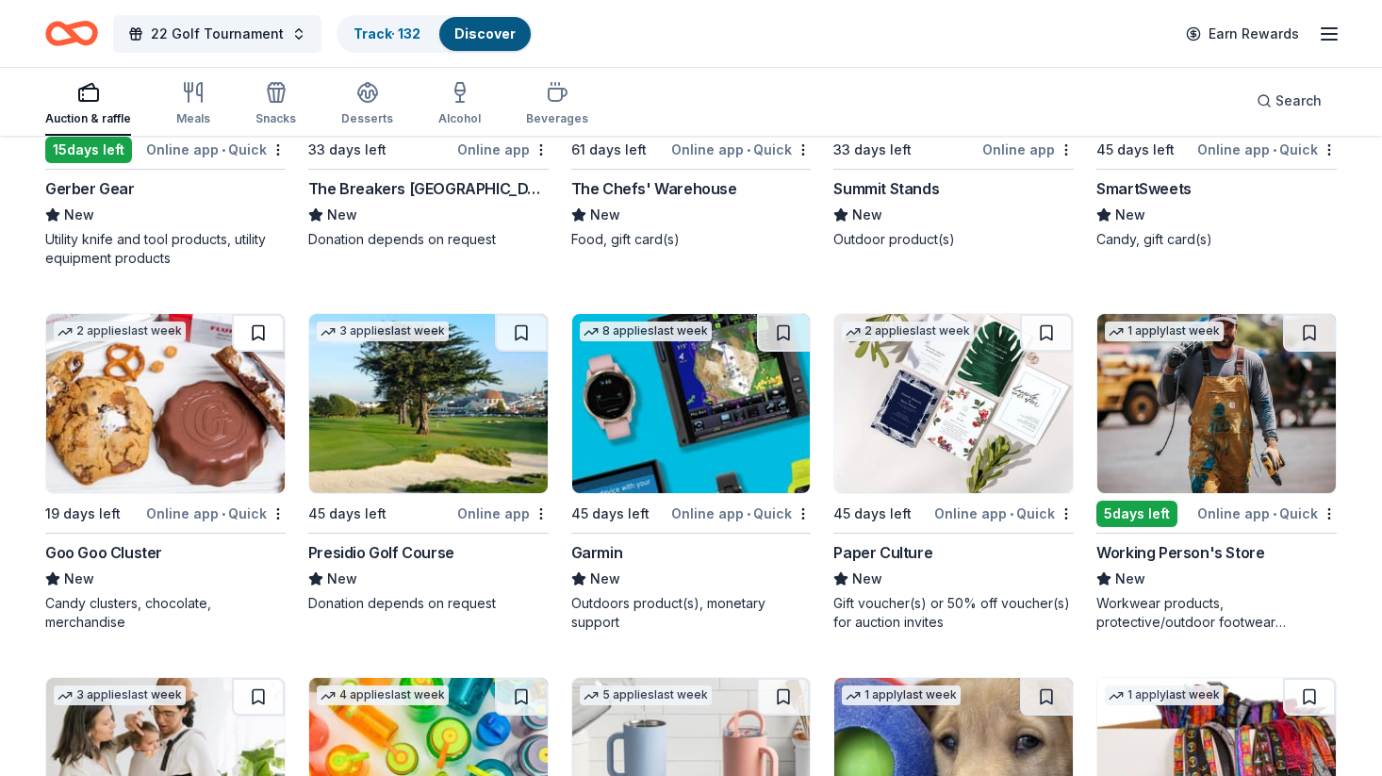
click at [261, 330] on button at bounding box center [258, 333] width 53 height 38
click at [527, 330] on button at bounding box center [521, 333] width 53 height 38
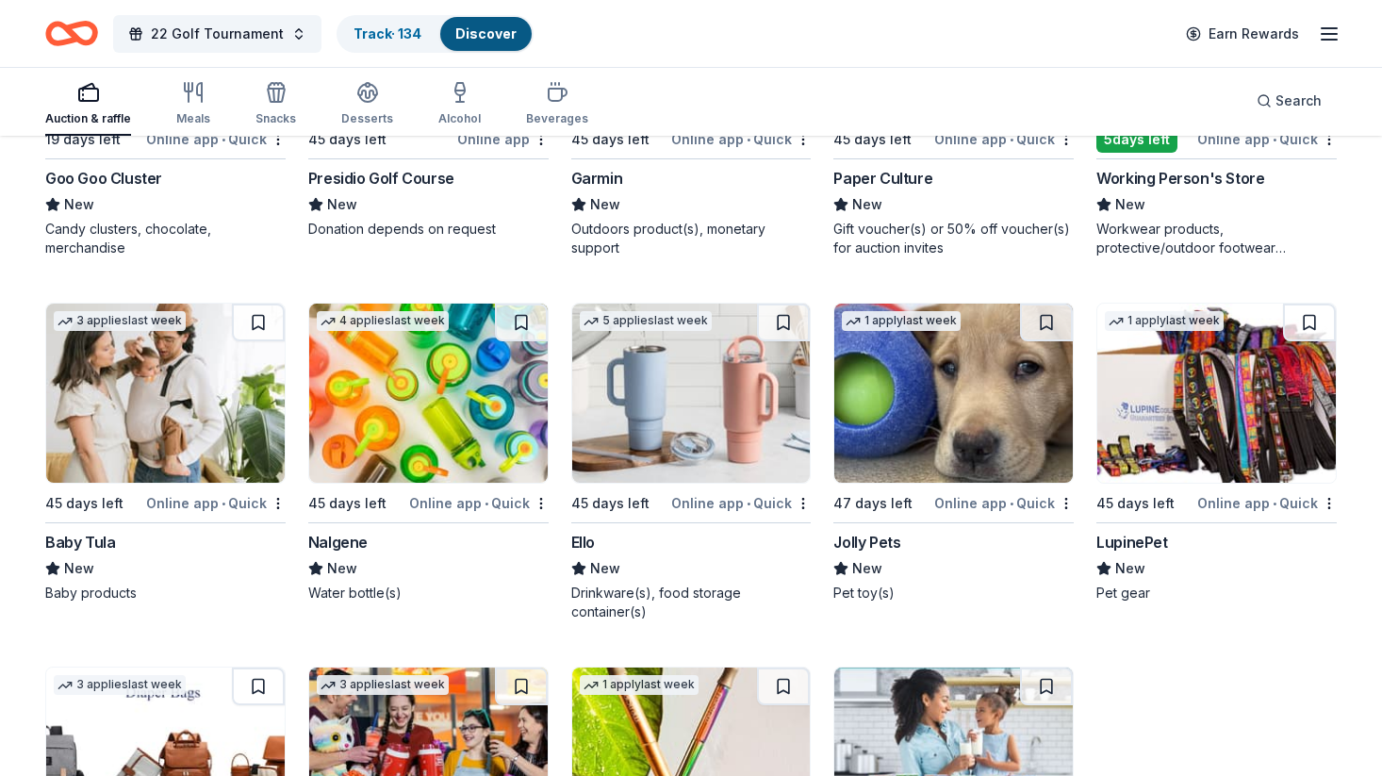
scroll to position [15139, 0]
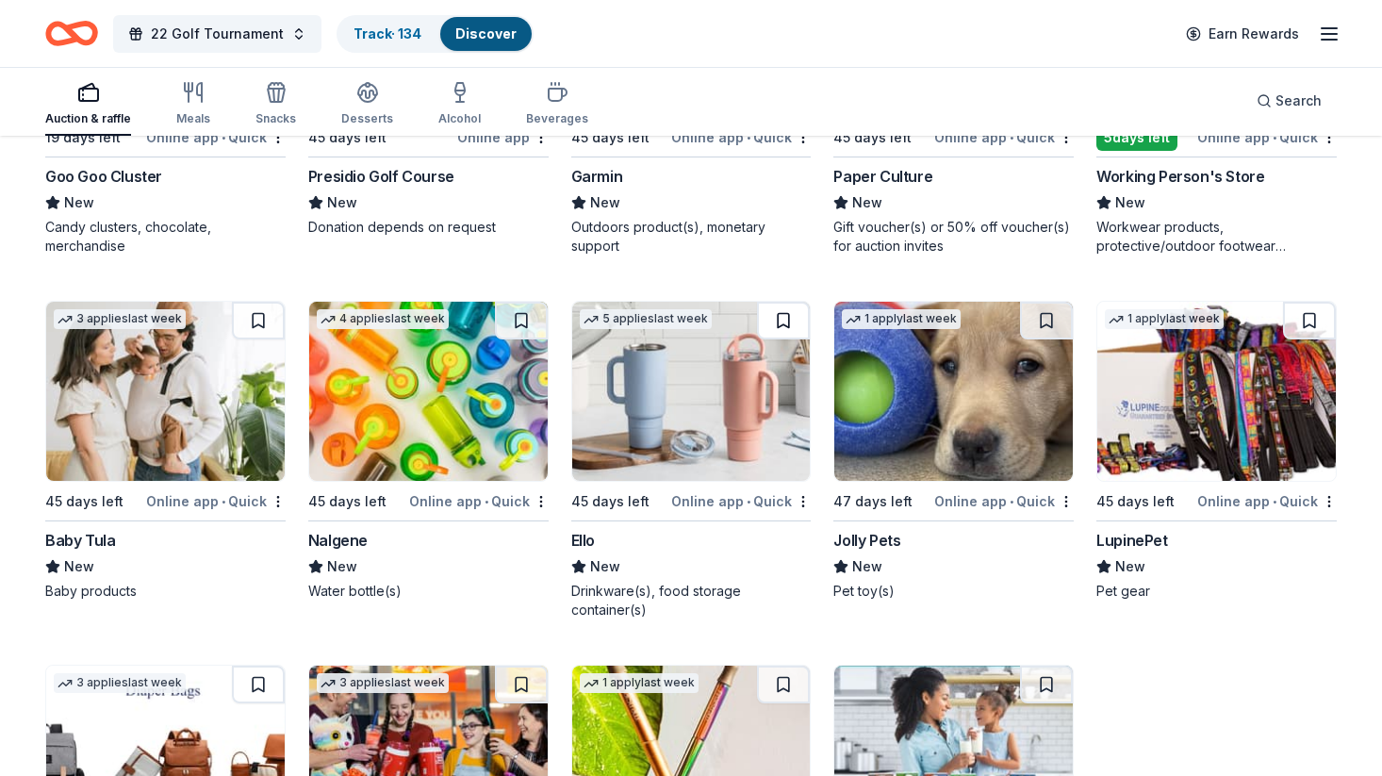
click at [783, 322] on button at bounding box center [783, 321] width 53 height 38
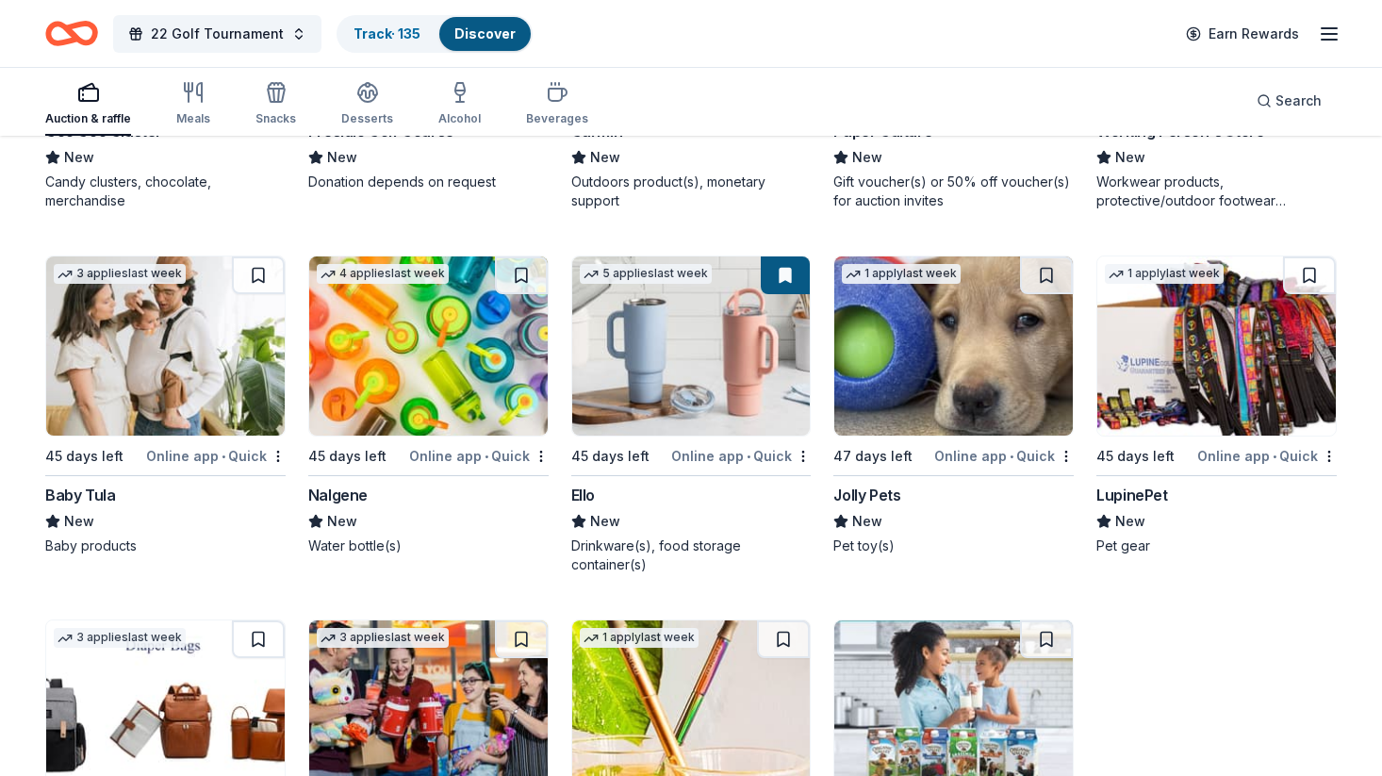
scroll to position [15190, 0]
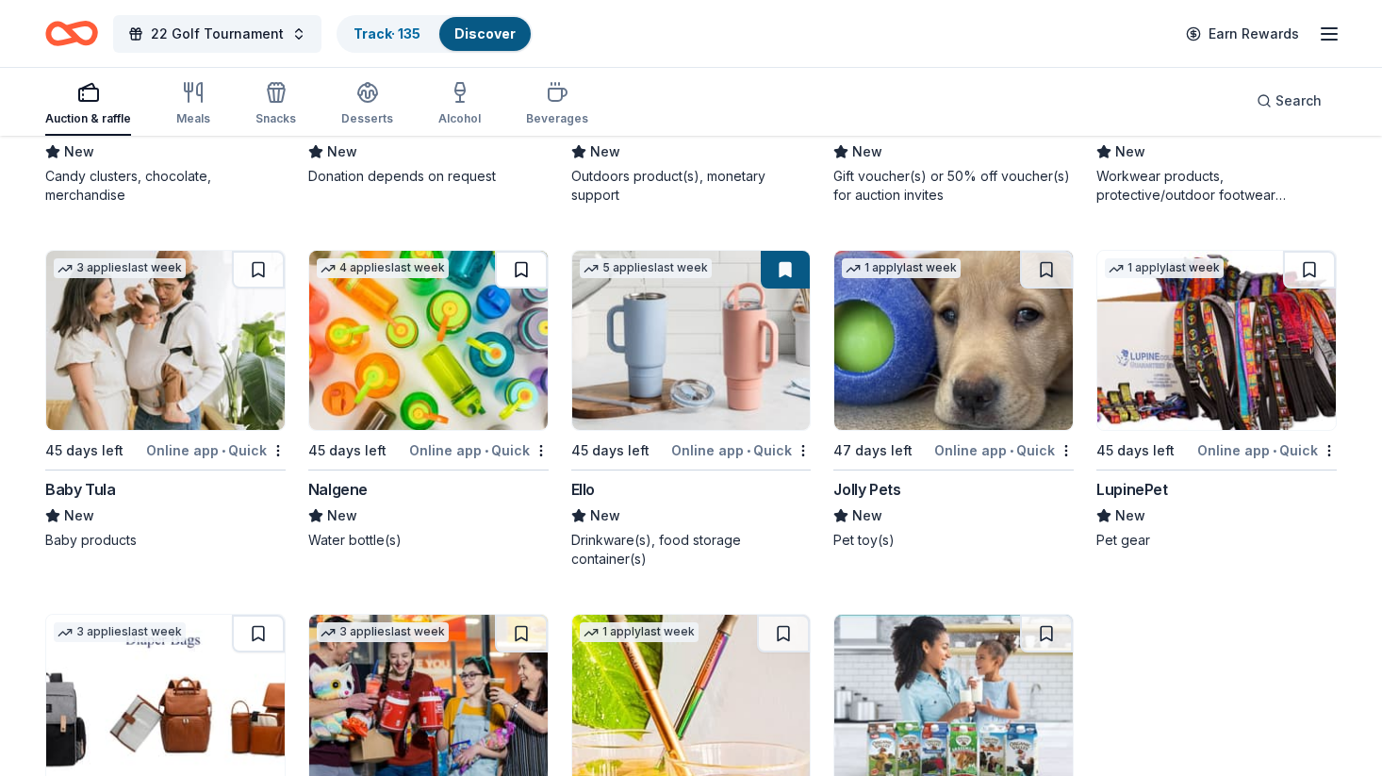
click at [519, 268] on button at bounding box center [521, 270] width 53 height 38
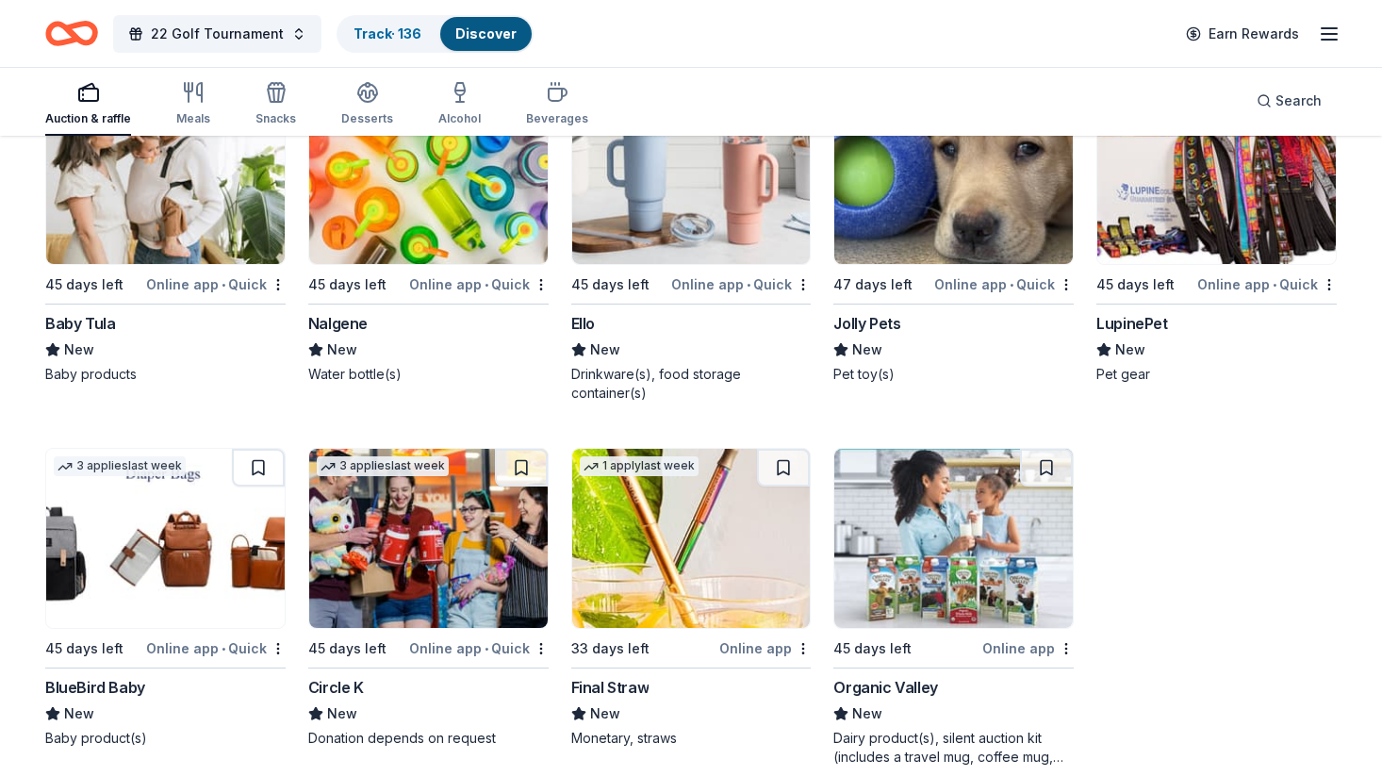
scroll to position [15384, 0]
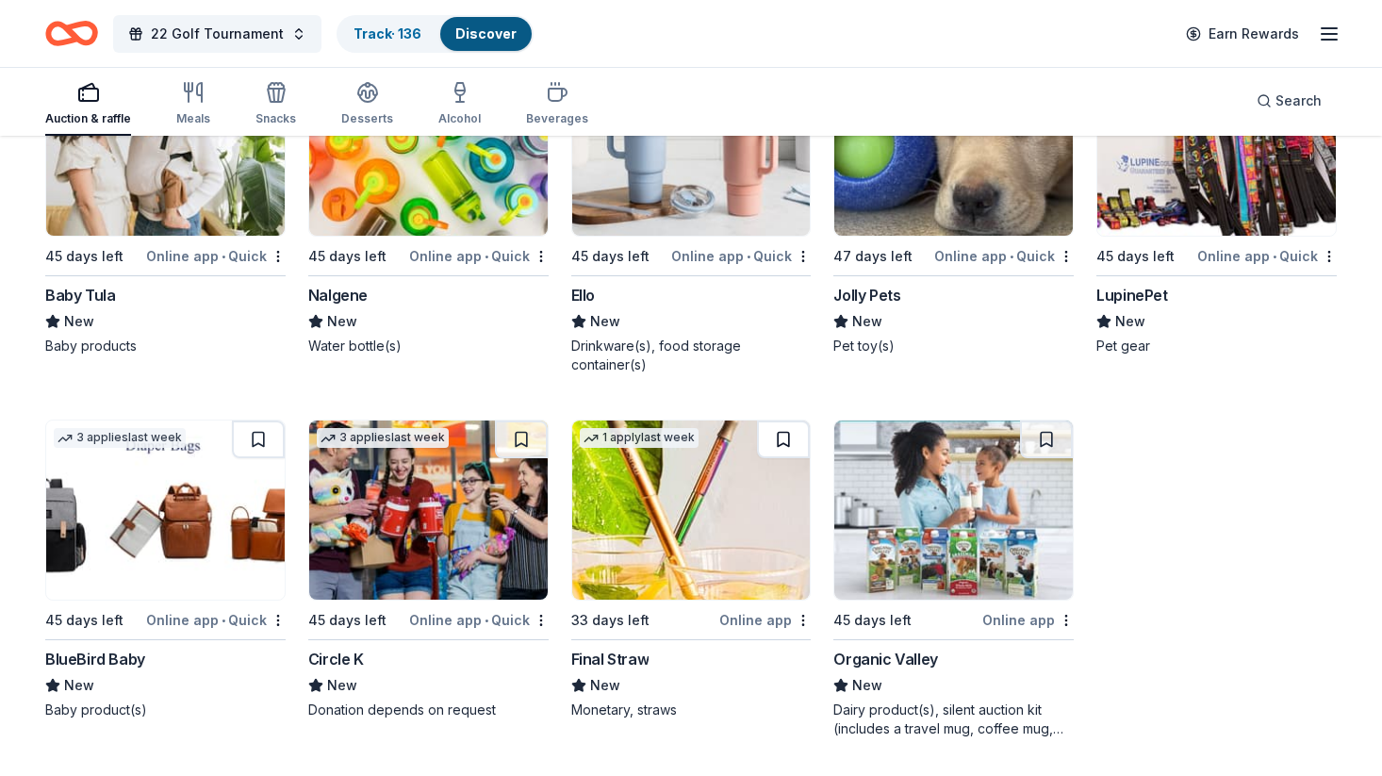
click at [782, 436] on button at bounding box center [783, 439] width 53 height 38
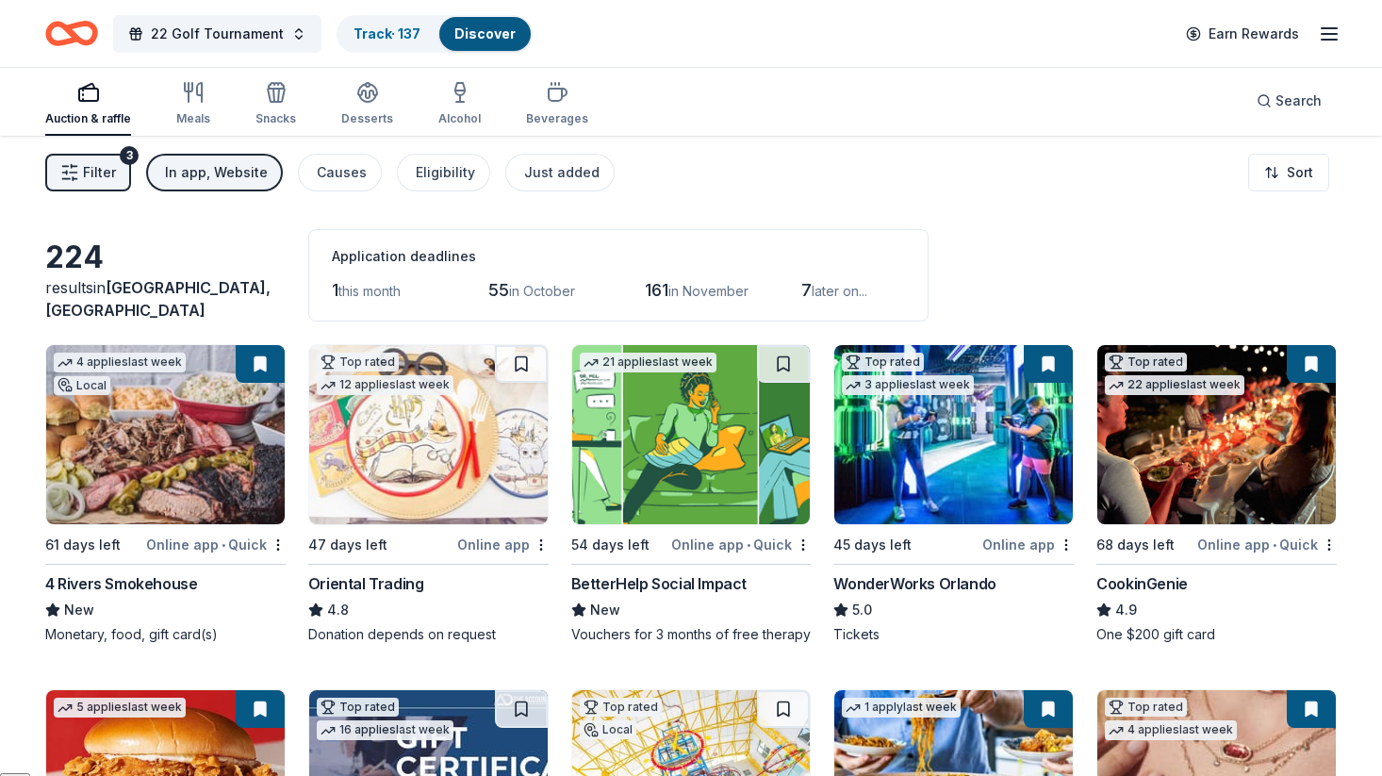
scroll to position [0, 0]
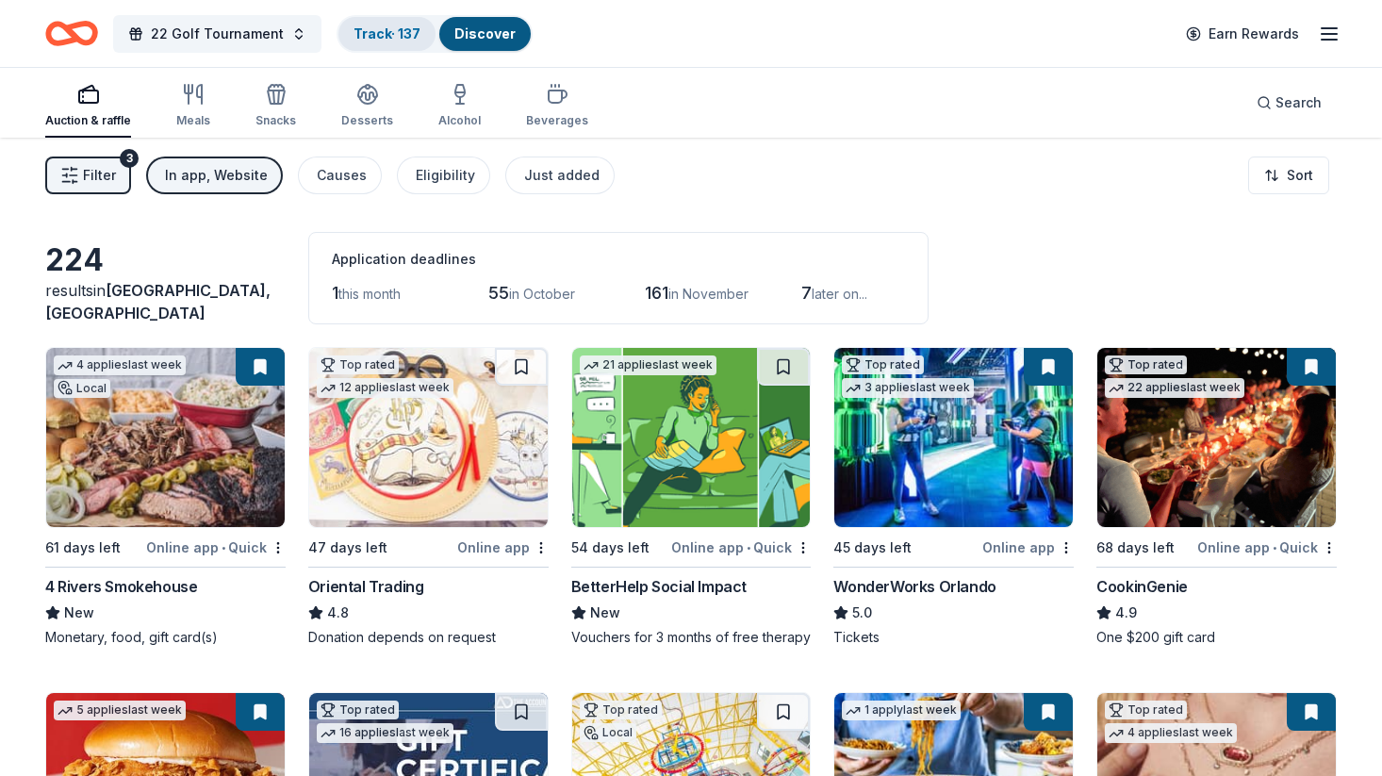
click at [364, 33] on link "Track · 137" at bounding box center [386, 33] width 67 height 16
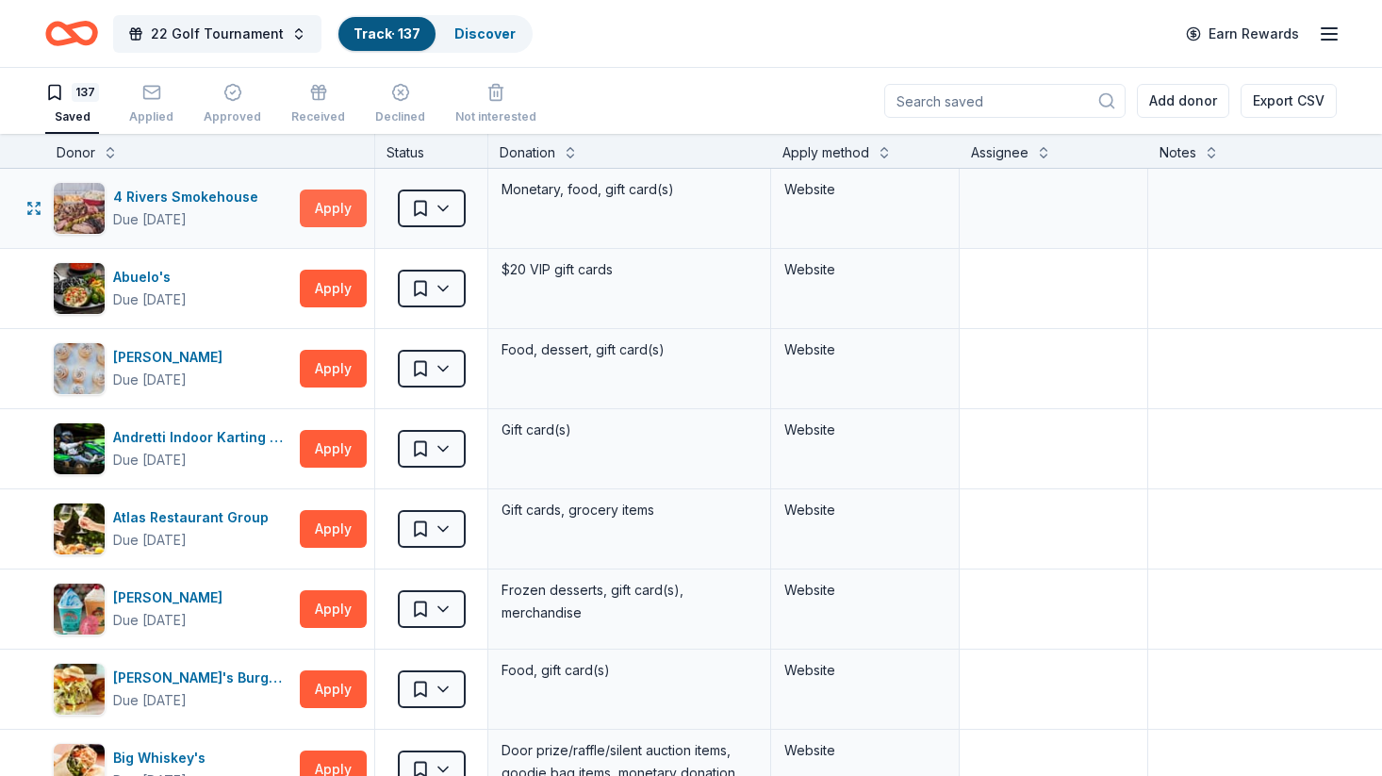
click at [337, 208] on button "Apply" at bounding box center [333, 208] width 67 height 38
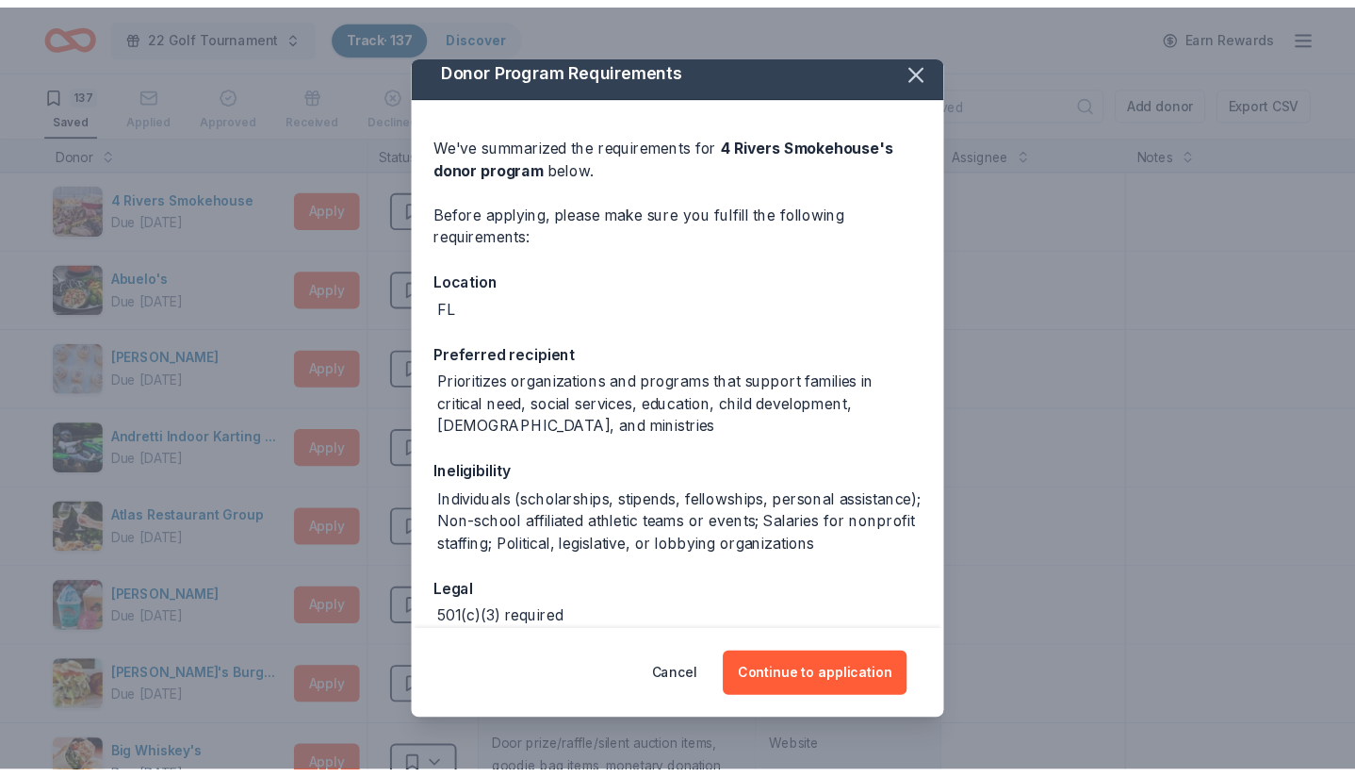
scroll to position [20, 0]
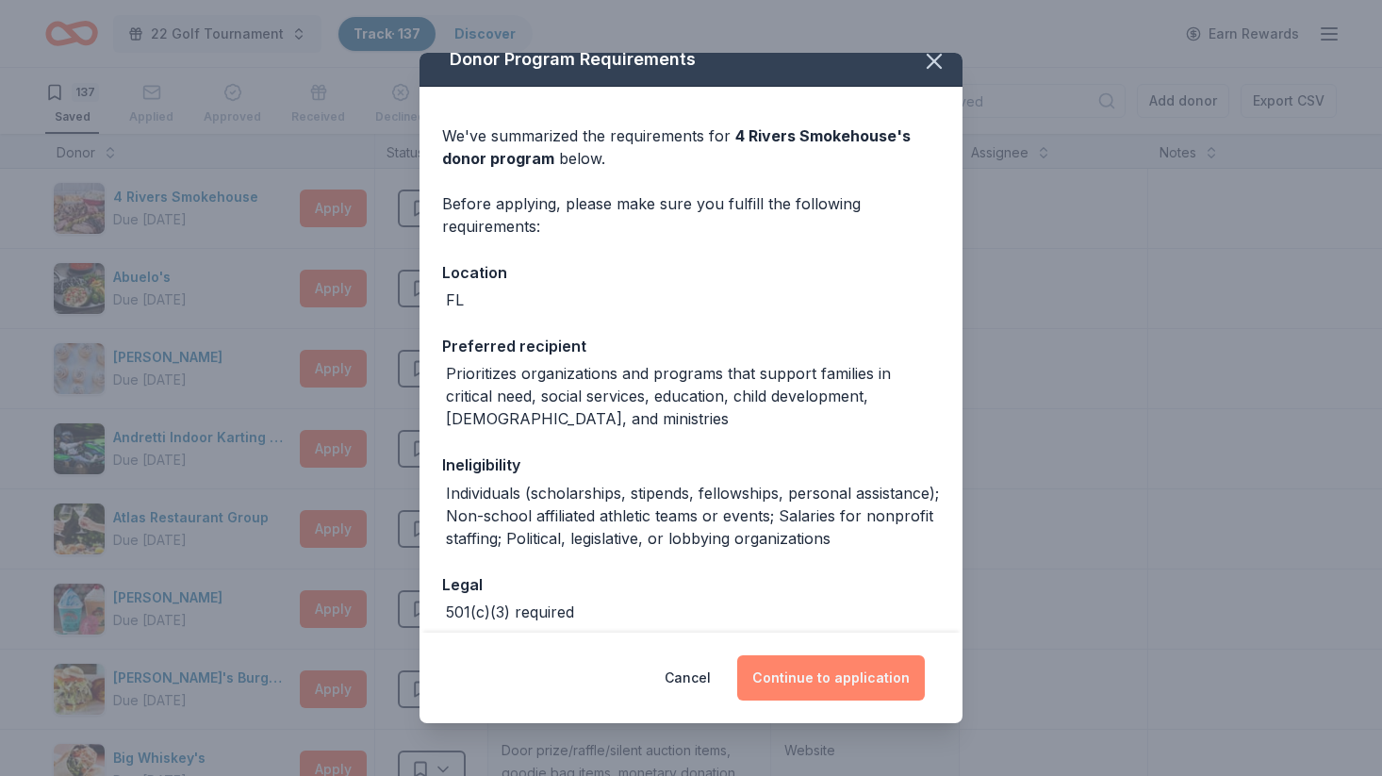
click at [826, 678] on button "Continue to application" at bounding box center [831, 677] width 188 height 45
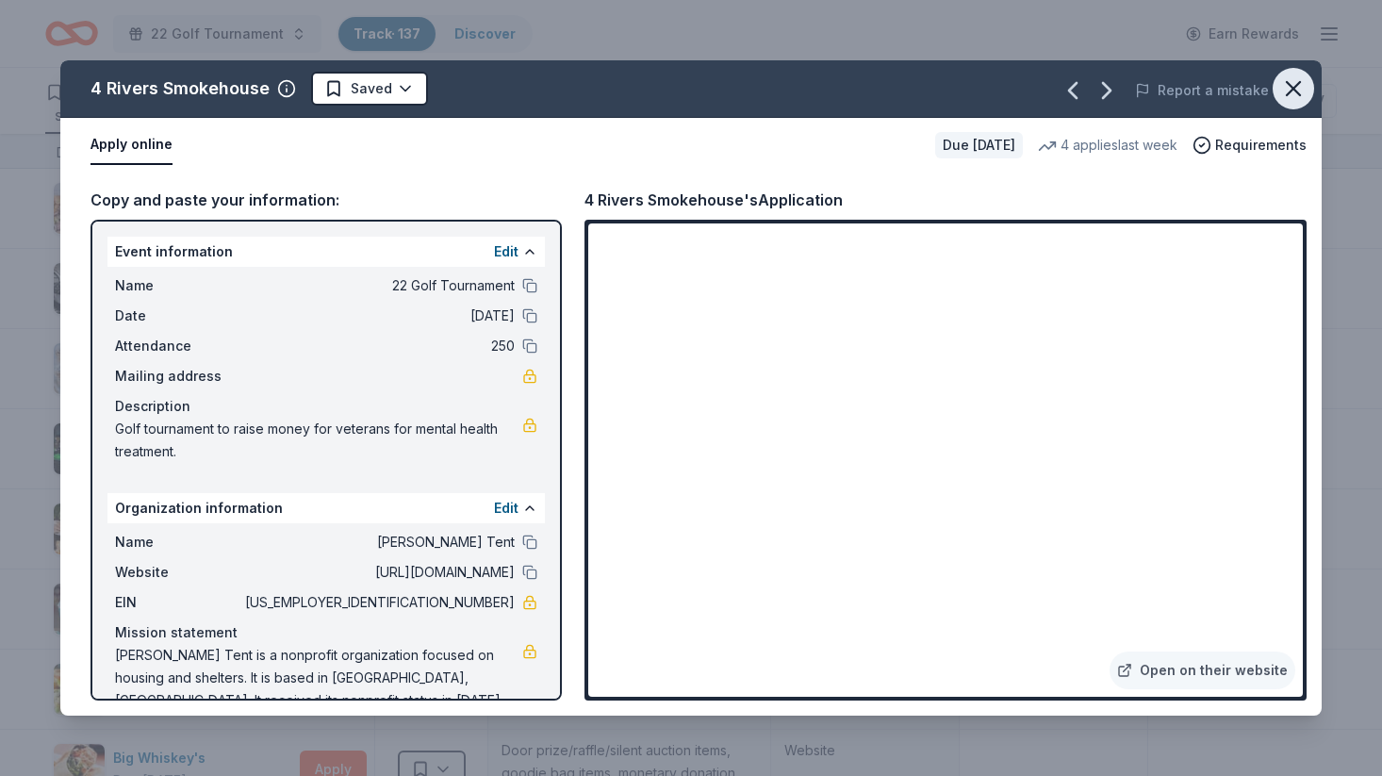
click at [1297, 84] on icon "button" at bounding box center [1293, 88] width 13 height 13
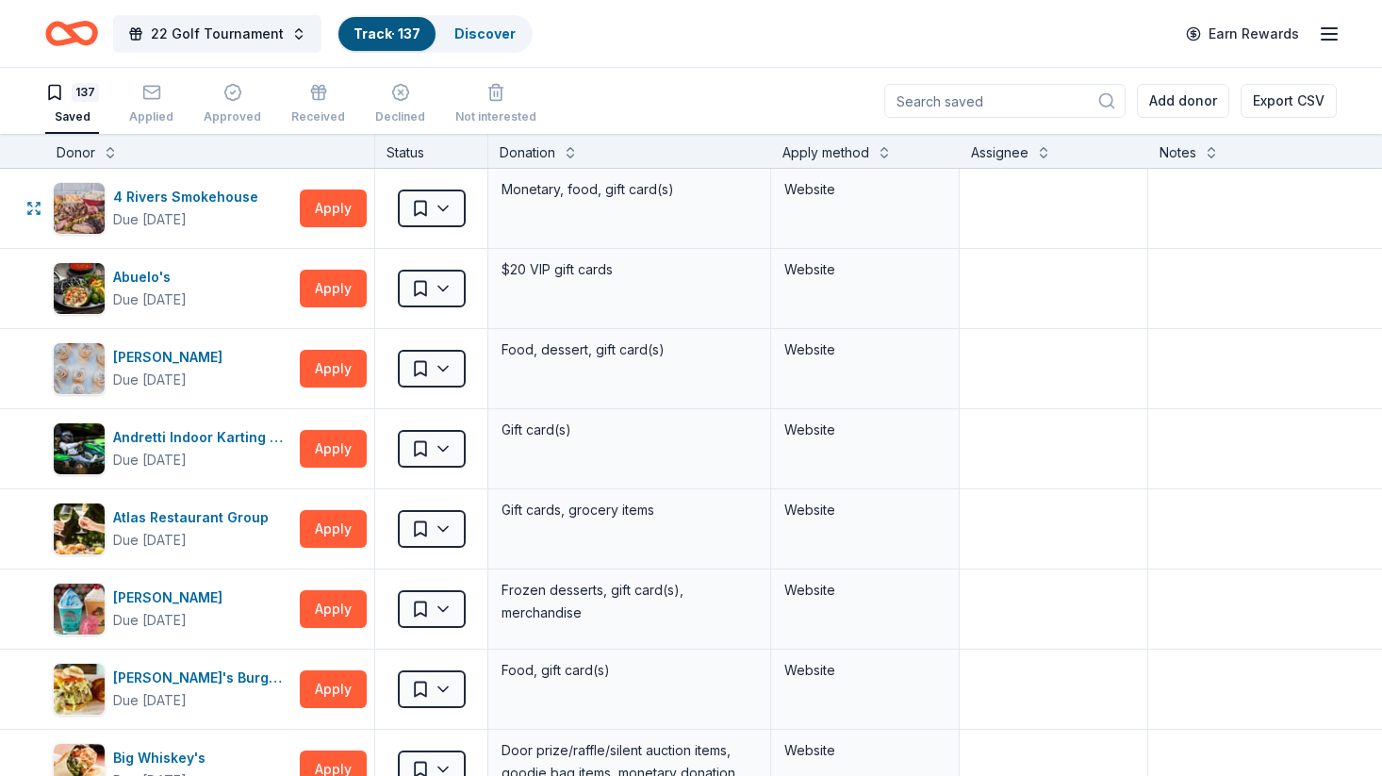
click at [463, 202] on html "22 Golf Tournament Track · 137 Discover Earn Rewards 137 Saved Applied Approved…" at bounding box center [691, 388] width 1382 height 776
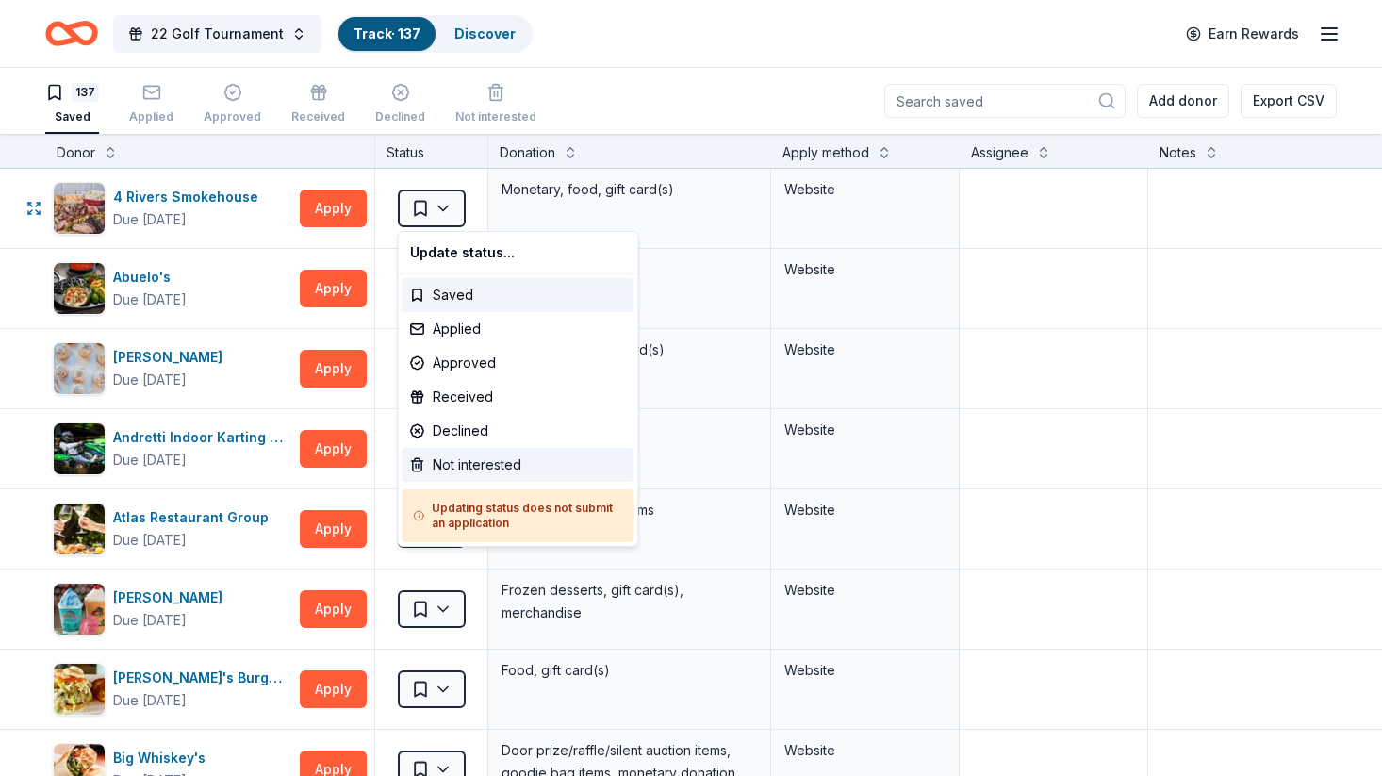
click at [467, 469] on div "Not interested" at bounding box center [518, 465] width 232 height 34
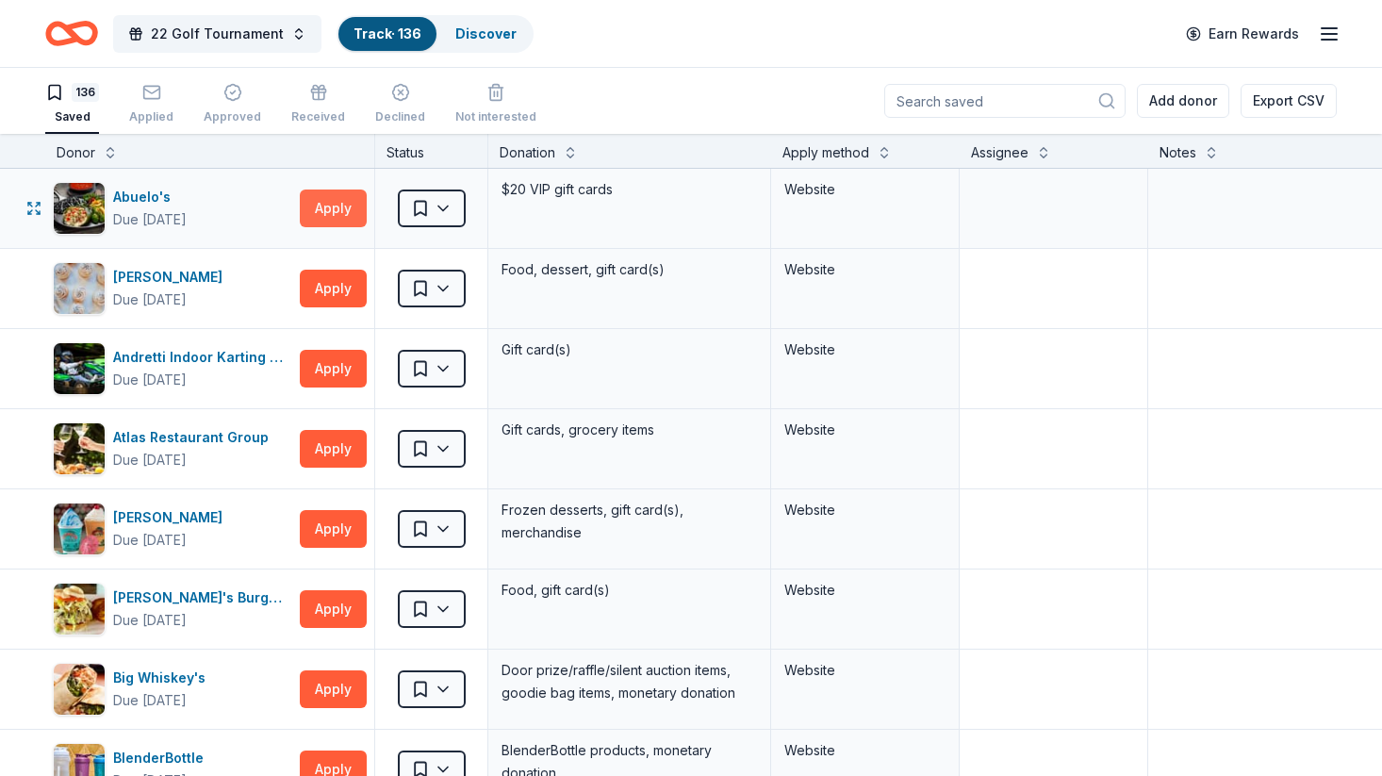
click at [337, 205] on button "Apply" at bounding box center [333, 208] width 67 height 38
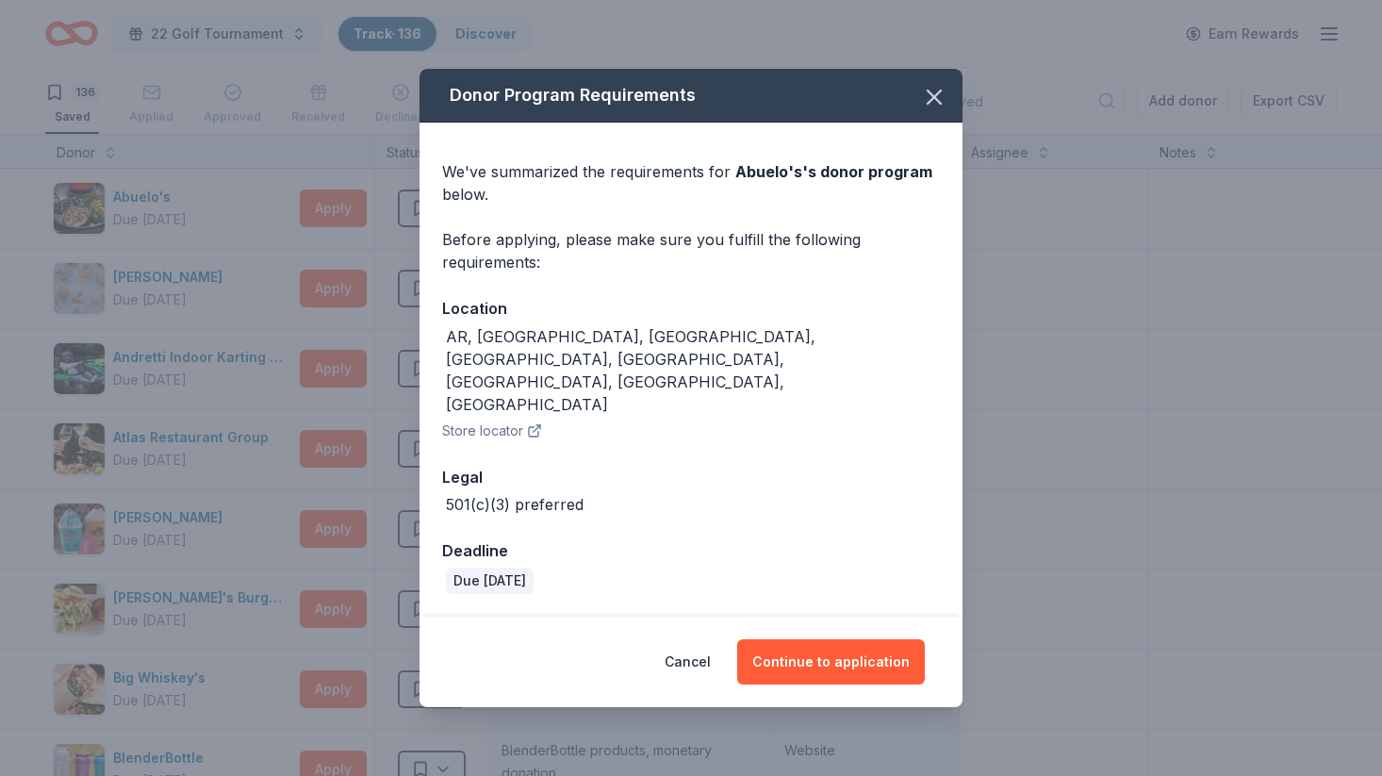
click at [528, 423] on icon "button" at bounding box center [534, 430] width 15 height 15
click at [933, 104] on icon "button" at bounding box center [934, 96] width 13 height 13
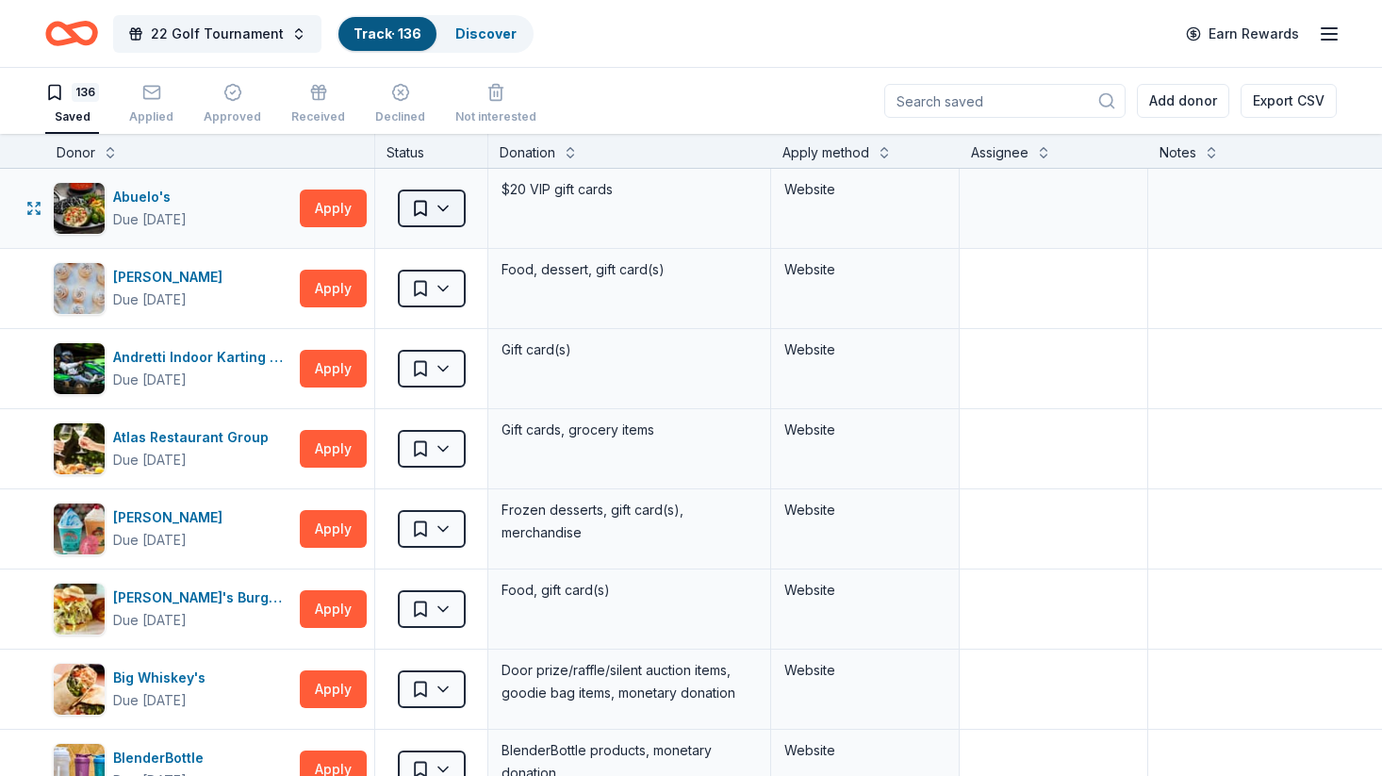
click at [446, 208] on html "22 Golf Tournament Track · 136 Discover Earn Rewards 136 Saved Applied Approved…" at bounding box center [691, 388] width 1382 height 776
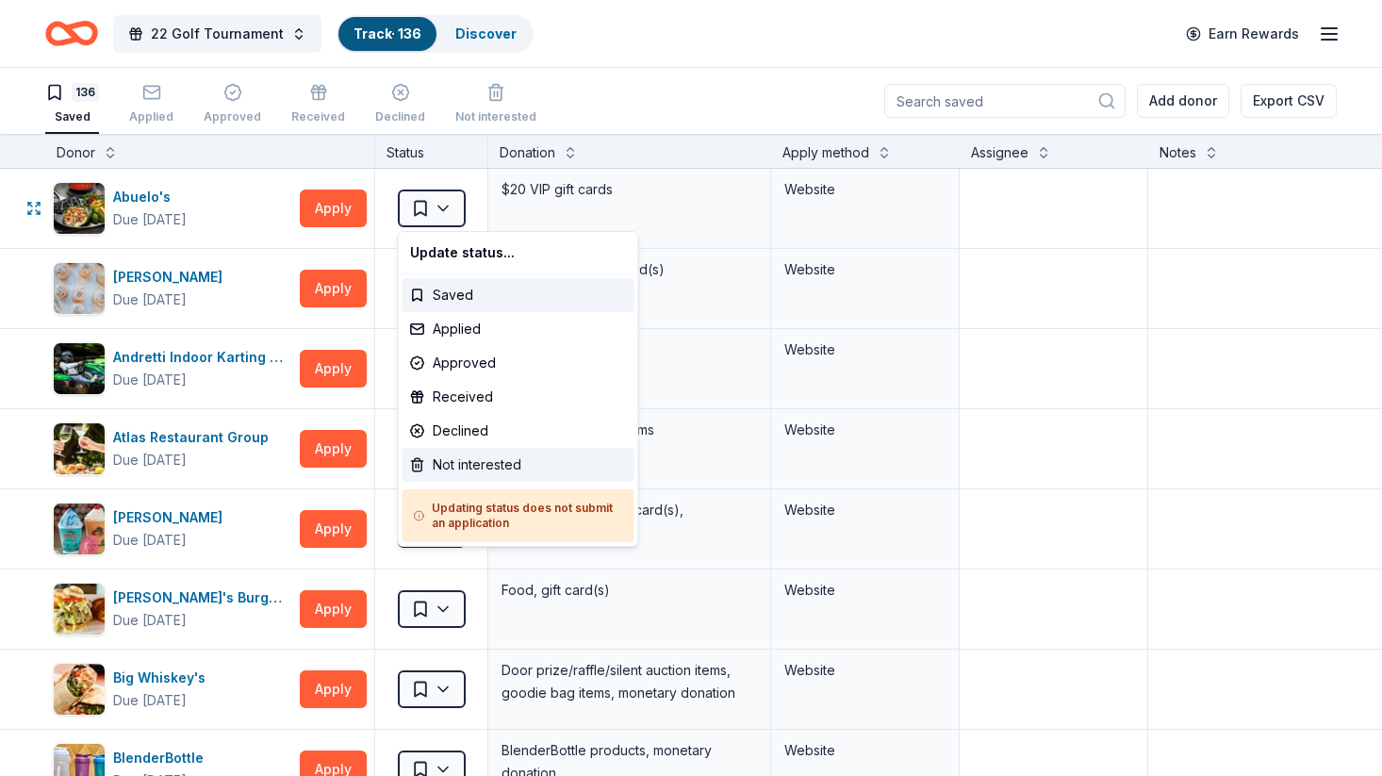
click at [449, 466] on div "Not interested" at bounding box center [518, 465] width 232 height 34
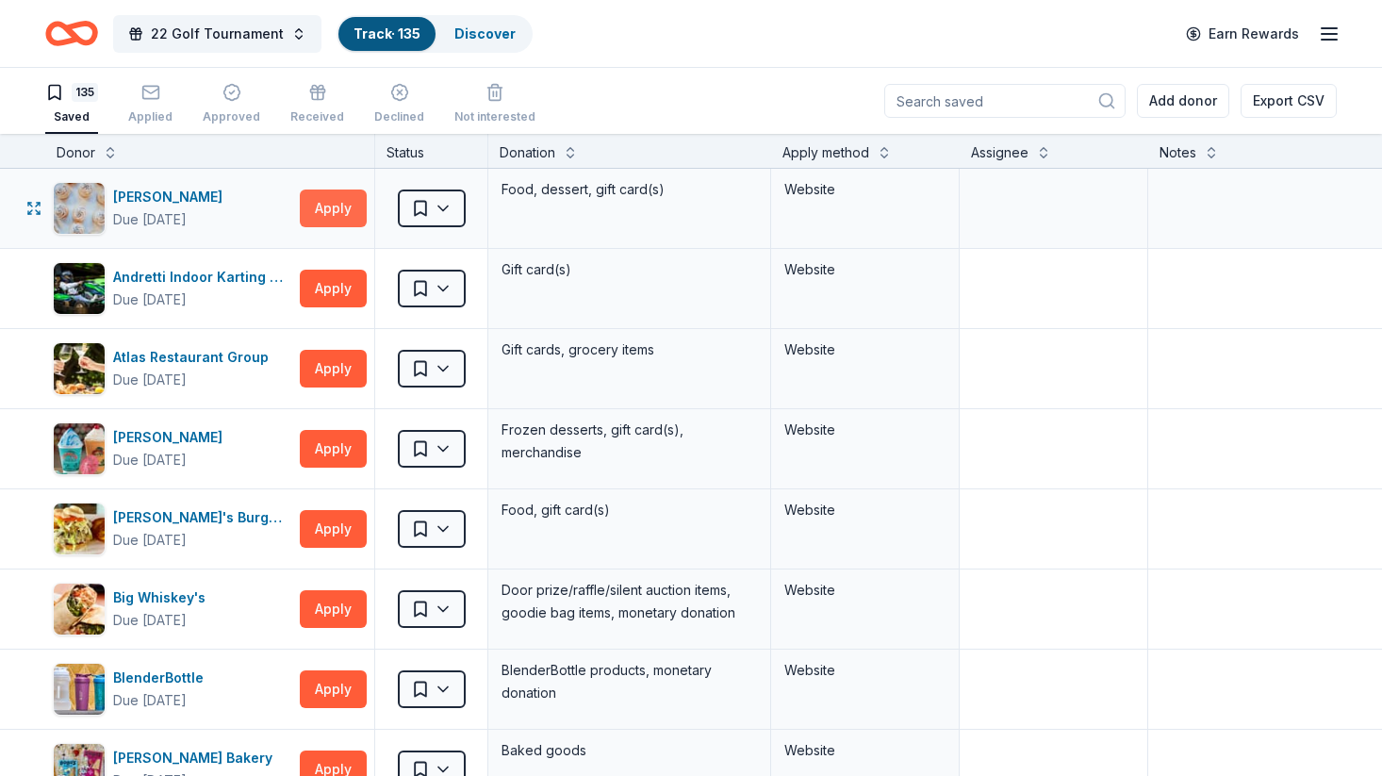
click at [327, 208] on button "Apply" at bounding box center [333, 208] width 67 height 38
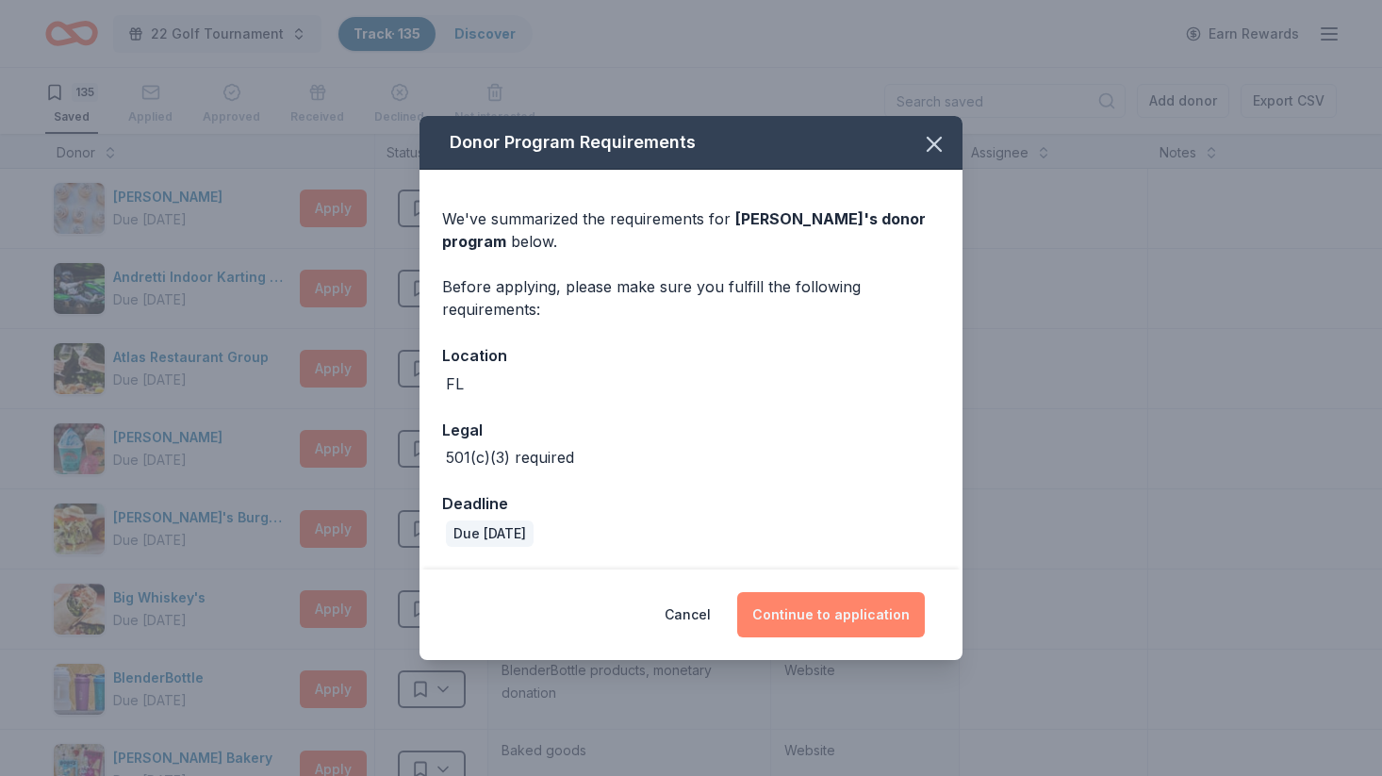
click at [832, 614] on button "Continue to application" at bounding box center [831, 614] width 188 height 45
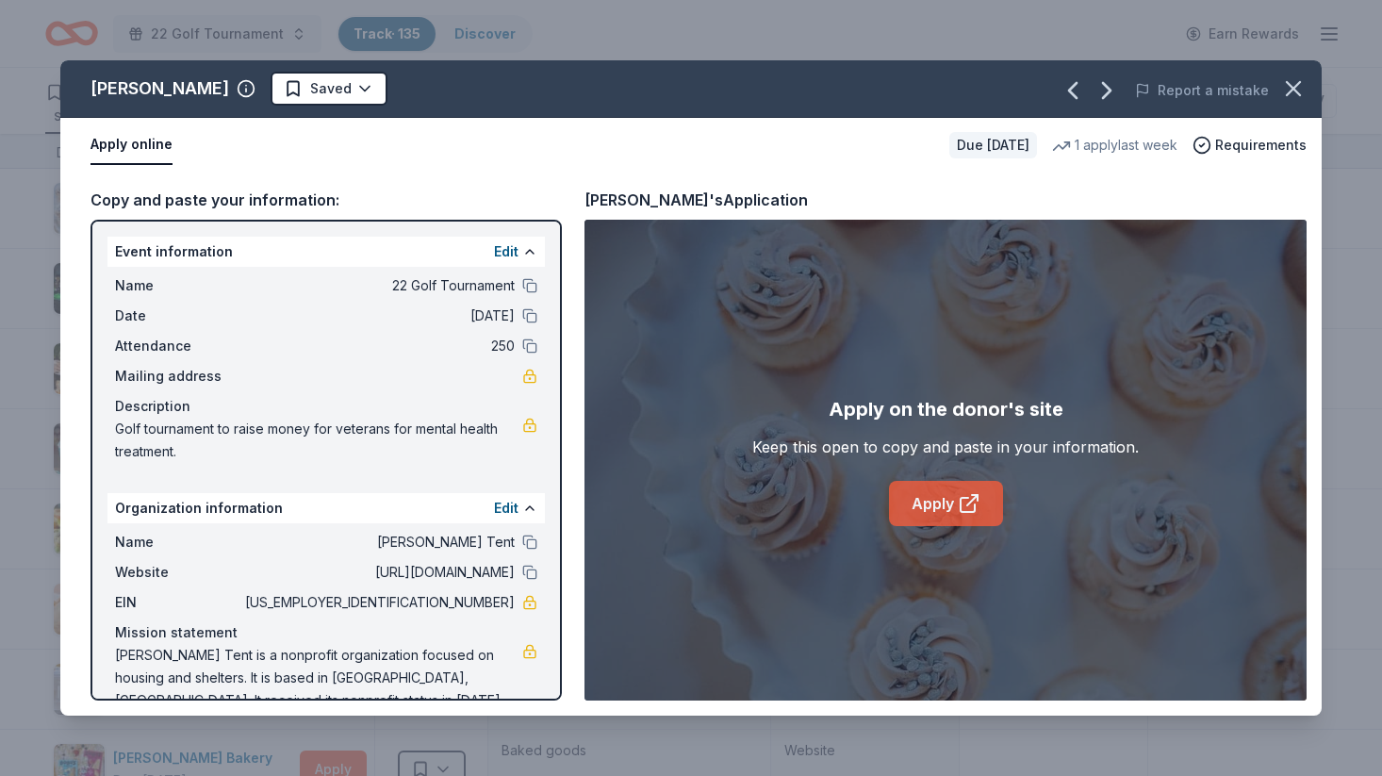
click at [973, 498] on icon at bounding box center [972, 500] width 10 height 10
click at [1300, 83] on icon "button" at bounding box center [1293, 88] width 26 height 26
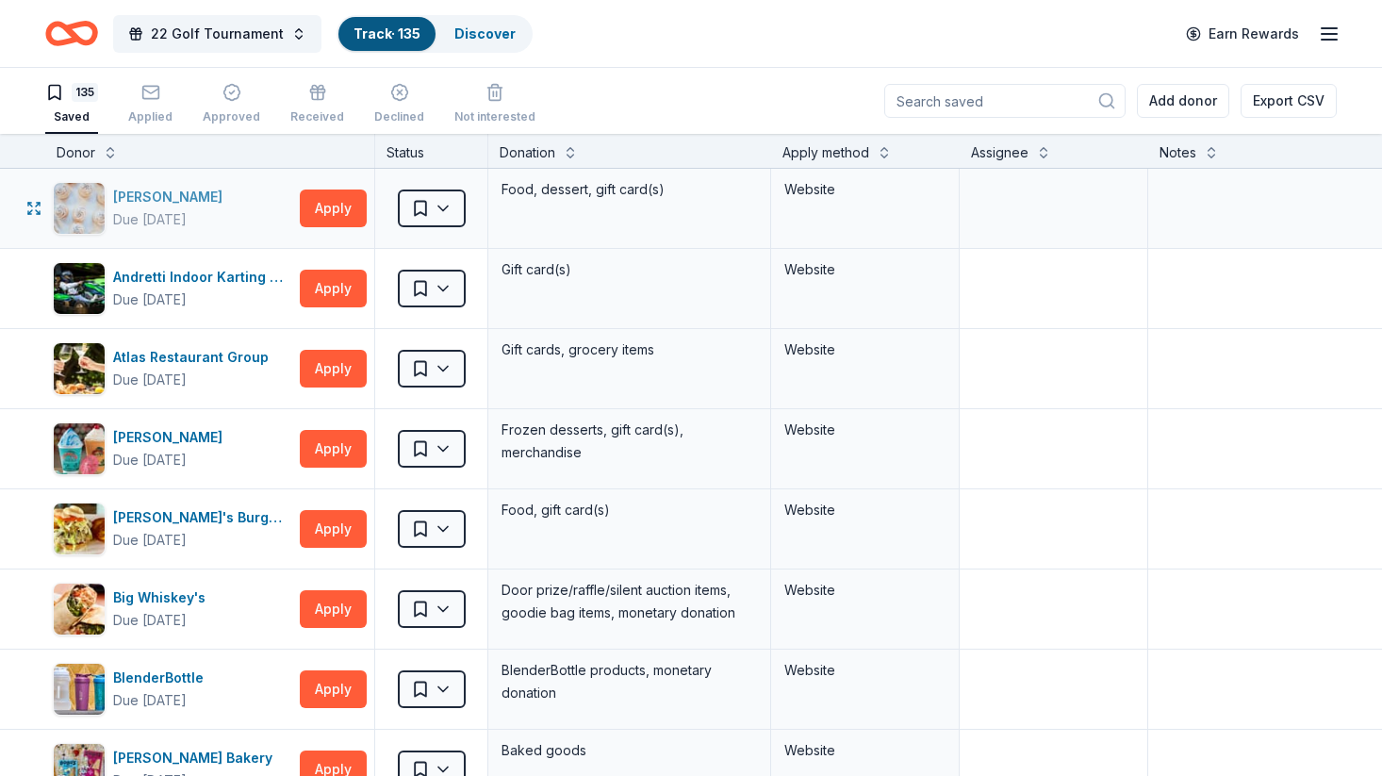
click at [178, 209] on div "Due [DATE]" at bounding box center [150, 219] width 74 height 23
click at [439, 212] on html "22 Golf Tournament Track · 135 Discover Earn Rewards 135 Saved Applied Approved…" at bounding box center [691, 388] width 1382 height 776
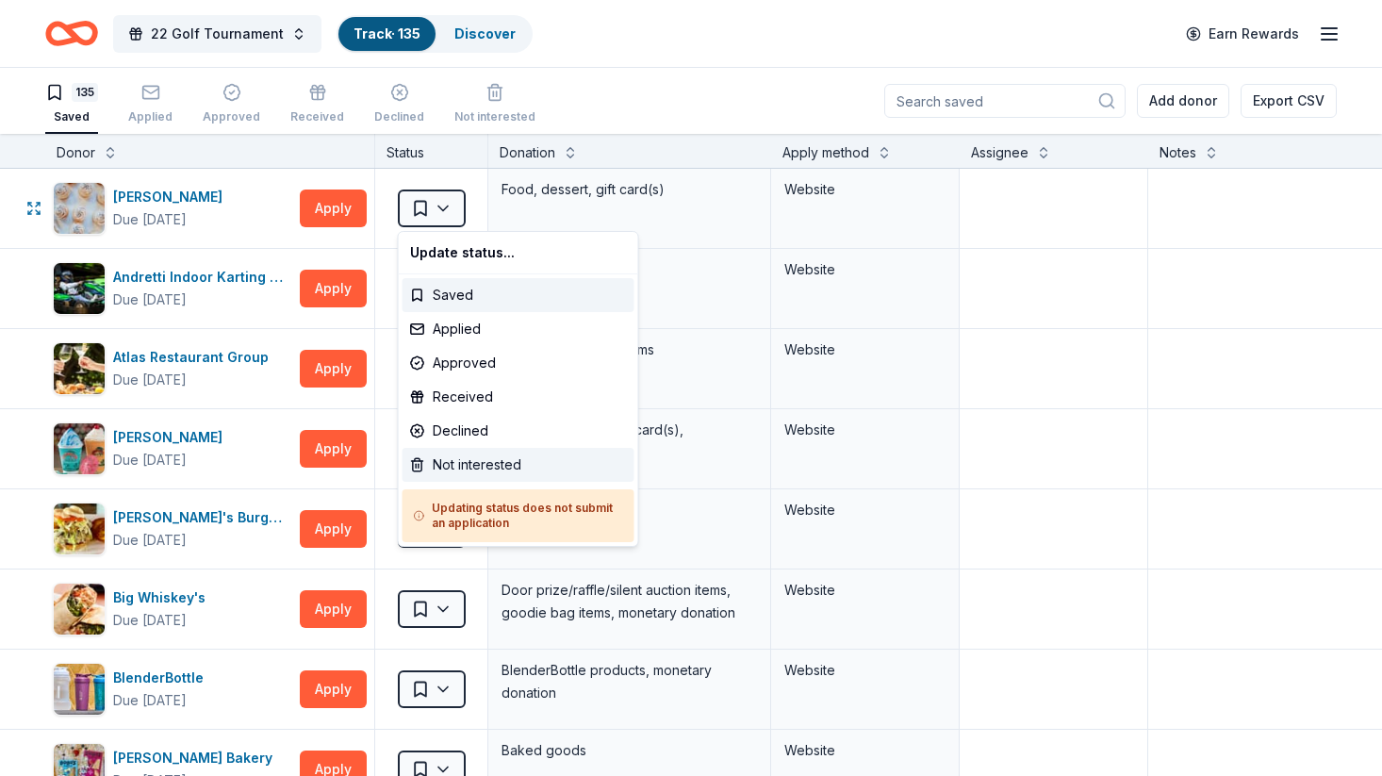
click at [473, 457] on div "Not interested" at bounding box center [518, 465] width 232 height 34
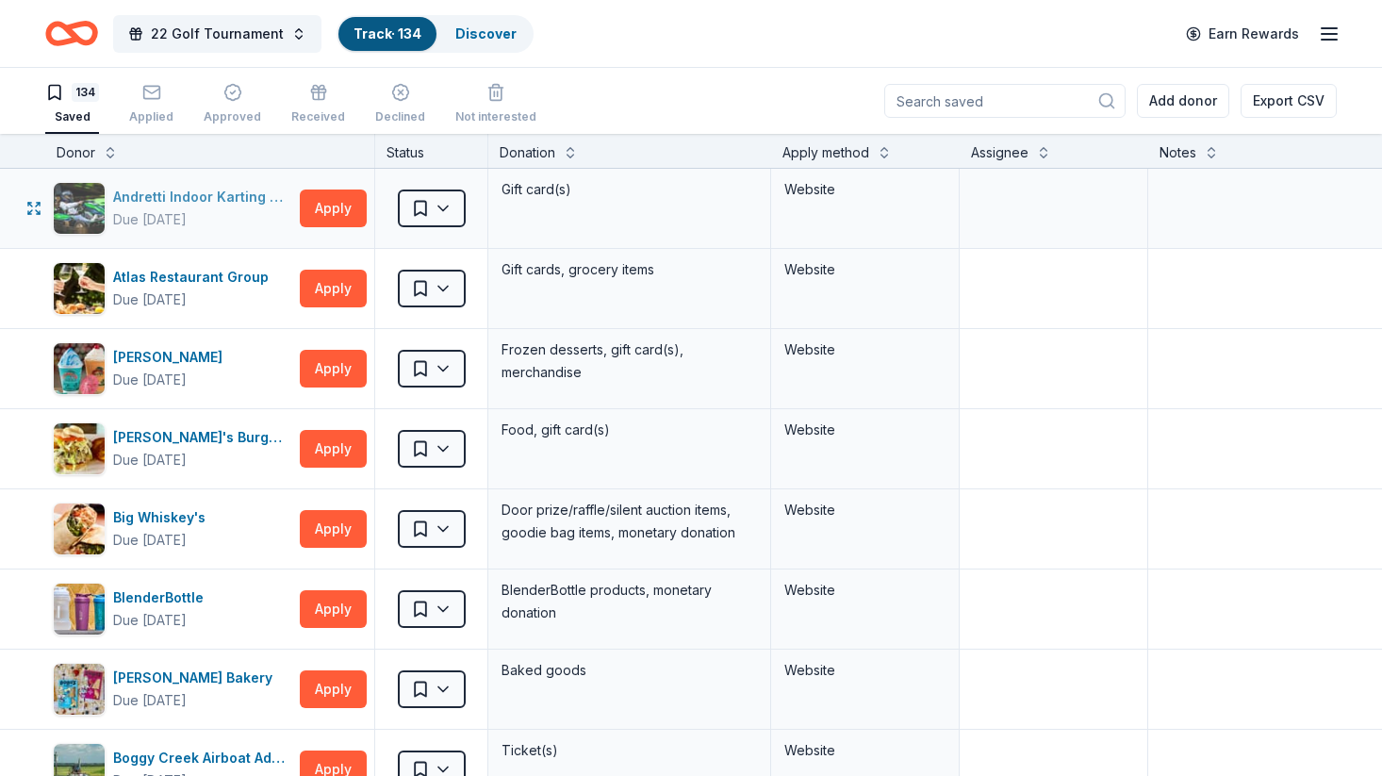
click at [224, 189] on div "Andretti Indoor Karting & Games" at bounding box center [202, 197] width 179 height 23
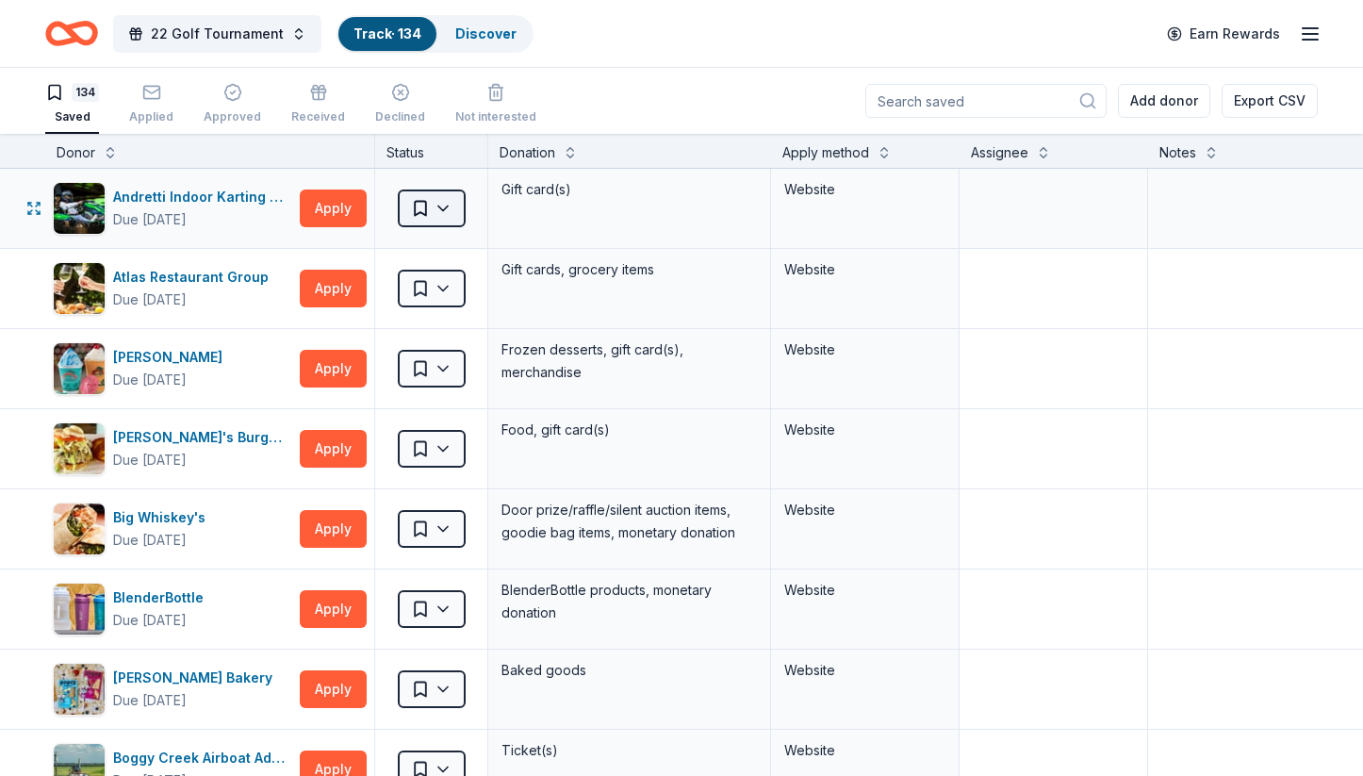
click at [439, 215] on html "22 Golf Tournament Track · 134 Discover Earn Rewards 134 Saved Applied Approved…" at bounding box center [681, 388] width 1363 height 776
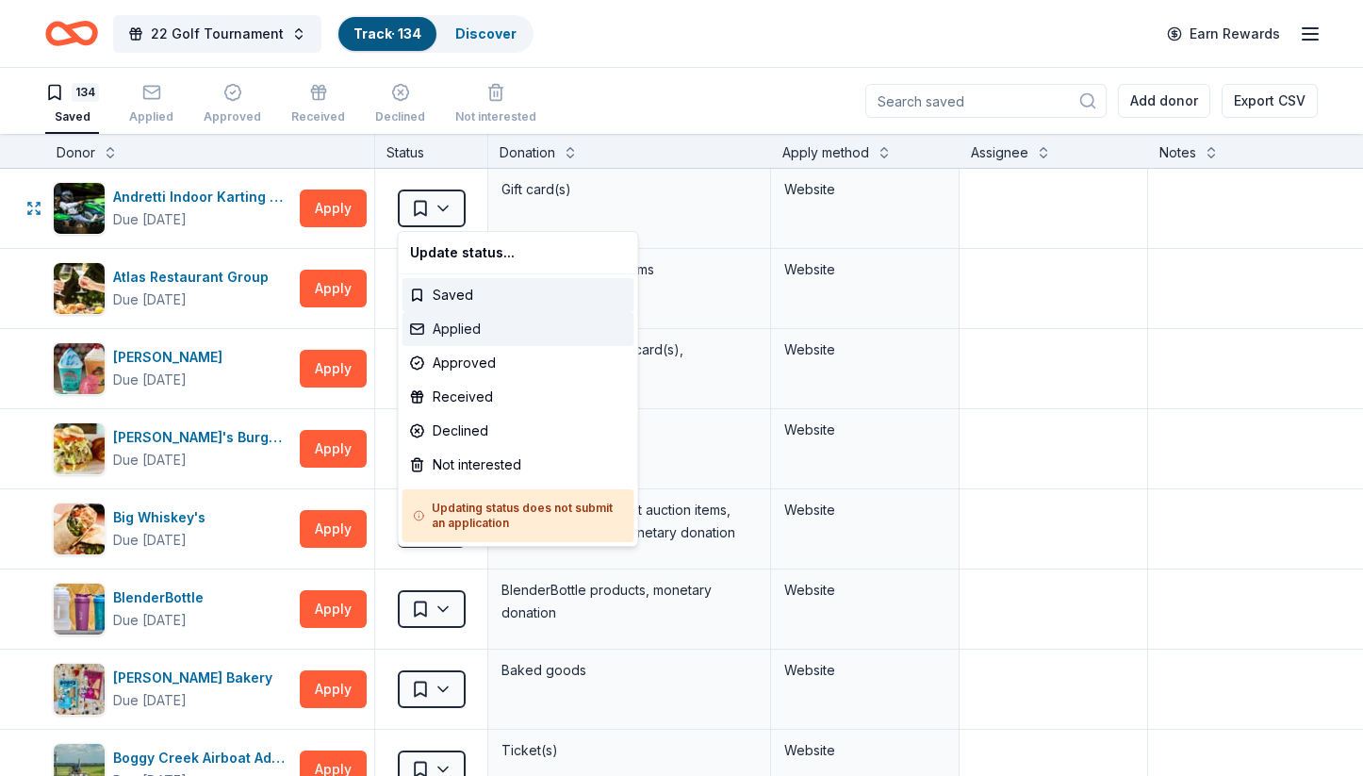
click at [463, 317] on div "Applied" at bounding box center [518, 329] width 232 height 34
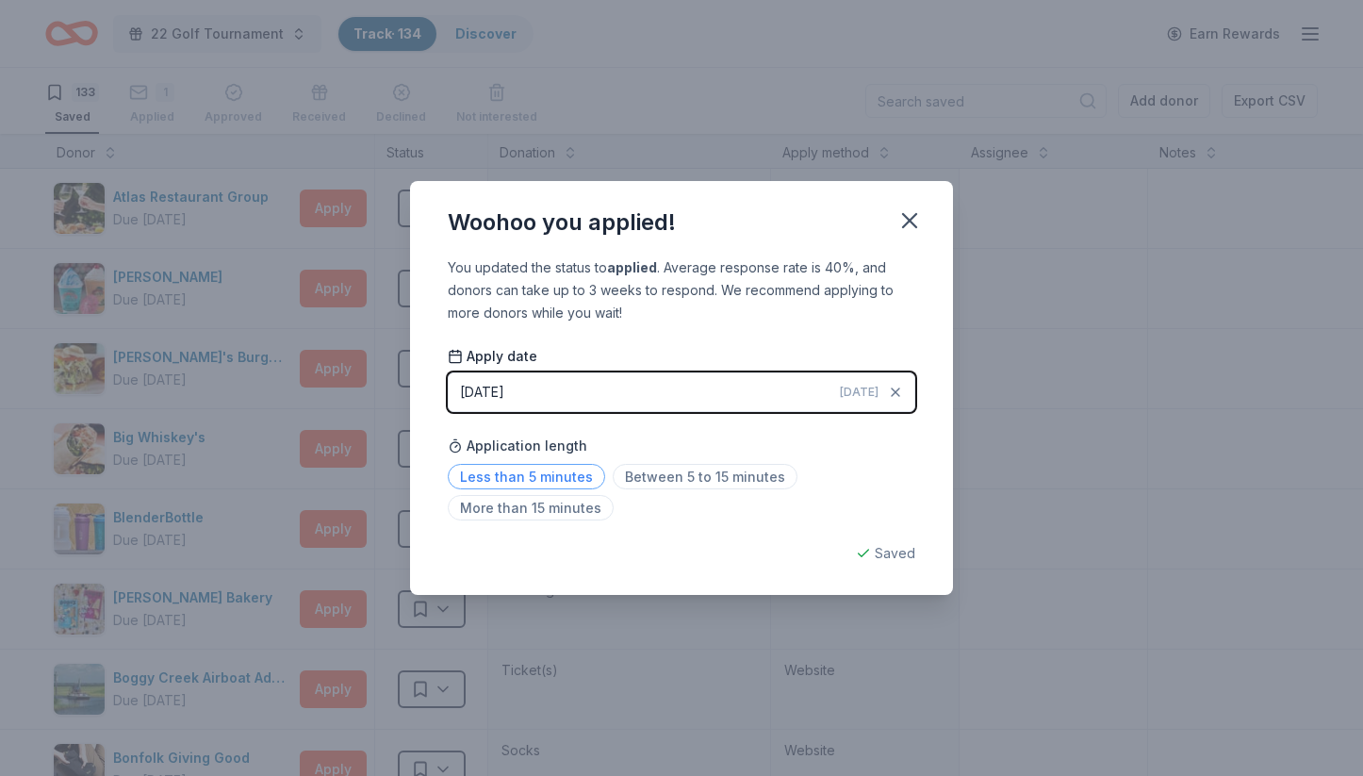
click at [552, 478] on span "Less than 5 minutes" at bounding box center [526, 476] width 157 height 25
click at [910, 217] on icon "button" at bounding box center [909, 220] width 26 height 26
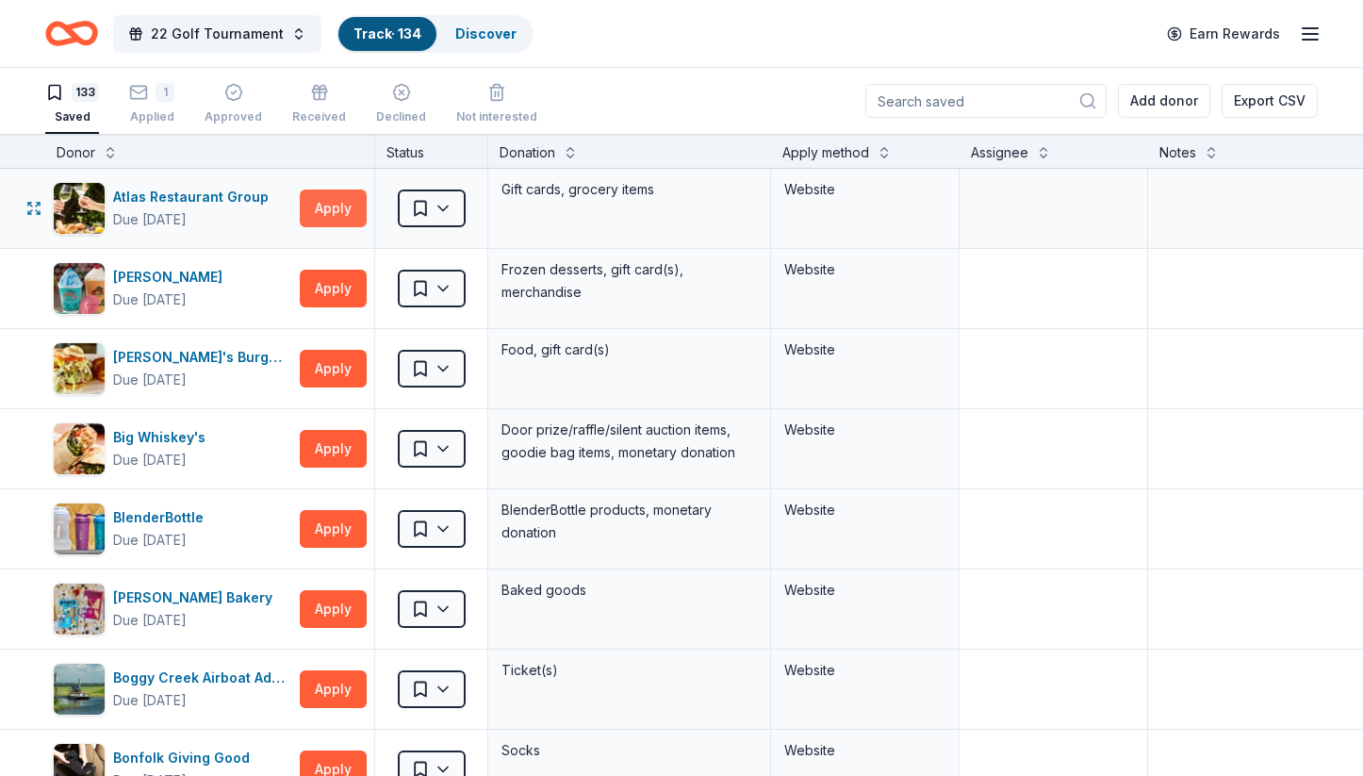
click at [339, 205] on button "Apply" at bounding box center [333, 208] width 67 height 38
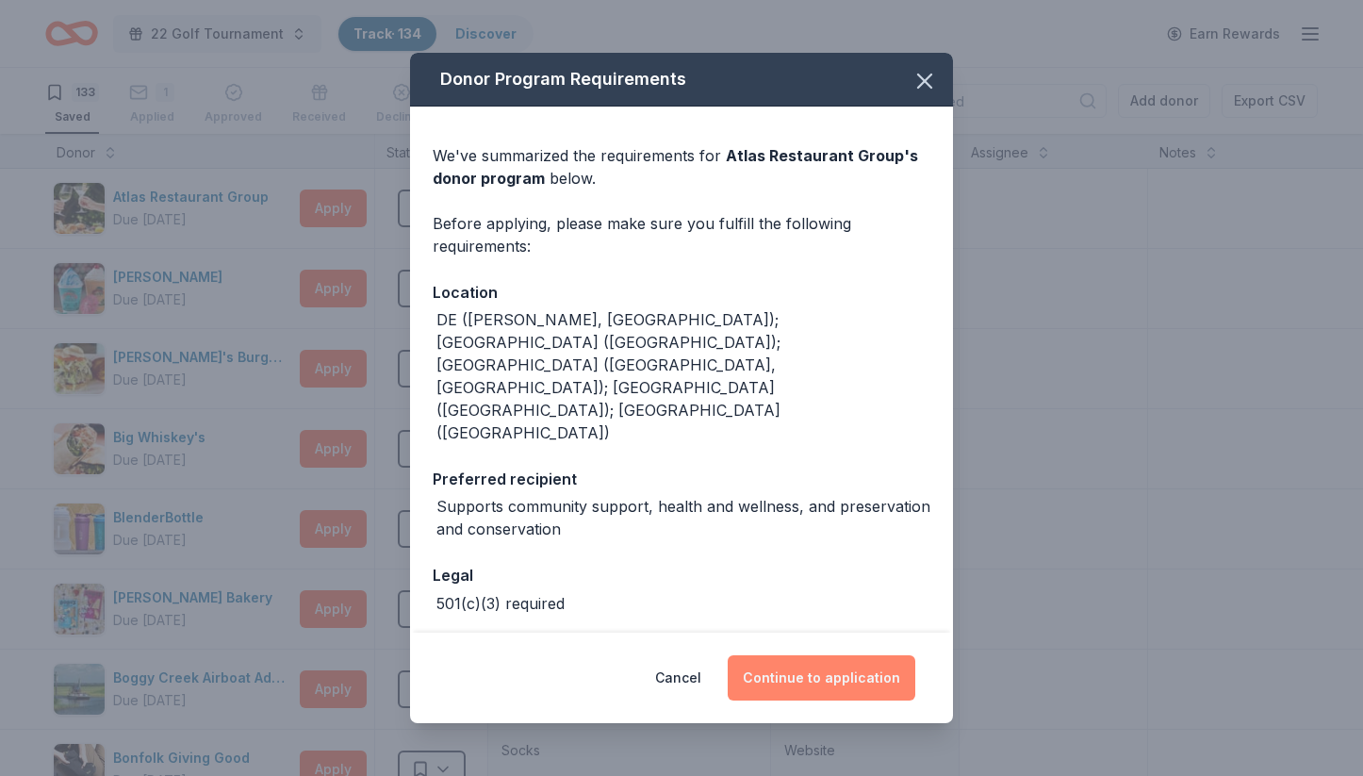
click at [819, 667] on button "Continue to application" at bounding box center [822, 677] width 188 height 45
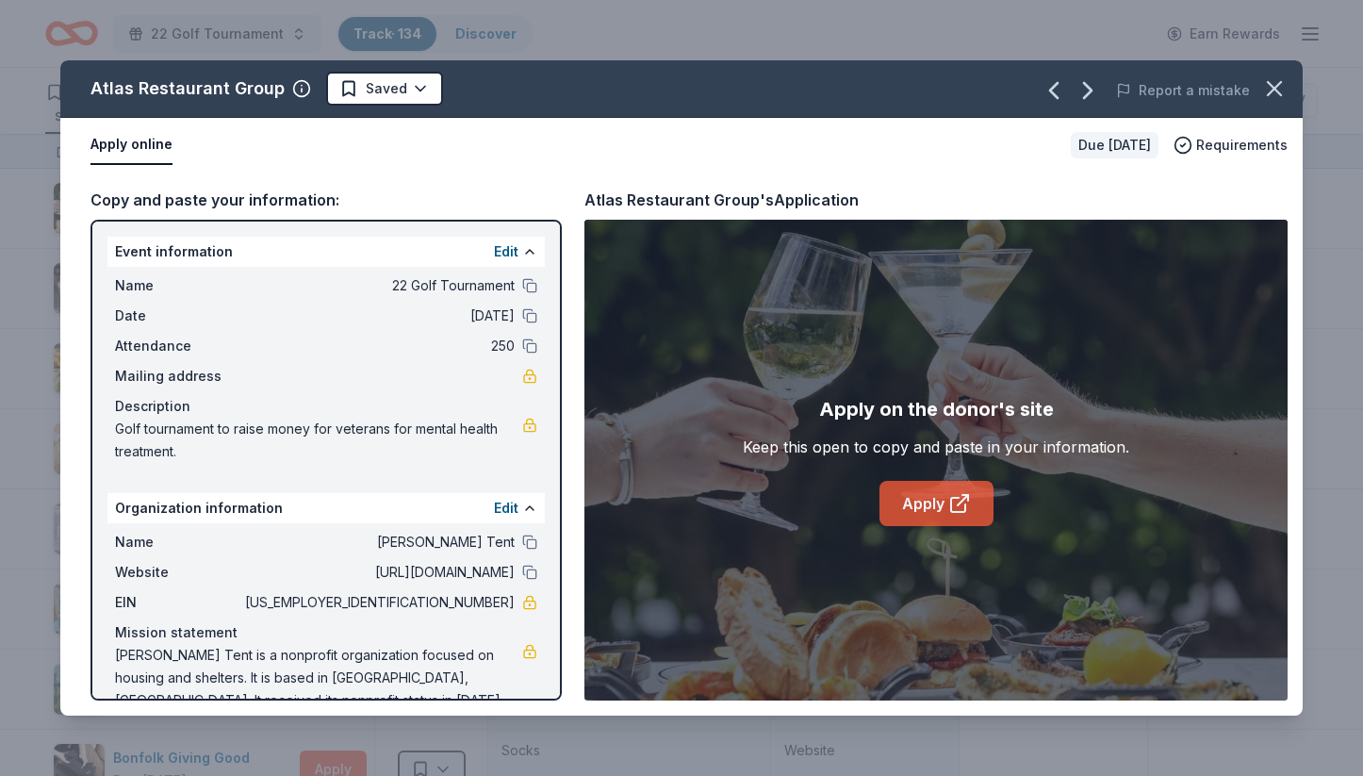
click at [924, 508] on link "Apply" at bounding box center [936, 503] width 114 height 45
click at [1272, 90] on icon "button" at bounding box center [1274, 88] width 13 height 13
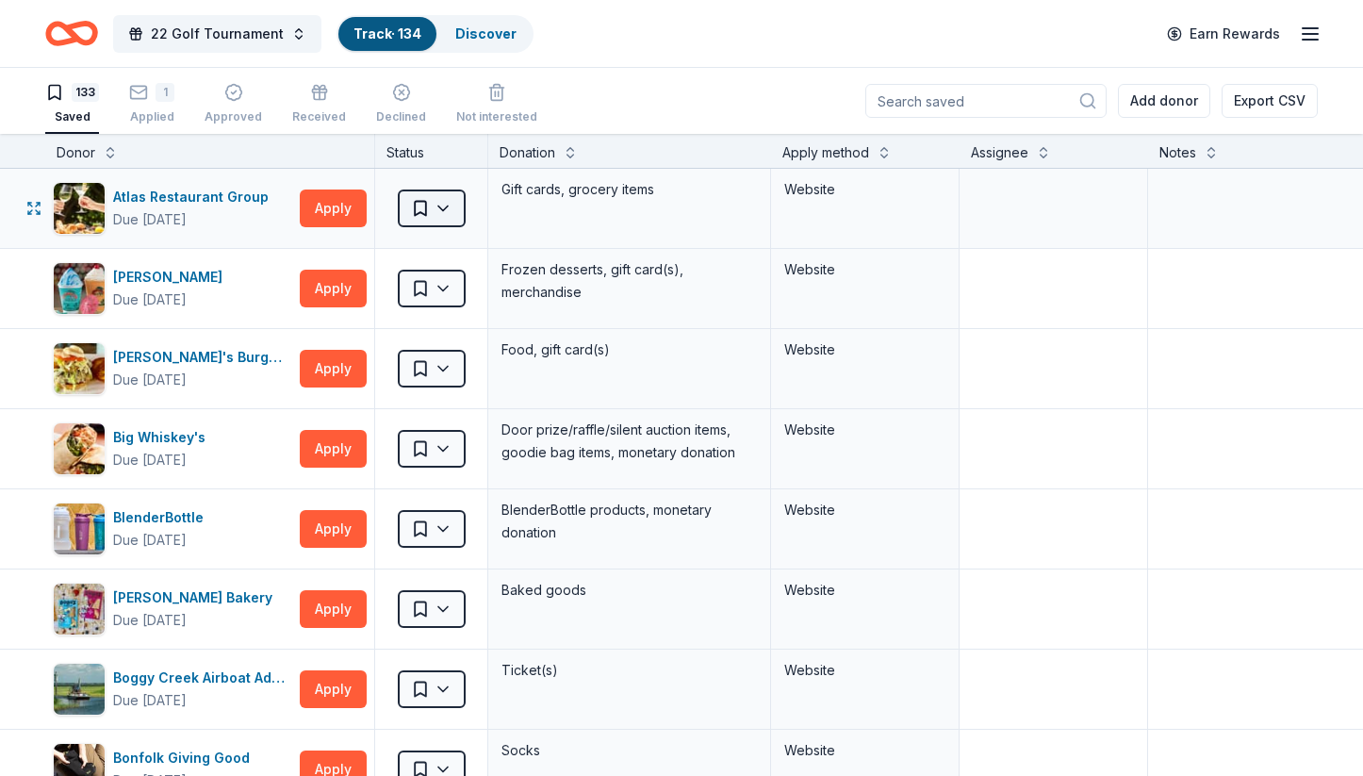
click at [449, 204] on html "22 Golf Tournament Track · 134 Discover Earn Rewards 133 Saved 1 Applied Approv…" at bounding box center [681, 388] width 1363 height 776
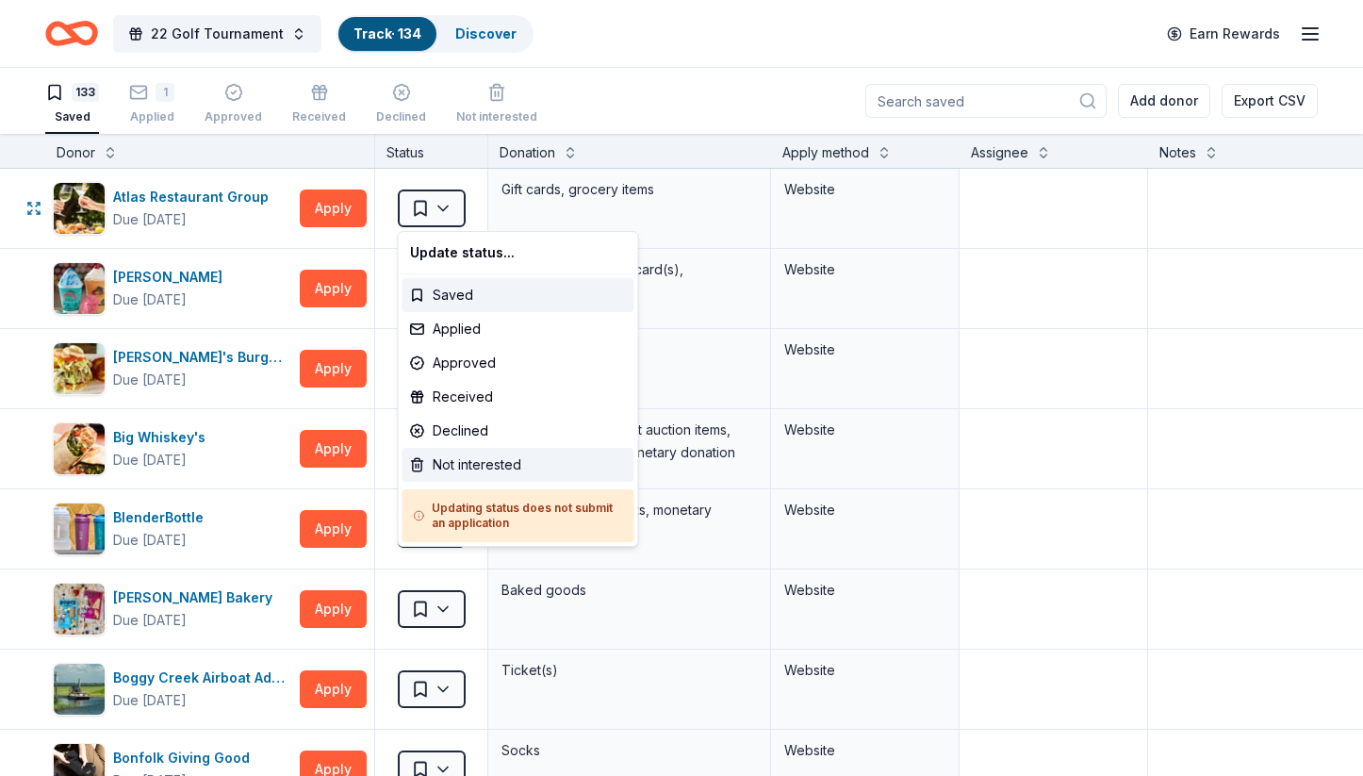
click at [452, 468] on div "Not interested" at bounding box center [518, 465] width 232 height 34
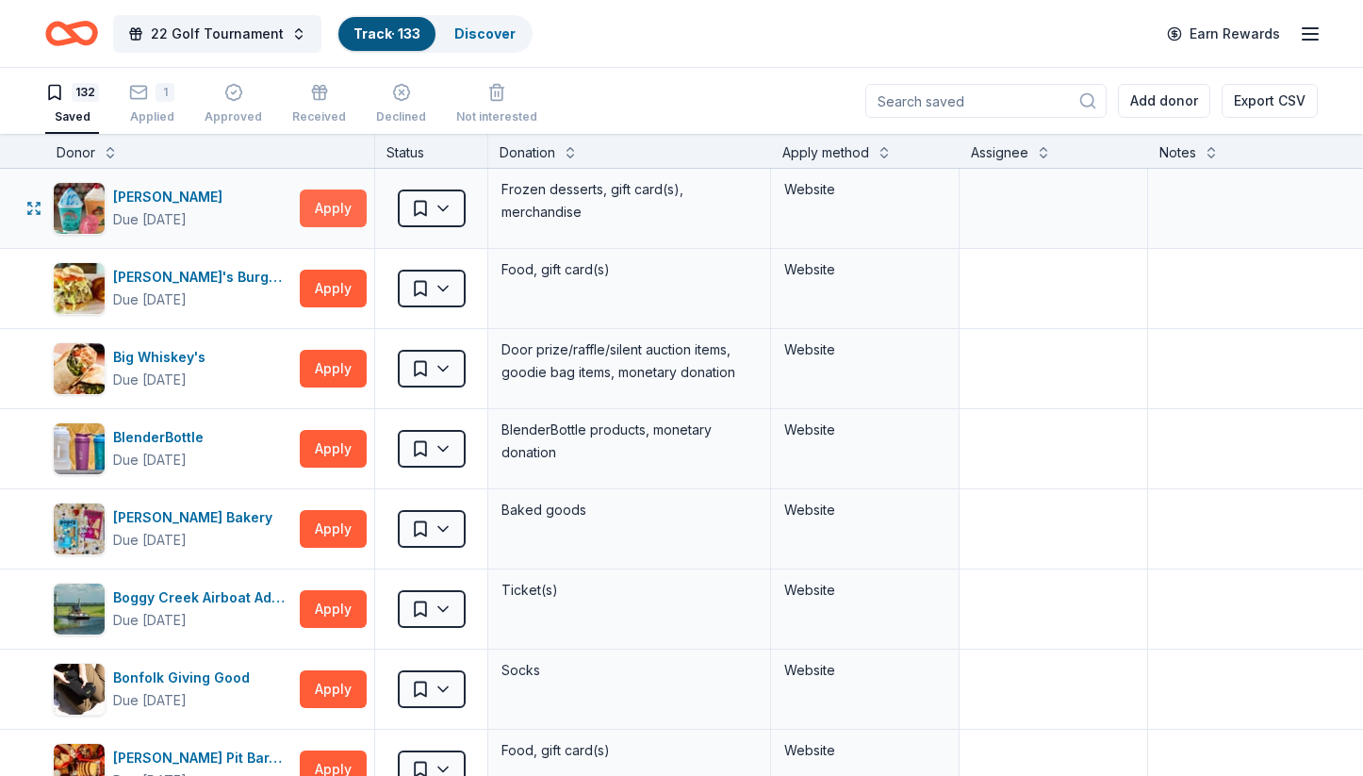
click at [339, 204] on button "Apply" at bounding box center [333, 208] width 67 height 38
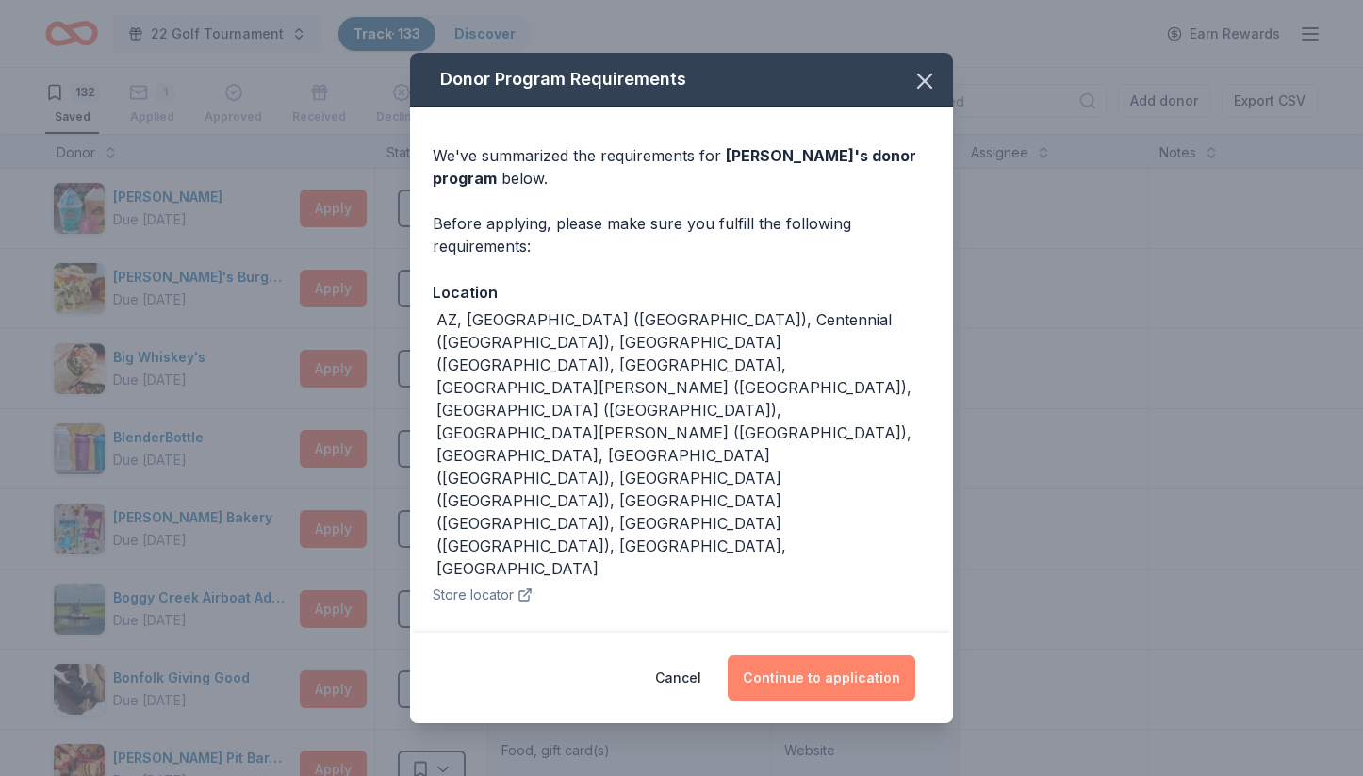
click at [799, 655] on button "Continue to application" at bounding box center [822, 677] width 188 height 45
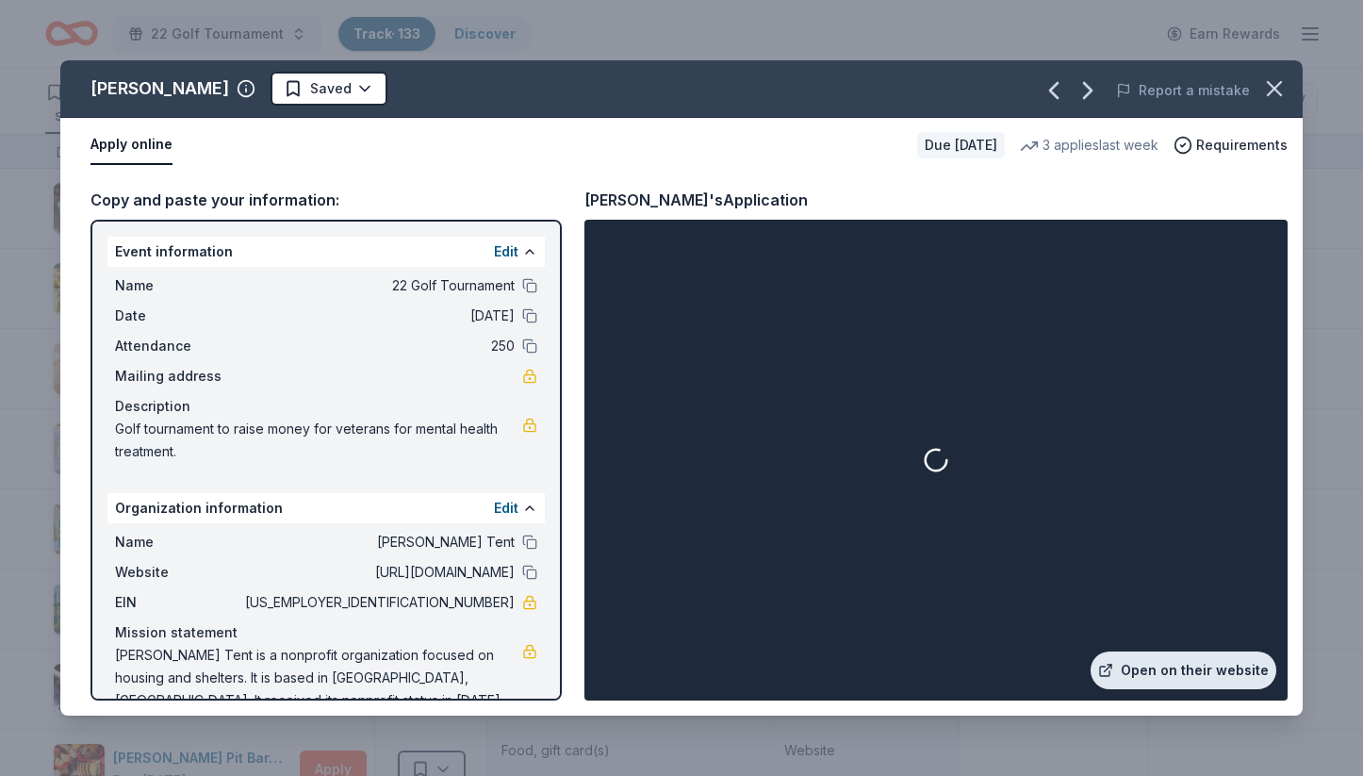
click at [1145, 681] on link "Open on their website" at bounding box center [1184, 670] width 186 height 38
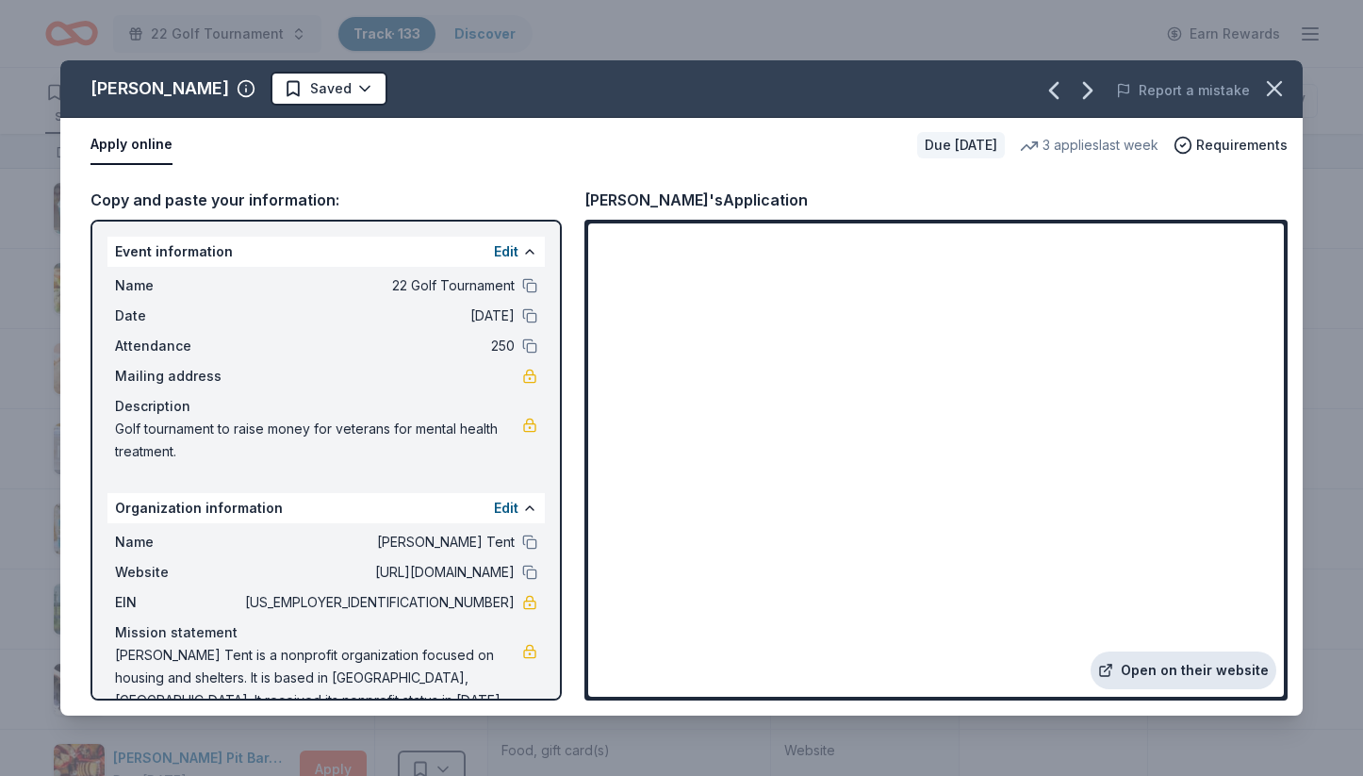
click at [1192, 674] on link "Open on their website" at bounding box center [1184, 670] width 186 height 38
click at [1167, 674] on link "Open on their website" at bounding box center [1184, 670] width 186 height 38
click at [1109, 674] on icon at bounding box center [1105, 670] width 15 height 15
click at [1279, 90] on icon "button" at bounding box center [1274, 88] width 26 height 26
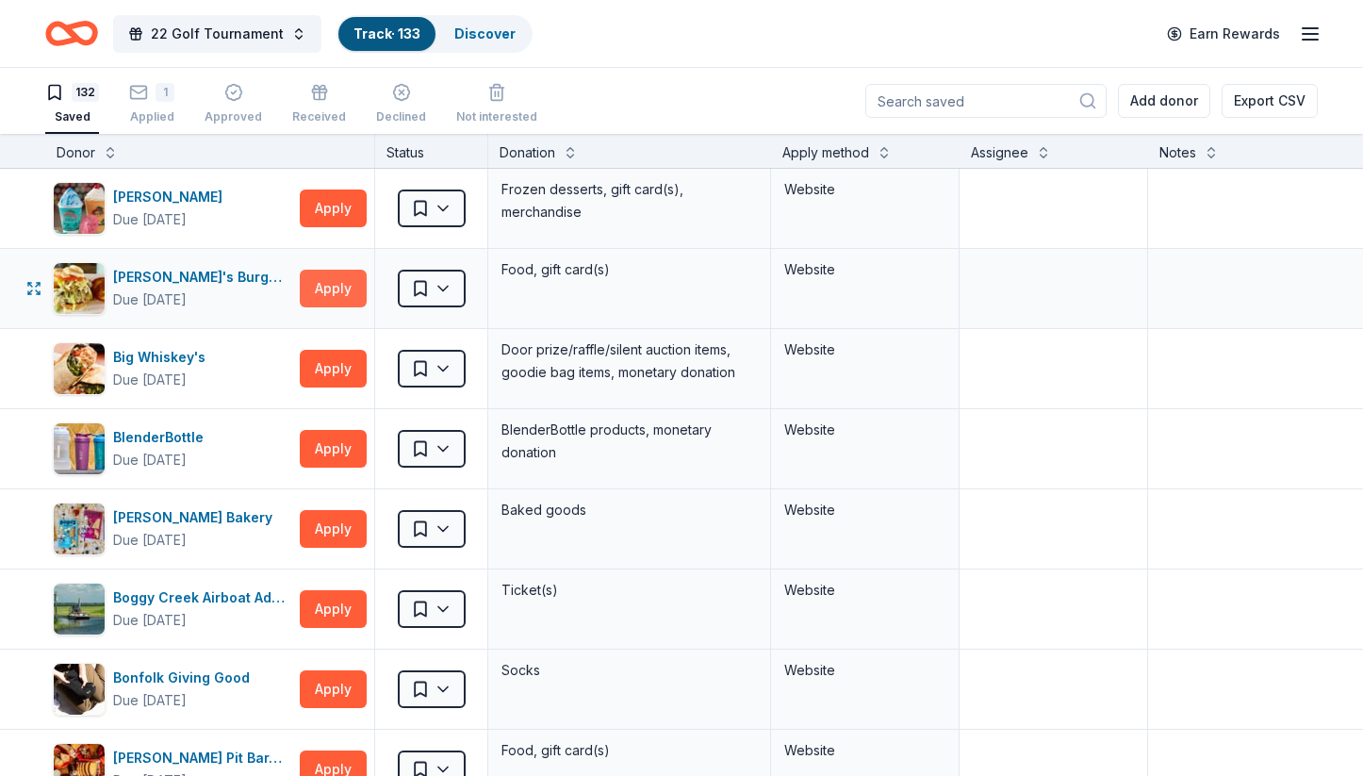
click at [339, 287] on button "Apply" at bounding box center [333, 289] width 67 height 38
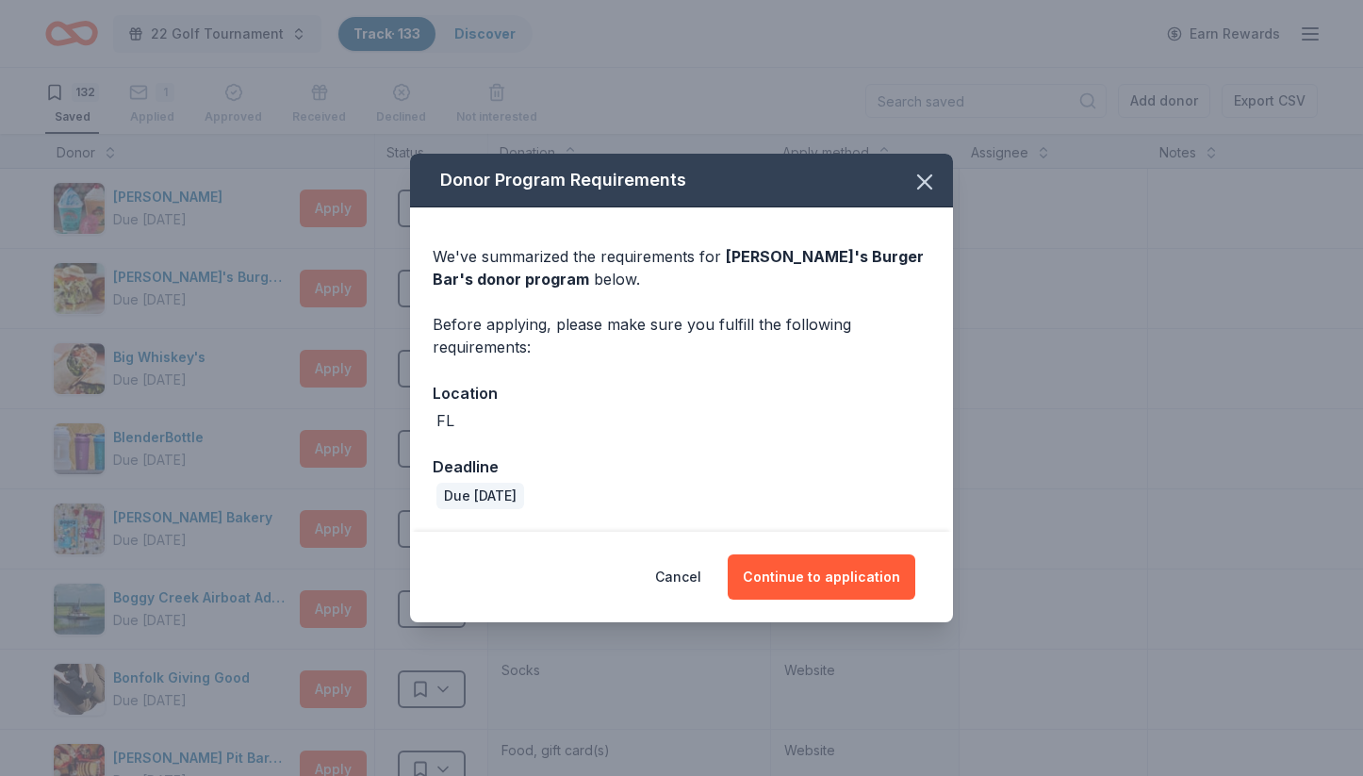
click at [791, 600] on div "Cancel Continue to application" at bounding box center [681, 577] width 543 height 90
click at [833, 576] on button "Continue to application" at bounding box center [822, 576] width 188 height 45
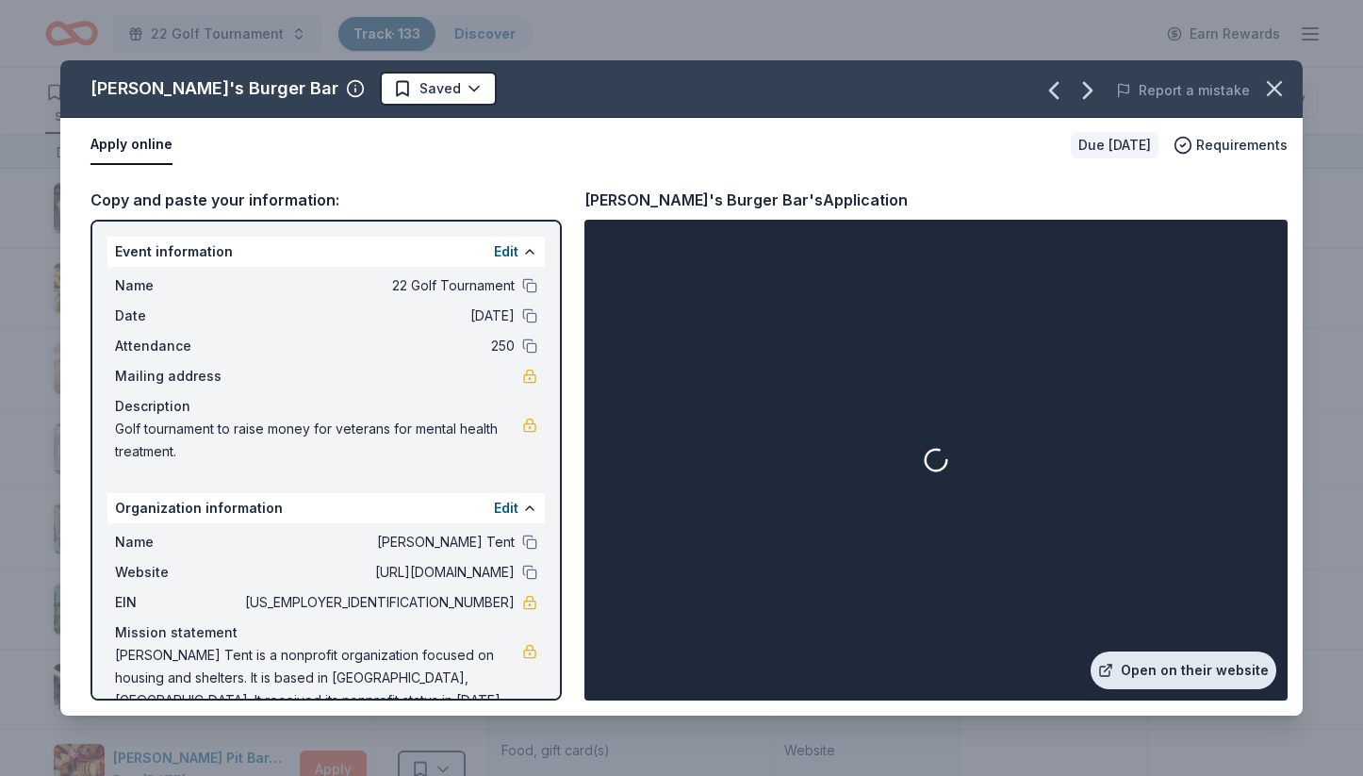
click at [1172, 684] on link "Open on their website" at bounding box center [1184, 670] width 186 height 38
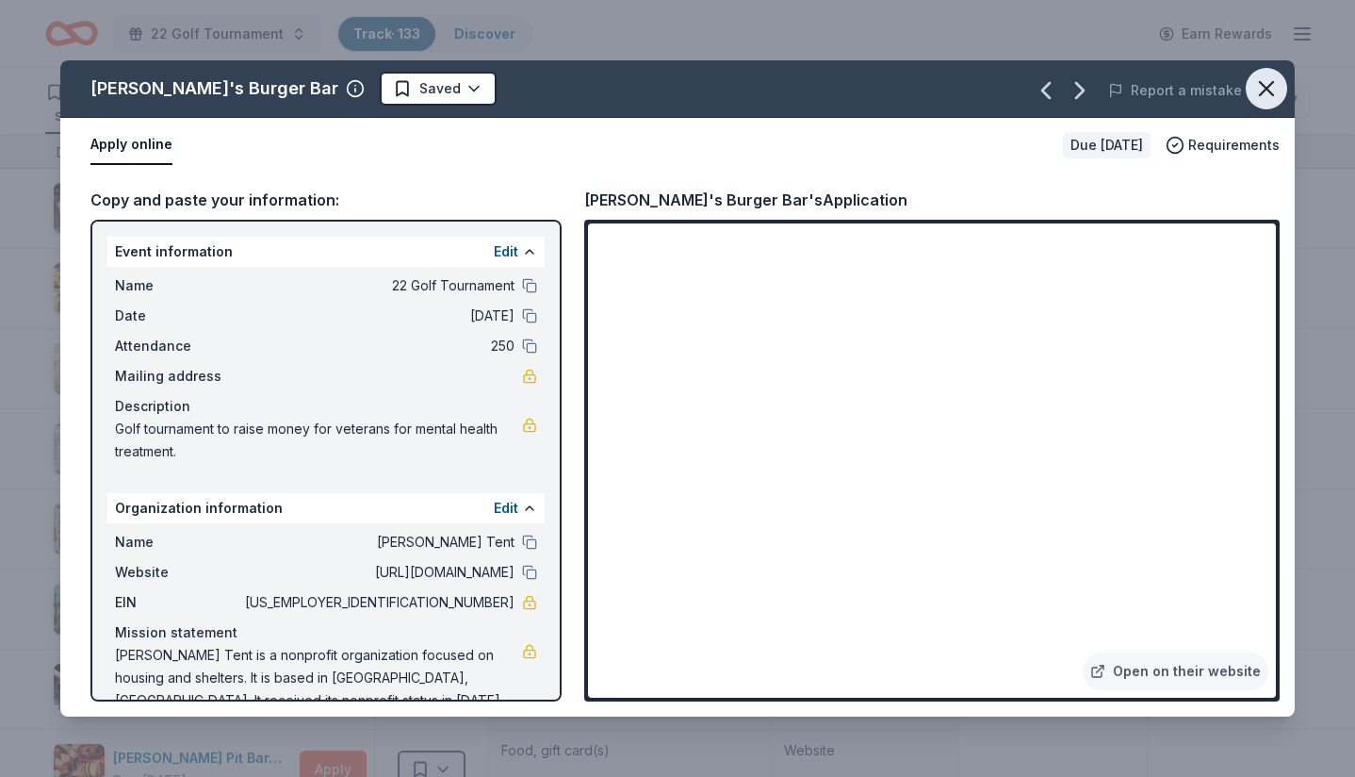
click at [1272, 86] on icon "button" at bounding box center [1267, 88] width 26 height 26
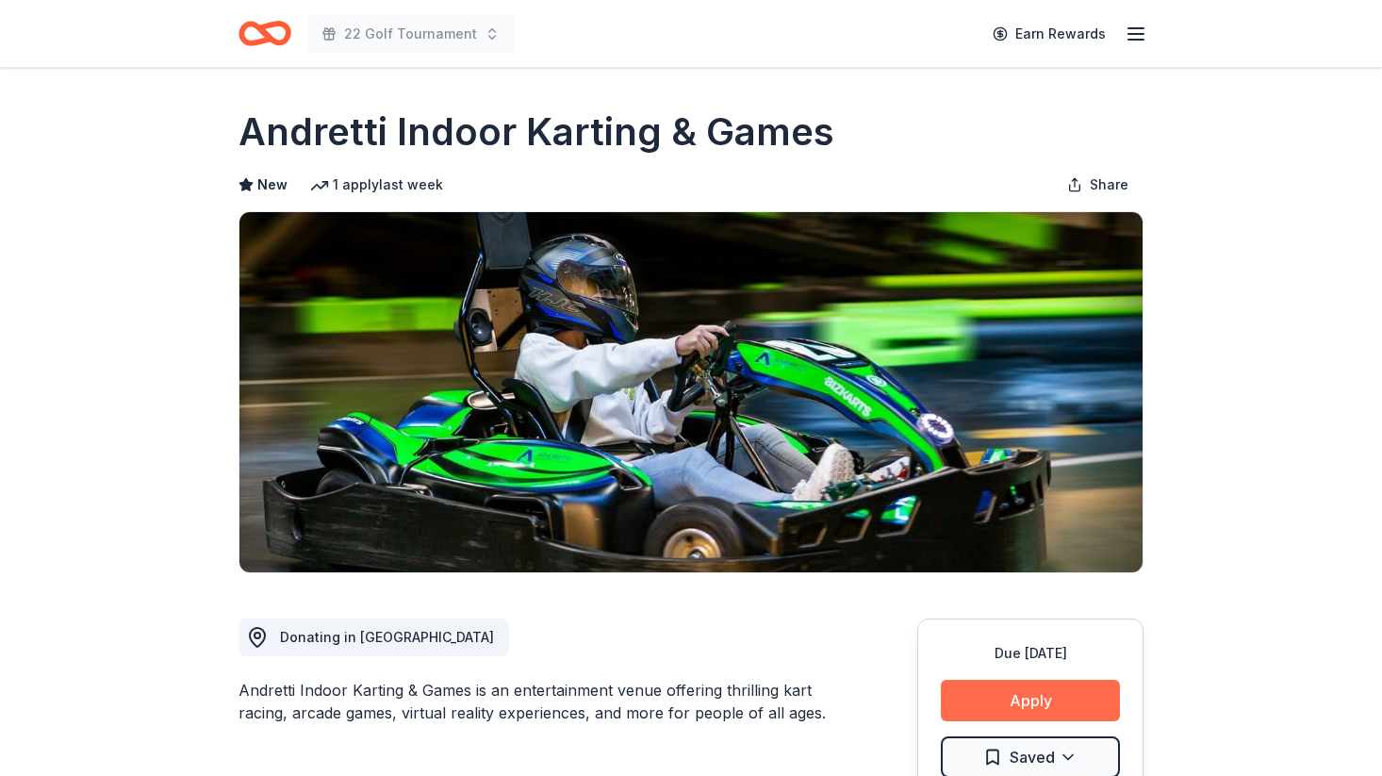
click at [1059, 692] on button "Apply" at bounding box center [1030, 700] width 179 height 41
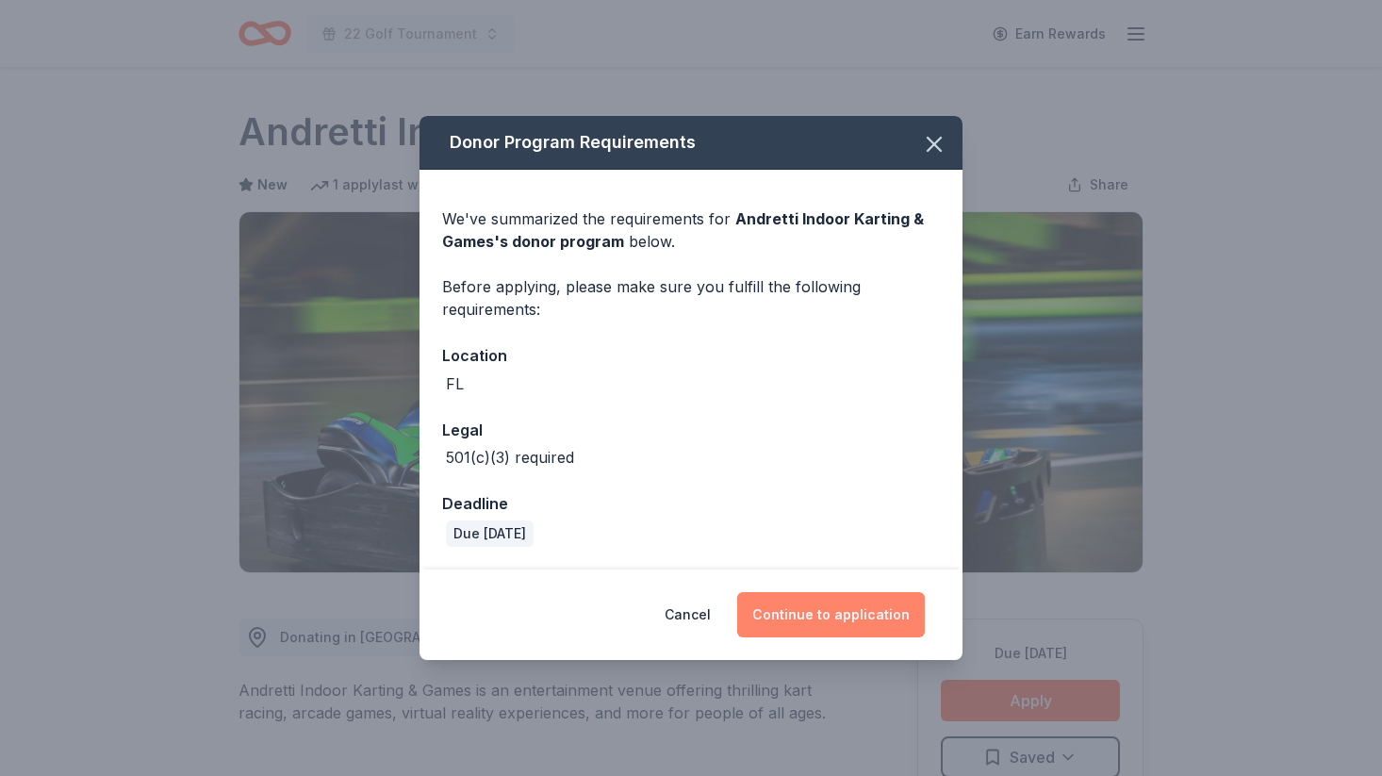
click at [837, 613] on button "Continue to application" at bounding box center [831, 614] width 188 height 45
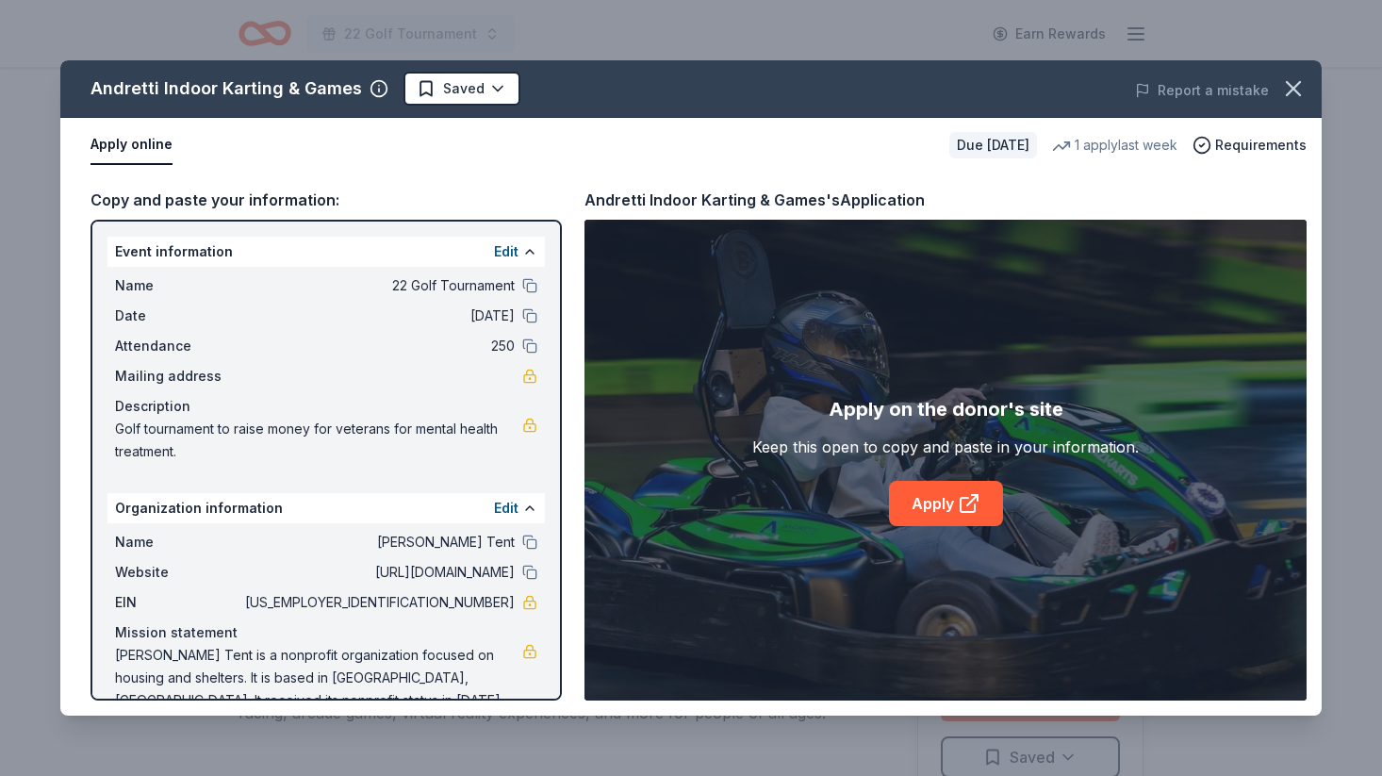
click at [911, 470] on div "Apply on the donor's site Keep this open to copy and paste in your information.…" at bounding box center [945, 460] width 386 height 132
click at [914, 491] on link "Apply" at bounding box center [946, 503] width 114 height 45
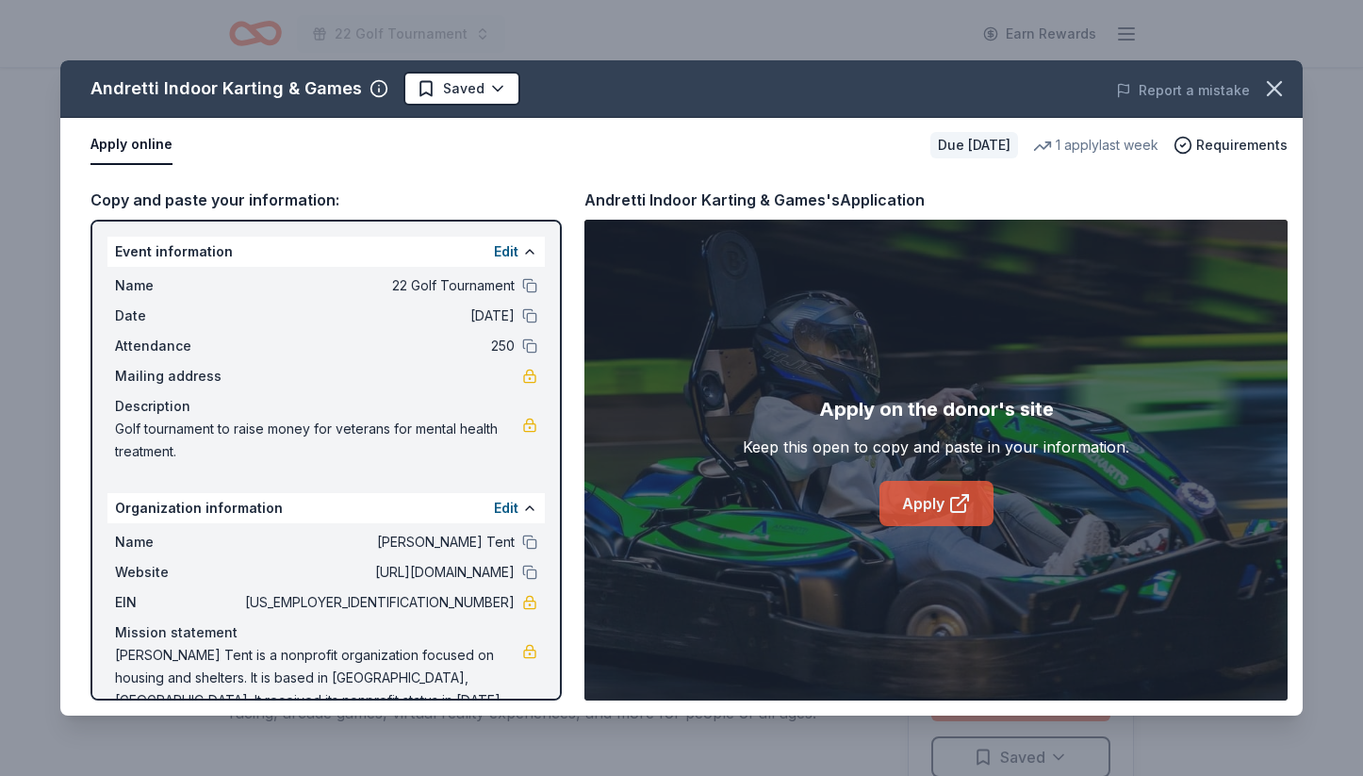
click at [928, 506] on link "Apply" at bounding box center [936, 503] width 114 height 45
